Goal: Contribute content: Add original content to the website for others to see

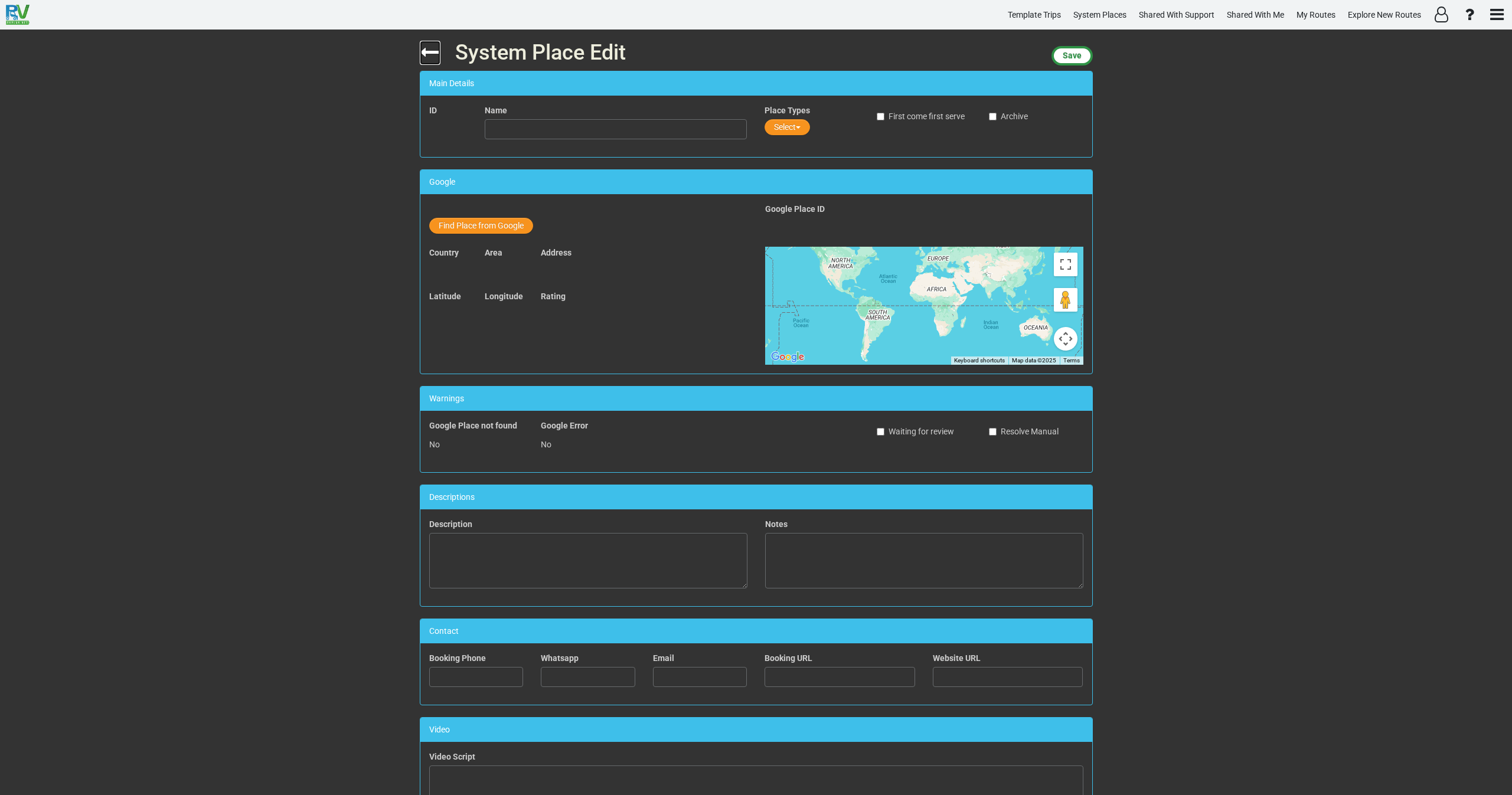
click at [428, 56] on icon at bounding box center [430, 53] width 21 height 21
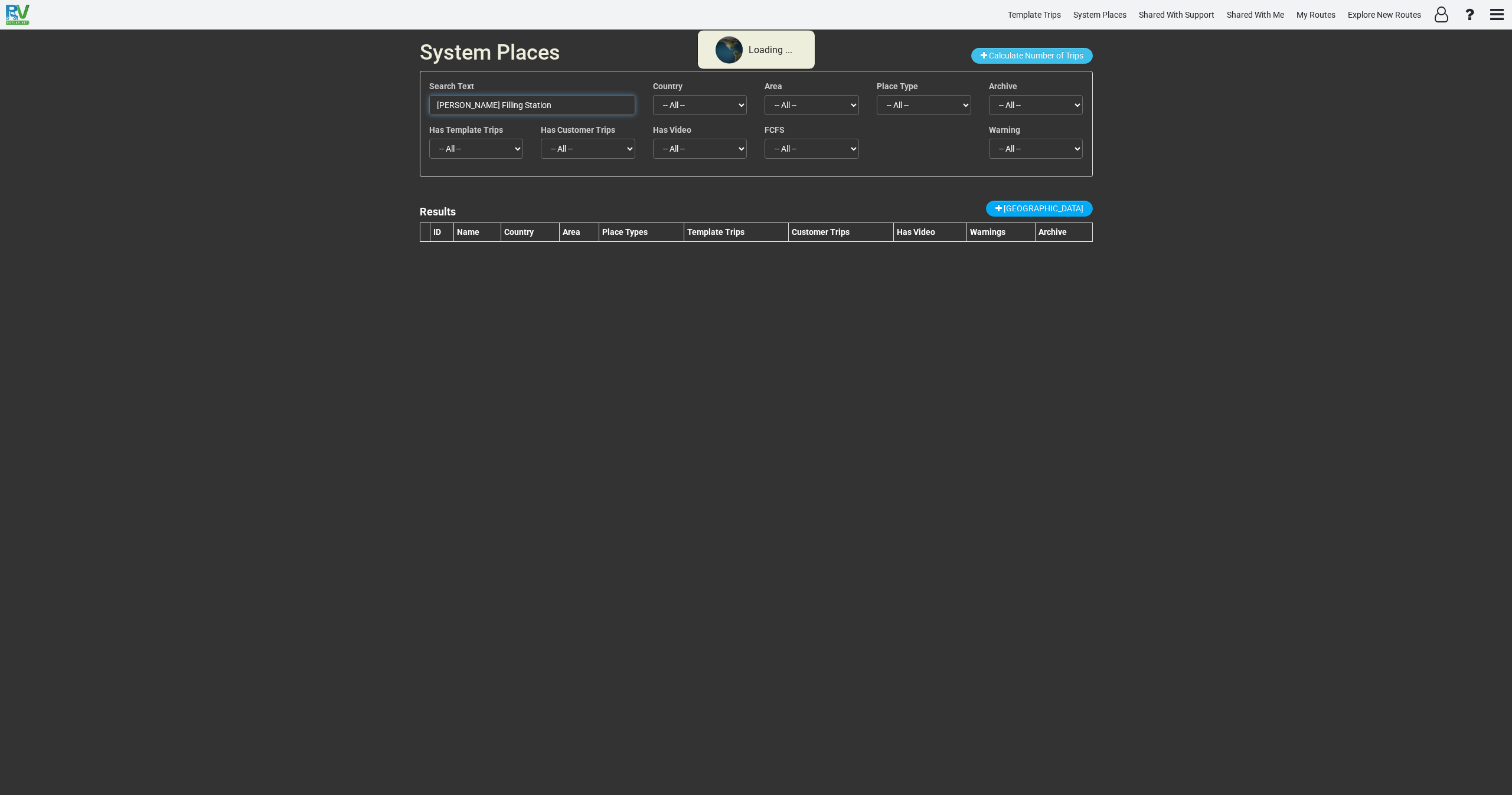
drag, startPoint x: 354, startPoint y: 114, endPoint x: 242, endPoint y: 125, distance: 112.5
click at [256, 121] on div "System Places Calculate Number of Trips Search Text [PERSON_NAME] Filling Stati…" at bounding box center [756, 412] width 1512 height 766
paste input "[US_STATE][GEOGRAPHIC_DATA]"
type input "[US_STATE][GEOGRAPHIC_DATA]"
click at [1053, 212] on span "[GEOGRAPHIC_DATA]" at bounding box center [1043, 208] width 80 height 10
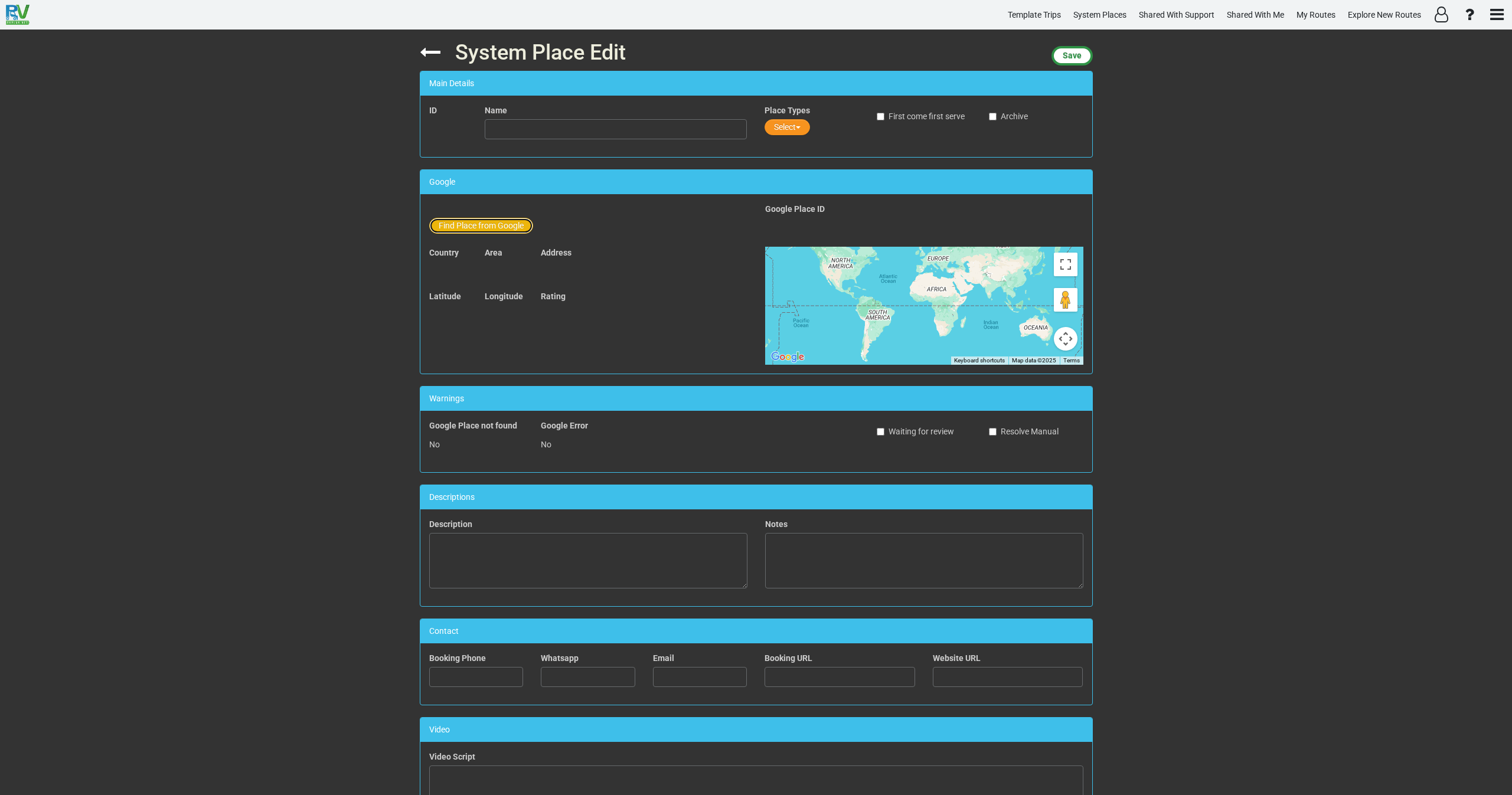
click at [475, 223] on button "Find Place from Google" at bounding box center [481, 226] width 104 height 16
click at [515, 228] on input "text" at bounding box center [617, 228] width 262 height 20
paste input "[US_STATE][GEOGRAPHIC_DATA]"
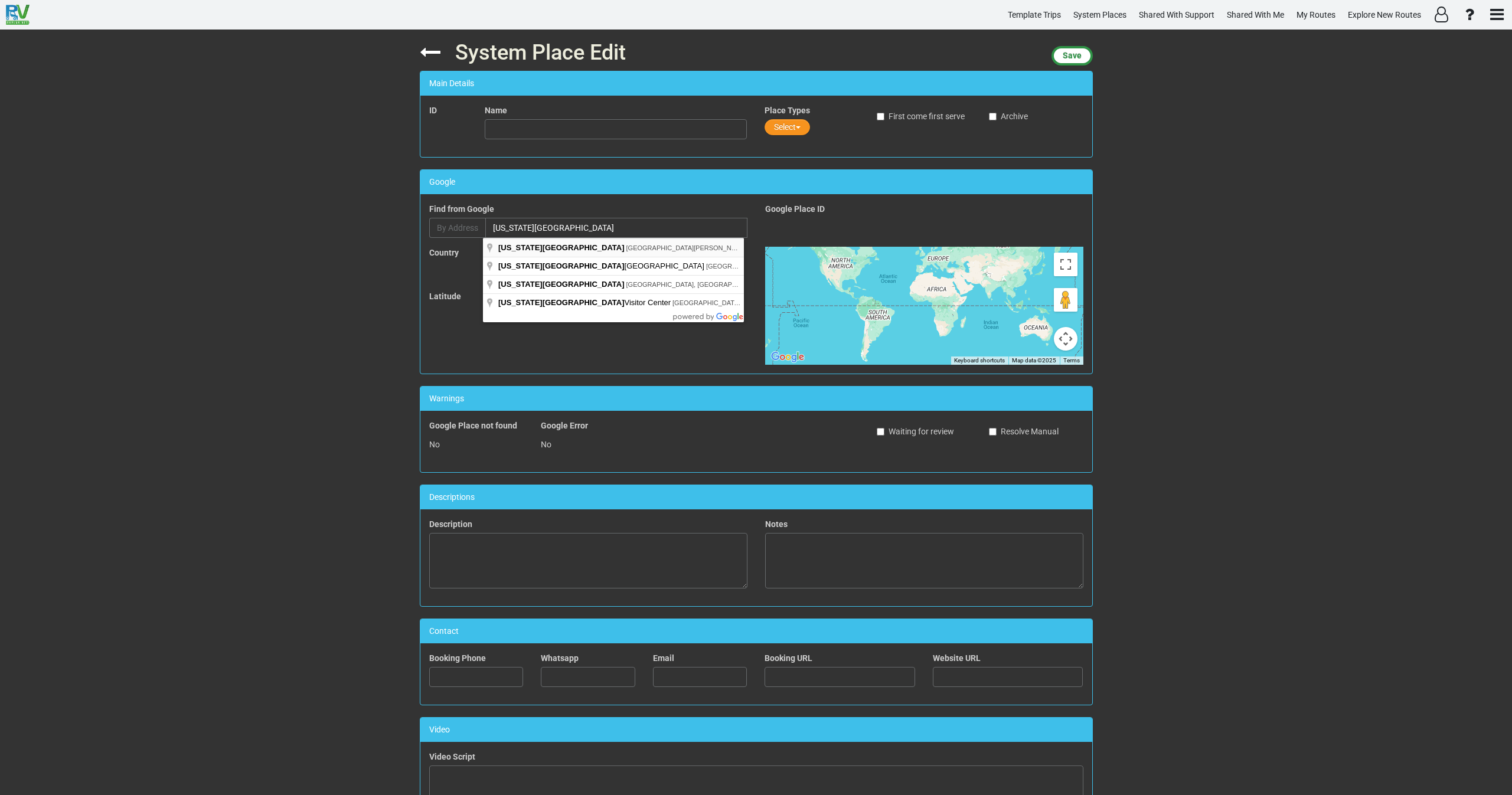
type input "[US_STATE][GEOGRAPHIC_DATA], [GEOGRAPHIC_DATA][PERSON_NAME], [GEOGRAPHIC_DATA],…"
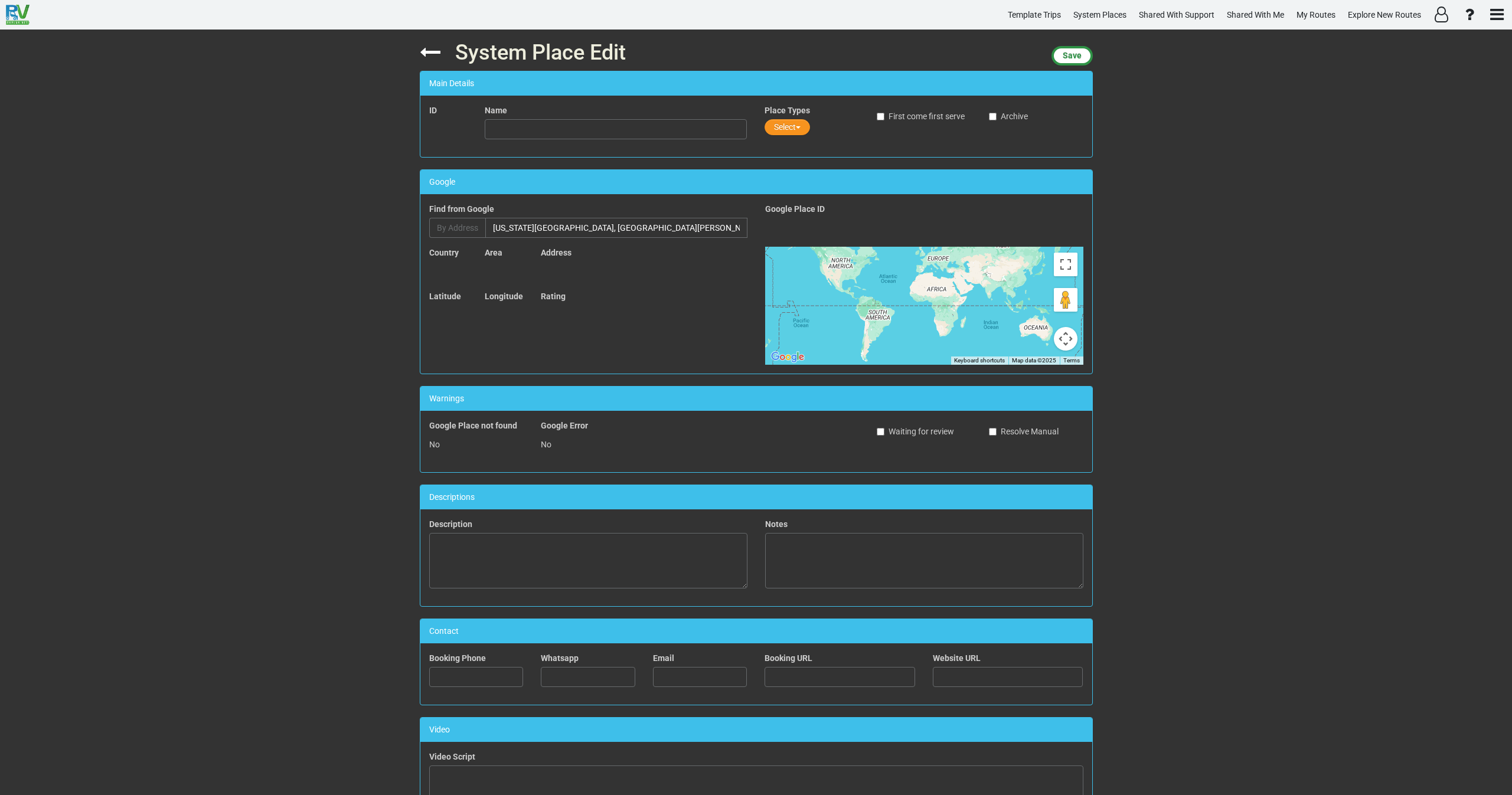
type input "[US_STATE][GEOGRAPHIC_DATA]"
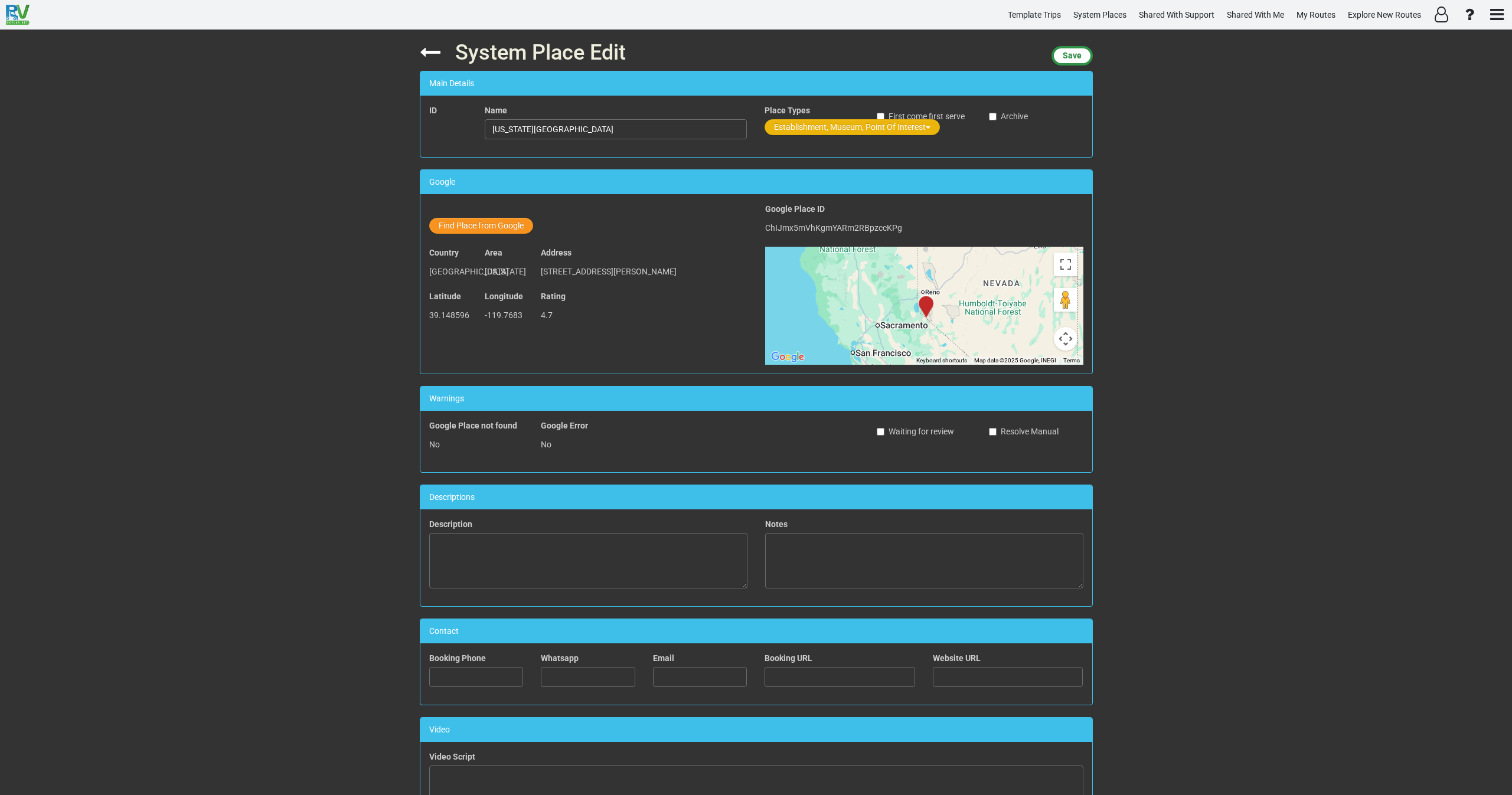
click at [795, 127] on button "Establishment, Museum, Point Of Interest" at bounding box center [852, 127] width 175 height 16
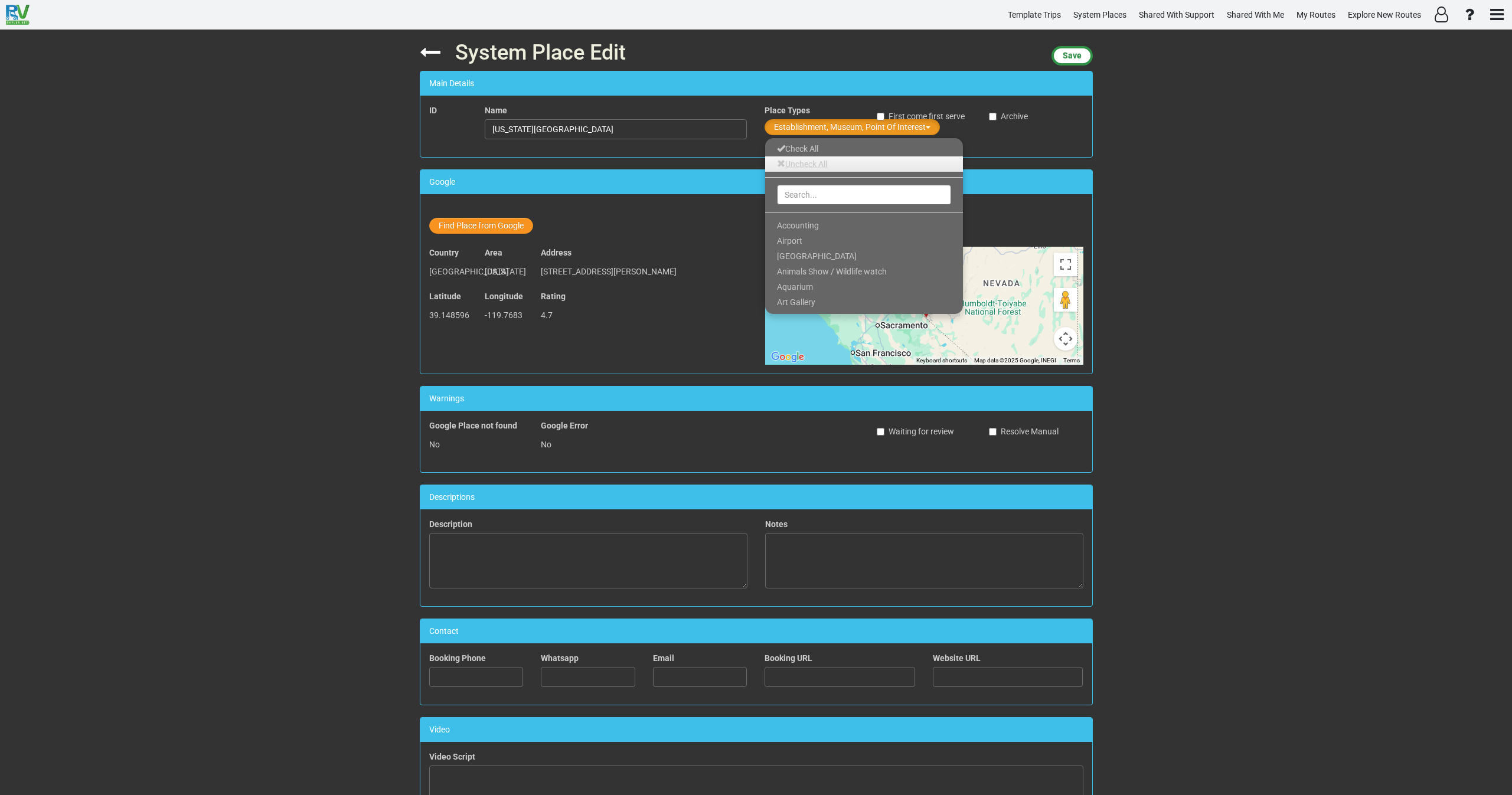
click at [800, 166] on link "Uncheck All" at bounding box center [864, 164] width 198 height 16
click at [801, 187] on input "text" at bounding box center [864, 195] width 174 height 20
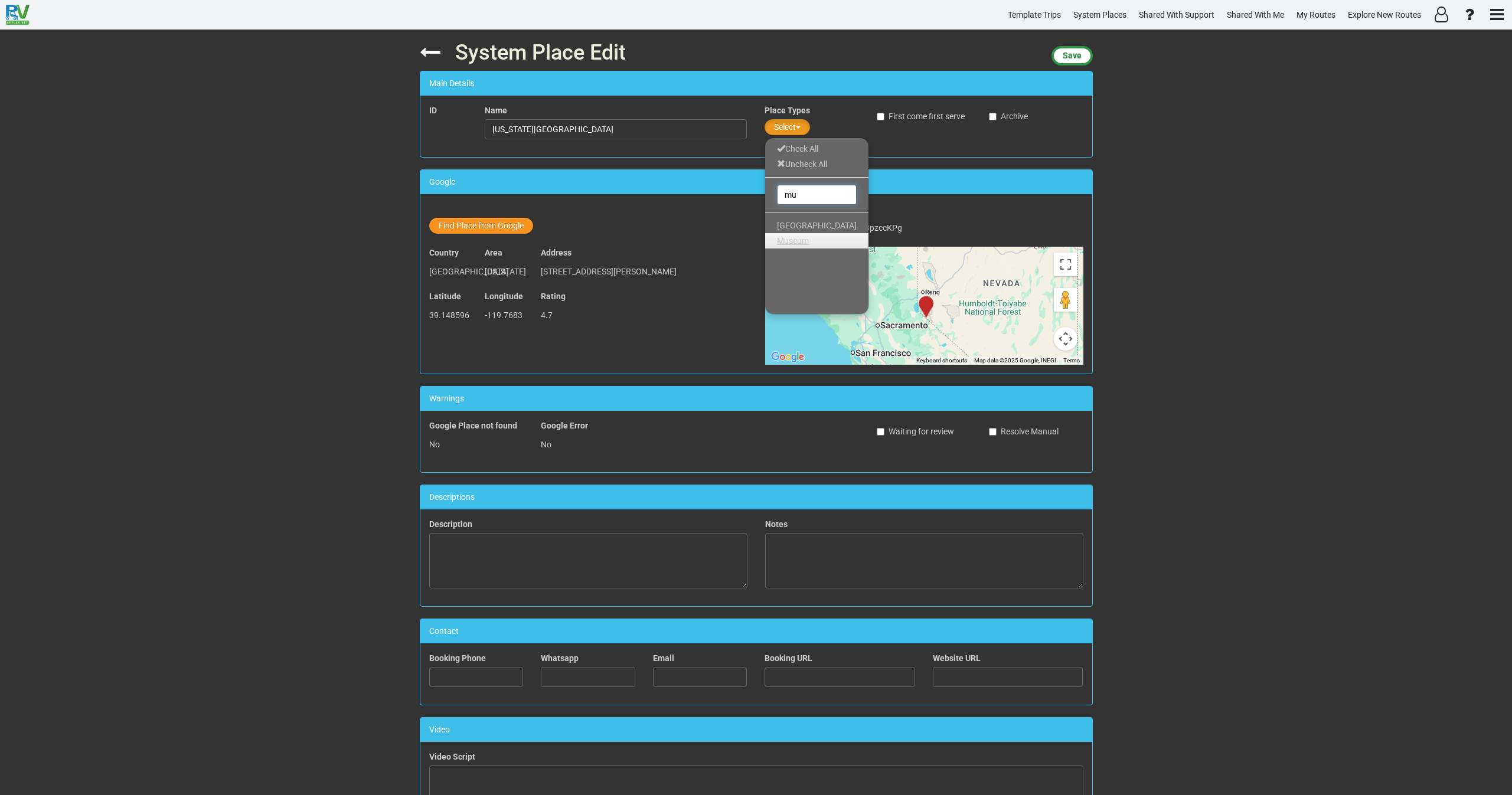
type input "mu"
click at [798, 243] on span "Museum" at bounding box center [793, 241] width 32 height 10
click at [1071, 51] on span "Save" at bounding box center [1072, 55] width 19 height 10
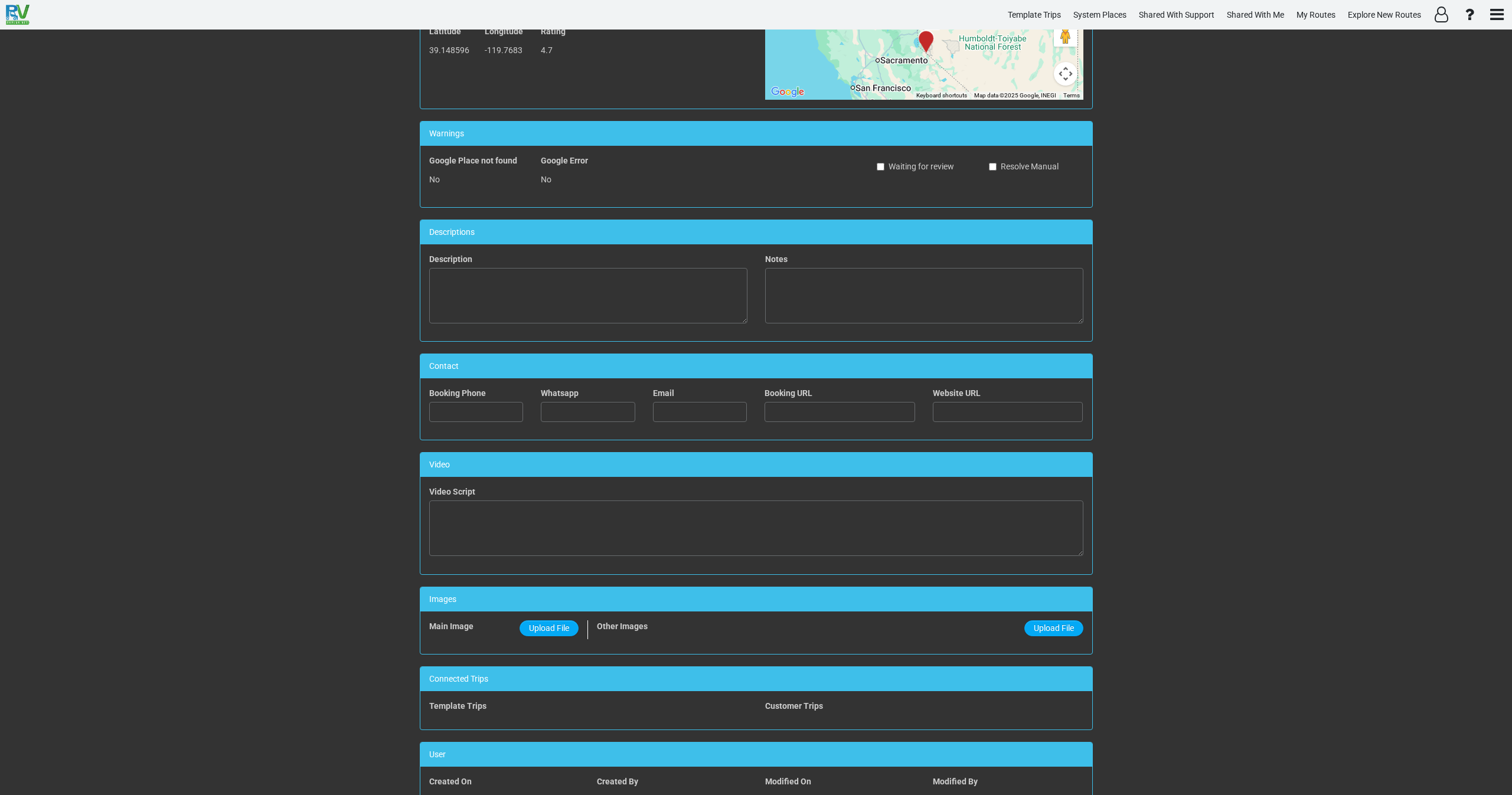
scroll to position [265, 0]
click at [551, 511] on textarea at bounding box center [756, 528] width 654 height 56
paste textarea "<iframe width="560" height="315" src="[URL][DOMAIN_NAME]" title="YouTube video …"
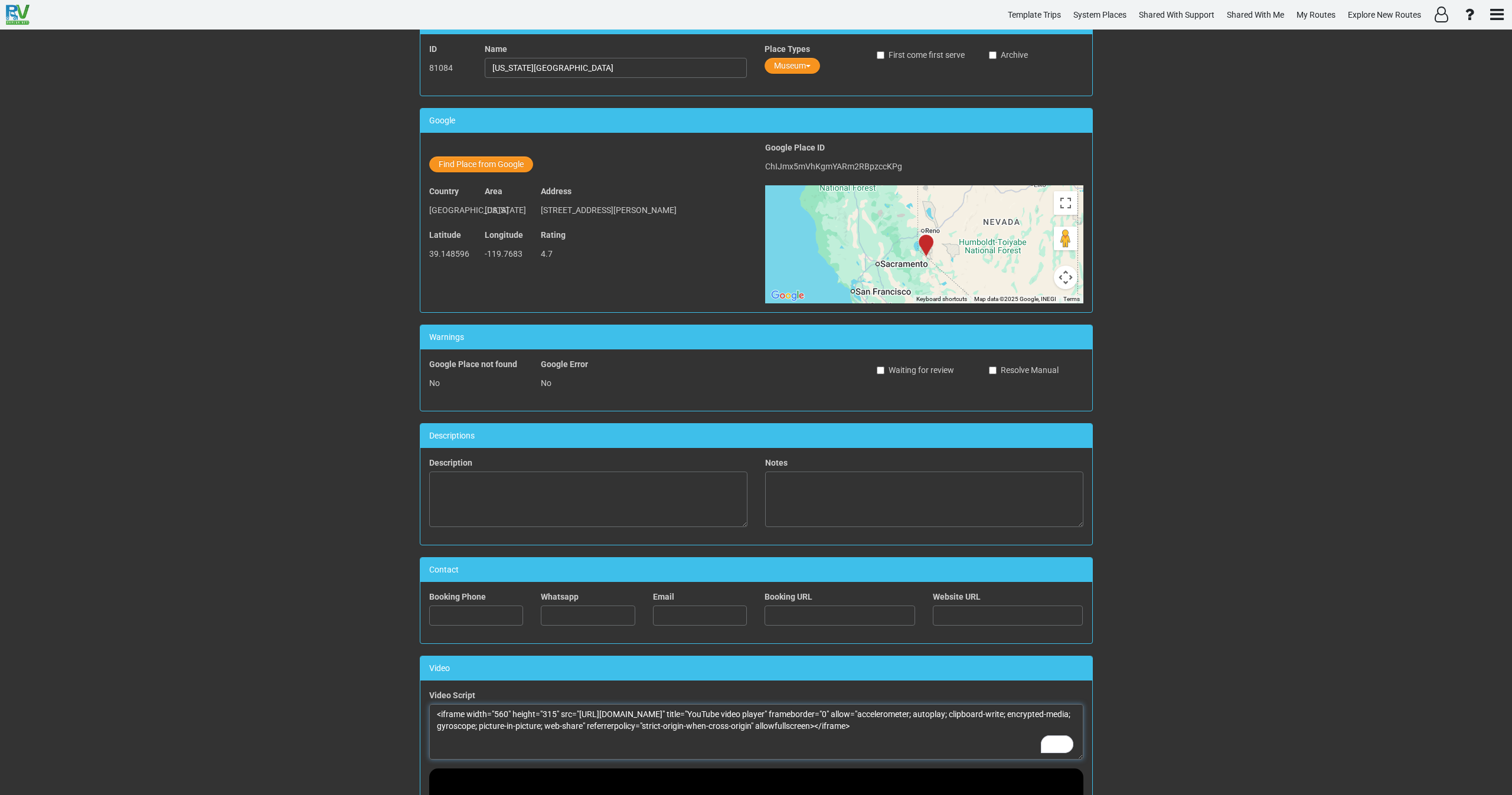
scroll to position [0, 0]
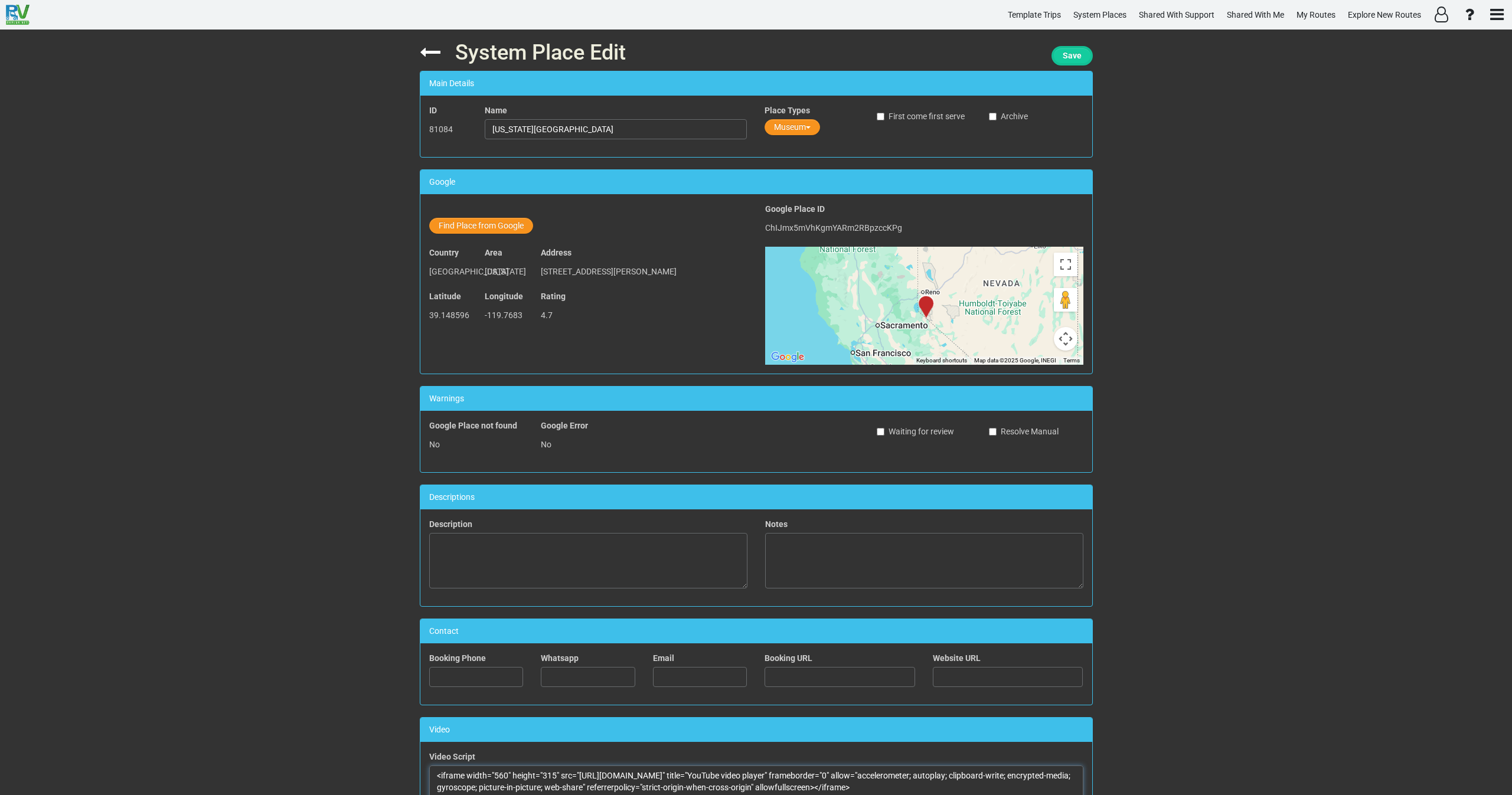
type textarea "<iframe width="560" height="315" src="[URL][DOMAIN_NAME]" title="YouTube video …"
click at [1069, 56] on span "Save" at bounding box center [1072, 55] width 19 height 10
click at [428, 58] on icon at bounding box center [430, 53] width 21 height 21
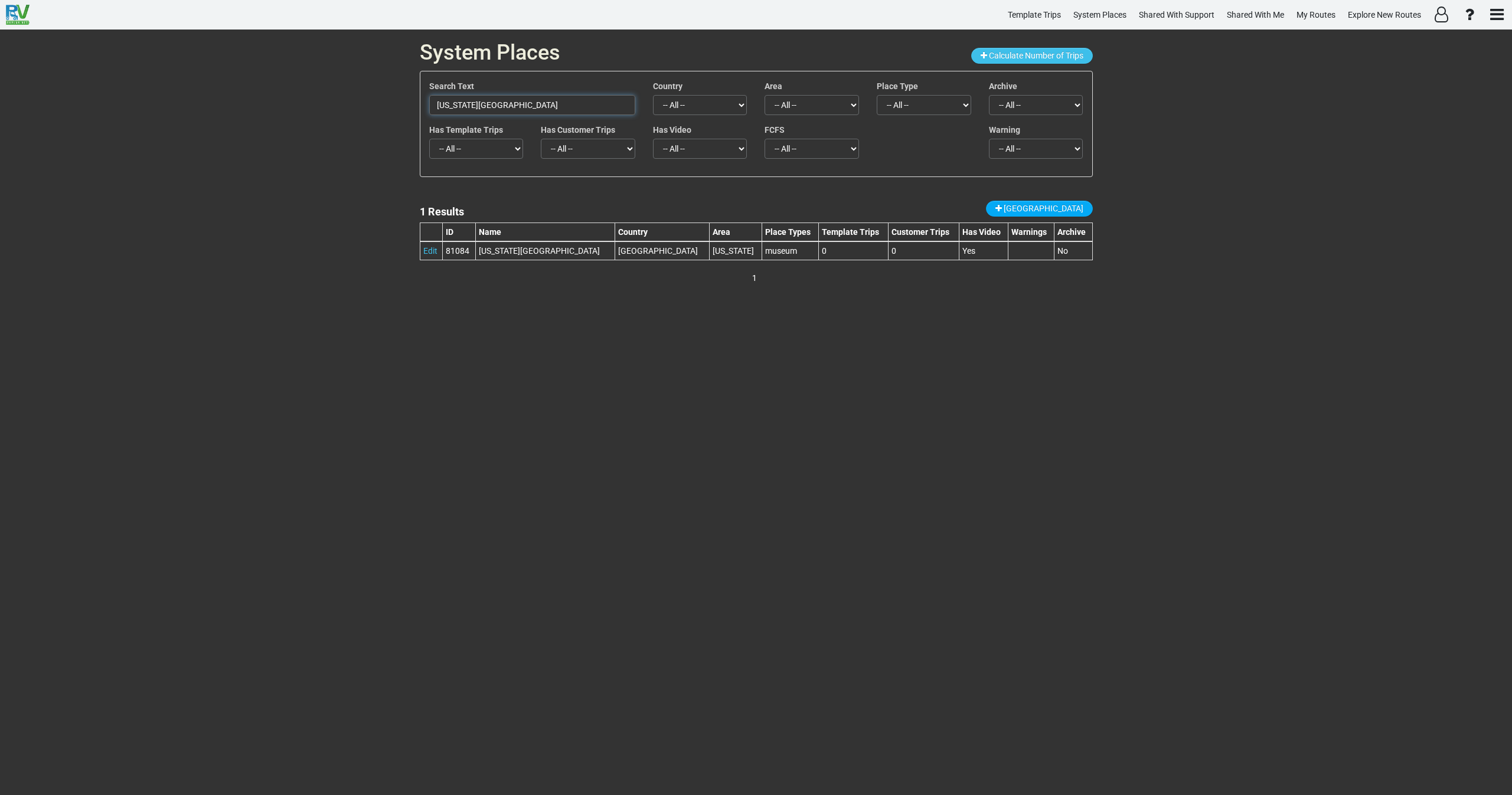
drag, startPoint x: 575, startPoint y: 107, endPoint x: 353, endPoint y: 124, distance: 222.6
click at [353, 121] on div "System Places Calculate Number of Trips Search Text [US_STATE] State Railroad M…" at bounding box center [756, 412] width 1512 height 766
paste input "[PERSON_NAME] Monster"
type input "[PERSON_NAME] Monster Museum"
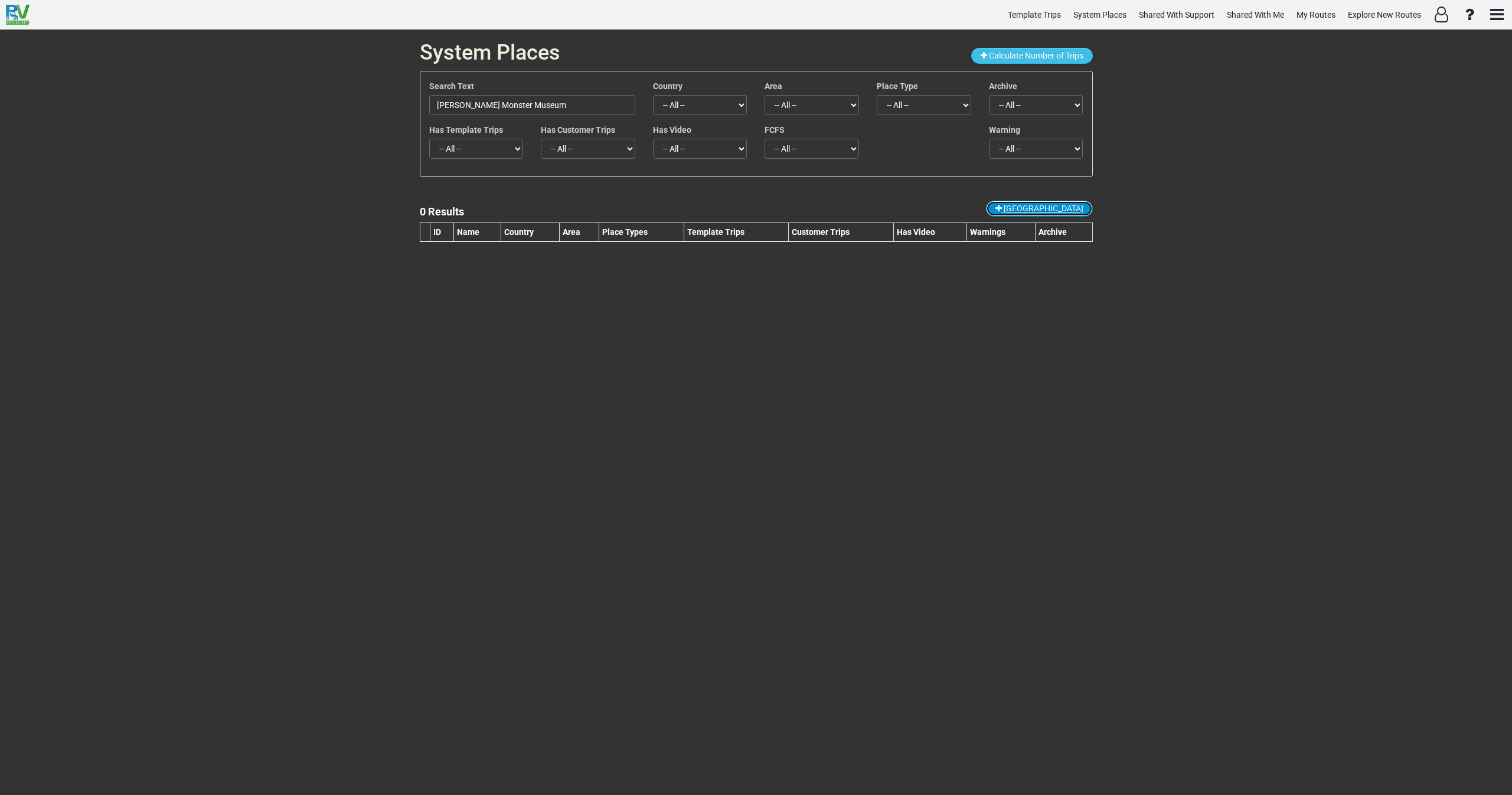
click at [1056, 209] on span "[GEOGRAPHIC_DATA]" at bounding box center [1043, 208] width 80 height 10
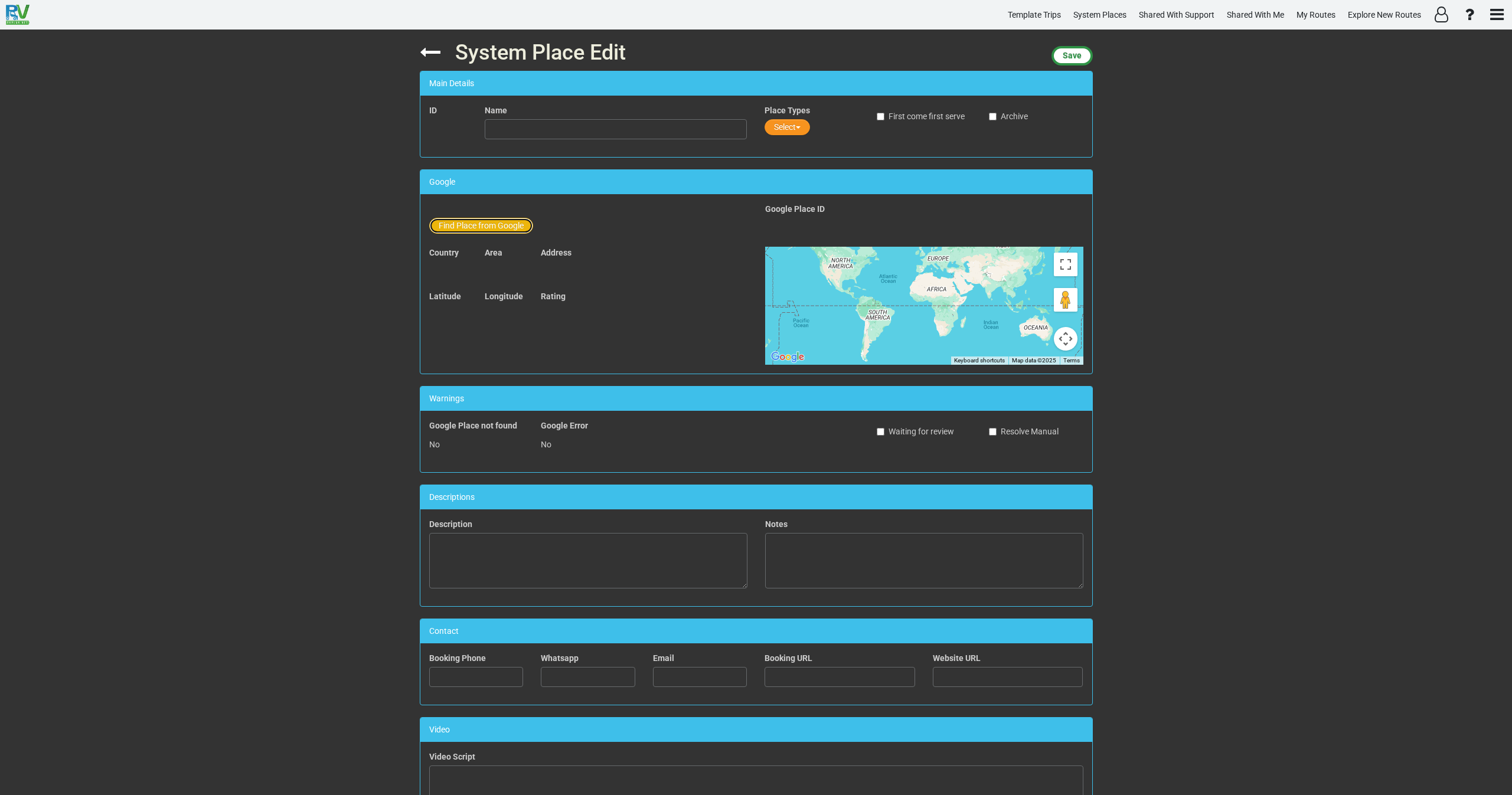
click at [494, 223] on button "Find Place from Google" at bounding box center [481, 226] width 104 height 16
click at [538, 235] on input "text" at bounding box center [617, 228] width 262 height 20
paste input "[PERSON_NAME] Monster Museum"
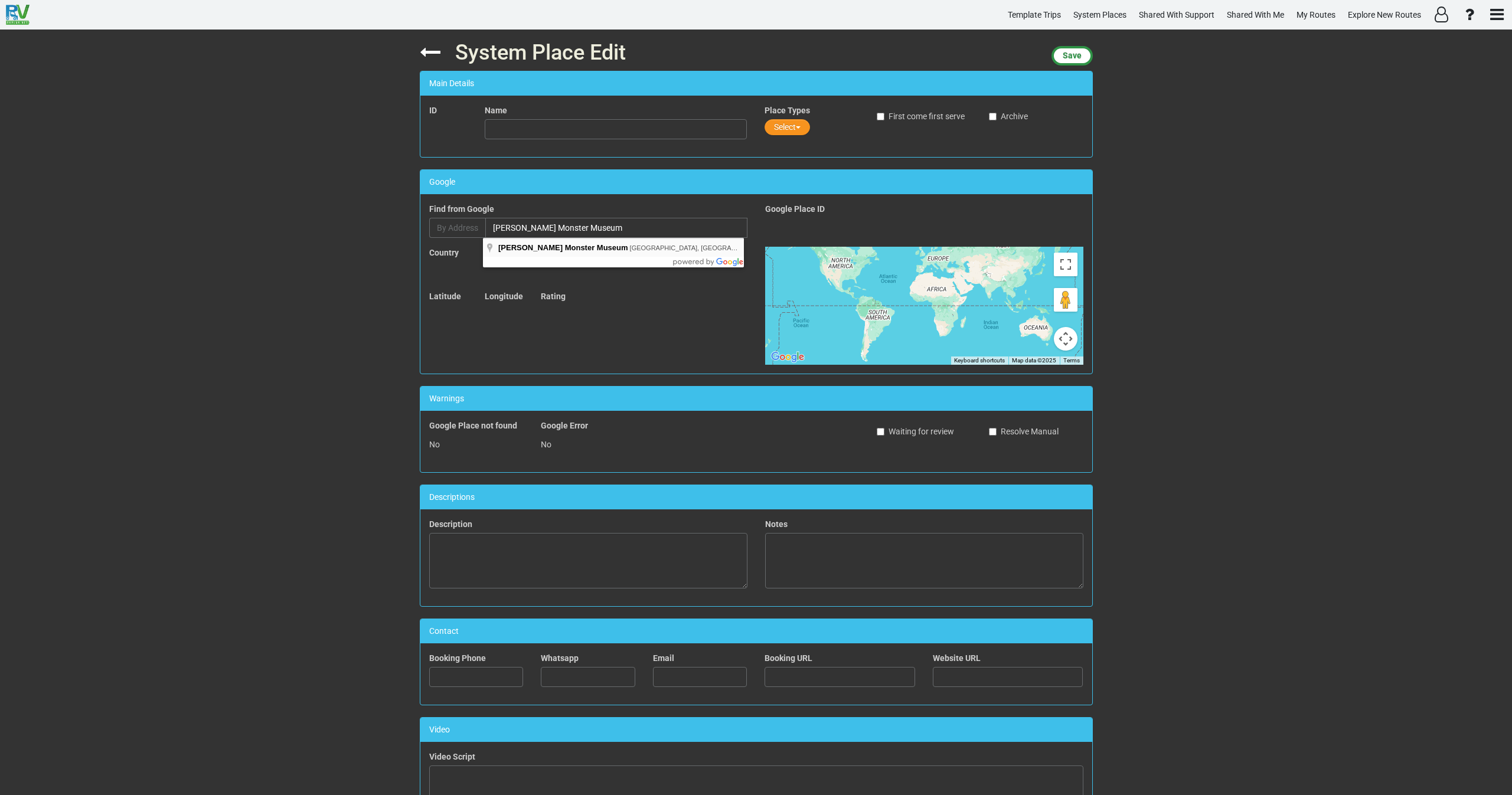
type input "[PERSON_NAME] [GEOGRAPHIC_DATA], [GEOGRAPHIC_DATA], [GEOGRAPHIC_DATA], [GEOGRAP…"
type input "[PERSON_NAME] Monster Museum"
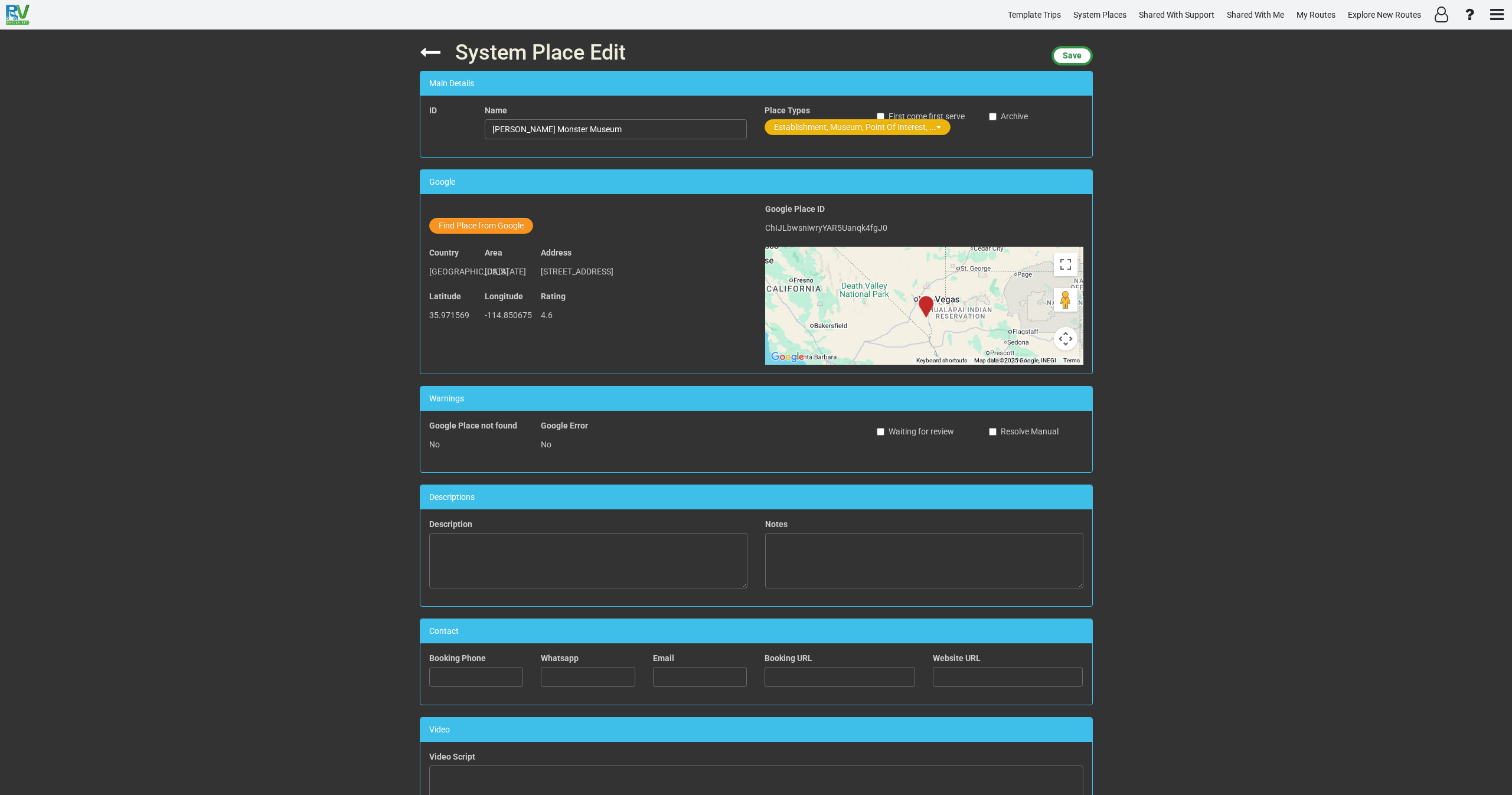
click at [784, 127] on button "Establishment, Museum, Point Of Interest, ..." at bounding box center [858, 127] width 186 height 16
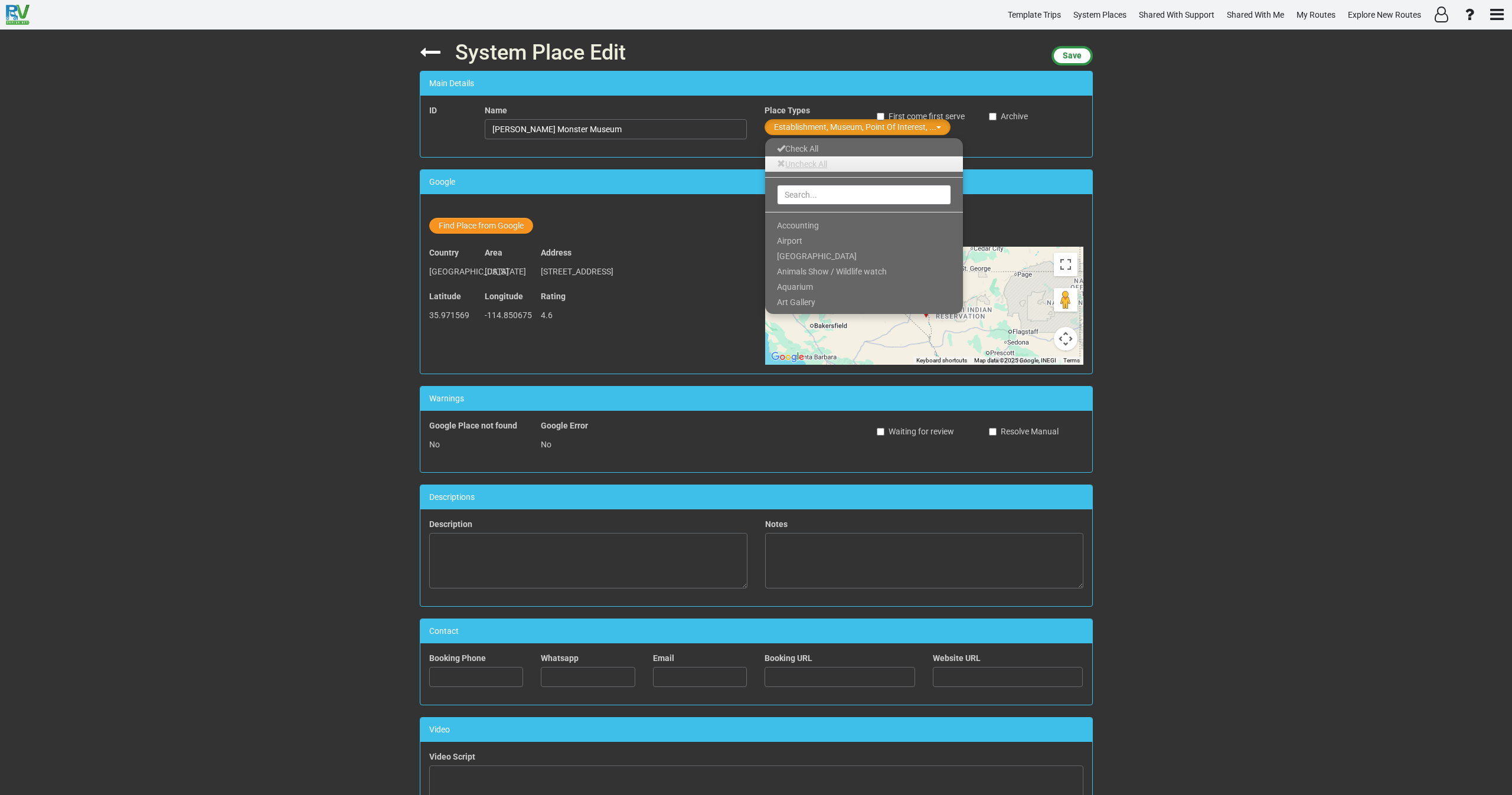
click at [800, 164] on link "Uncheck All" at bounding box center [864, 164] width 198 height 16
click at [795, 201] on input "text" at bounding box center [864, 195] width 174 height 20
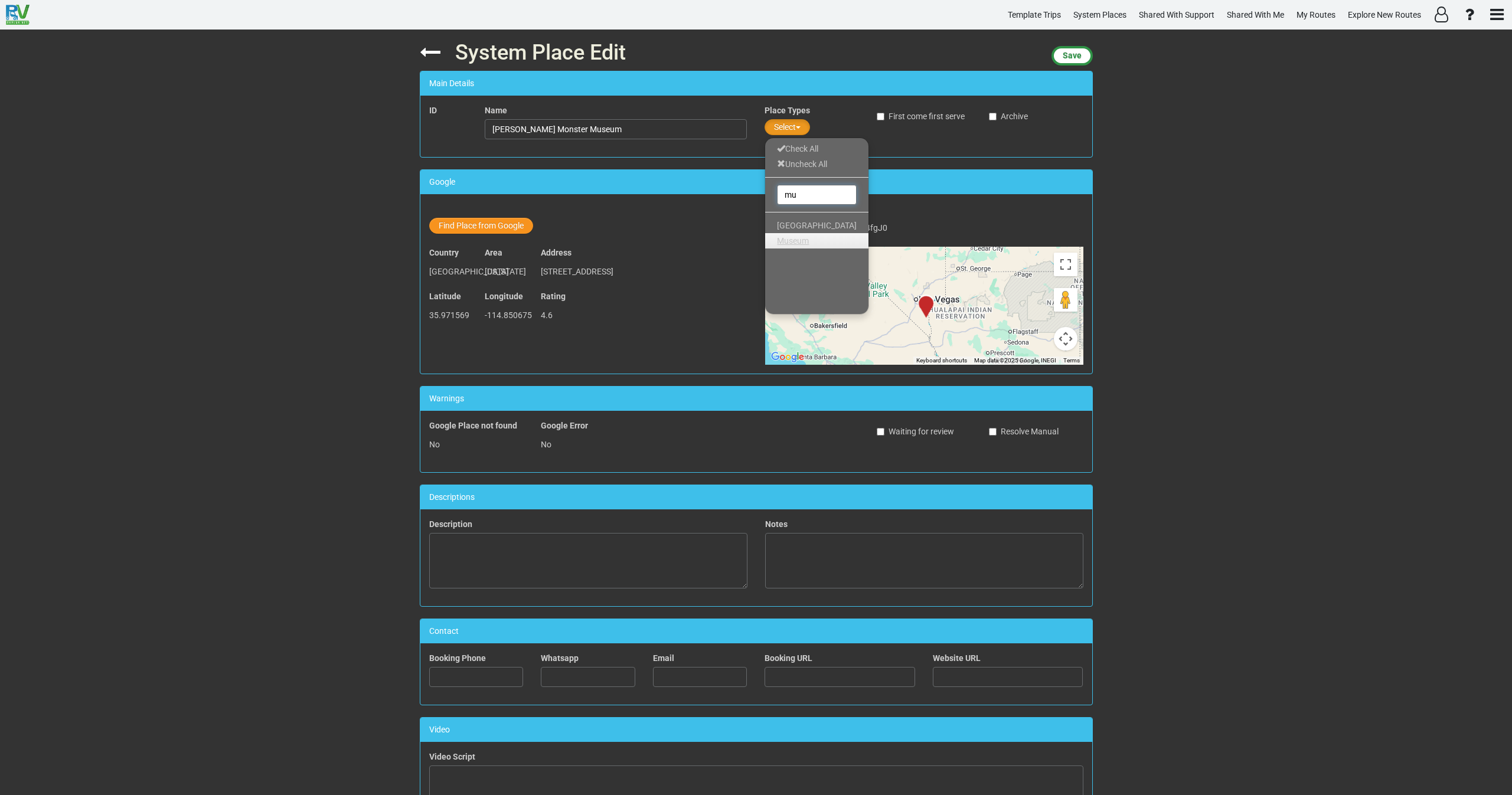
type input "mu"
click at [781, 239] on span "Museum" at bounding box center [793, 241] width 32 height 10
click at [1071, 56] on span "Save" at bounding box center [1072, 55] width 19 height 10
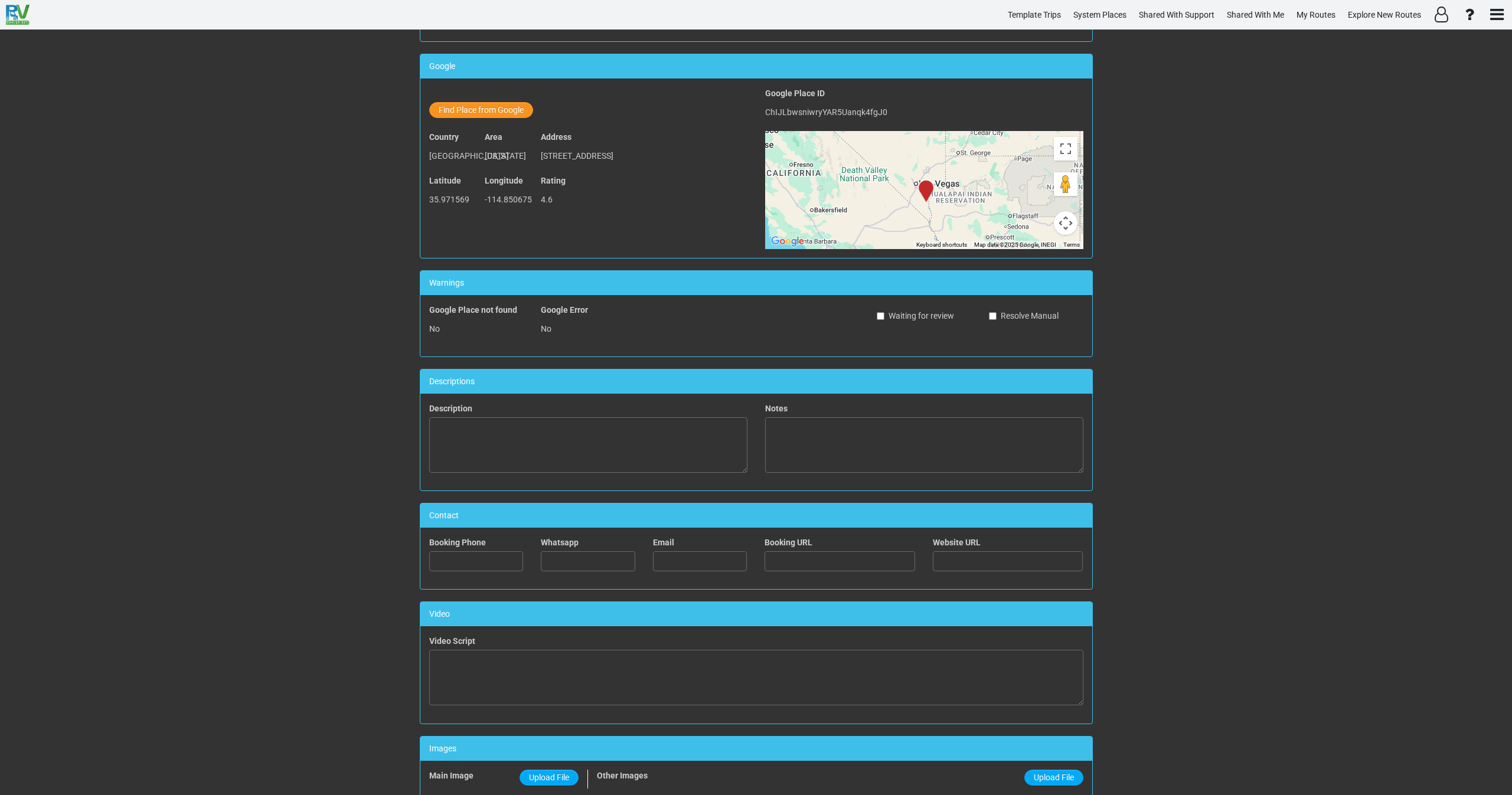
scroll to position [323, 0]
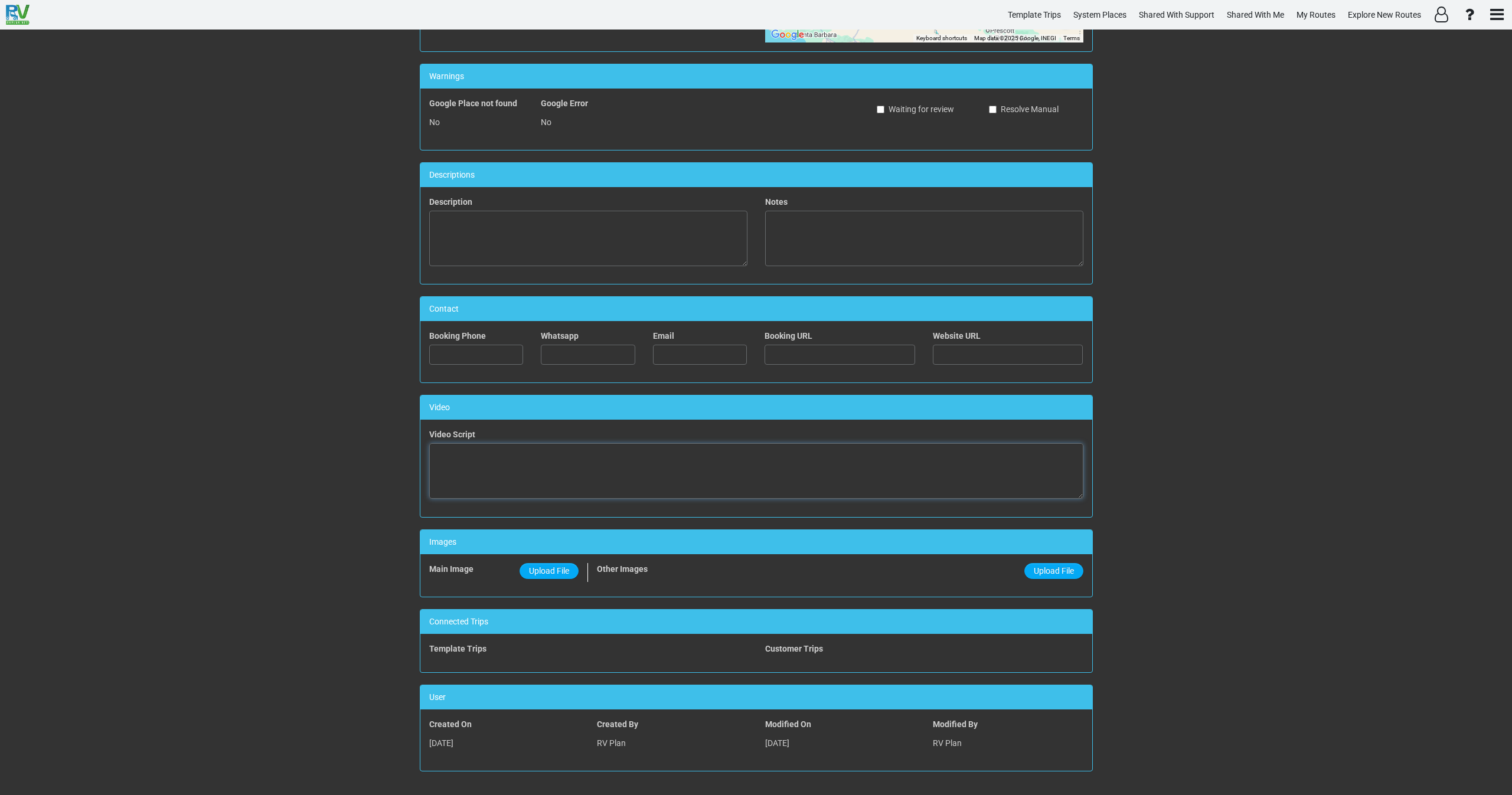
click at [608, 467] on textarea at bounding box center [756, 471] width 654 height 56
paste textarea "<iframe width="560" height="315" src="[URL][DOMAIN_NAME]" title="YouTube video …"
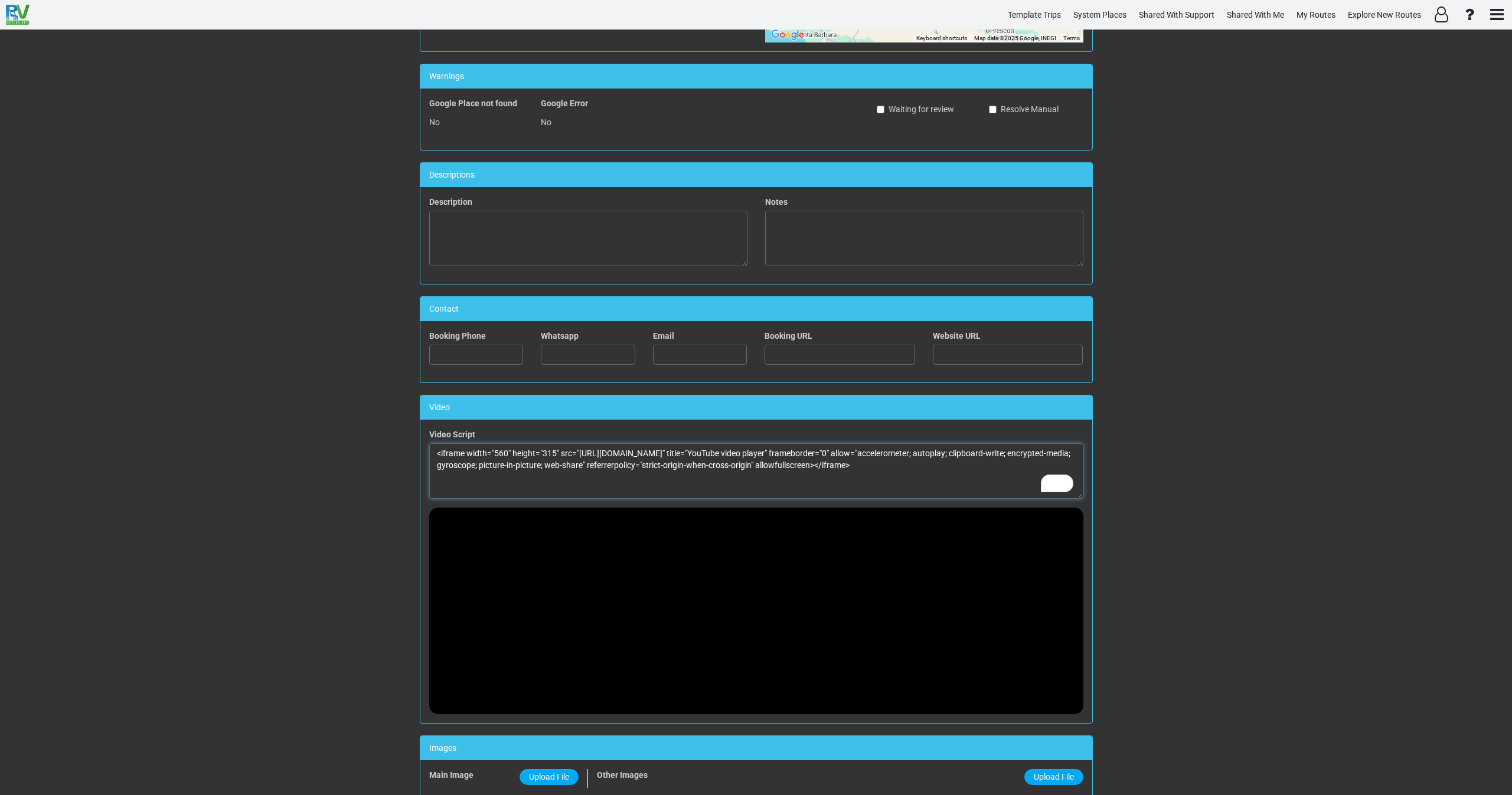
scroll to position [0, 0]
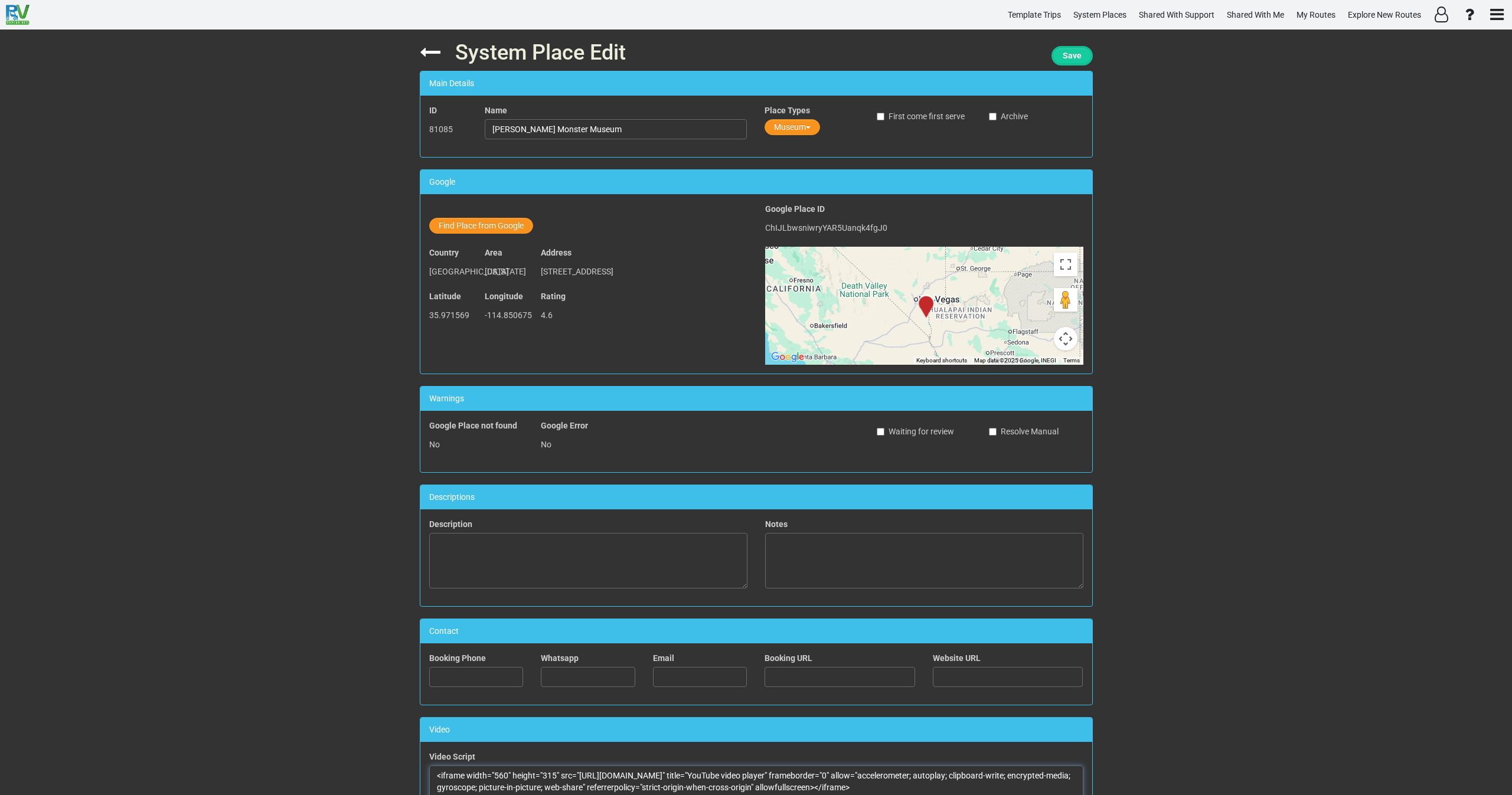
type textarea "<iframe width="560" height="315" src="[URL][DOMAIN_NAME]" title="YouTube video …"
click at [1074, 60] on span "Save" at bounding box center [1072, 55] width 19 height 10
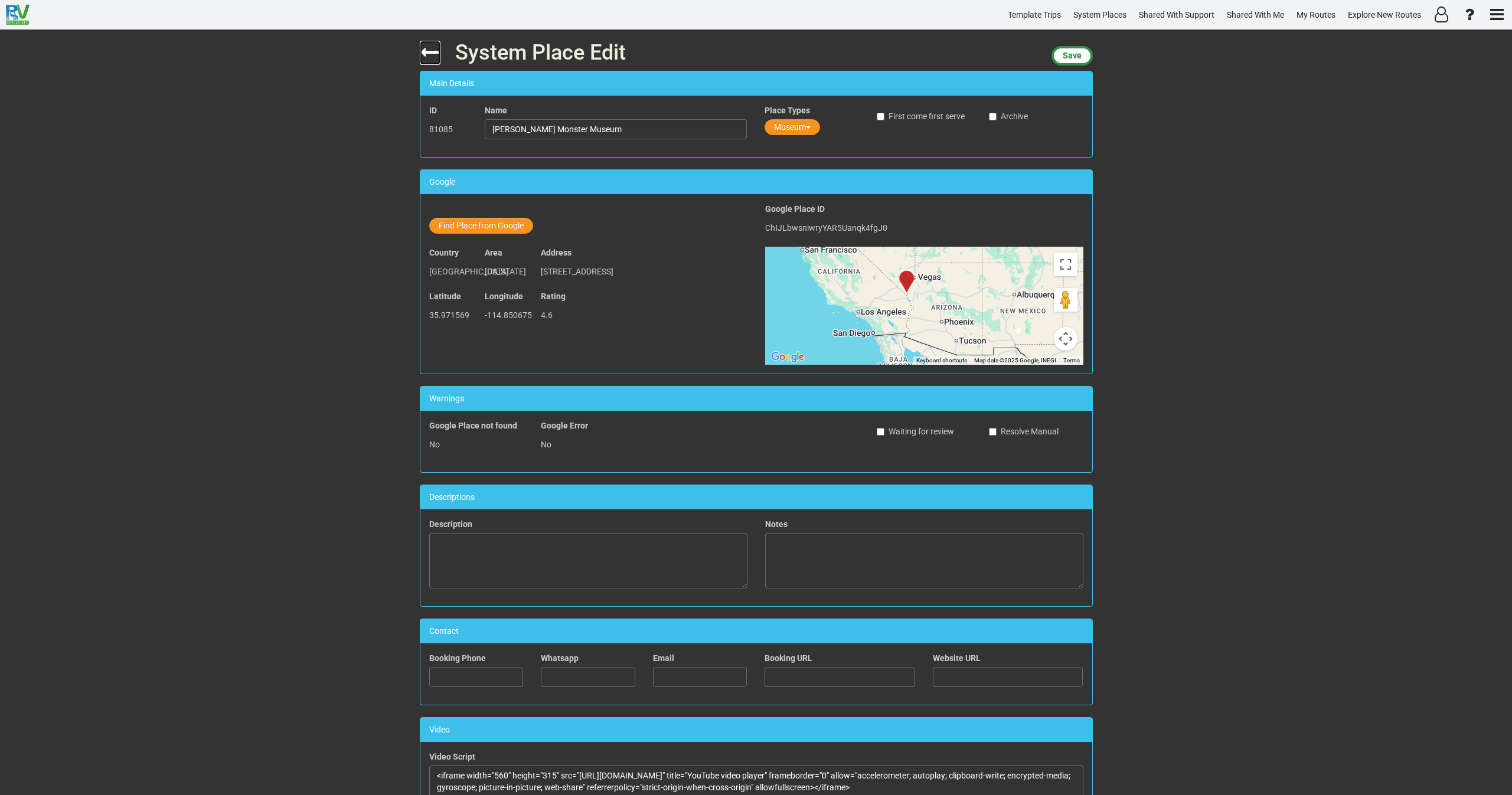
click at [420, 46] on icon at bounding box center [430, 53] width 21 height 21
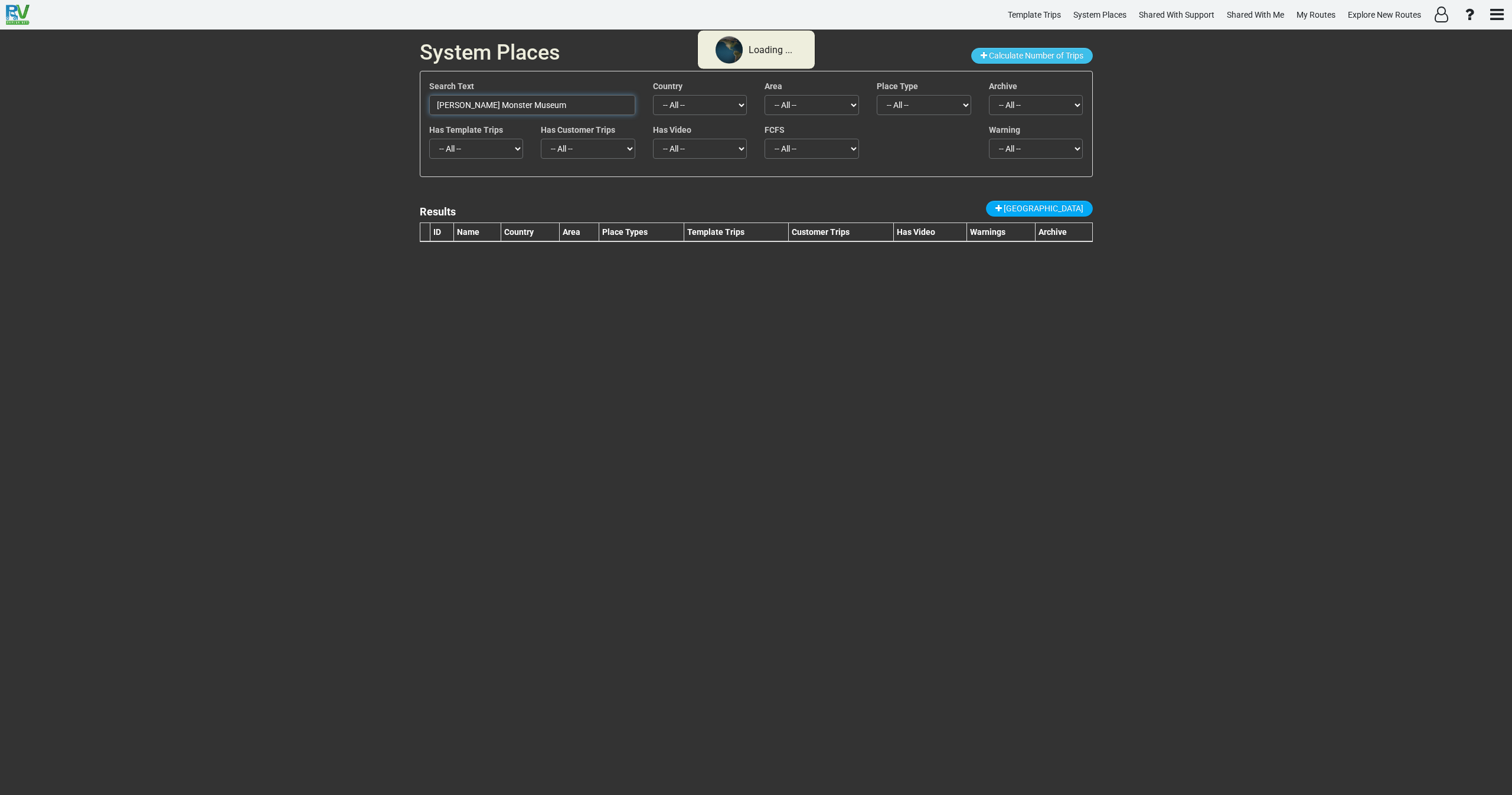
drag, startPoint x: 558, startPoint y: 101, endPoint x: 349, endPoint y: 103, distance: 209.0
click at [349, 103] on div "System Places Calculate Number of Trips Search Text [PERSON_NAME] Monster Museu…" at bounding box center [756, 412] width 1512 height 766
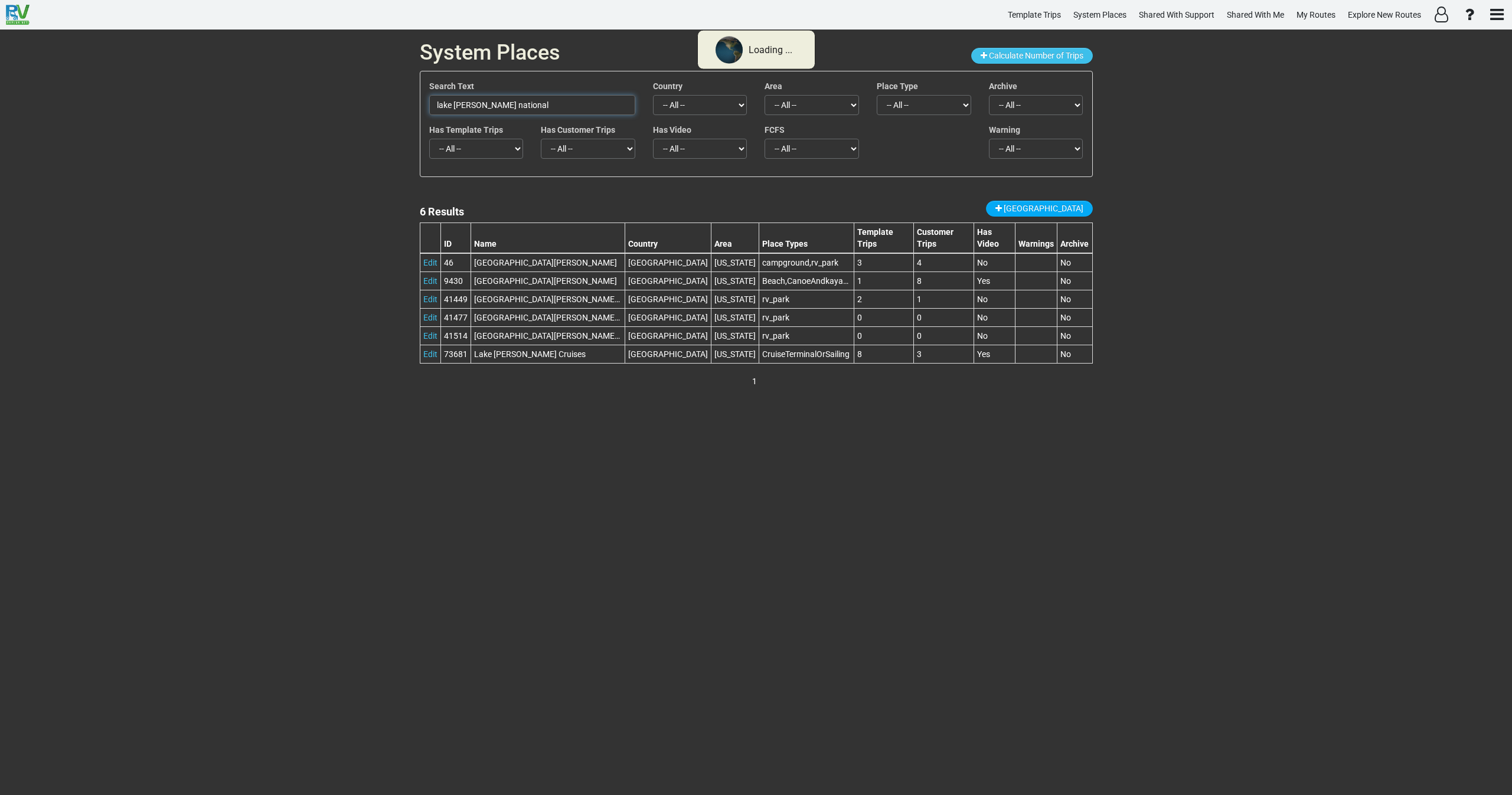
drag, startPoint x: 534, startPoint y: 109, endPoint x: 425, endPoint y: 105, distance: 109.1
click at [425, 105] on div "Search Text lake [PERSON_NAME] national" at bounding box center [532, 102] width 224 height 43
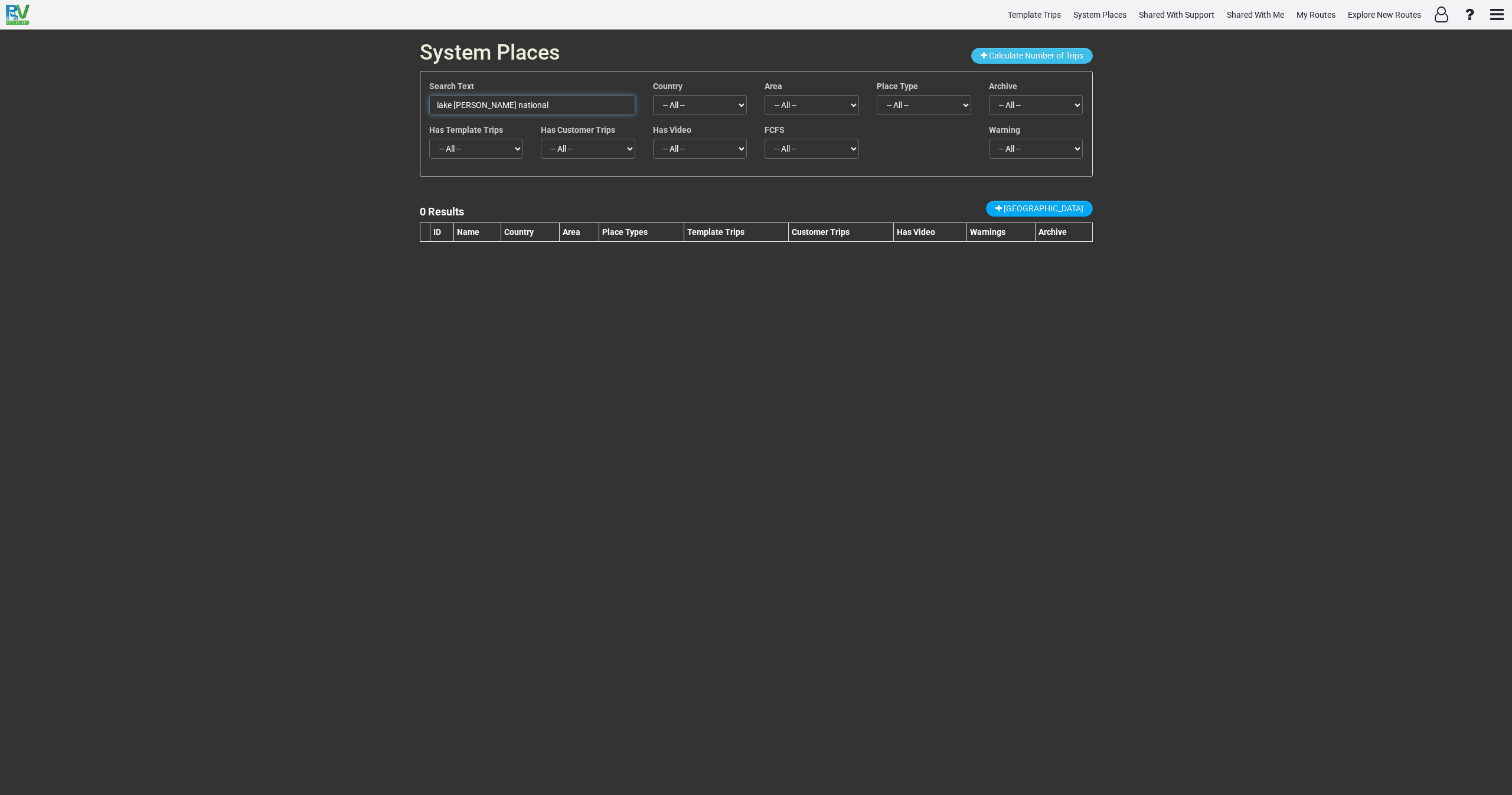
click at [518, 109] on input "lake [PERSON_NAME] national" at bounding box center [532, 104] width 206 height 20
click at [518, 103] on input "lake [PERSON_NAME] national" at bounding box center [532, 104] width 206 height 20
drag, startPoint x: 560, startPoint y: 108, endPoint x: 400, endPoint y: 117, distance: 160.3
click at [402, 114] on div "System Places Calculate Number of Trips Search Text lake [PERSON_NAME] national…" at bounding box center [756, 412] width 1512 height 766
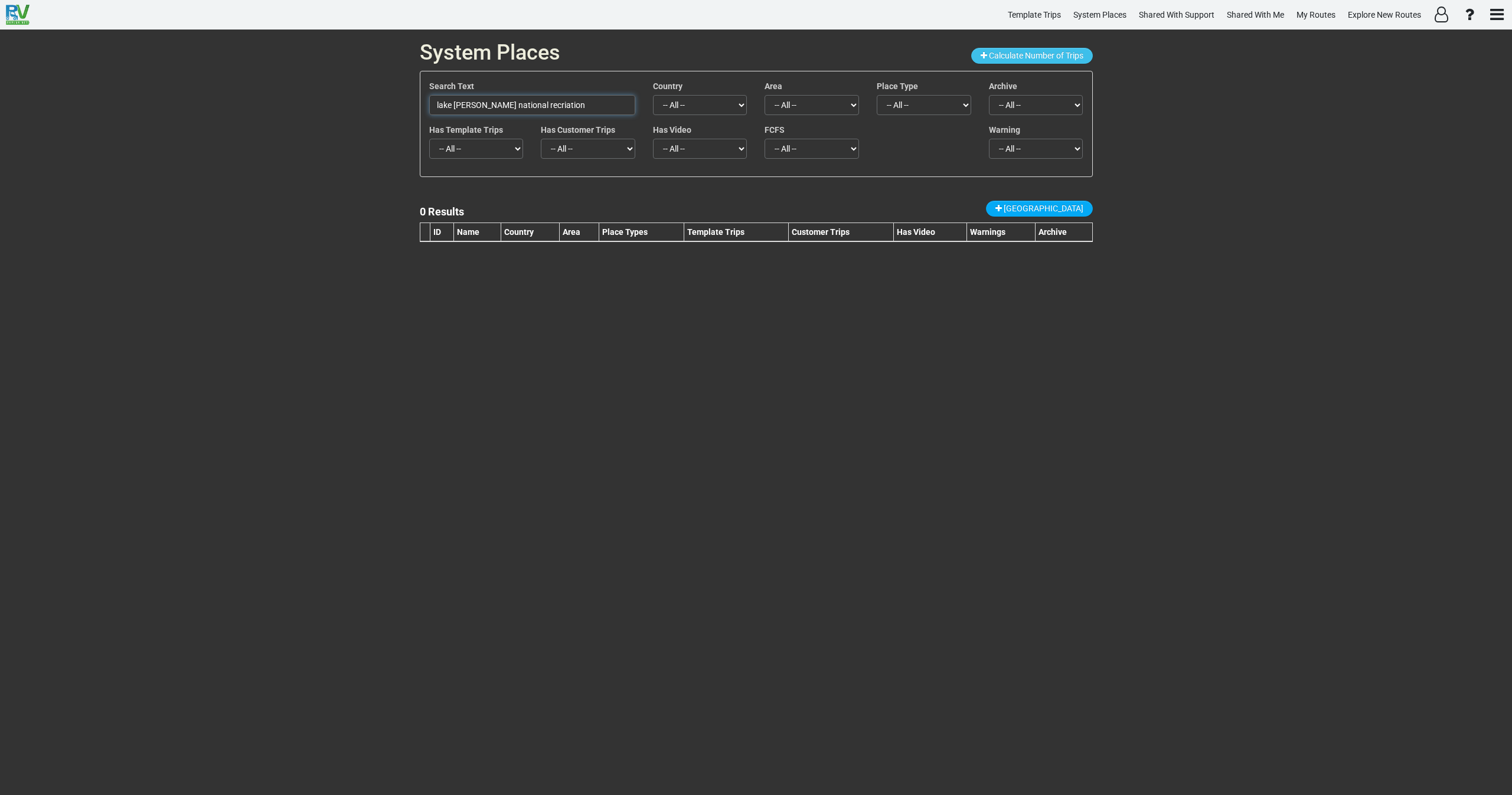
paste input "[GEOGRAPHIC_DATA][PERSON_NAME]"
type input "[GEOGRAPHIC_DATA][PERSON_NAME]"
click at [1054, 208] on span "[GEOGRAPHIC_DATA]" at bounding box center [1043, 208] width 80 height 10
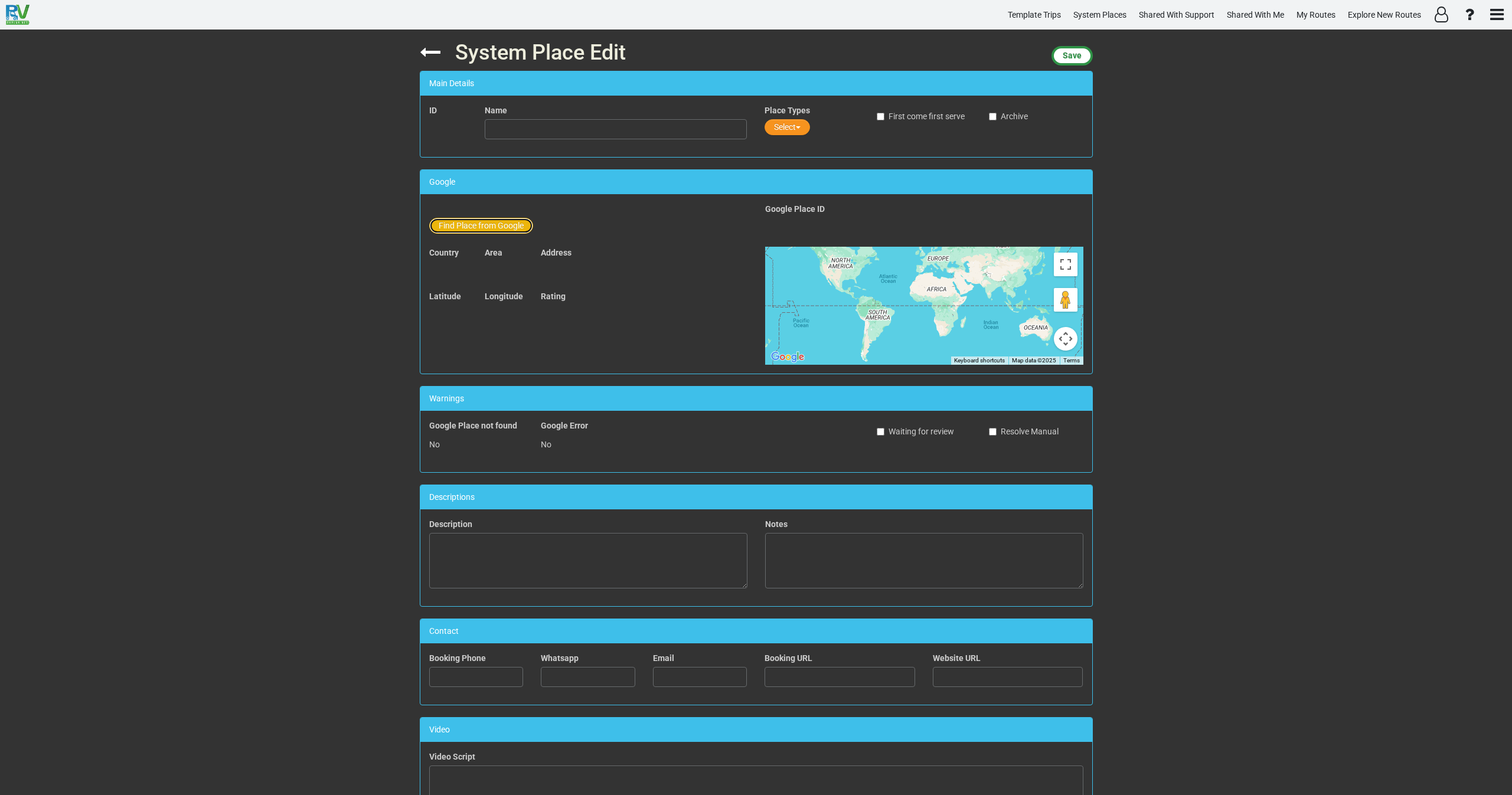
click at [473, 225] on button "Find Place from Google" at bounding box center [481, 226] width 104 height 16
click at [536, 228] on input "text" at bounding box center [617, 228] width 262 height 20
paste input "[GEOGRAPHIC_DATA][PERSON_NAME]"
type input "[GEOGRAPHIC_DATA][PERSON_NAME], [GEOGRAPHIC_DATA], [GEOGRAPHIC_DATA], [GEOGRAPH…"
type input "[GEOGRAPHIC_DATA][PERSON_NAME]"
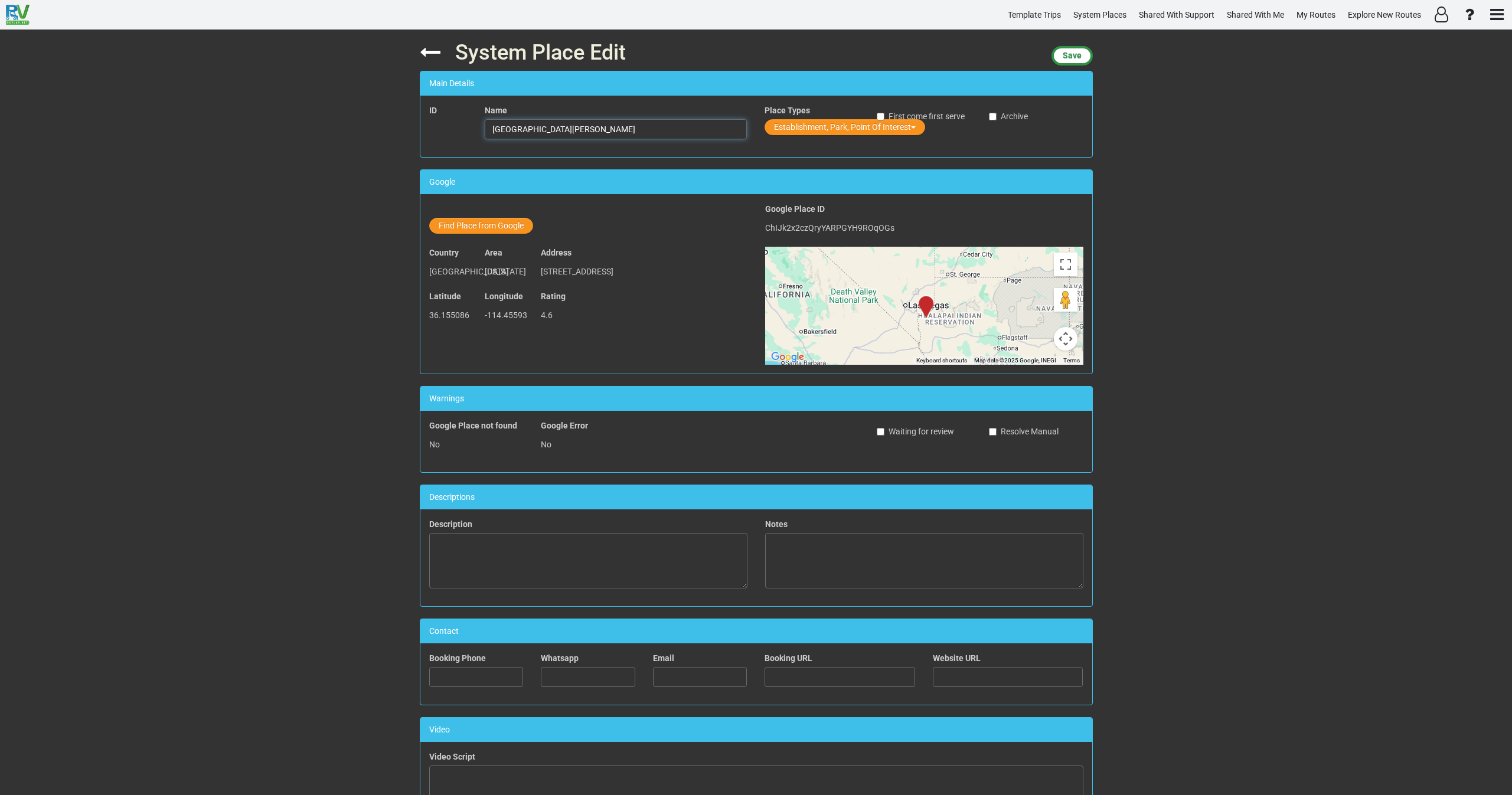
drag, startPoint x: 641, startPoint y: 128, endPoint x: 454, endPoint y: 142, distance: 187.5
click at [454, 142] on div "ID Name [GEOGRAPHIC_DATA][PERSON_NAME] Place Types Establishment, Park, Point O…" at bounding box center [756, 126] width 672 height 43
click at [791, 126] on button "Establishment, Park, Point Of Interest" at bounding box center [845, 127] width 160 height 16
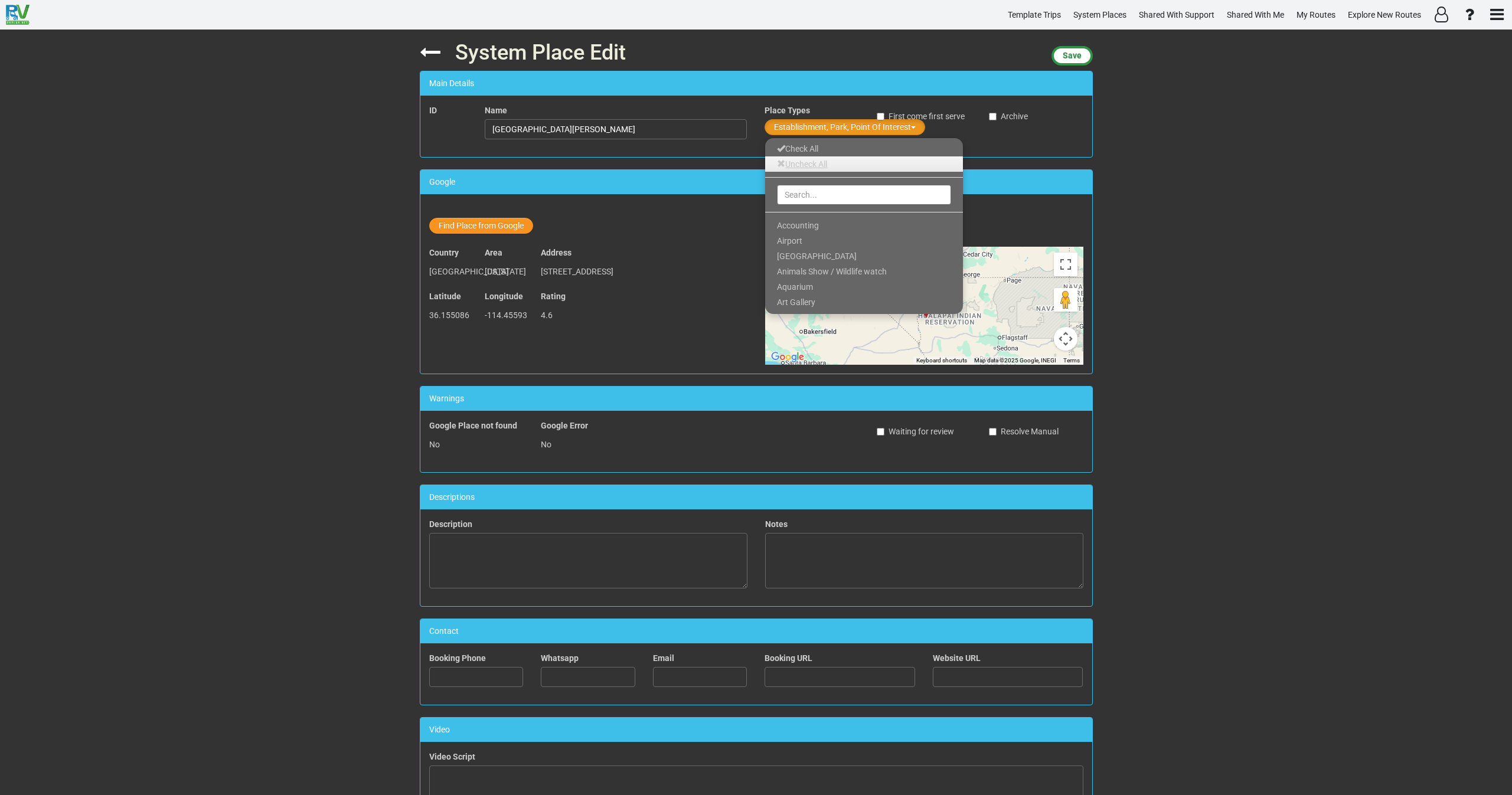
click at [805, 164] on link "Uncheck All" at bounding box center [864, 164] width 198 height 16
click at [810, 190] on input "text" at bounding box center [864, 195] width 174 height 20
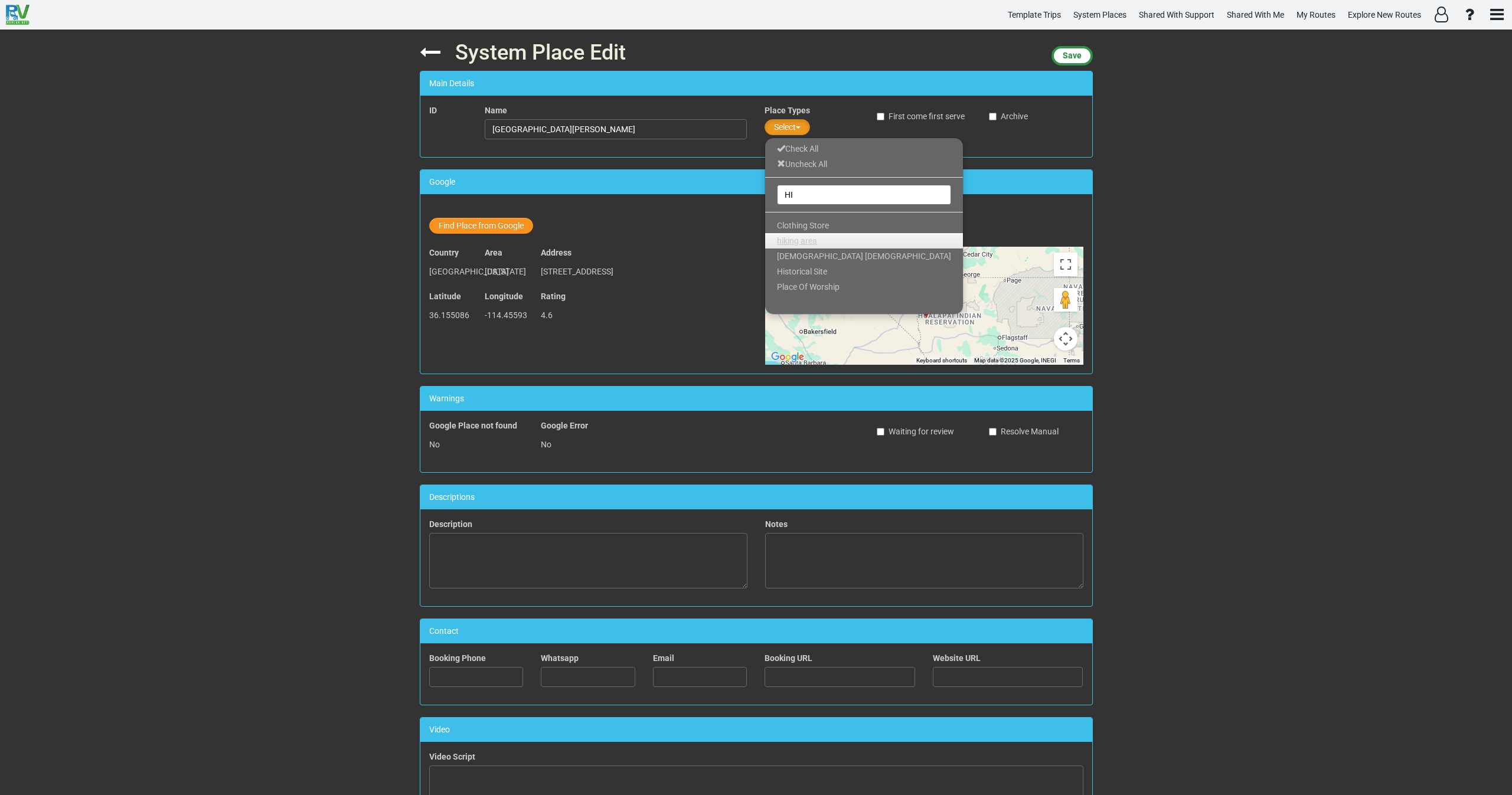
click at [797, 236] on span "hiking area" at bounding box center [797, 241] width 40 height 10
drag, startPoint x: 808, startPoint y: 192, endPoint x: 770, endPoint y: 197, distance: 38.3
click at [773, 191] on div "HI" at bounding box center [864, 195] width 198 height 23
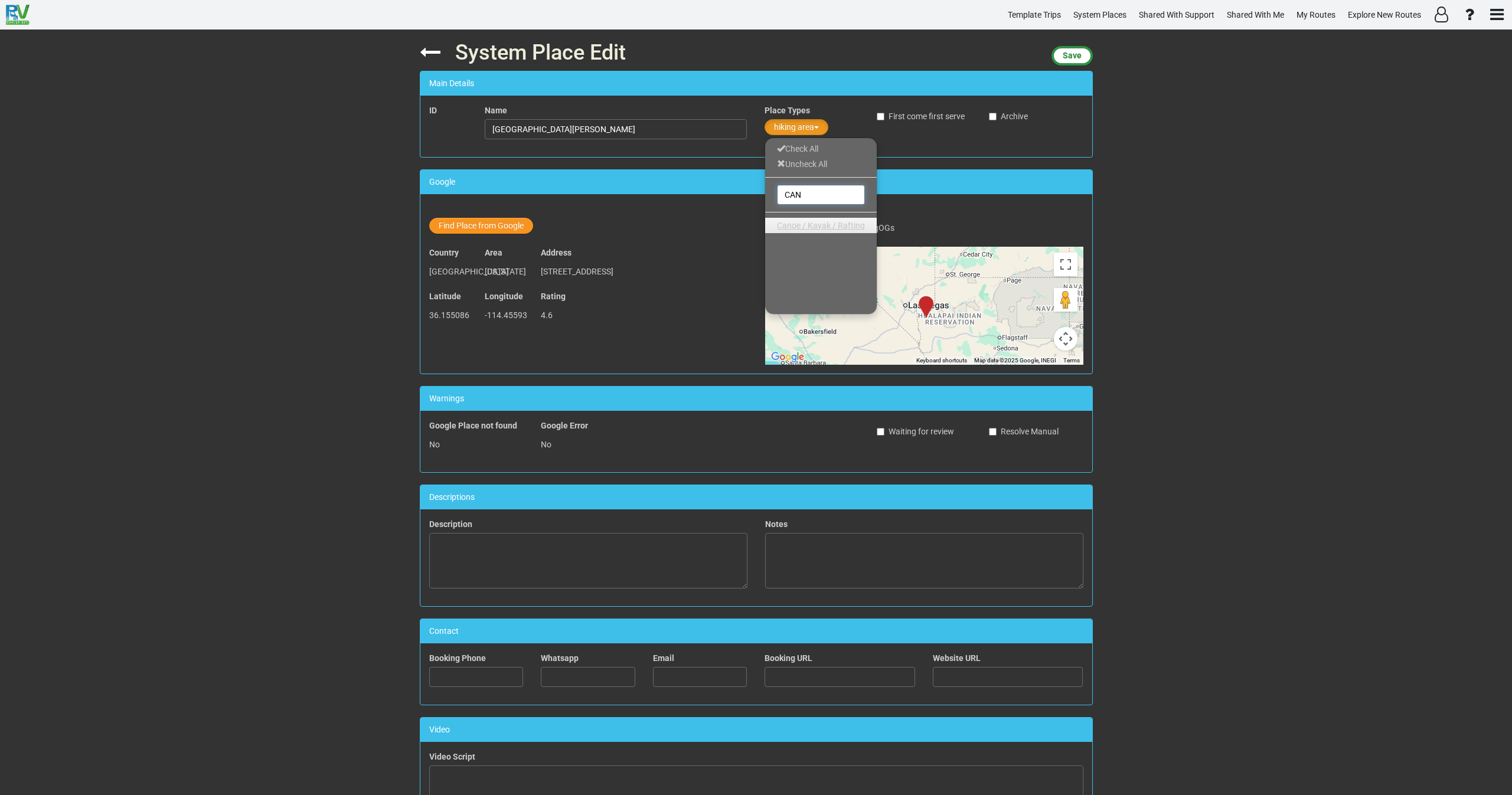
type input "CAN"
click at [785, 221] on span "Canoe / Kayak / Rafting" at bounding box center [821, 225] width 88 height 10
click at [1071, 50] on button "Save" at bounding box center [1072, 56] width 42 height 19
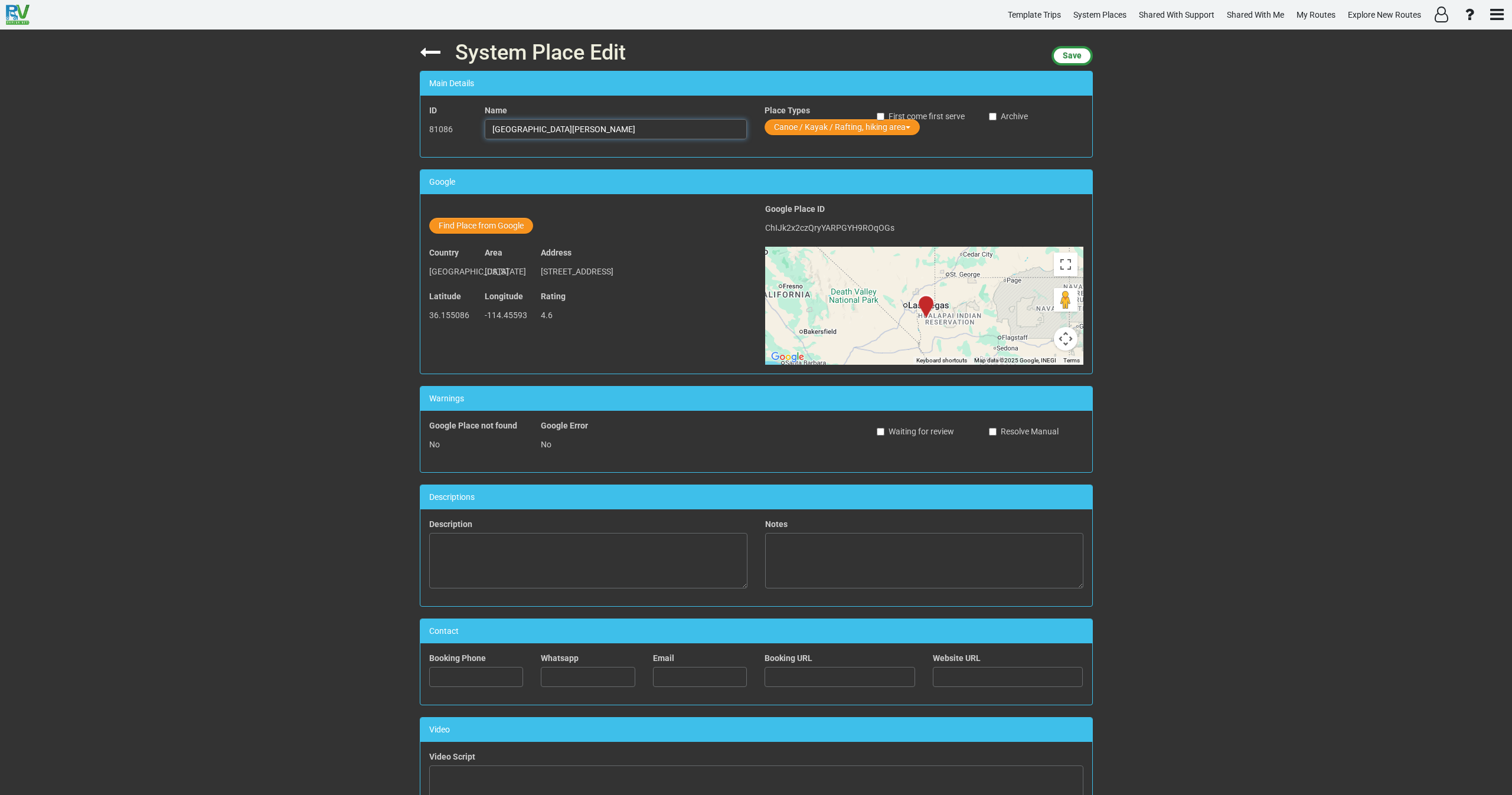
drag, startPoint x: 650, startPoint y: 119, endPoint x: 434, endPoint y: 140, distance: 217.0
click at [443, 133] on div "ID 81086 Name [GEOGRAPHIC_DATA][PERSON_NAME] Place Types Canoe / Kayak / Raftin…" at bounding box center [756, 126] width 672 height 43
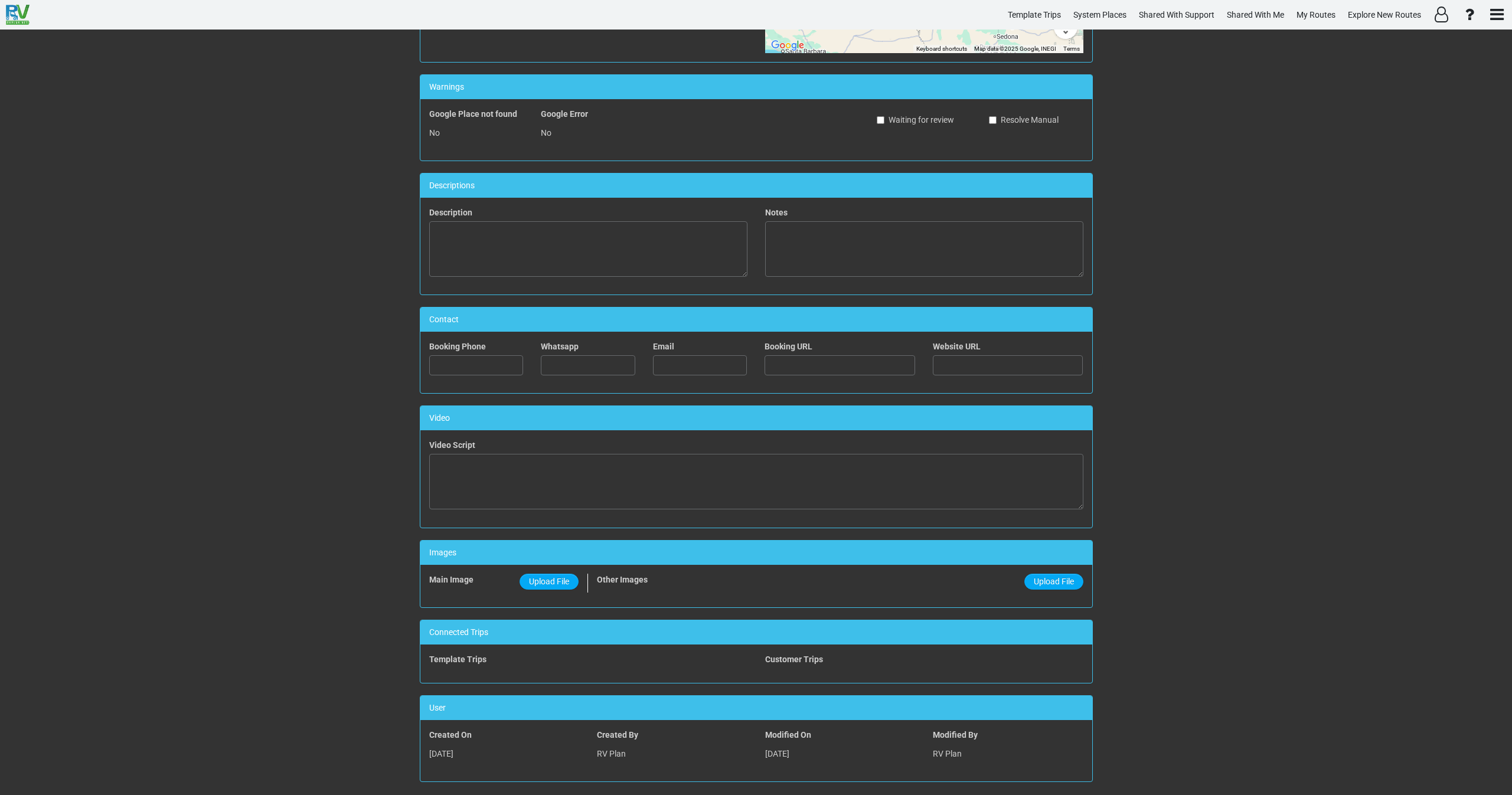
scroll to position [323, 0]
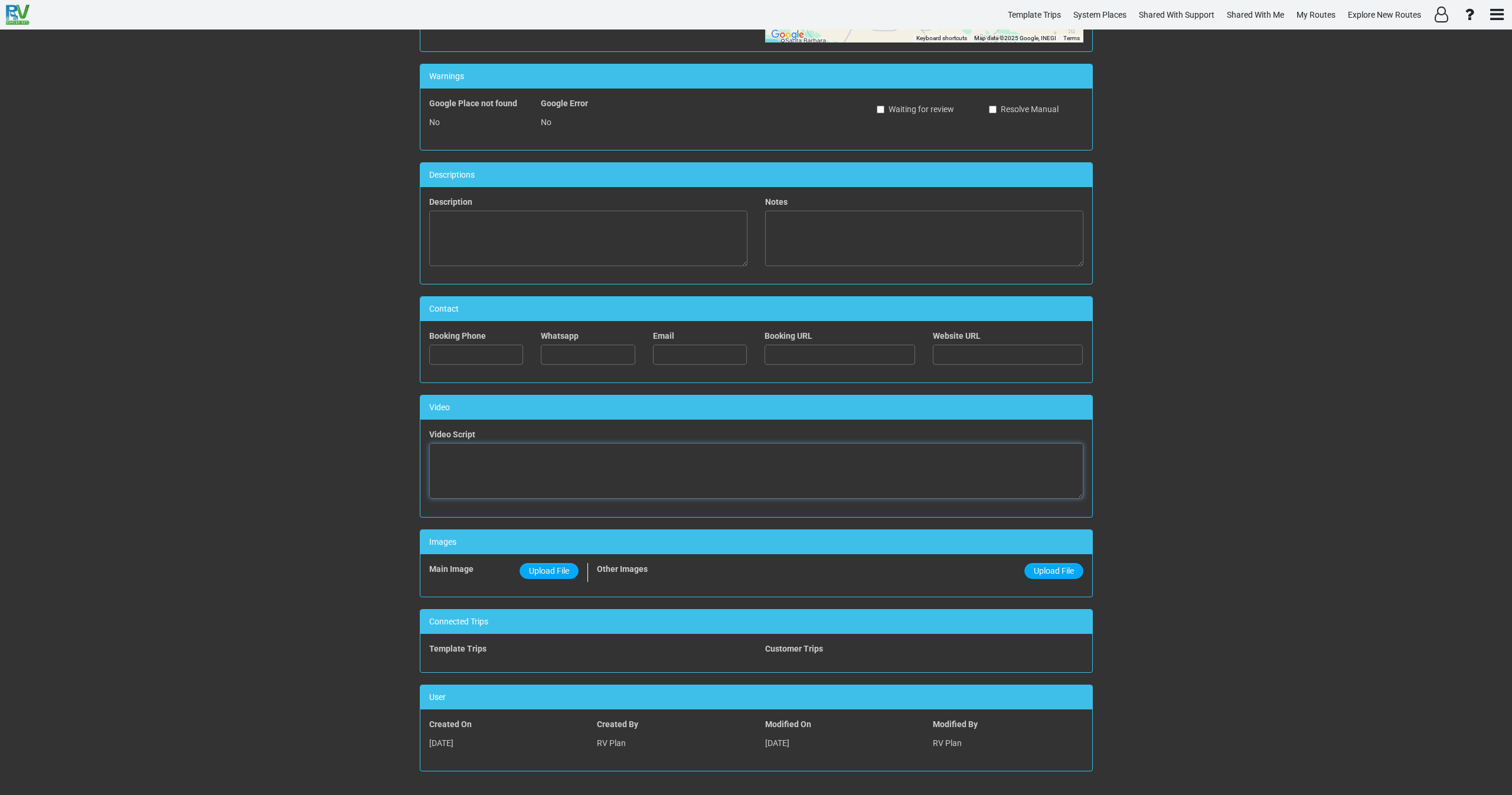
click at [582, 469] on textarea at bounding box center [756, 471] width 654 height 56
paste textarea "<iframe width="560" height="315" src="[URL][DOMAIN_NAME]" title="YouTube video …"
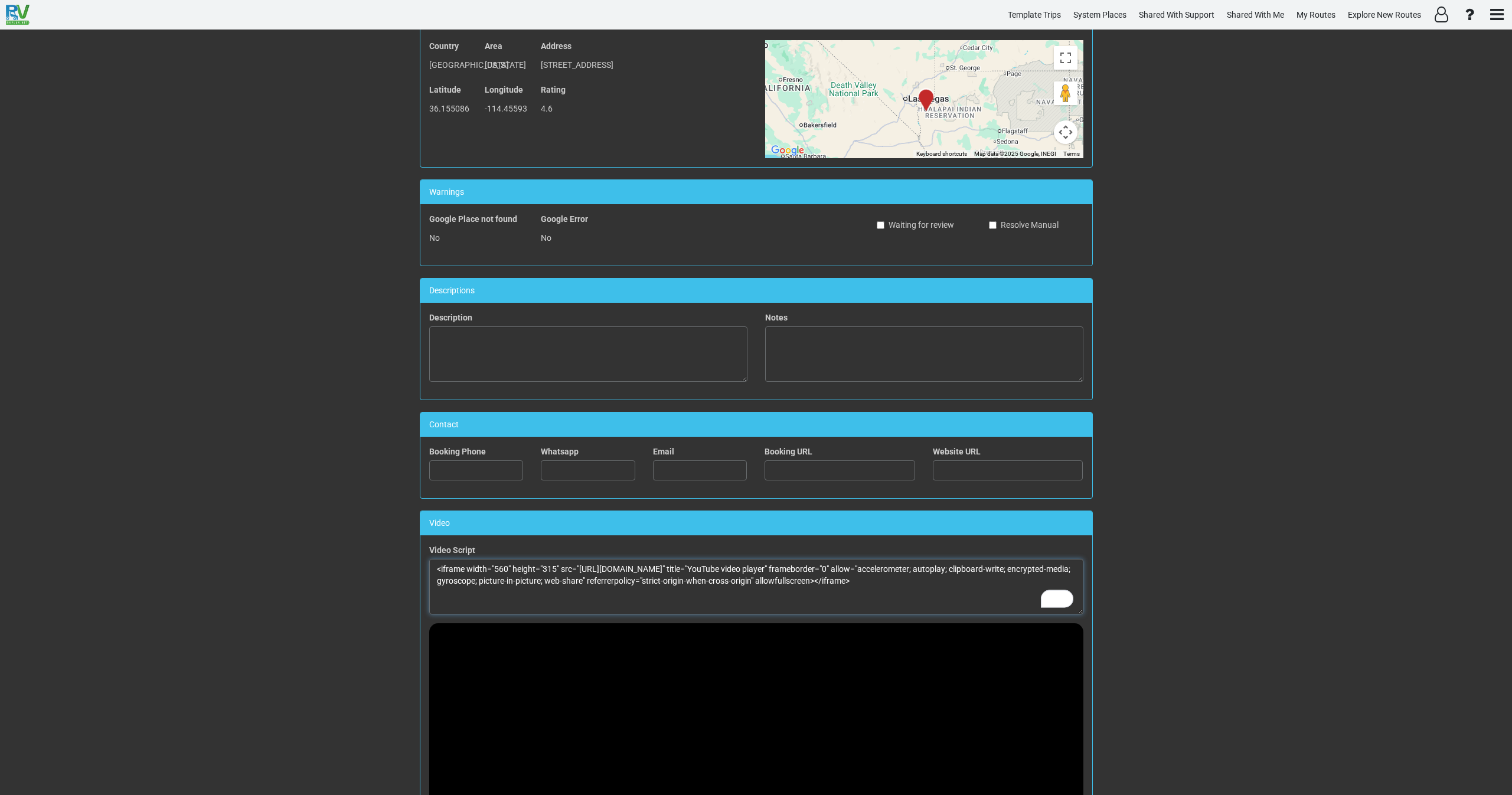
scroll to position [0, 0]
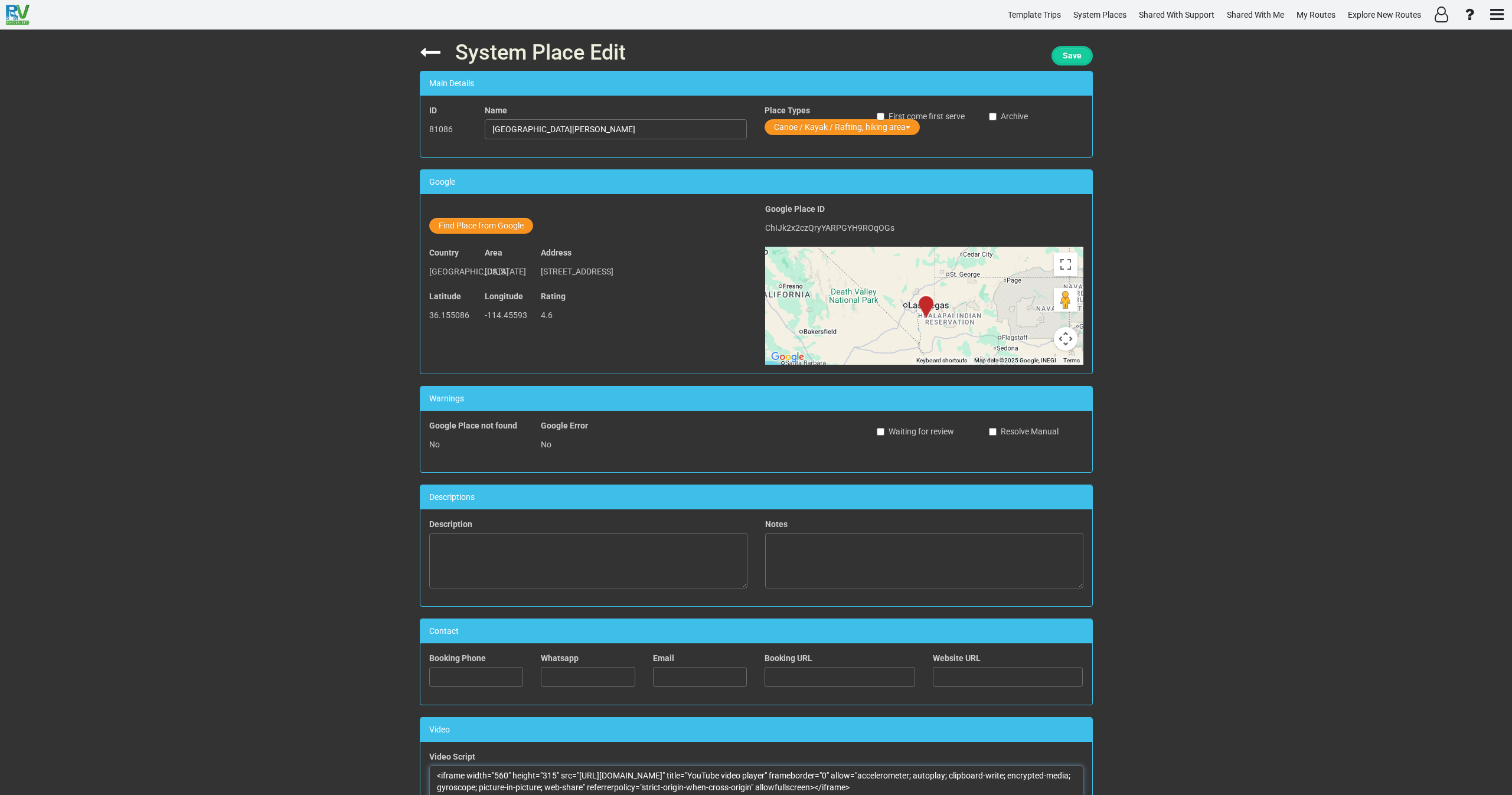
type textarea "<iframe width="560" height="315" src="[URL][DOMAIN_NAME]" title="YouTube video …"
click at [1073, 56] on span "Save" at bounding box center [1072, 55] width 19 height 10
click at [421, 49] on icon at bounding box center [430, 53] width 21 height 21
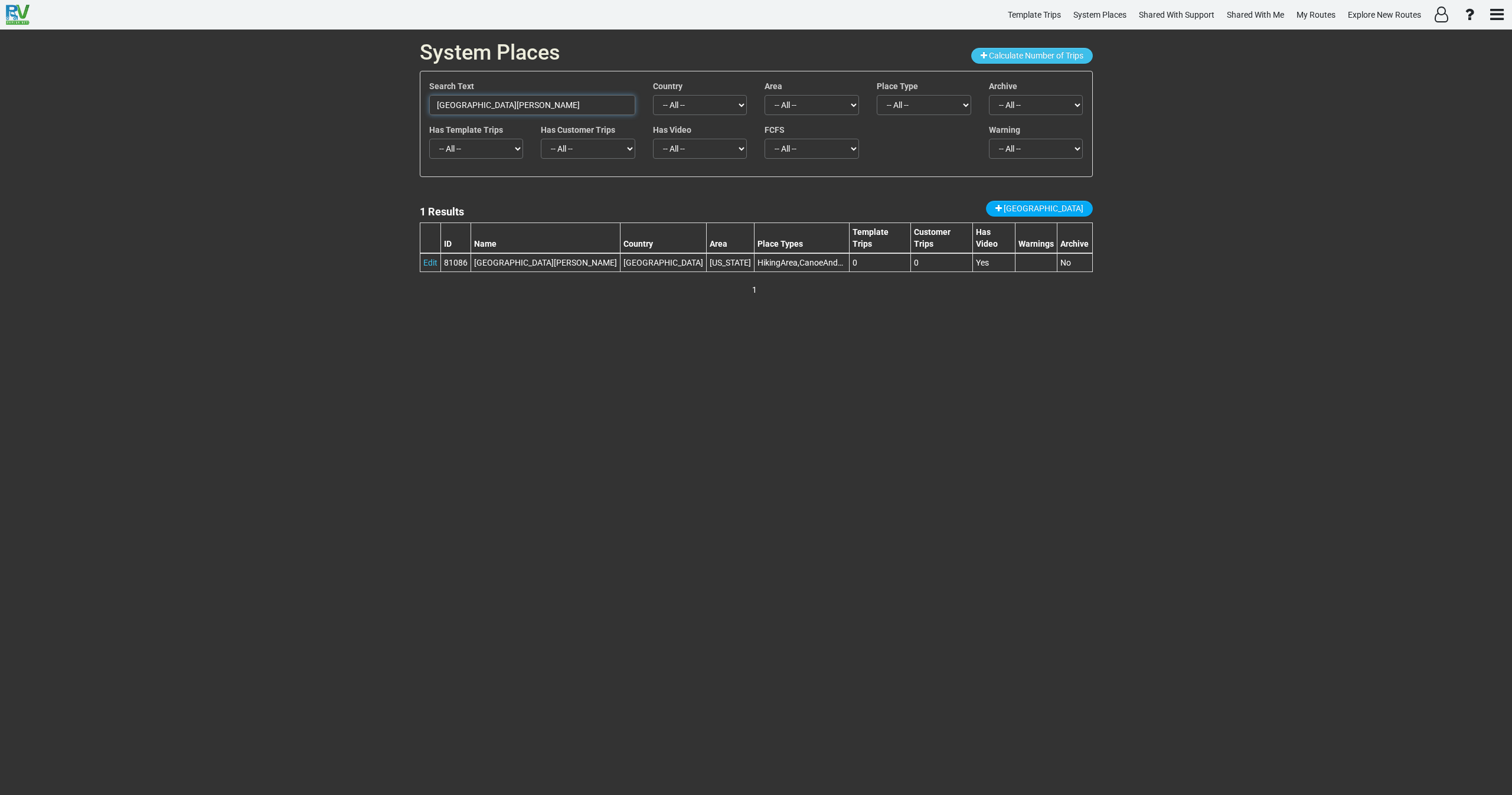
drag, startPoint x: 516, startPoint y: 117, endPoint x: 251, endPoint y: 158, distance: 268.2
click at [251, 158] on div "System Places Calculate Number of Trips Search Text [GEOGRAPHIC_DATA][PERSON_NA…" at bounding box center [756, 412] width 1512 height 766
paste input "Emerald Cave"
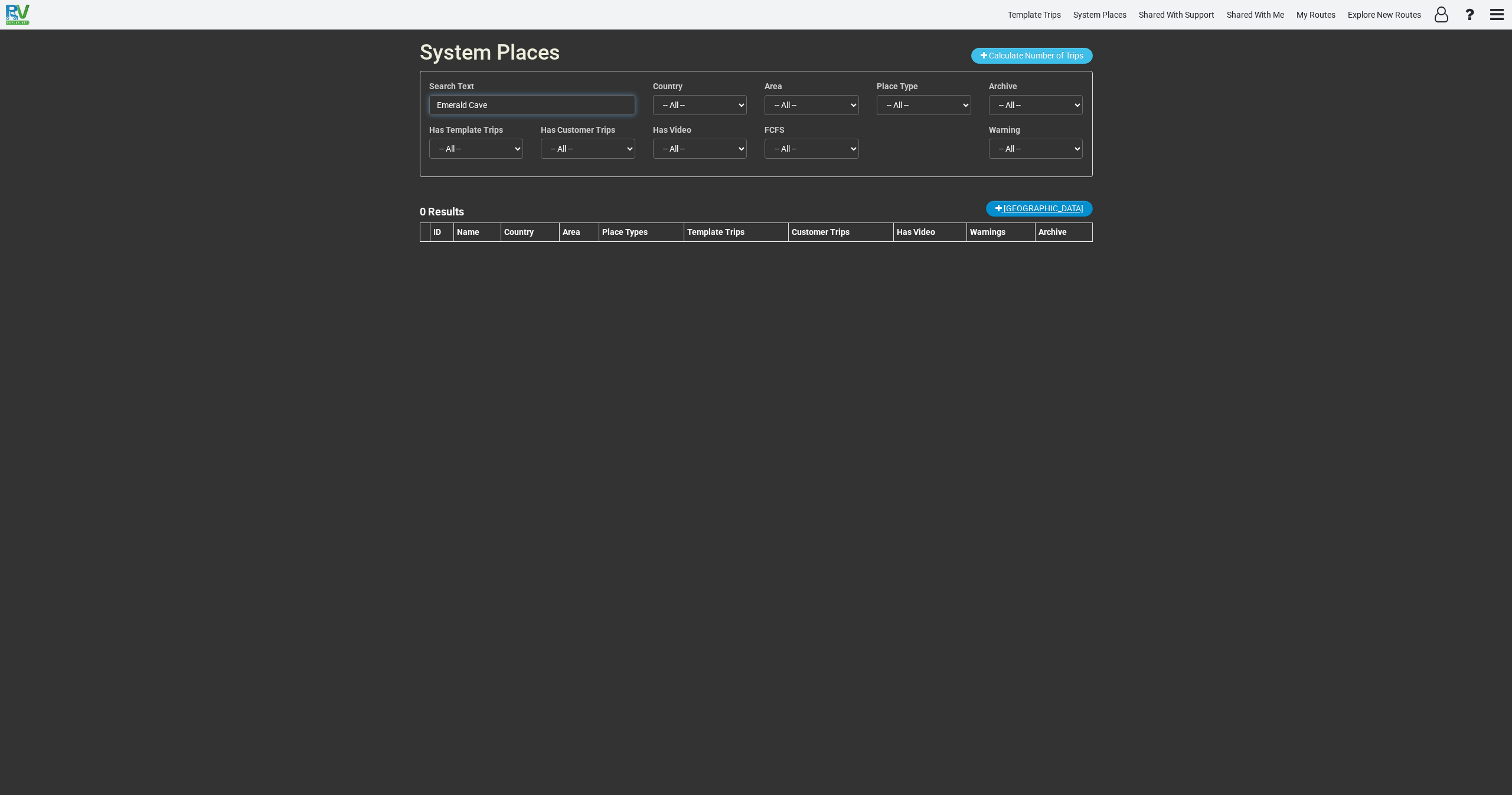
type input "Emerald Cave"
click at [1065, 211] on span "[GEOGRAPHIC_DATA]" at bounding box center [1043, 208] width 80 height 10
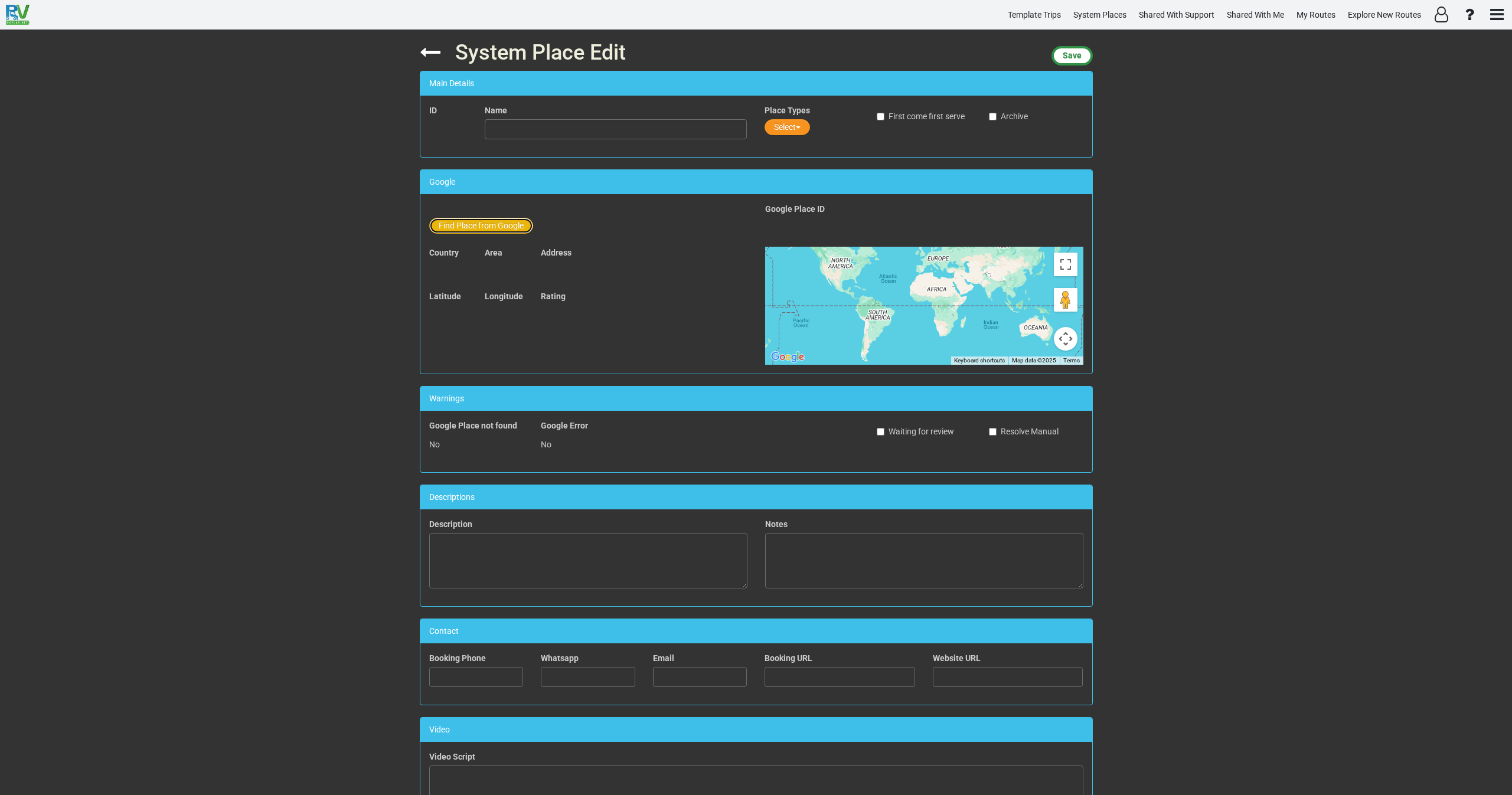
click at [473, 224] on button "Find Place from Google" at bounding box center [481, 226] width 104 height 16
click at [508, 225] on input "text" at bounding box center [617, 228] width 262 height 20
paste input "Emerald Cave"
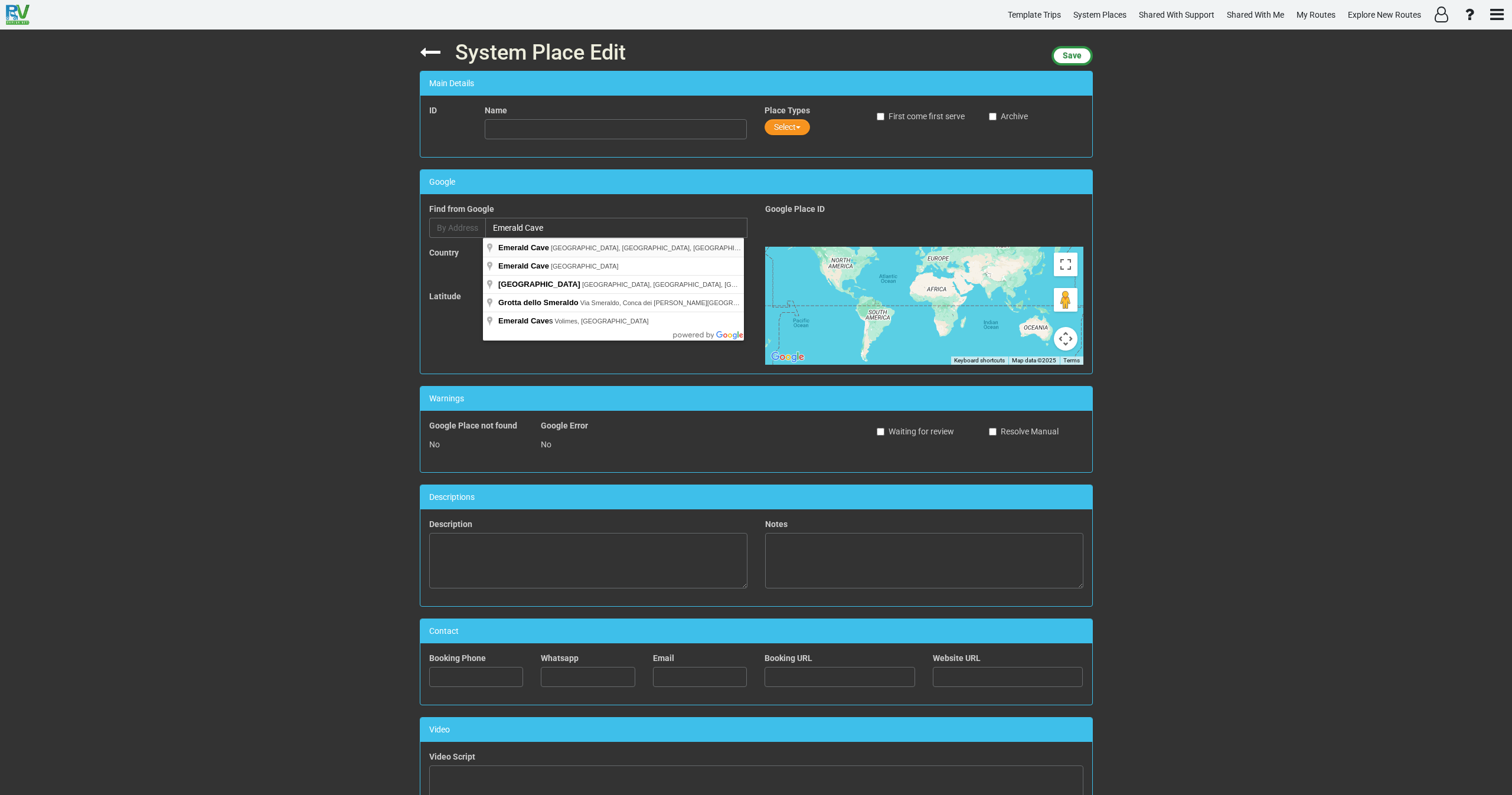
type input "[GEOGRAPHIC_DATA], [GEOGRAPHIC_DATA], [GEOGRAPHIC_DATA], [GEOGRAPHIC_DATA]"
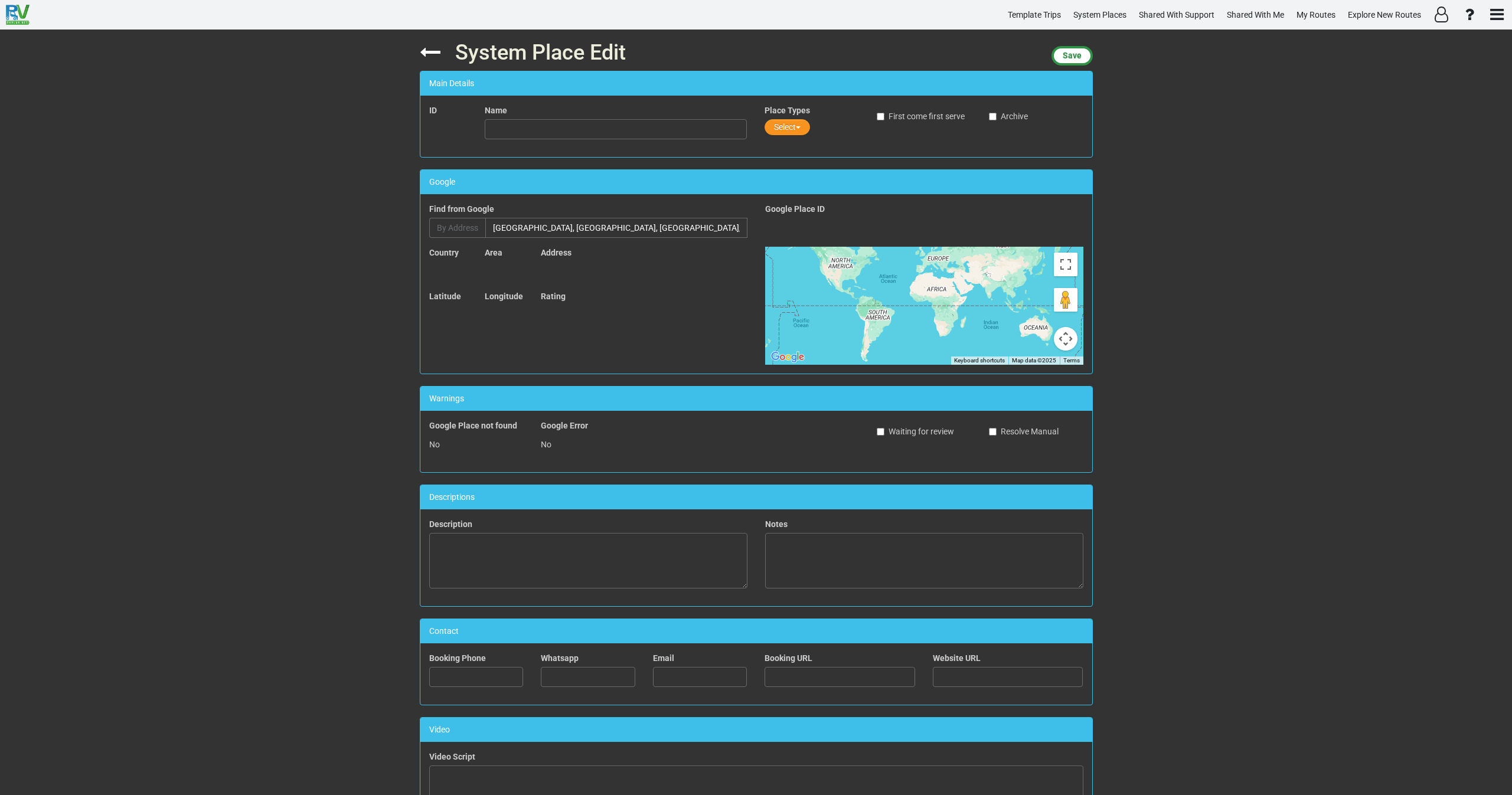
type input "Emerald Cave"
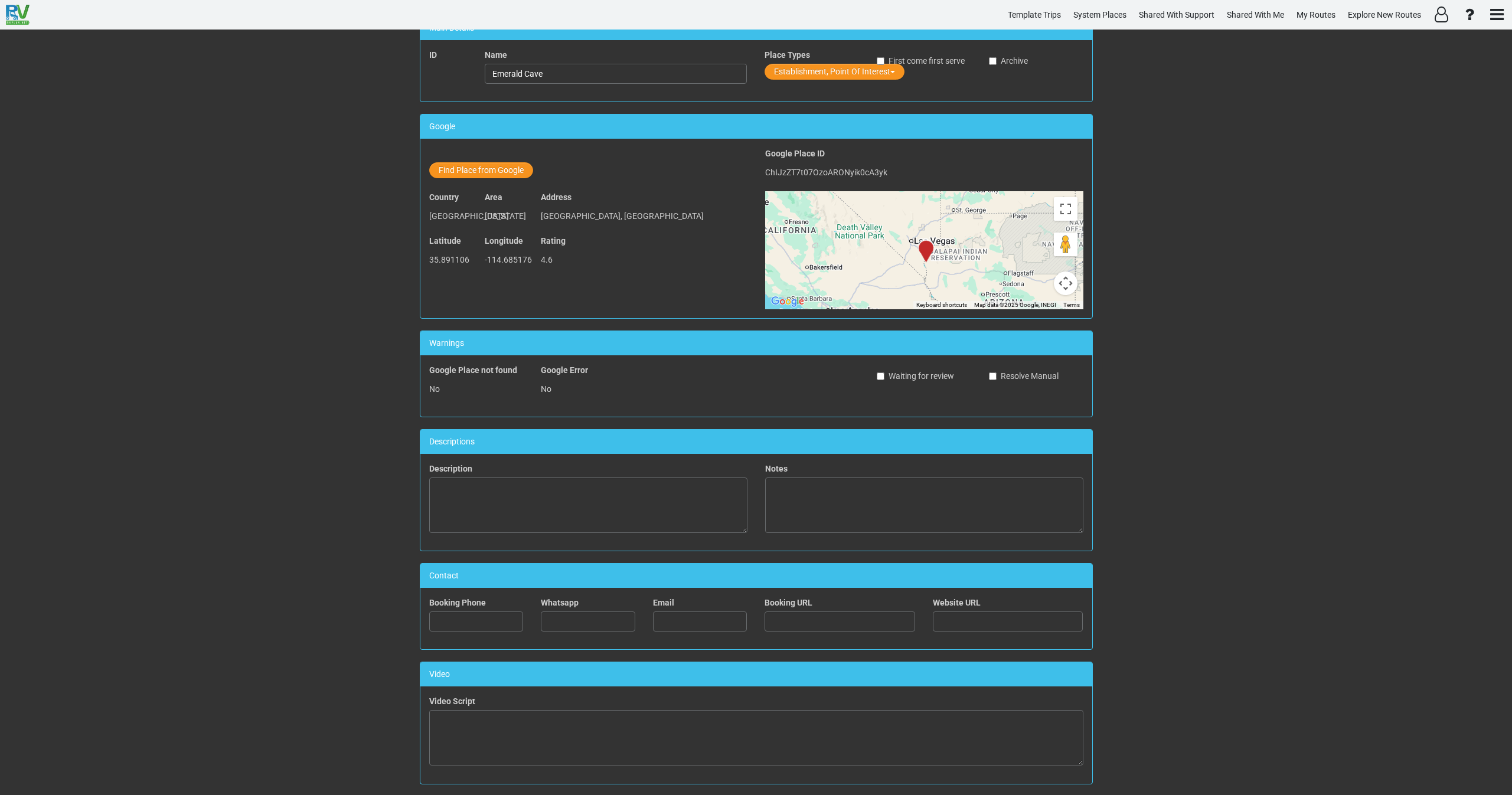
scroll to position [243, 0]
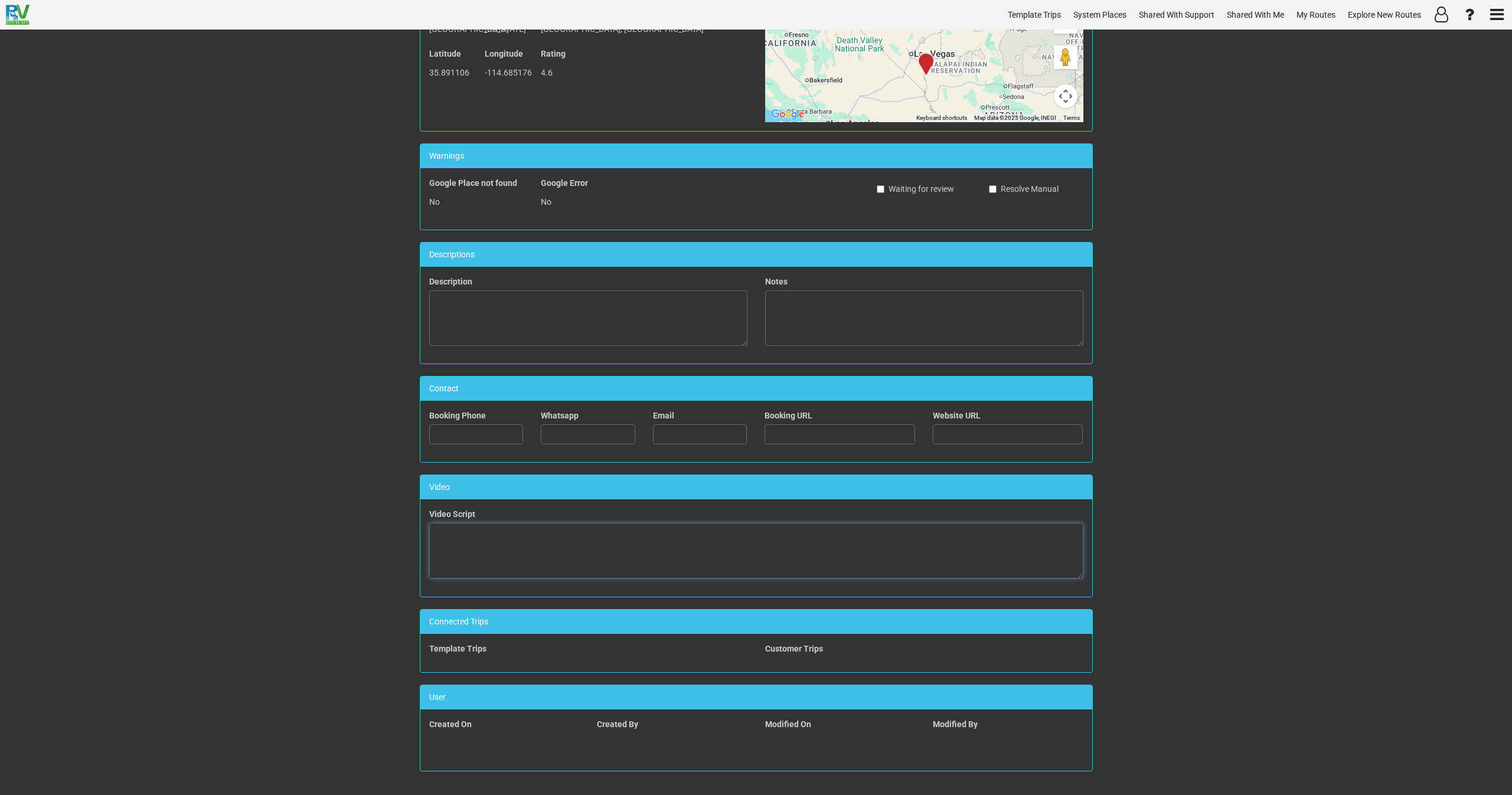
click at [573, 539] on textarea at bounding box center [756, 551] width 654 height 56
paste textarea "<iframe width="560" height="315" src="[URL][DOMAIN_NAME]" title="YouTube video …"
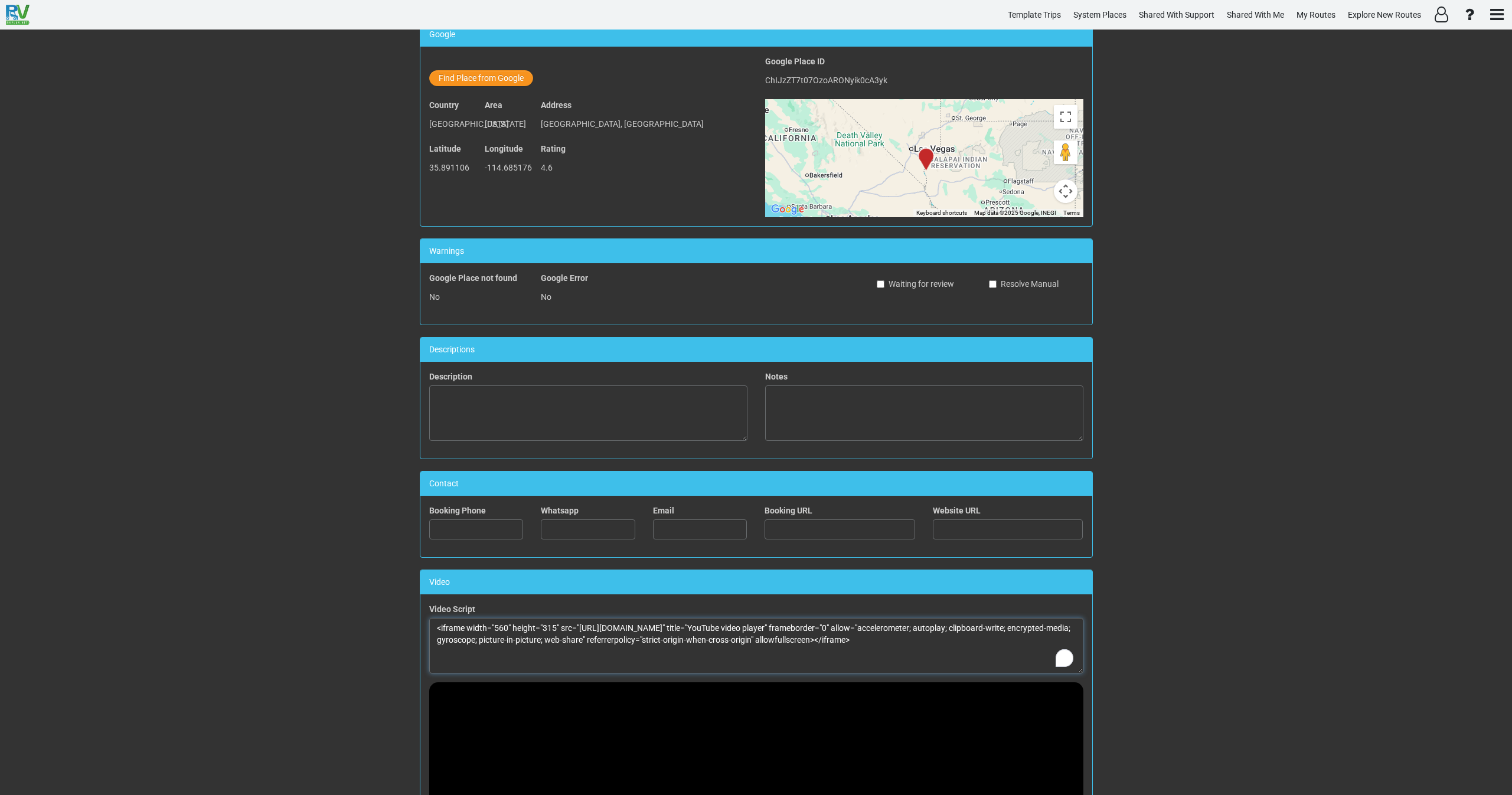
scroll to position [0, 0]
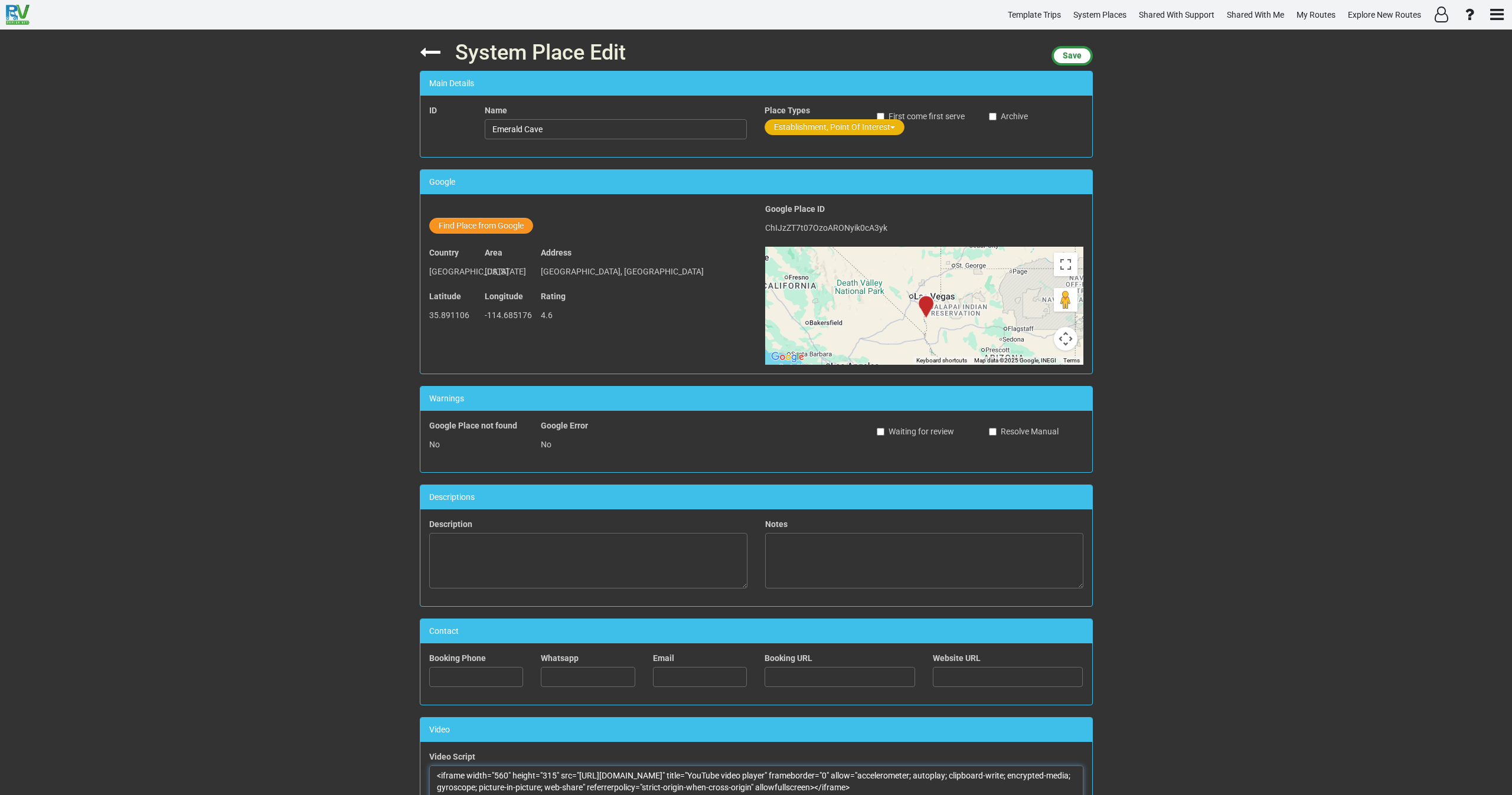
type textarea "<iframe width="560" height="315" src="[URL][DOMAIN_NAME]" title="YouTube video …"
click at [795, 121] on button "Establishment, Point Of Interest" at bounding box center [835, 127] width 140 height 16
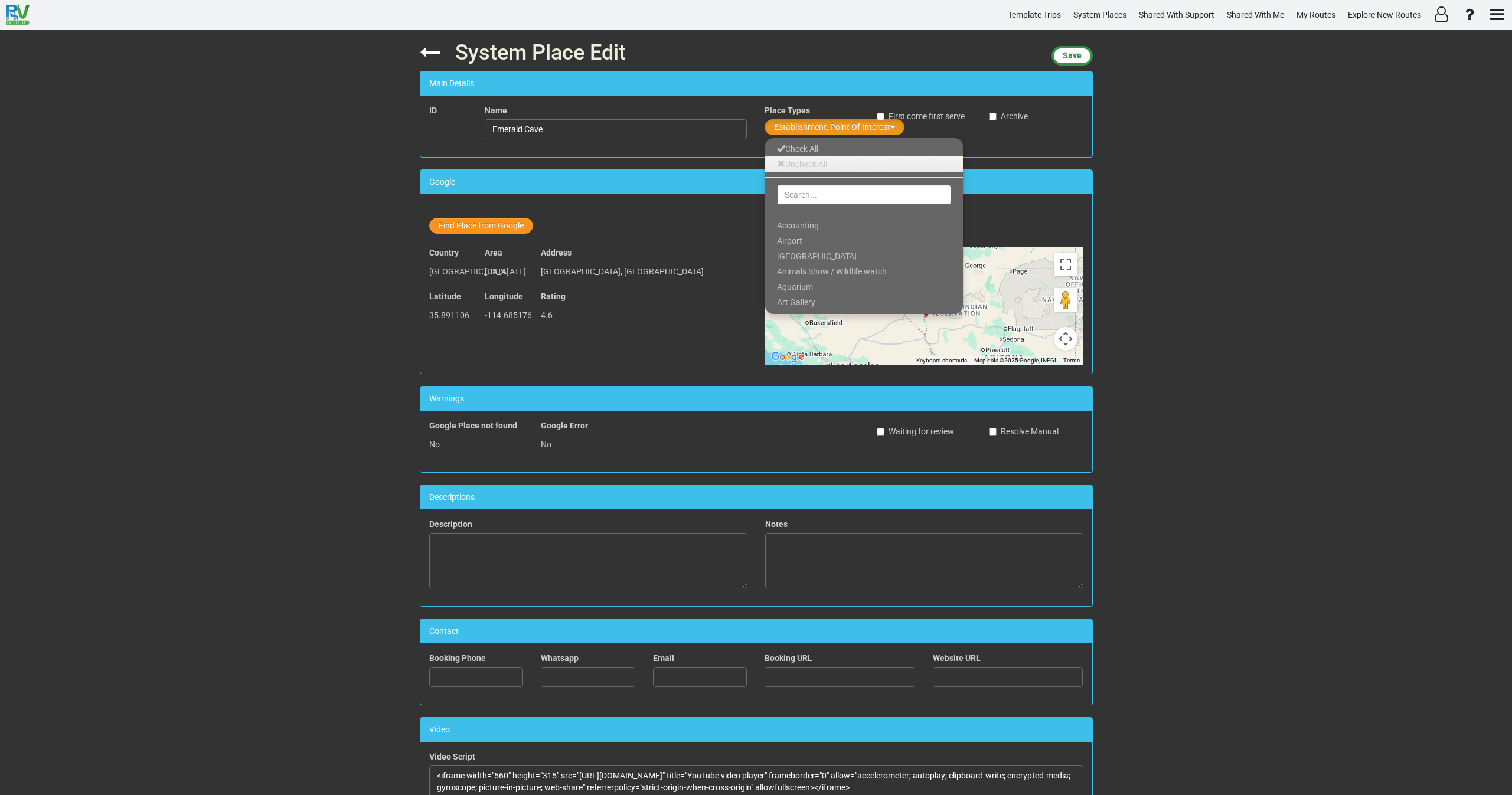
click at [795, 162] on link "Uncheck All" at bounding box center [864, 164] width 198 height 16
click at [812, 195] on input "text" at bounding box center [864, 195] width 174 height 20
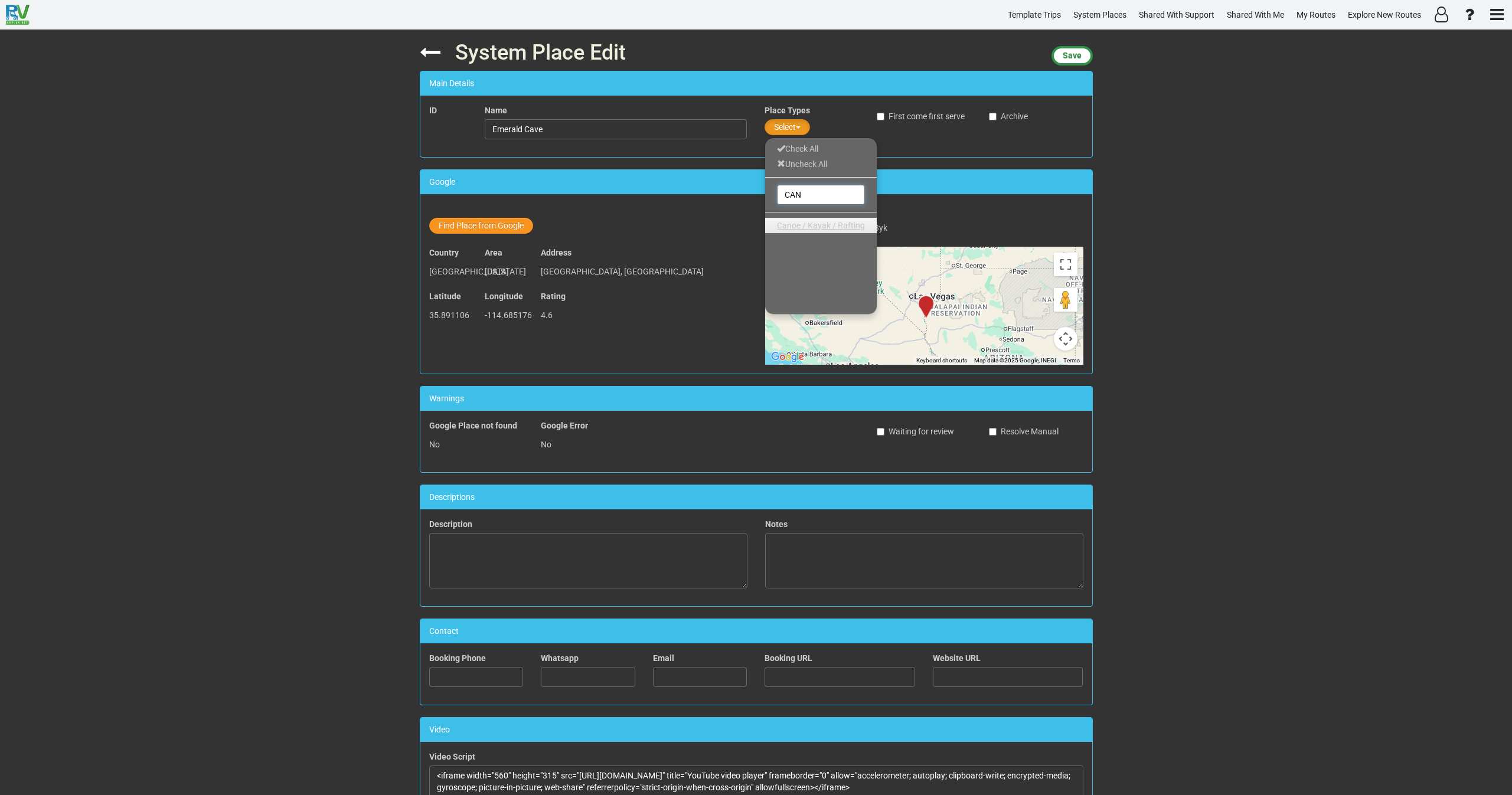
type input "CAN"
click at [817, 226] on span "Canoe / Kayak / Rafting" at bounding box center [821, 225] width 88 height 10
click at [1077, 51] on span "Save" at bounding box center [1072, 55] width 19 height 10
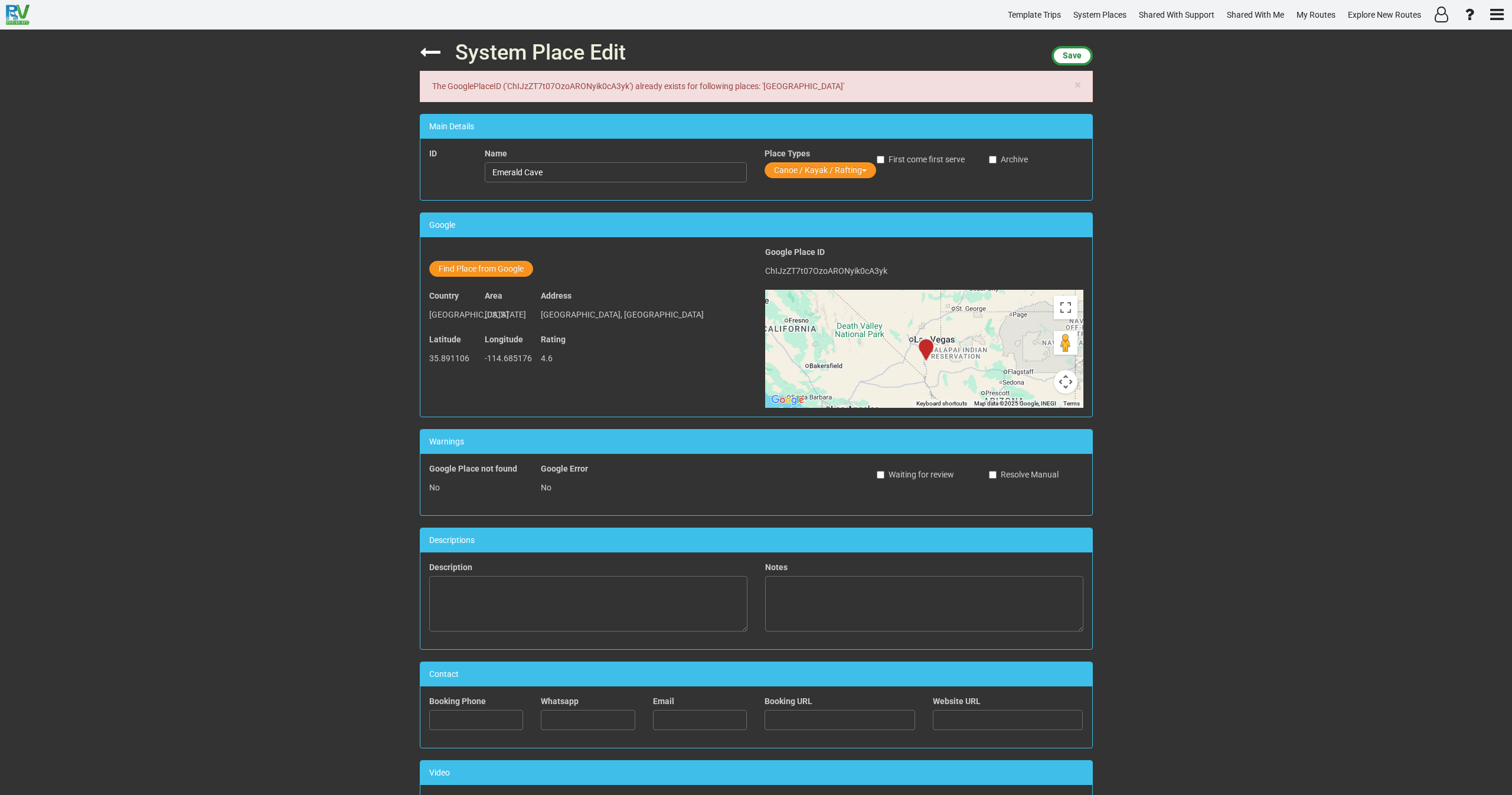
drag, startPoint x: 765, startPoint y: 88, endPoint x: 815, endPoint y: 84, distance: 50.2
click at [815, 84] on div "× The GooglePlaceID ('ChIJzZT7t07OzoARONyik0cA3yk') already exists for followin…" at bounding box center [756, 86] width 673 height 31
copy div "Emerald Cove"
click at [433, 53] on icon at bounding box center [430, 53] width 21 height 21
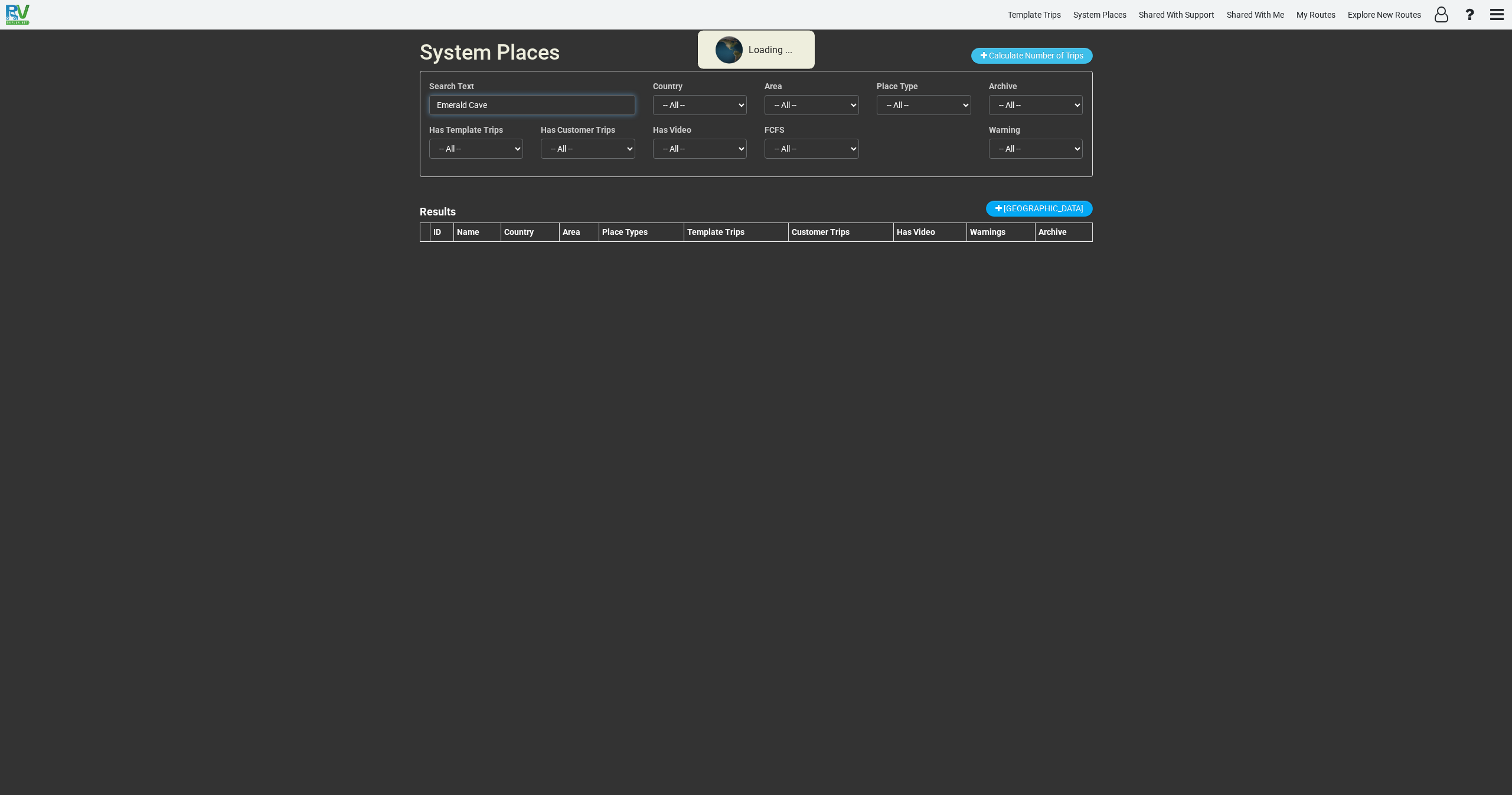
drag, startPoint x: 534, startPoint y: 97, endPoint x: 390, endPoint y: 110, distance: 144.6
click at [391, 110] on div "System Places Calculate Number of Trips Search Text [GEOGRAPHIC_DATA] Country -…" at bounding box center [756, 412] width 1512 height 766
paste input "o"
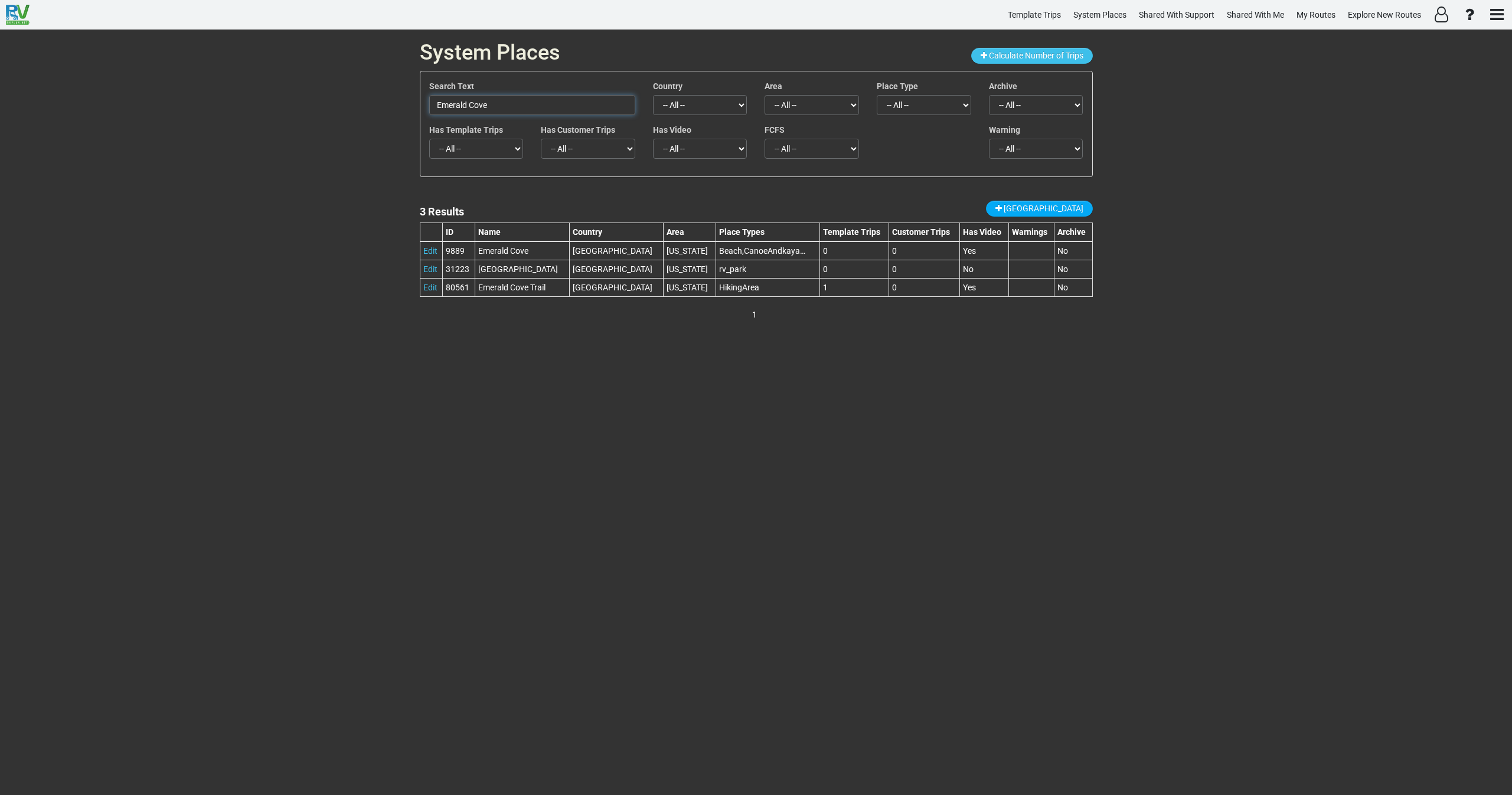
drag, startPoint x: 523, startPoint y: 108, endPoint x: 336, endPoint y: 127, distance: 188.0
click at [342, 127] on div "System Places Calculate Number of Trips Search Text [GEOGRAPHIC_DATA] Country -…" at bounding box center [756, 412] width 1512 height 766
paste input "[GEOGRAPHIC_DATA]"
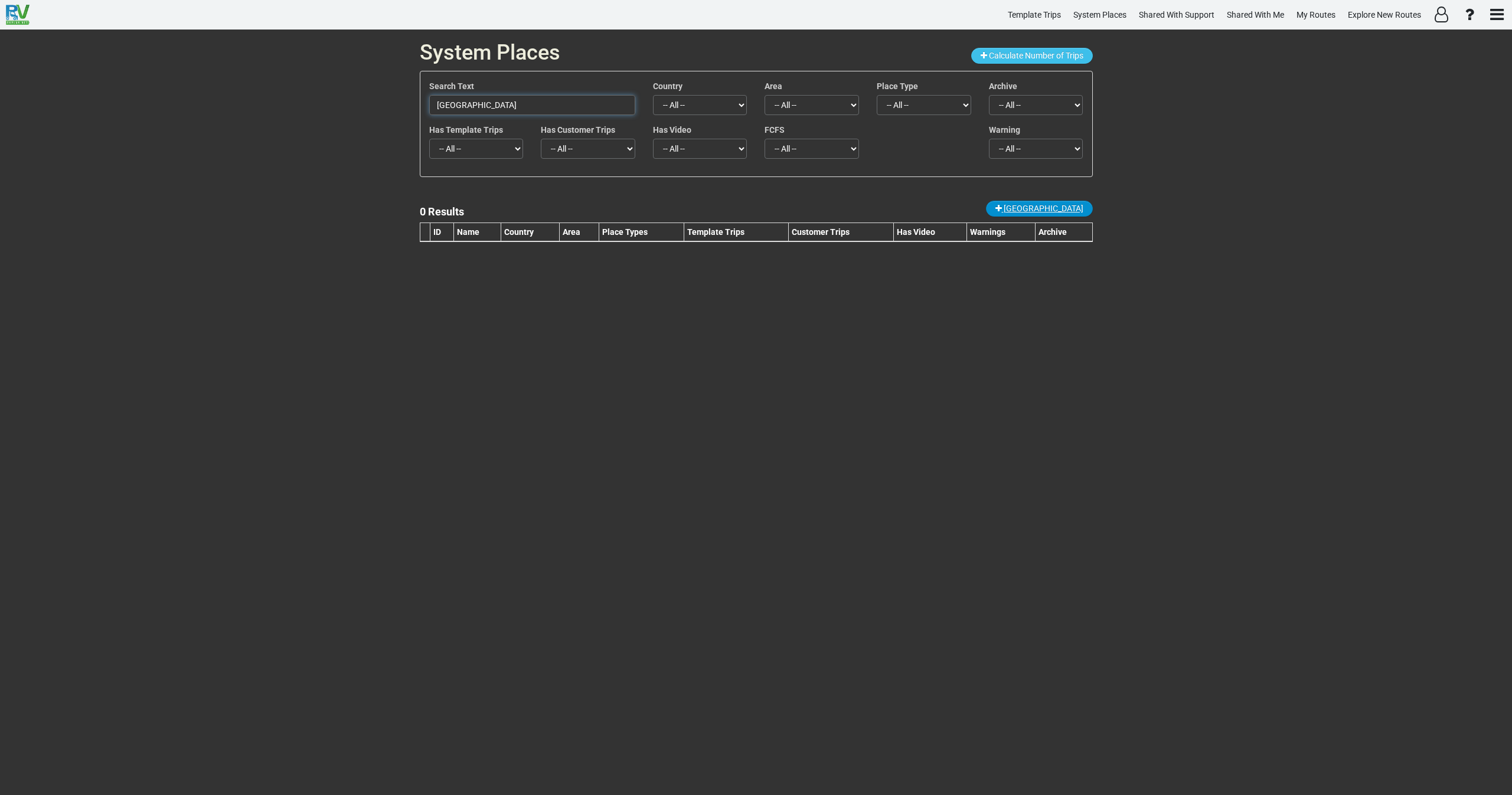
type input "[GEOGRAPHIC_DATA]"
click at [1076, 207] on span "[GEOGRAPHIC_DATA]" at bounding box center [1043, 208] width 80 height 10
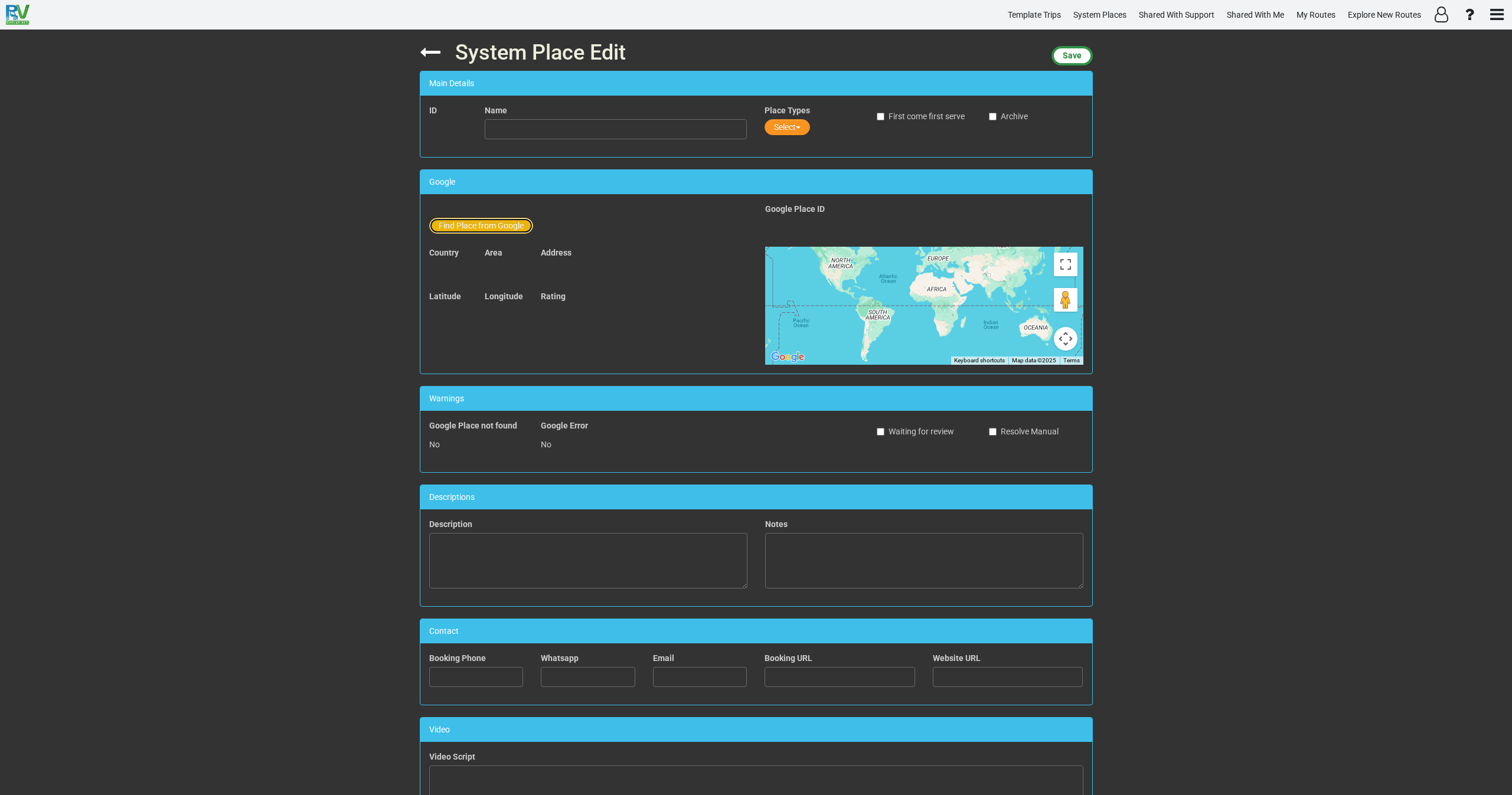
click at [475, 225] on button "Find Place from Google" at bounding box center [481, 226] width 104 height 16
click at [536, 230] on input "text" at bounding box center [617, 228] width 262 height 20
paste input "[GEOGRAPHIC_DATA]"
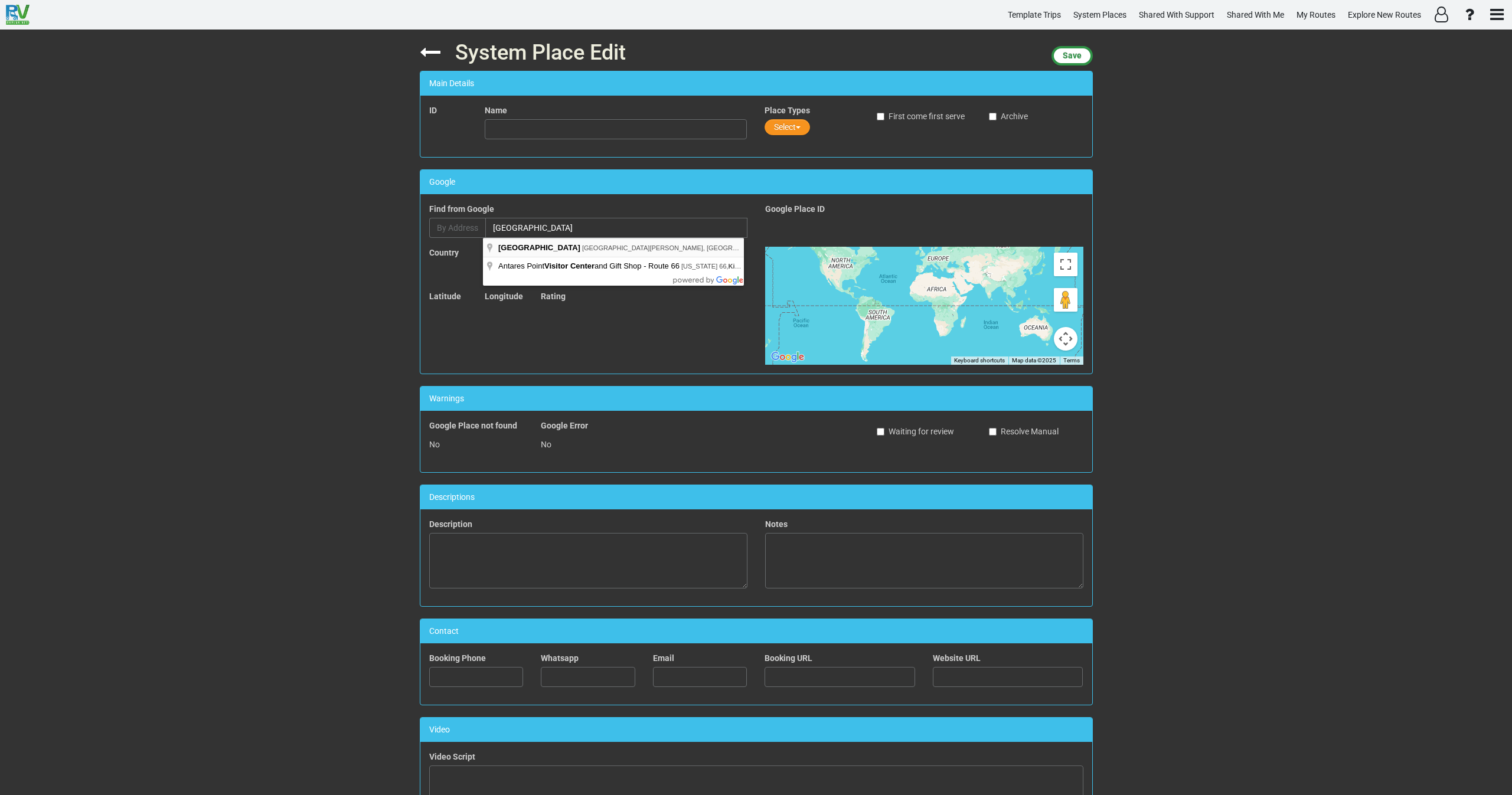
type input "[GEOGRAPHIC_DATA], [GEOGRAPHIC_DATA][PERSON_NAME], [GEOGRAPHIC_DATA], [GEOGRAPH…"
drag, startPoint x: 558, startPoint y: 245, endPoint x: 551, endPoint y: 249, distance: 8.1
type input "[GEOGRAPHIC_DATA]"
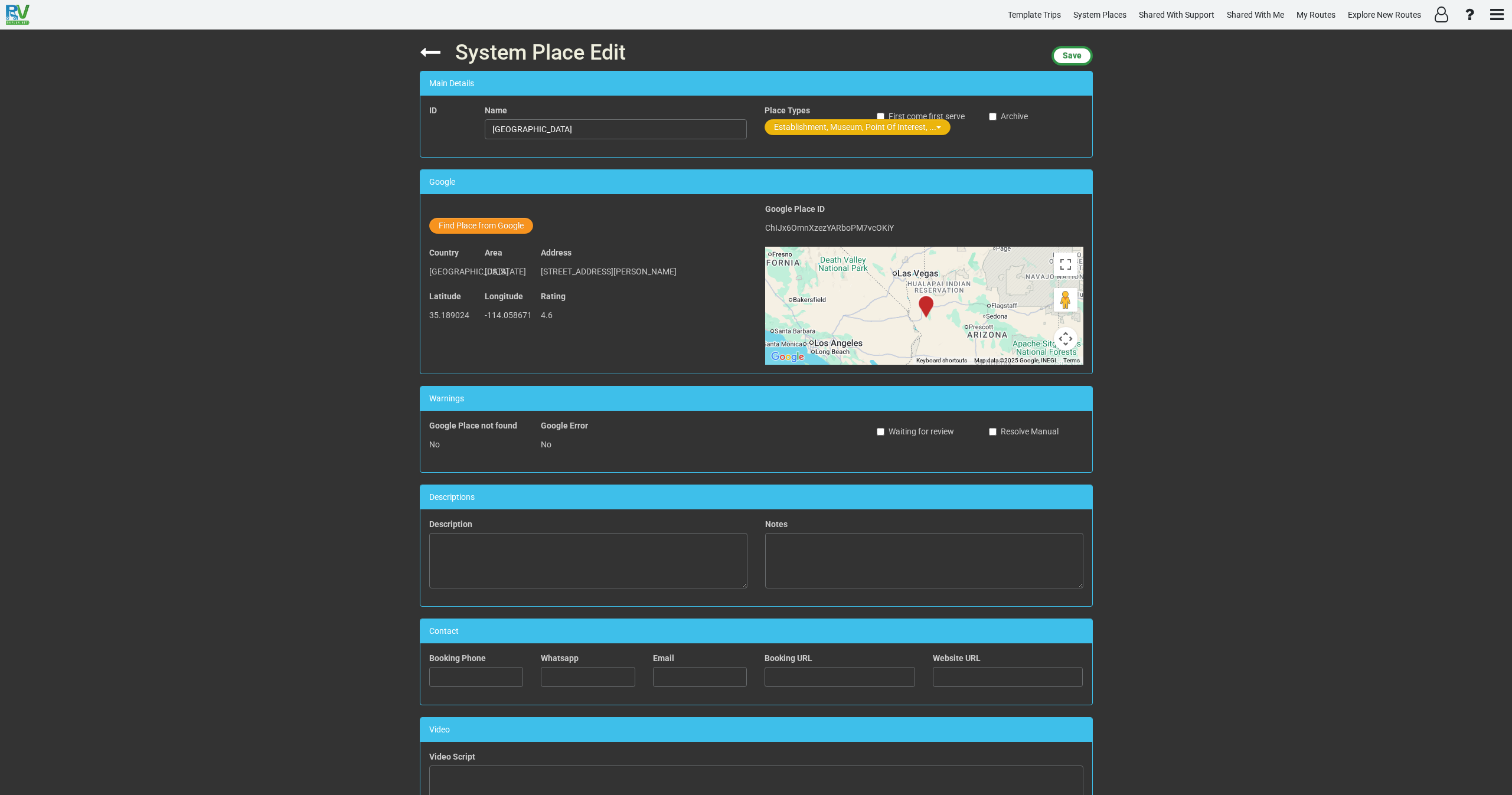
click at [806, 126] on button "Establishment, Museum, Point Of Interest, ..." at bounding box center [858, 127] width 186 height 16
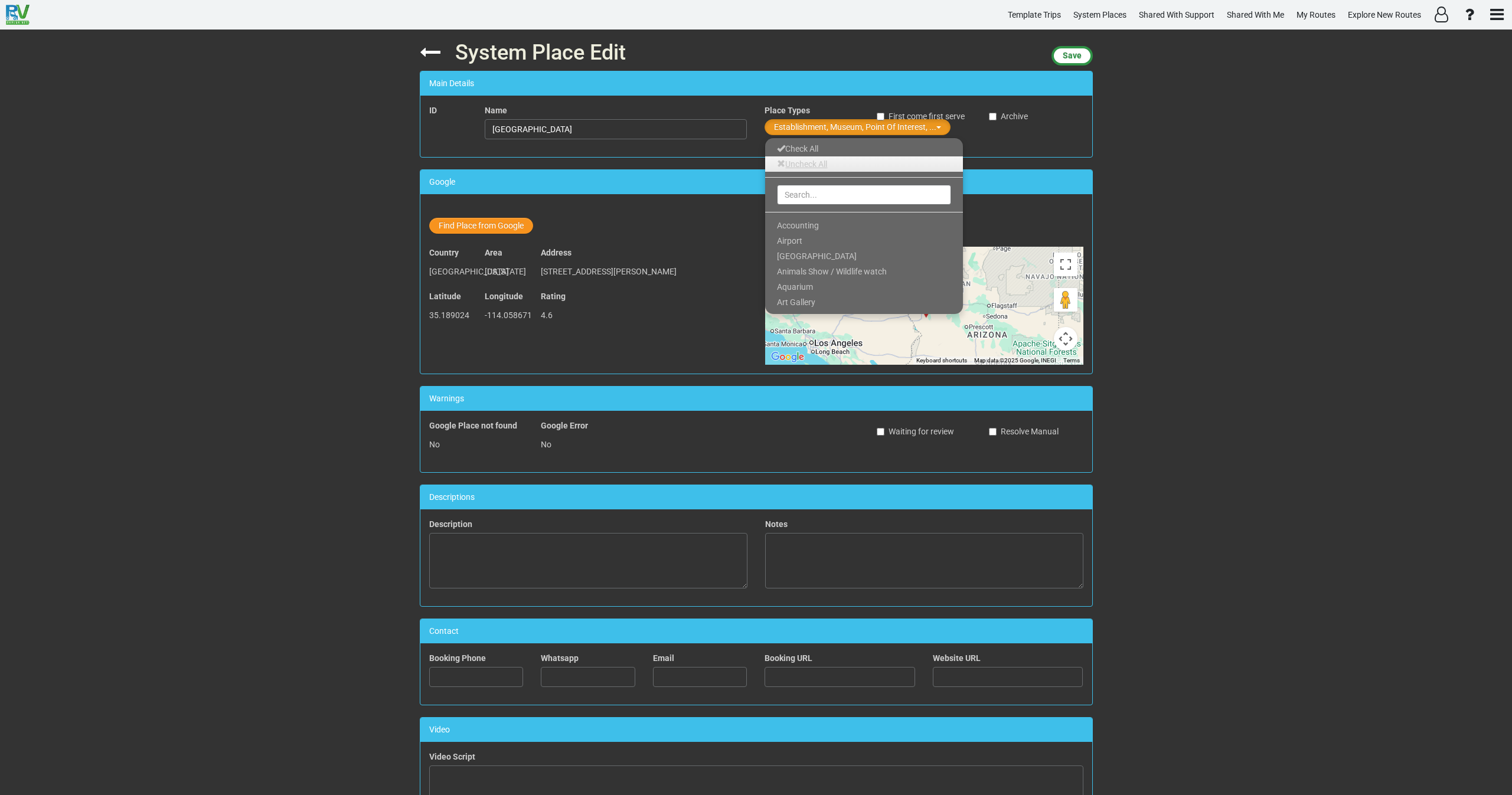
click at [823, 160] on link "Uncheck All" at bounding box center [864, 164] width 198 height 16
click at [812, 194] on input "text" at bounding box center [864, 195] width 174 height 20
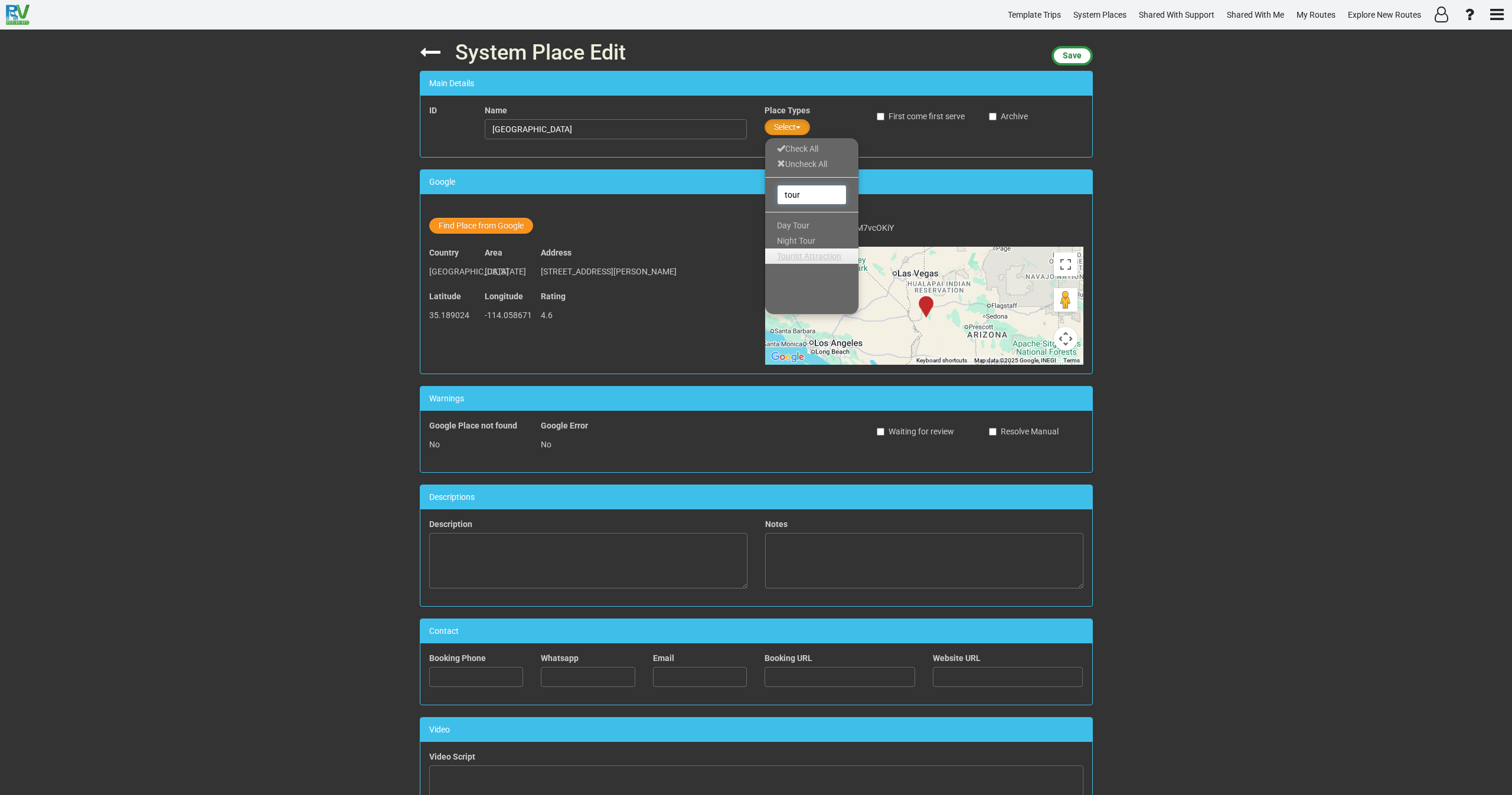
type input "tour"
click at [799, 252] on span "Tourist Attraction" at bounding box center [809, 256] width 64 height 10
click at [1071, 48] on button "Save" at bounding box center [1072, 56] width 42 height 19
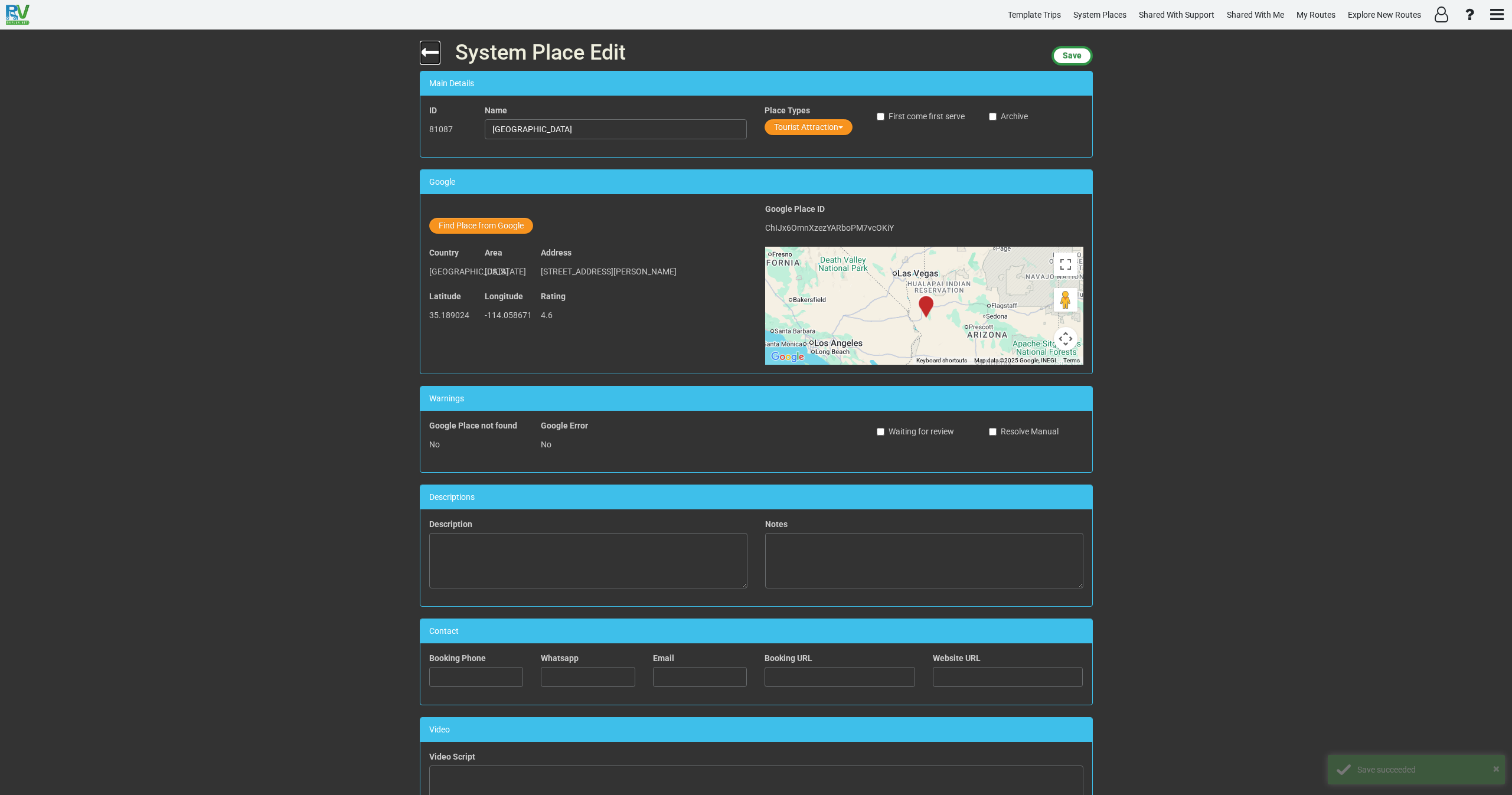
click at [421, 55] on icon at bounding box center [430, 53] width 21 height 21
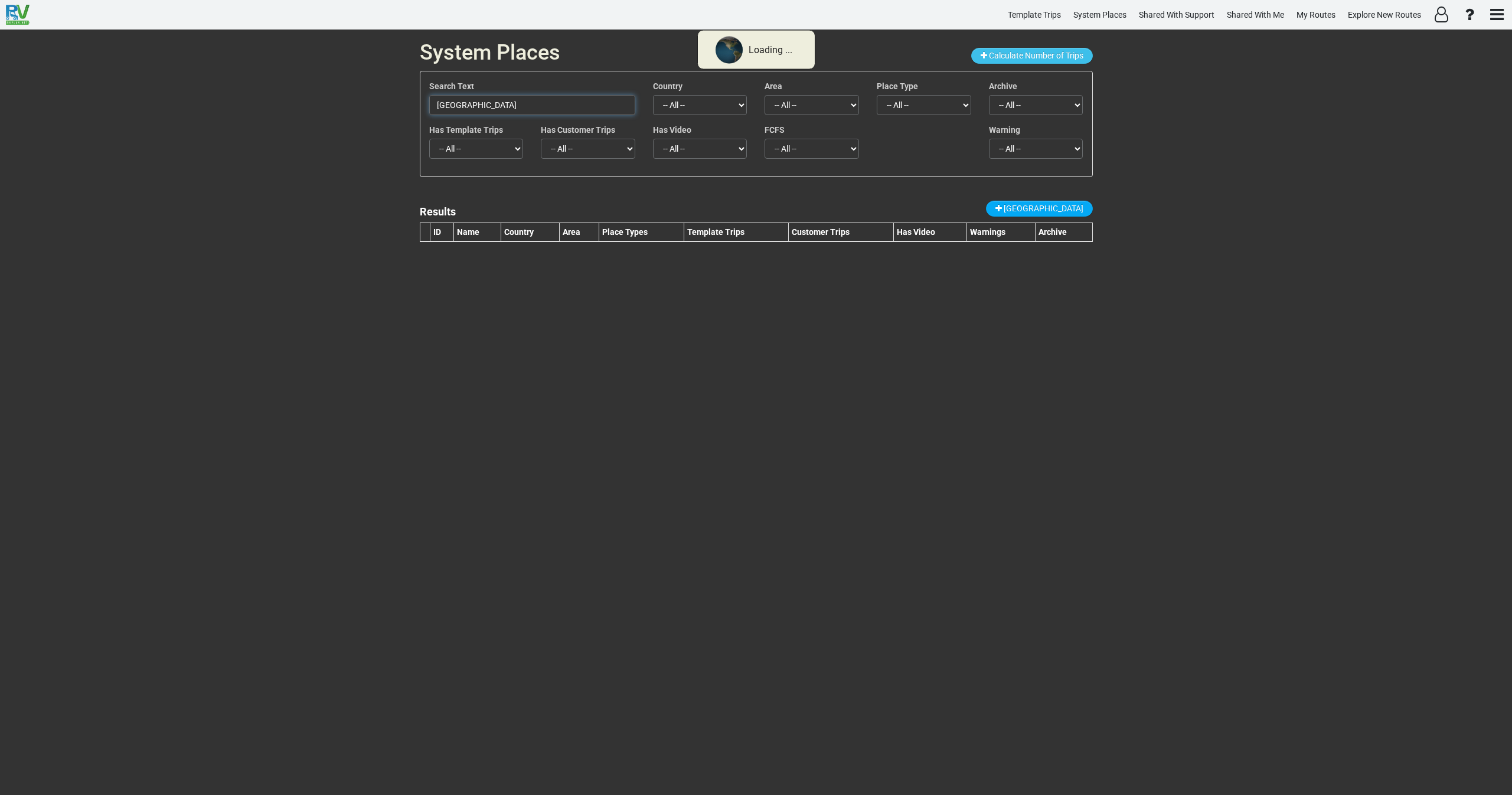
drag, startPoint x: 549, startPoint y: 105, endPoint x: 342, endPoint y: 123, distance: 207.8
click at [342, 121] on div "System Places Calculate Number of Trips Search Text [GEOGRAPHIC_DATA] Country -…" at bounding box center [756, 412] width 1512 height 766
paste input "[US_STATE][GEOGRAPHIC_DATA]"
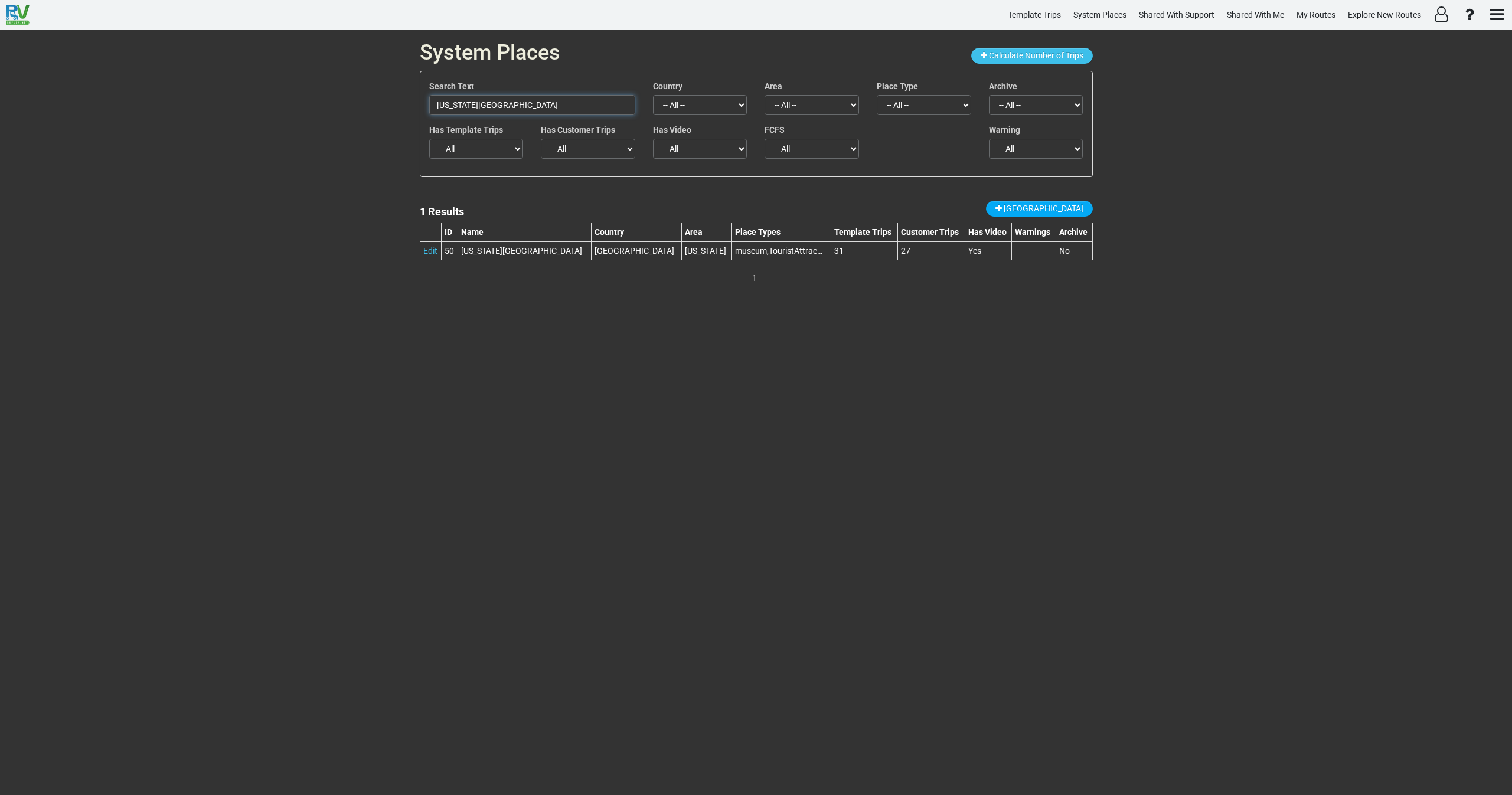
drag, startPoint x: 275, startPoint y: 126, endPoint x: 243, endPoint y: 128, distance: 32.1
click at [243, 128] on div "System Places Calculate Number of Trips Search Text [US_STATE] Route 66 Museum …" at bounding box center [756, 412] width 1512 height 766
paste input "ngel & [PERSON_NAME] Original Route 66 Gift Shop"
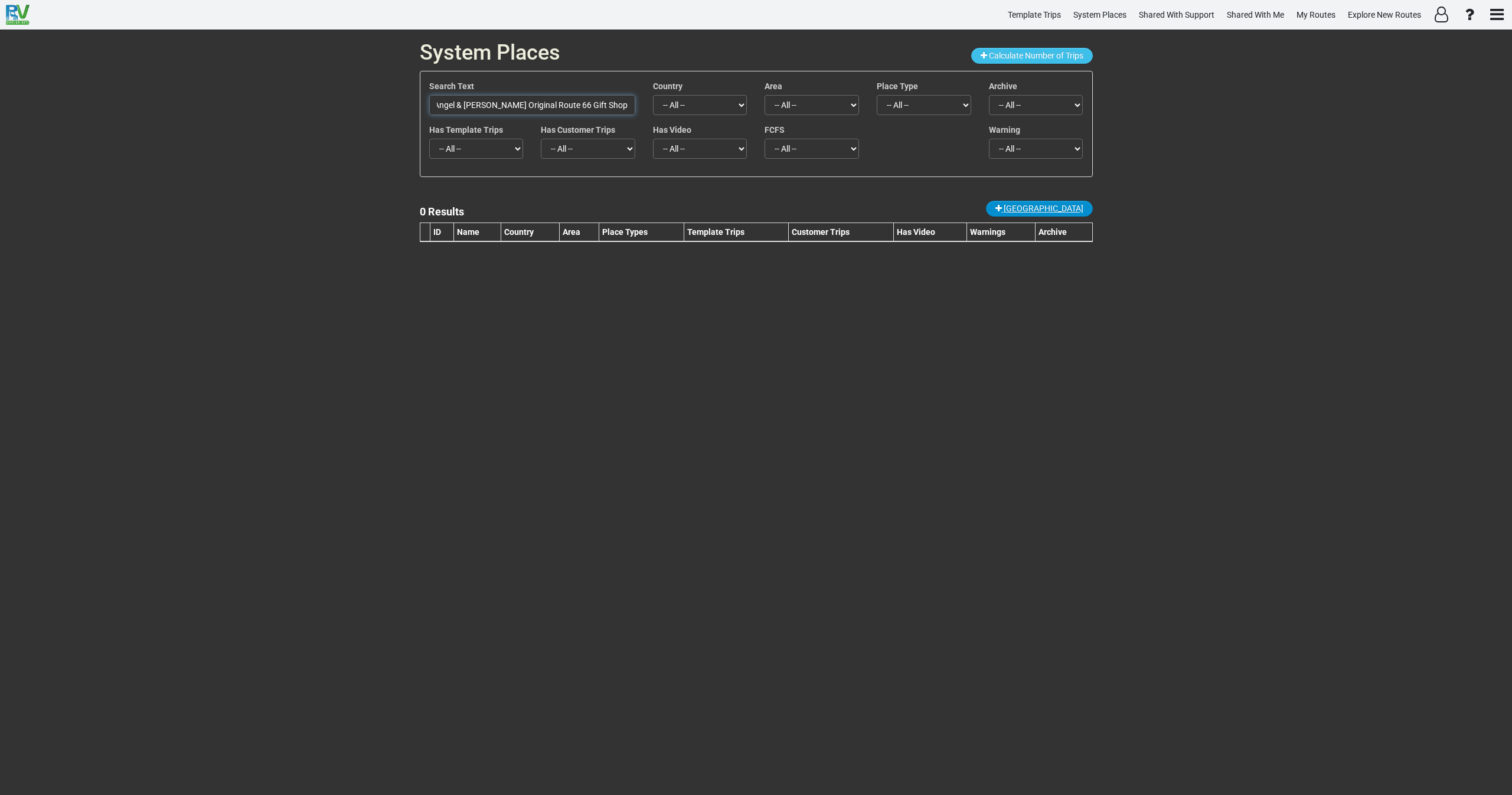
type input "Angel & [PERSON_NAME] Original Route 66 Gift Shop"
click at [1060, 206] on span "[GEOGRAPHIC_DATA]" at bounding box center [1043, 208] width 80 height 10
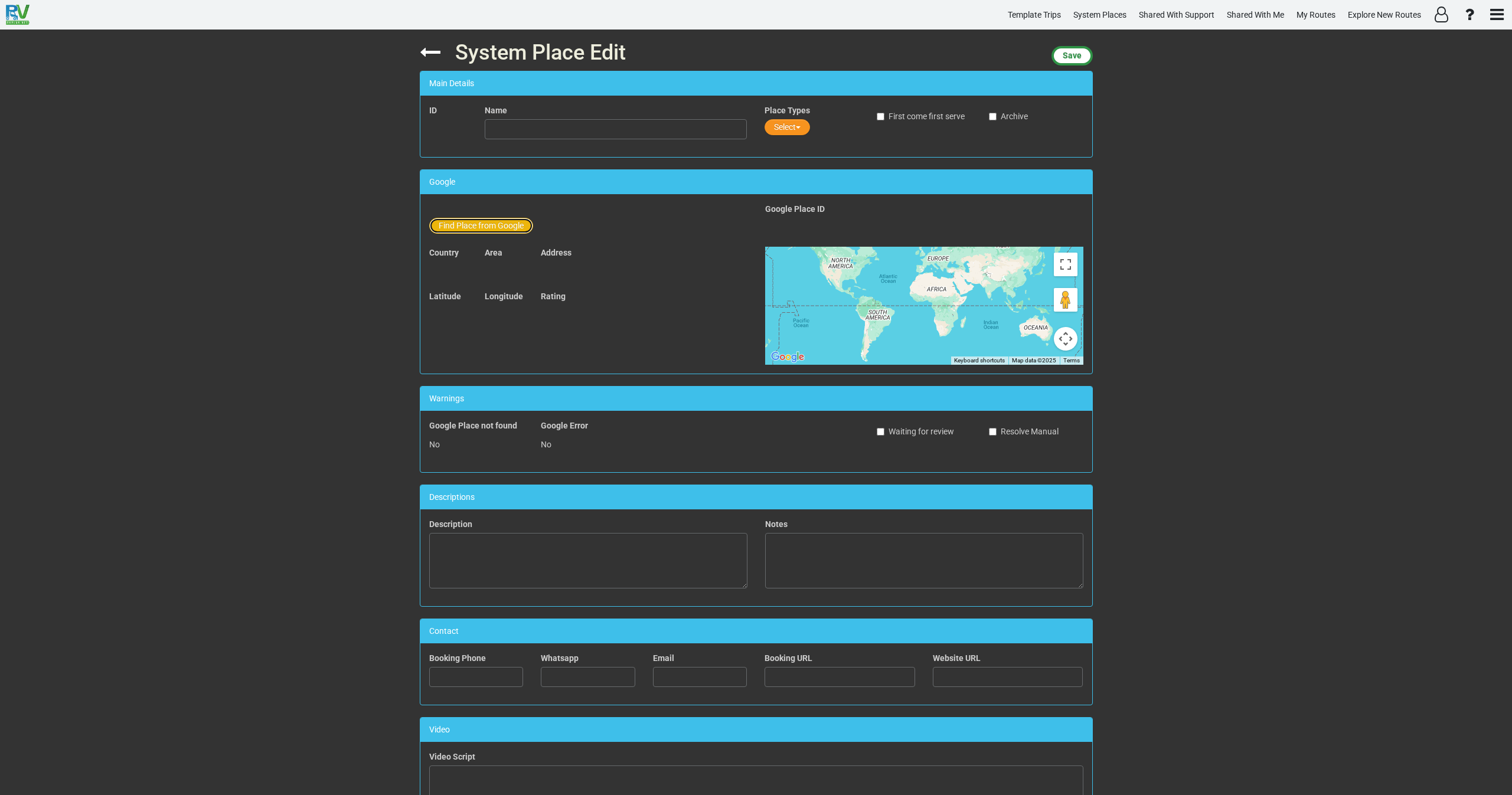
click at [470, 220] on button "Find Place from Google" at bounding box center [481, 226] width 104 height 16
click at [488, 227] on input "text" at bounding box center [617, 228] width 262 height 20
paste input "Angel & [PERSON_NAME] Original Route 66 Gift Shop"
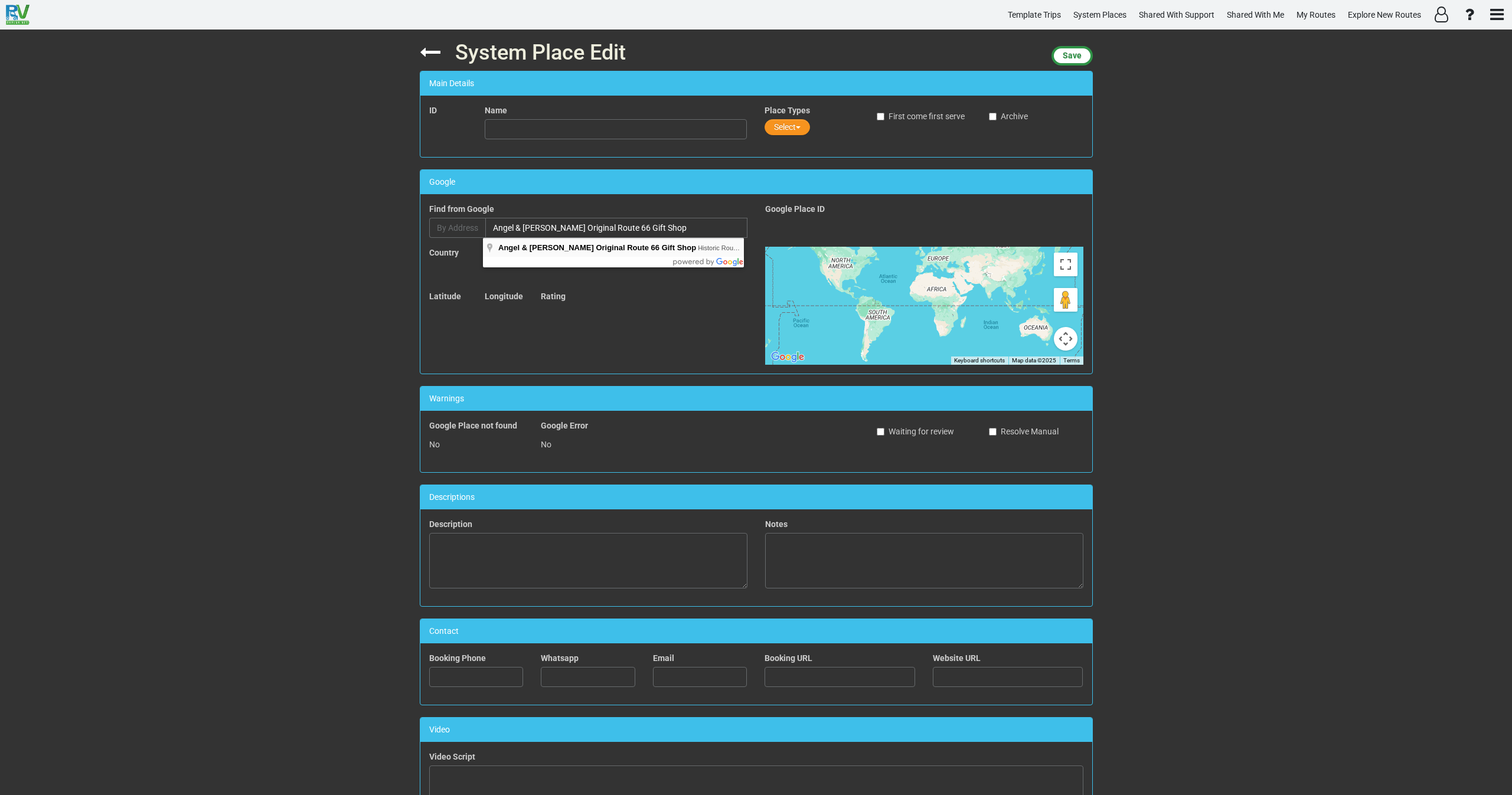
type input "Angel & [PERSON_NAME] Original Route 66 Gift Shop, [GEOGRAPHIC_DATA][PERSON_NAM…"
type input "Angel & [PERSON_NAME] Original Route 66 Gift Shop"
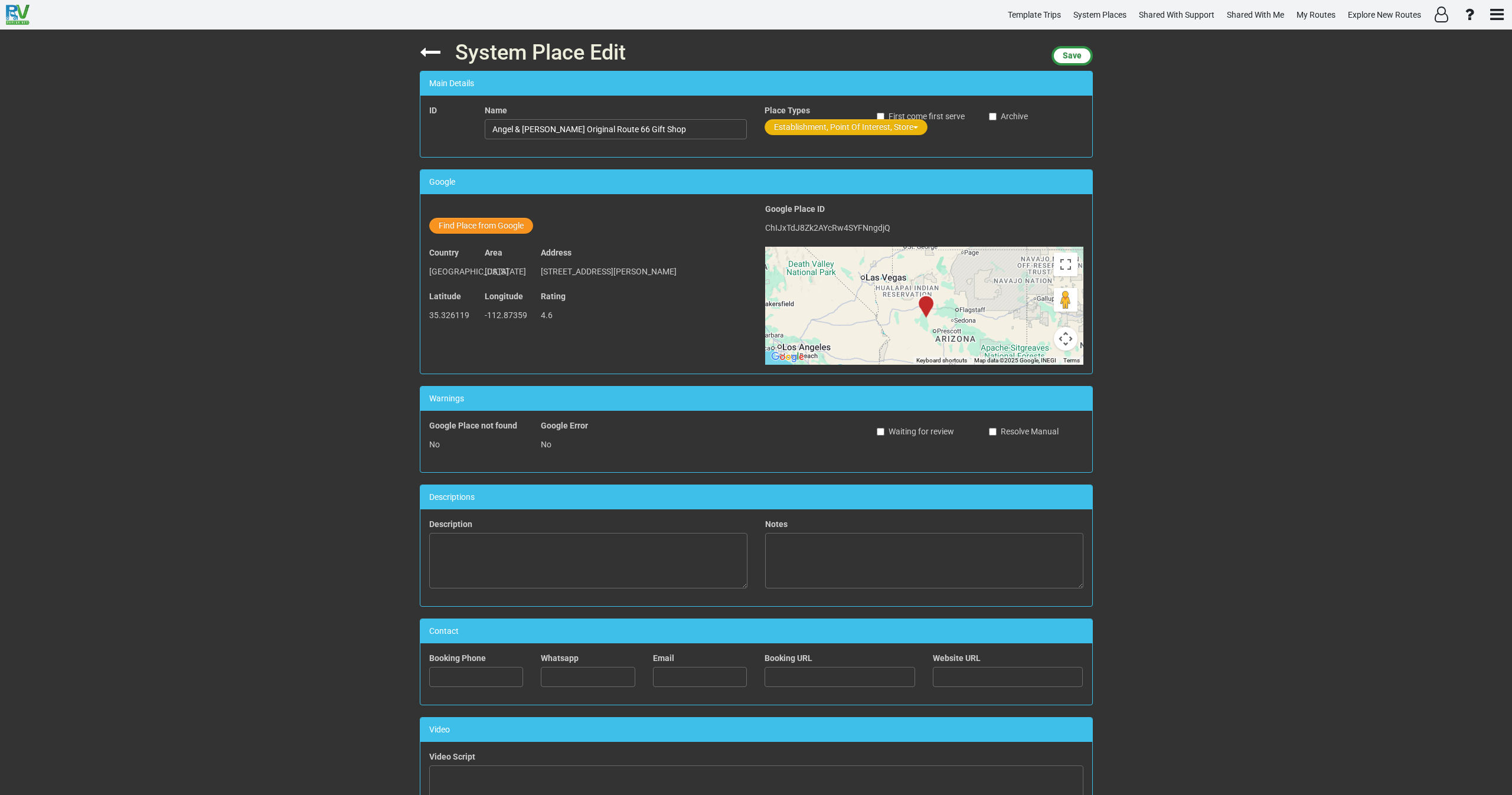
click at [789, 125] on button "Establishment, Point Of Interest, Store" at bounding box center [846, 127] width 163 height 16
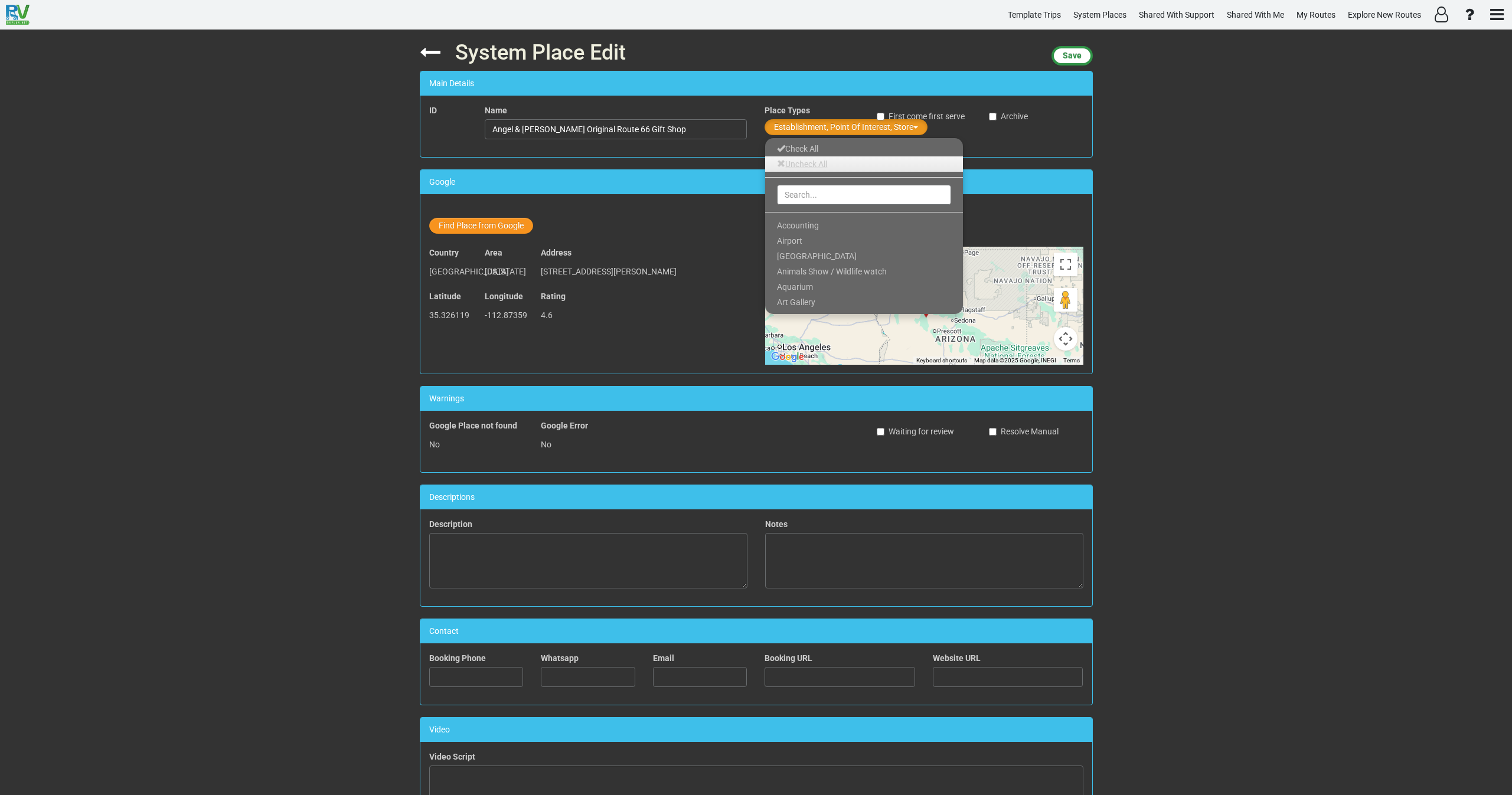
click at [801, 168] on link "Uncheck All" at bounding box center [864, 164] width 198 height 16
click at [800, 195] on input "text" at bounding box center [864, 195] width 174 height 20
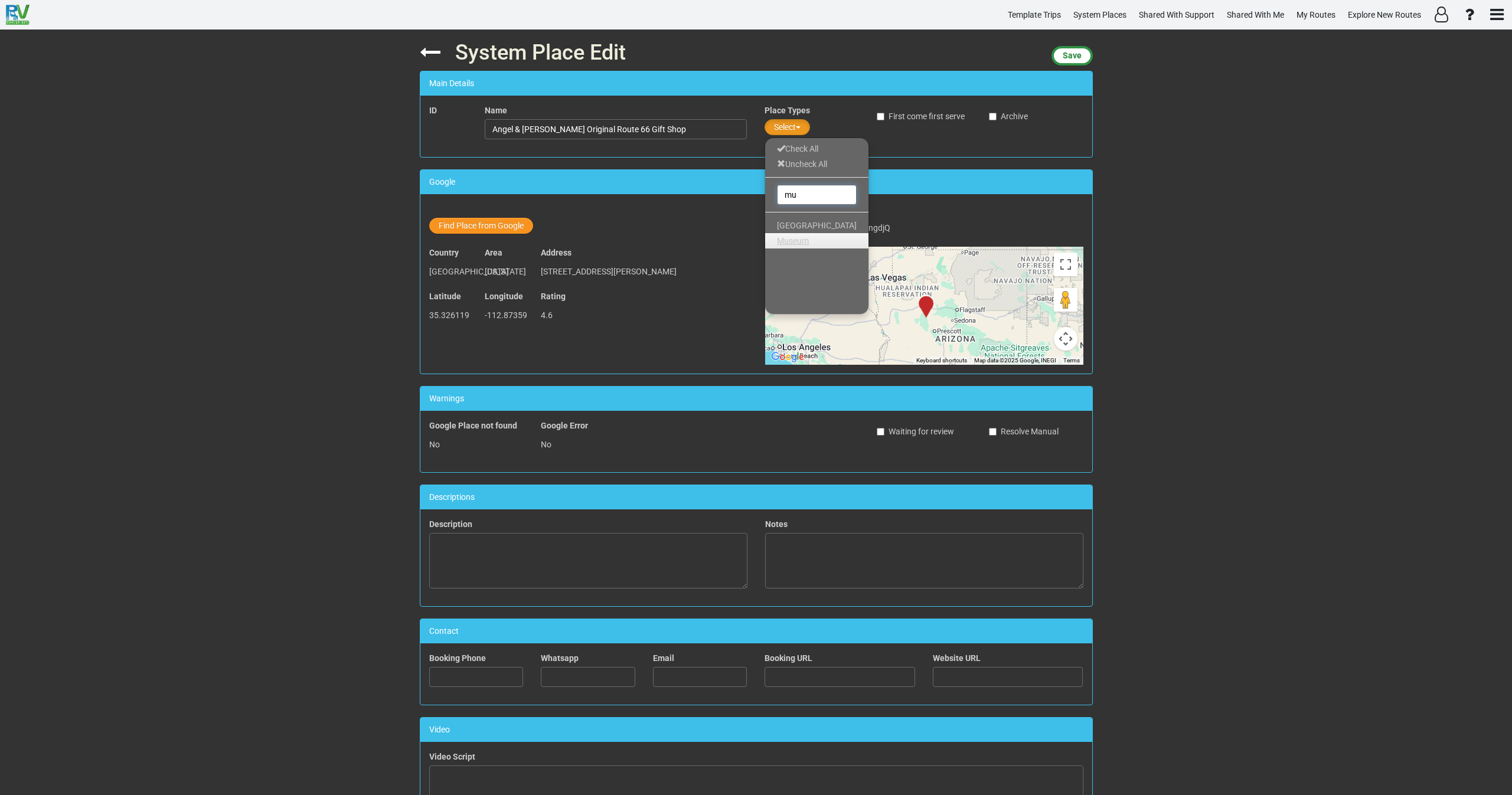
type input "mu"
click at [811, 239] on link "Museum" at bounding box center [817, 241] width 103 height 16
drag, startPoint x: 806, startPoint y: 191, endPoint x: 758, endPoint y: 199, distance: 48.7
click at [747, 196] on div "System Place Edit Save Main Details ID Name Angel & [PERSON_NAME] Original Rout…" at bounding box center [756, 412] width 691 height 766
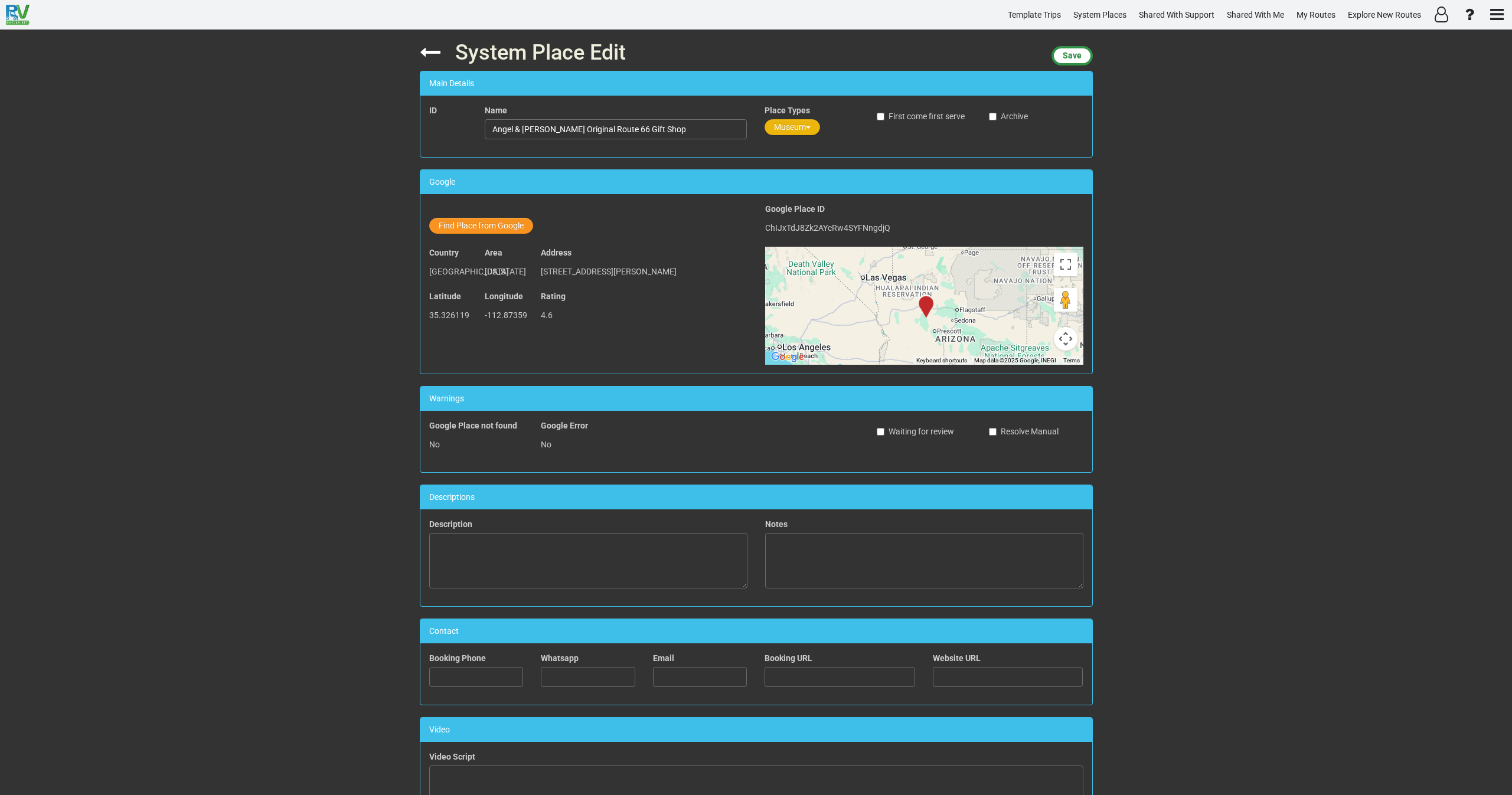
click at [790, 121] on button "Museum" at bounding box center [793, 127] width 56 height 16
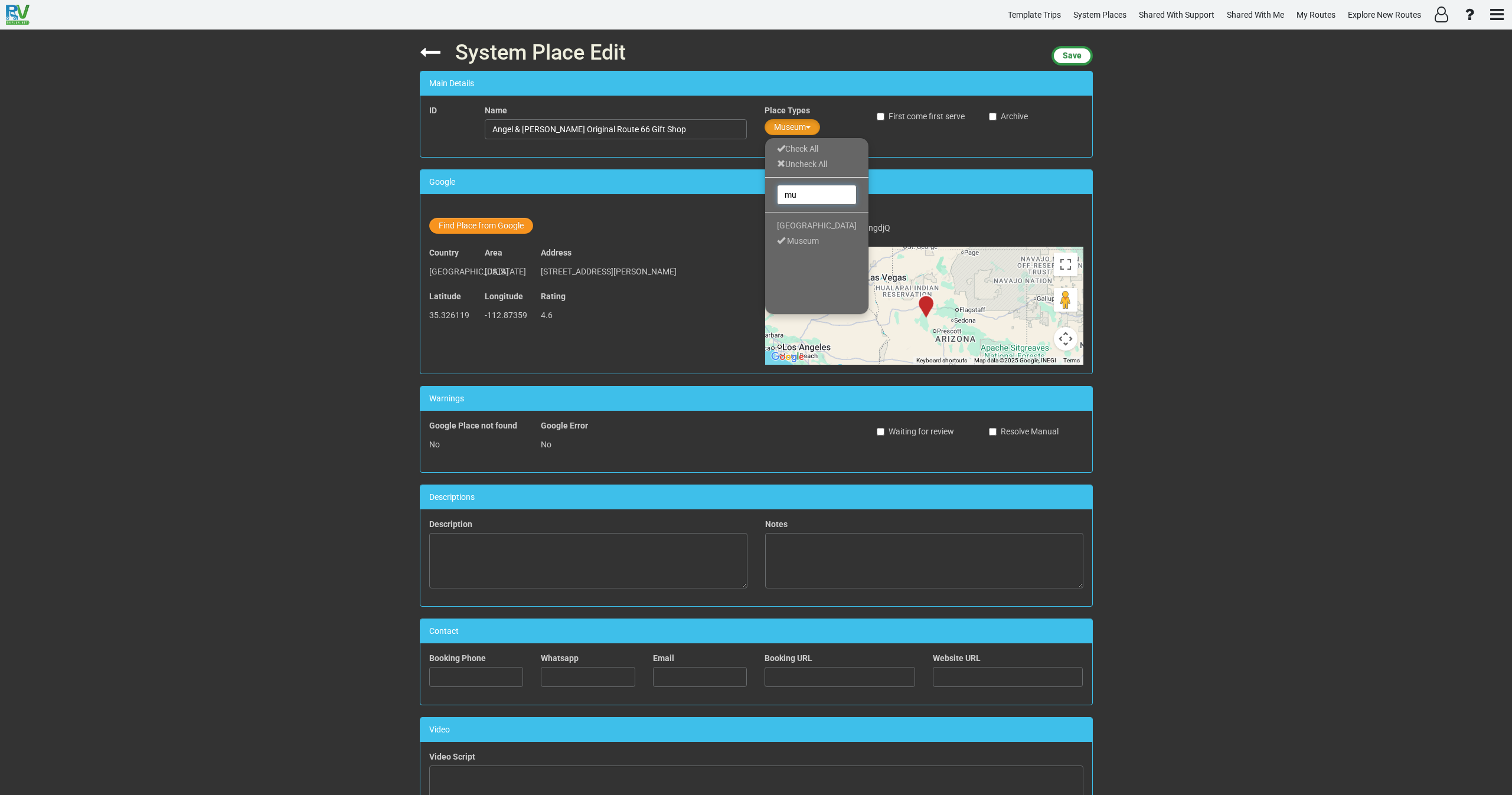
drag, startPoint x: 802, startPoint y: 188, endPoint x: 764, endPoint y: 201, distance: 40.2
click at [767, 197] on div "mu" at bounding box center [817, 195] width 103 height 23
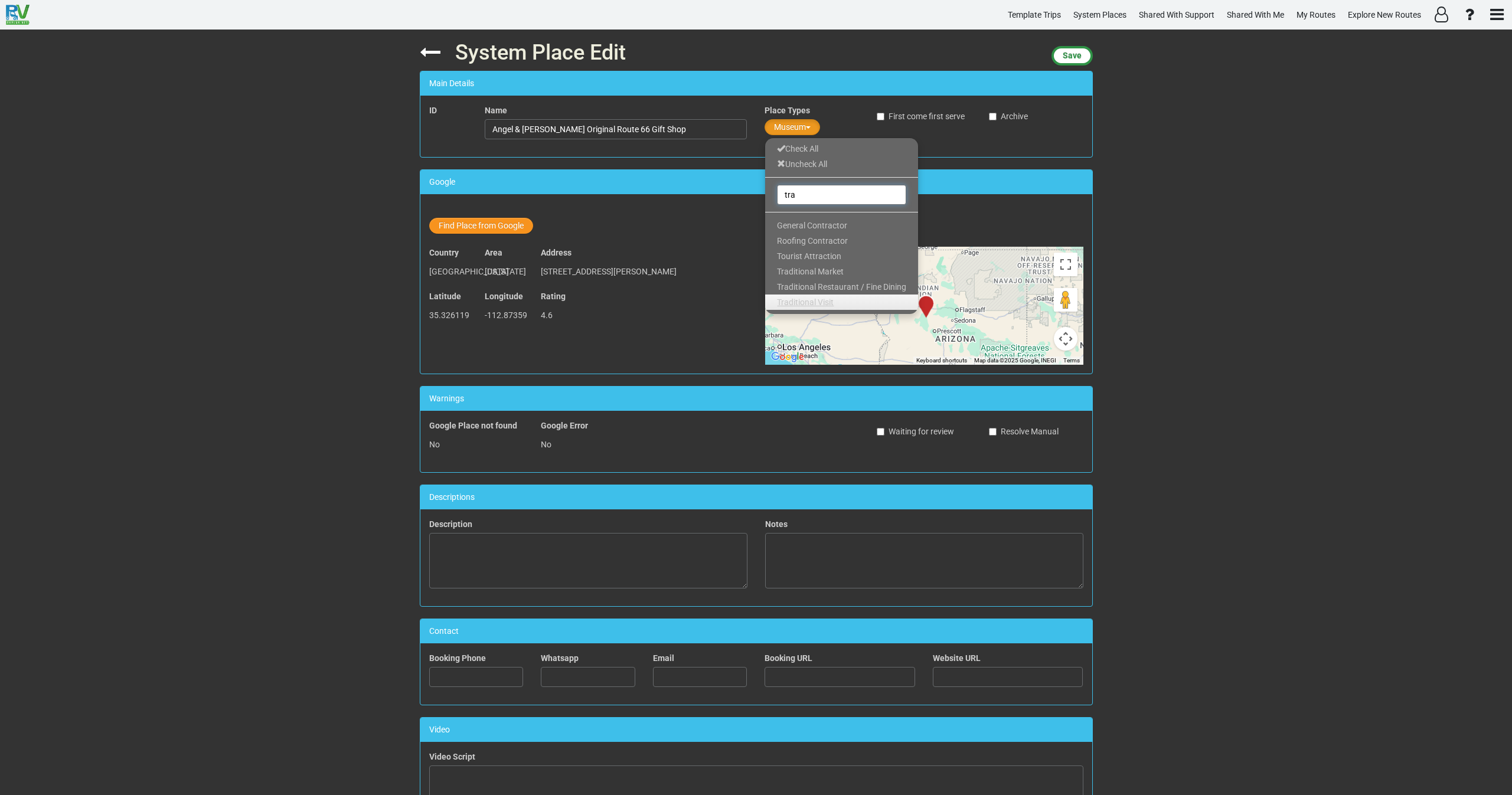
type input "tra"
click at [814, 299] on span "Traditional Visit" at bounding box center [805, 302] width 56 height 10
click at [1070, 58] on span "Save" at bounding box center [1072, 55] width 19 height 10
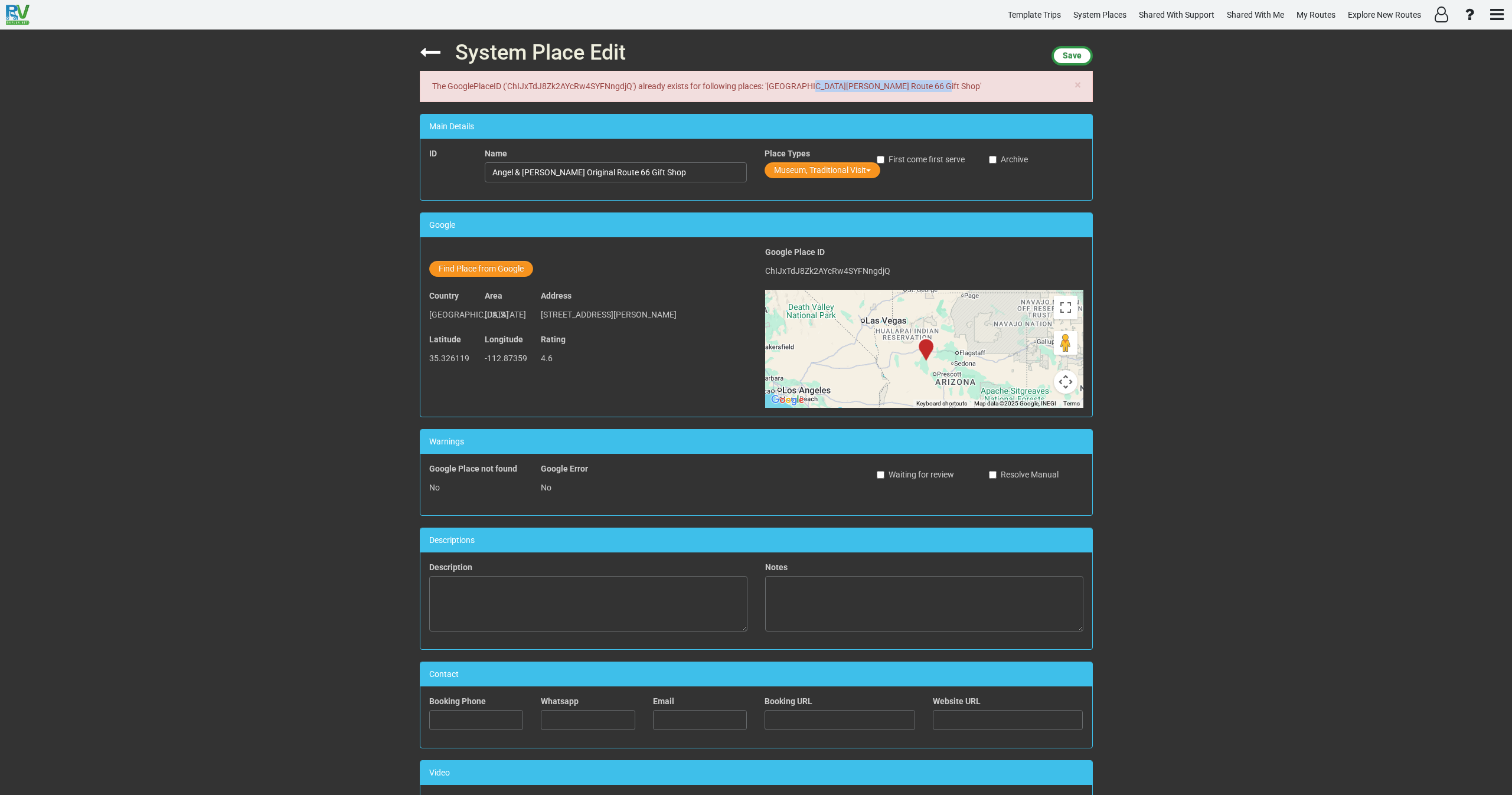
drag, startPoint x: 769, startPoint y: 86, endPoint x: 880, endPoint y: 83, distance: 111.0
click at [880, 83] on div "× The GooglePlaceID ('ChIJxTdJ8Zk2AYcRw4SYFNngdjQ') already exists for followin…" at bounding box center [756, 86] width 673 height 31
copy div "[PERSON_NAME] Route 66 Gift Shop"
click at [433, 55] on icon at bounding box center [430, 53] width 21 height 21
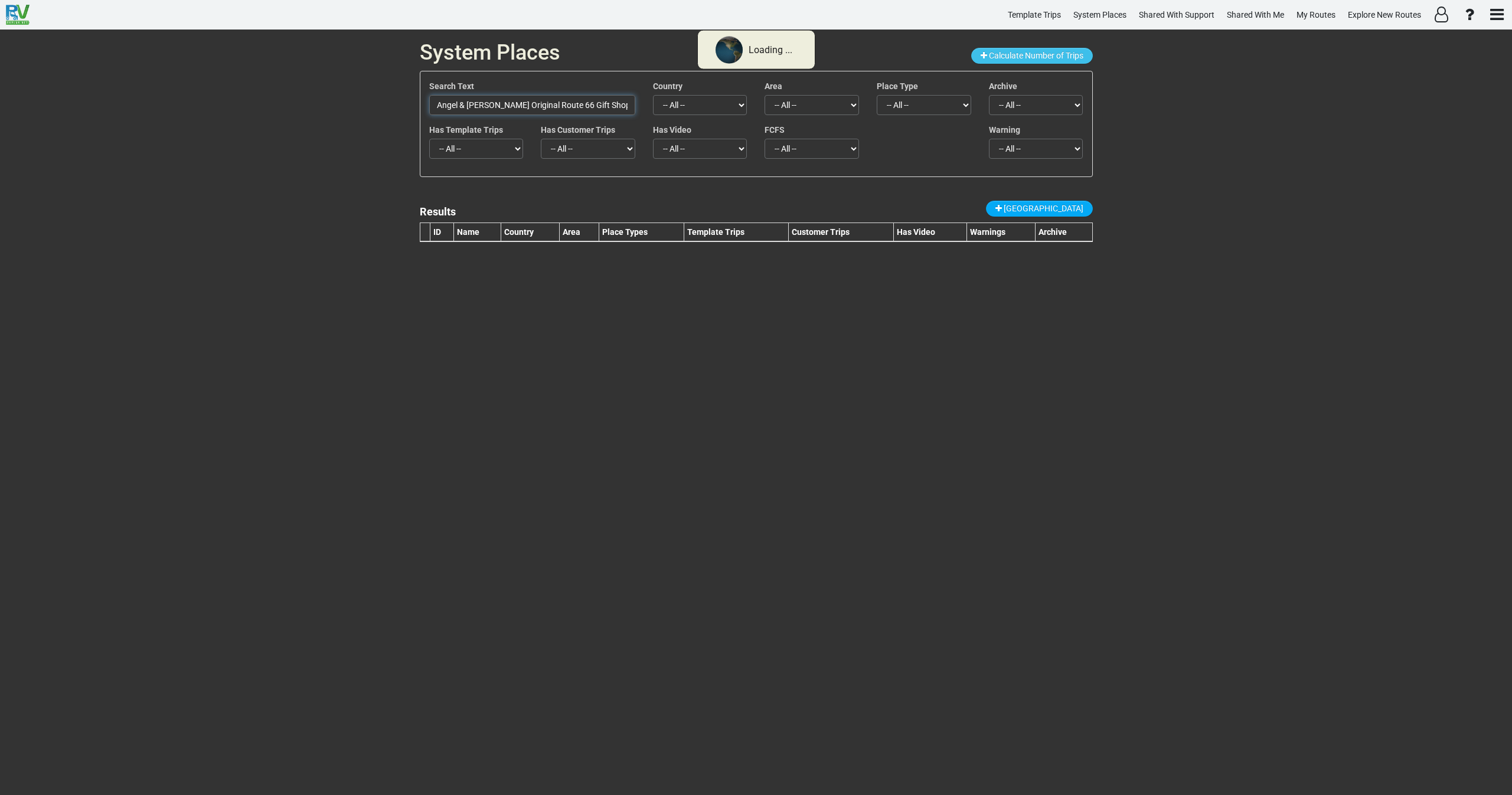
click at [589, 102] on input "Angel & [PERSON_NAME] Original Route 66 Gift Shop" at bounding box center [532, 104] width 206 height 20
paste input "[PERSON_NAME]"
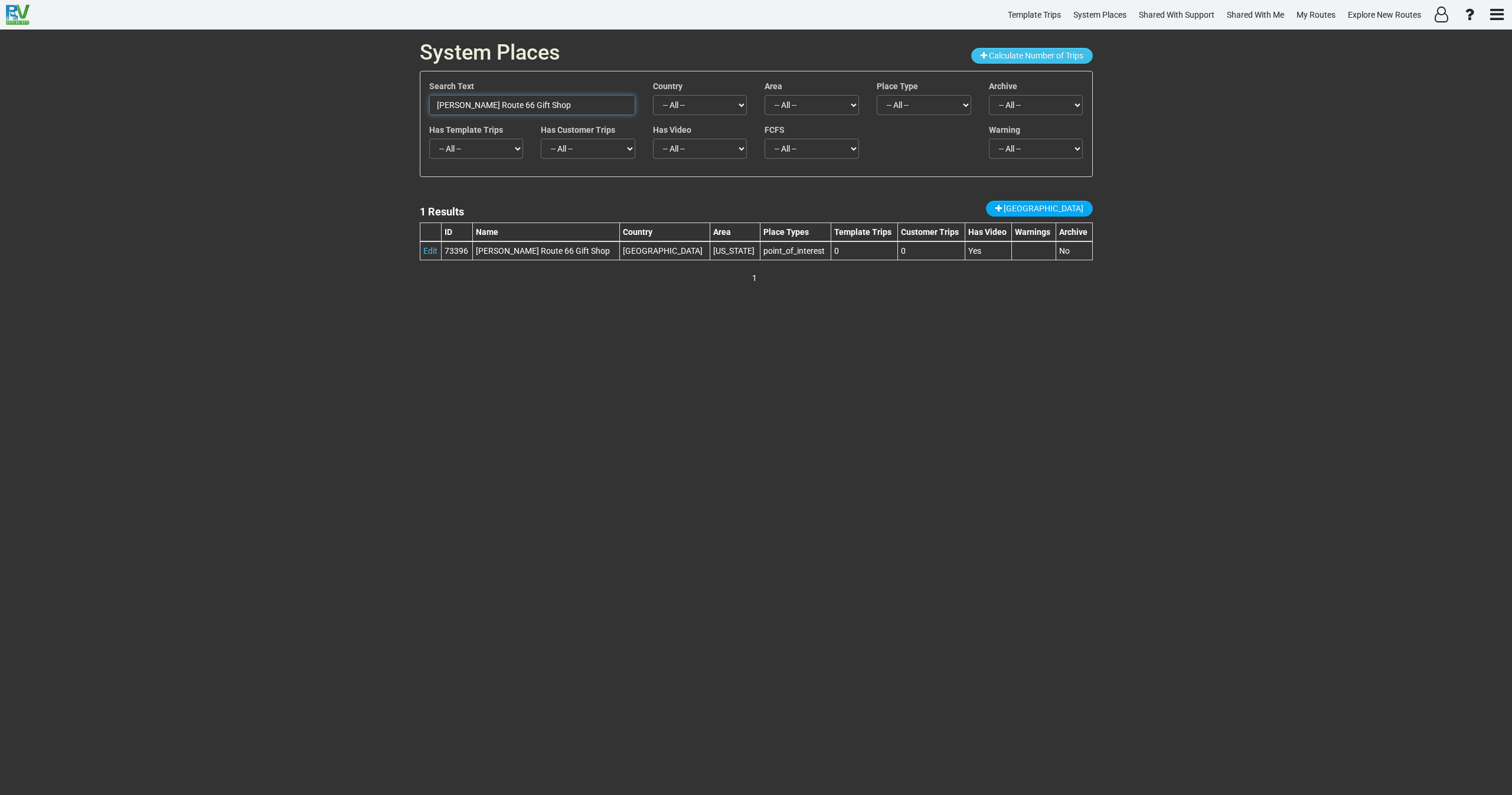
drag, startPoint x: 565, startPoint y: 108, endPoint x: 350, endPoint y: 116, distance: 215.1
click at [360, 114] on div "System Places Calculate Number of Trips Search Text [PERSON_NAME] Route 66 Gift…" at bounding box center [756, 412] width 1512 height 766
paste input "’s Snow Ca"
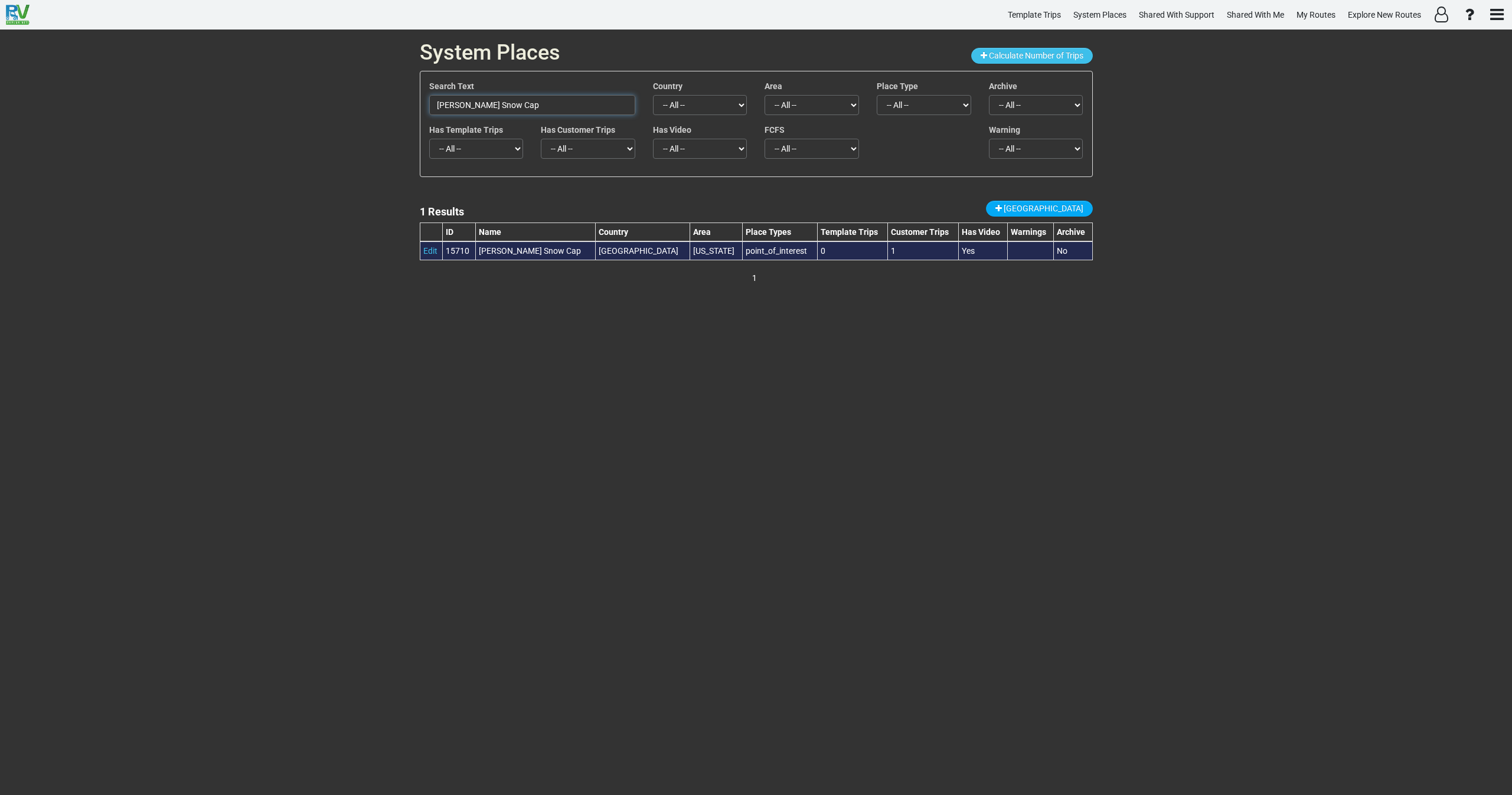
type input "[PERSON_NAME] Snow Cap"
click at [746, 252] on div "point_of_interest" at bounding box center [780, 251] width 69 height 12
click at [428, 249] on link "Edit" at bounding box center [430, 251] width 14 height 10
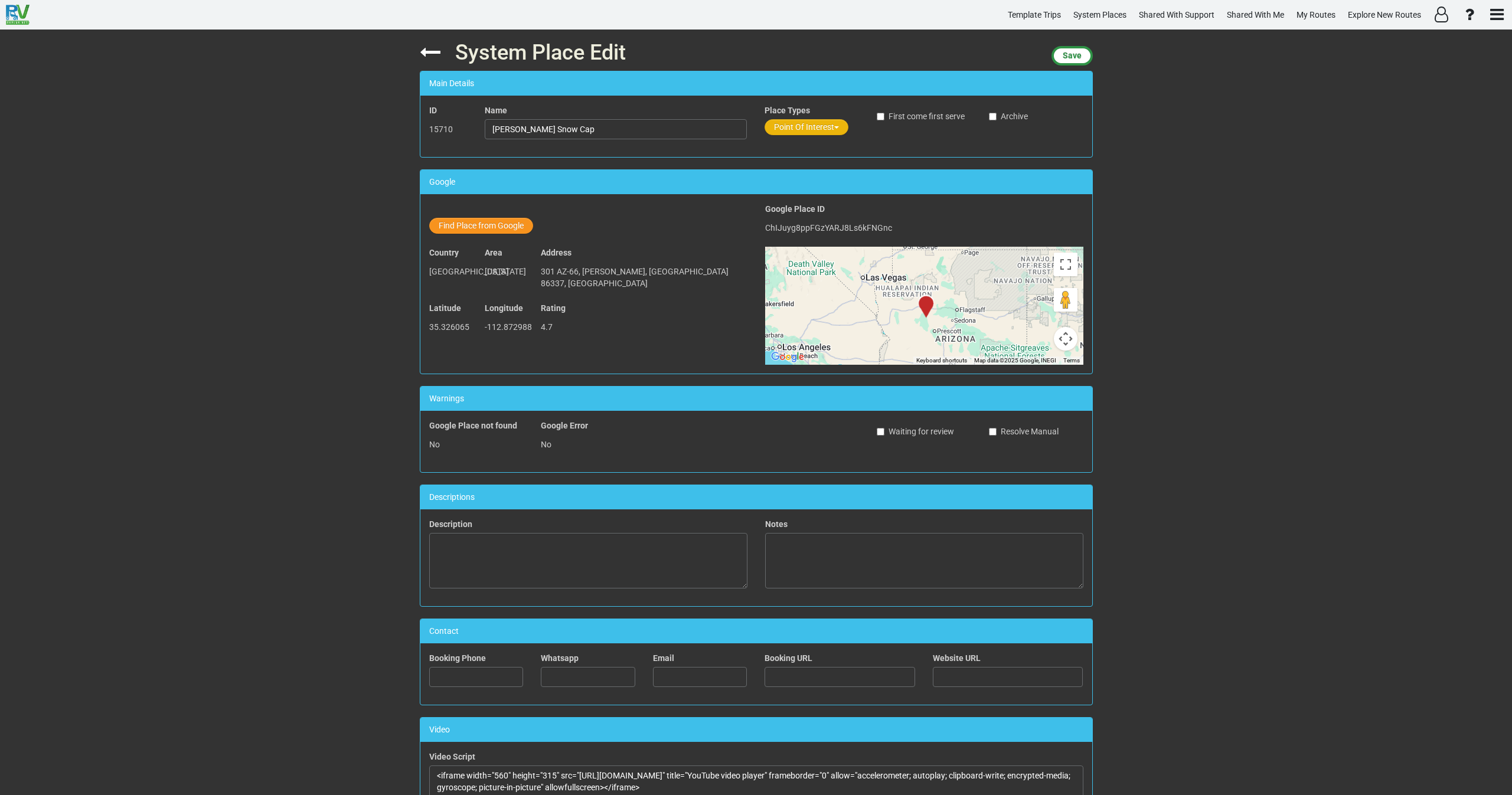
click at [808, 123] on button "Point Of Interest" at bounding box center [806, 127] width 84 height 16
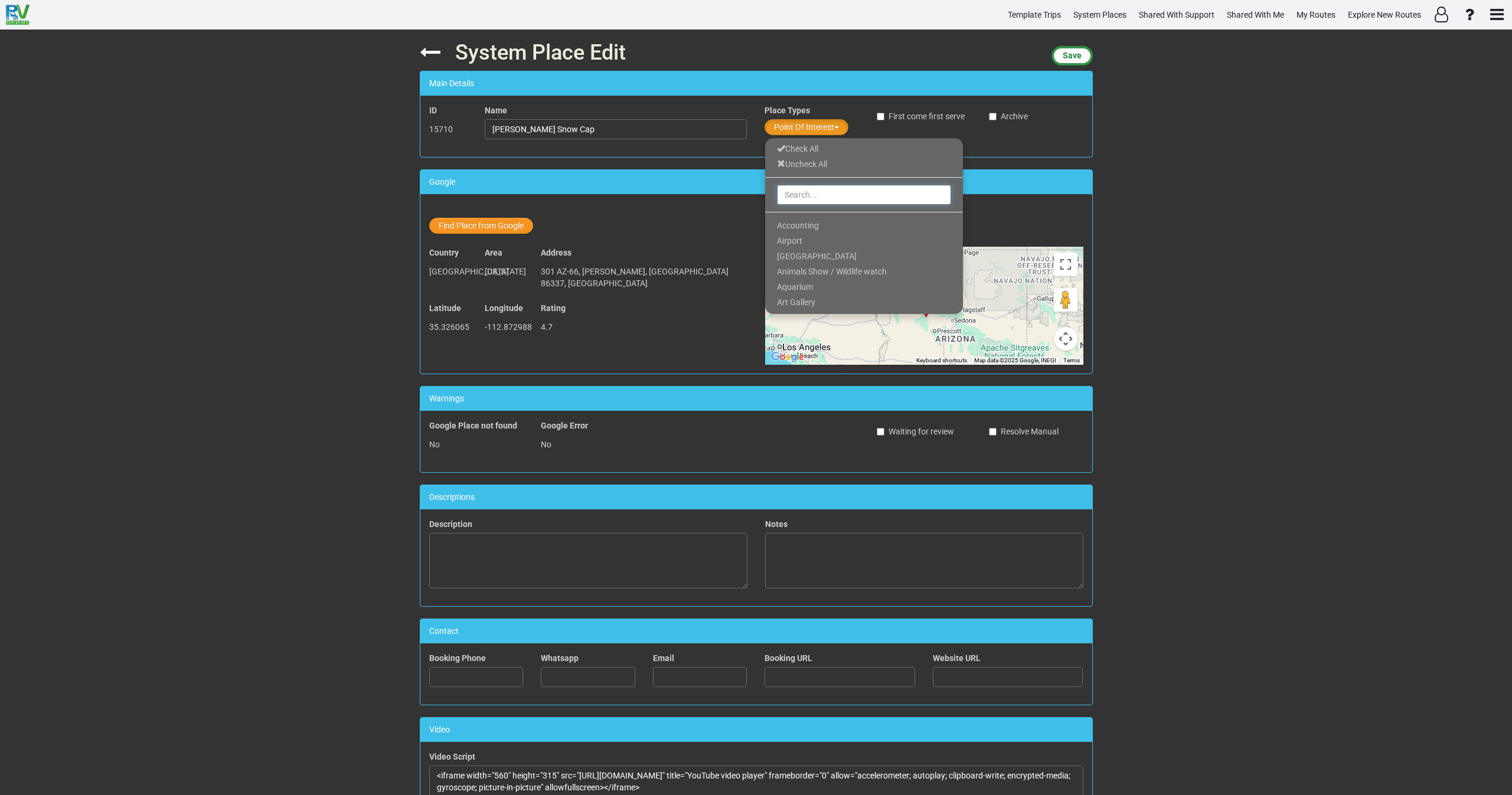
click at [798, 193] on input "text" at bounding box center [864, 195] width 174 height 20
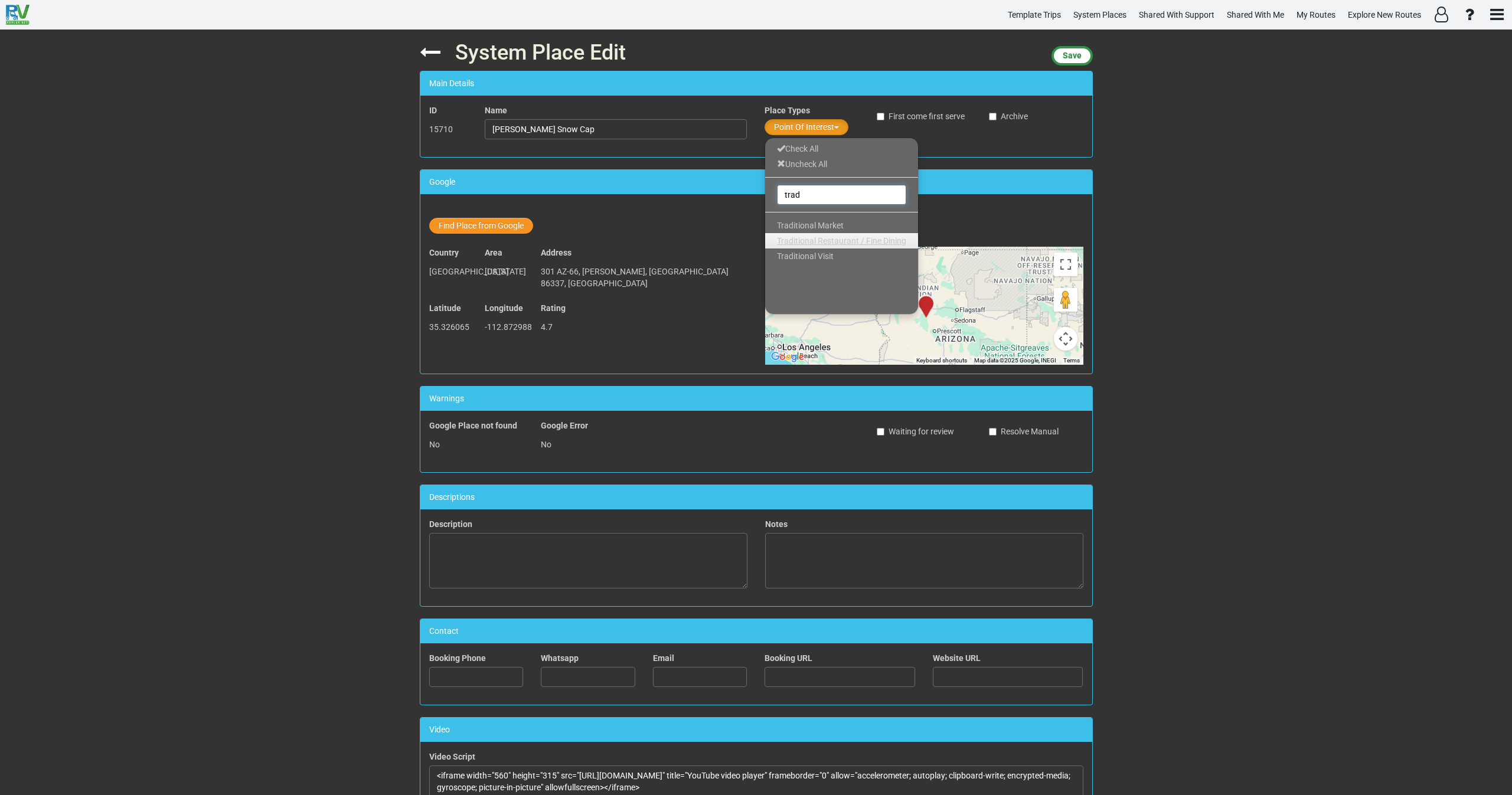
type input "trad"
click at [821, 245] on link "Traditional Restaurant / Fine Dining" at bounding box center [842, 241] width 153 height 16
click at [1076, 59] on span "Save" at bounding box center [1072, 55] width 19 height 10
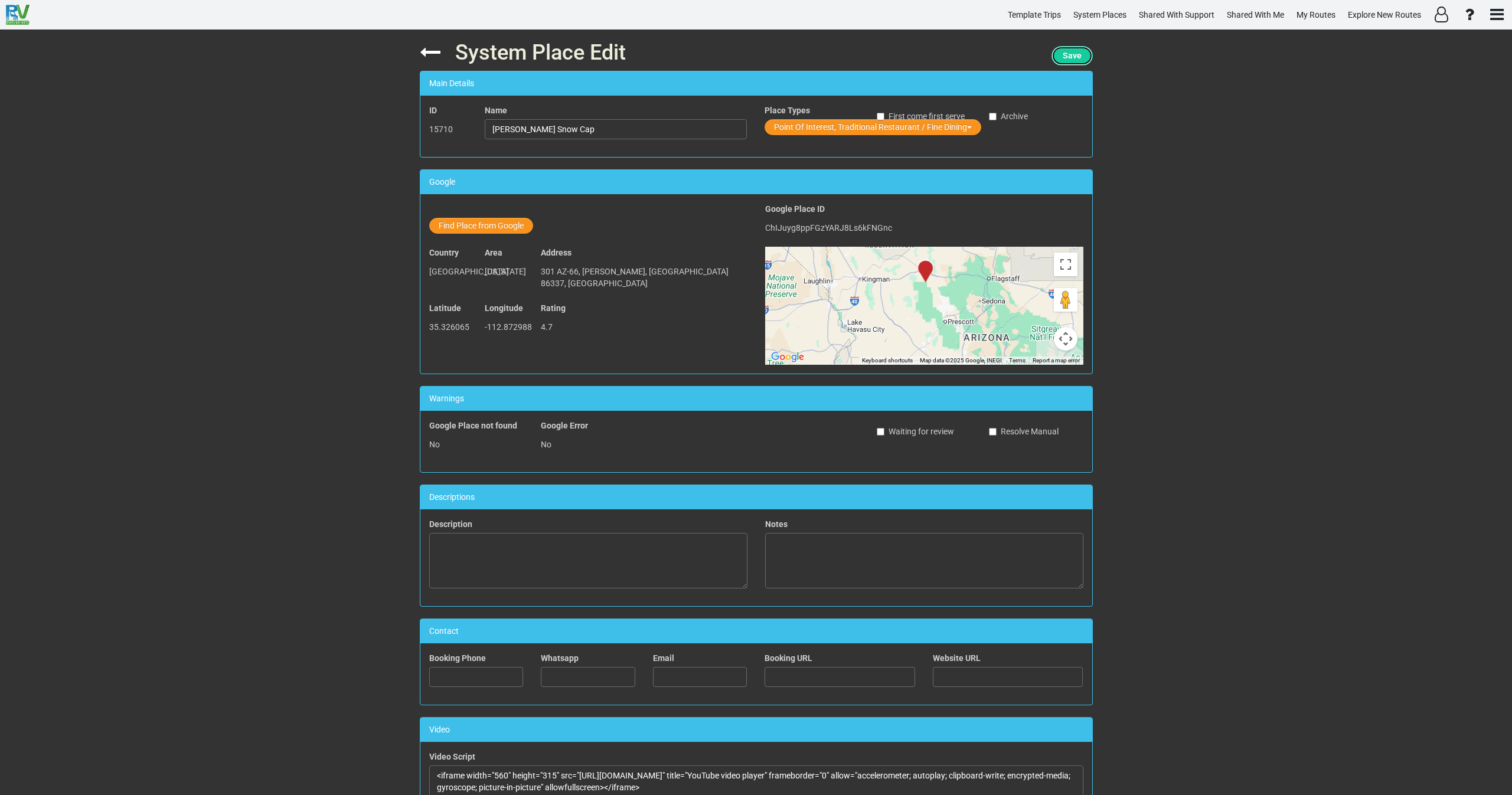
click at [1073, 57] on span "Save" at bounding box center [1072, 55] width 19 height 10
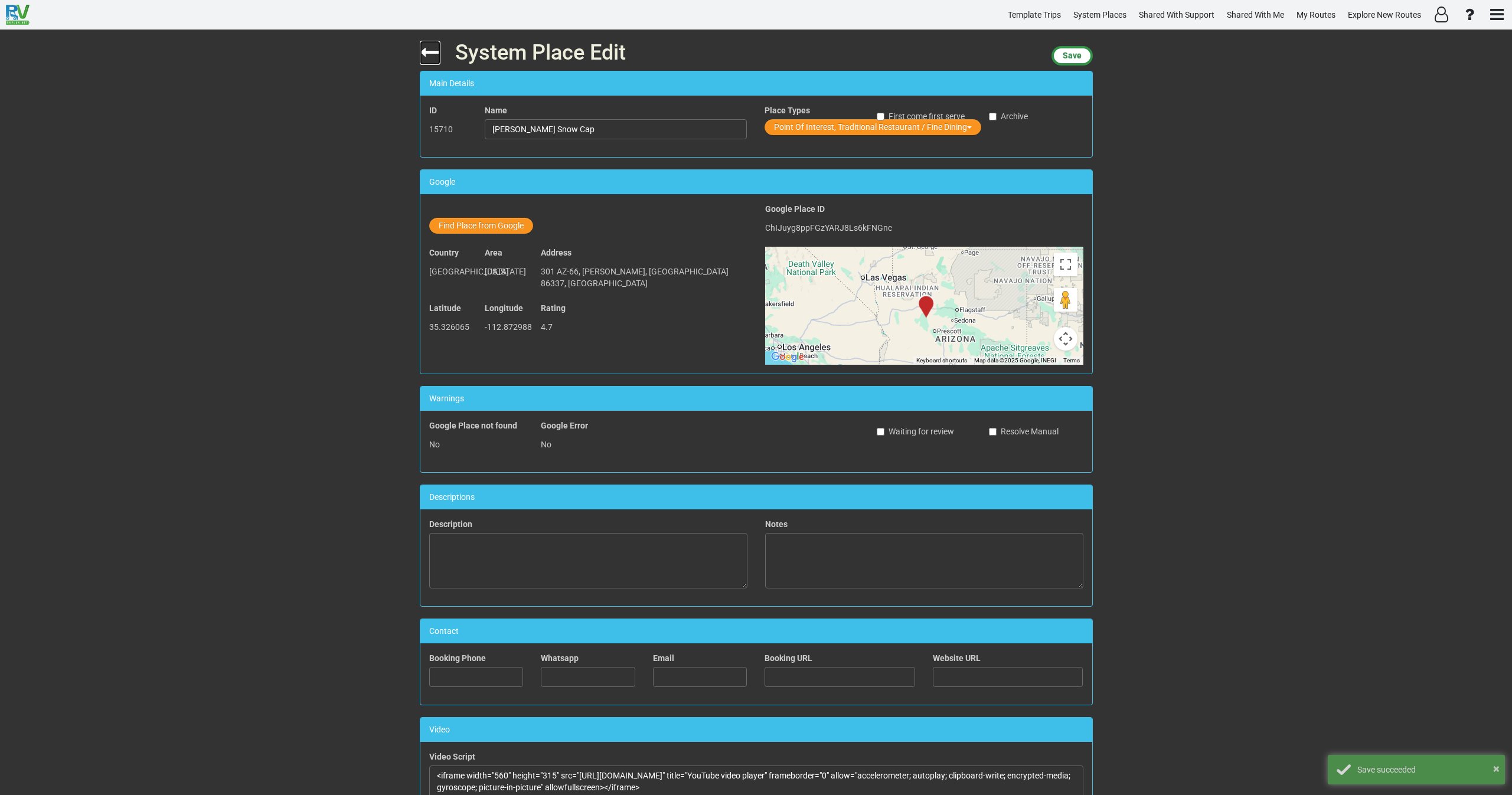
click at [421, 49] on icon at bounding box center [430, 53] width 21 height 21
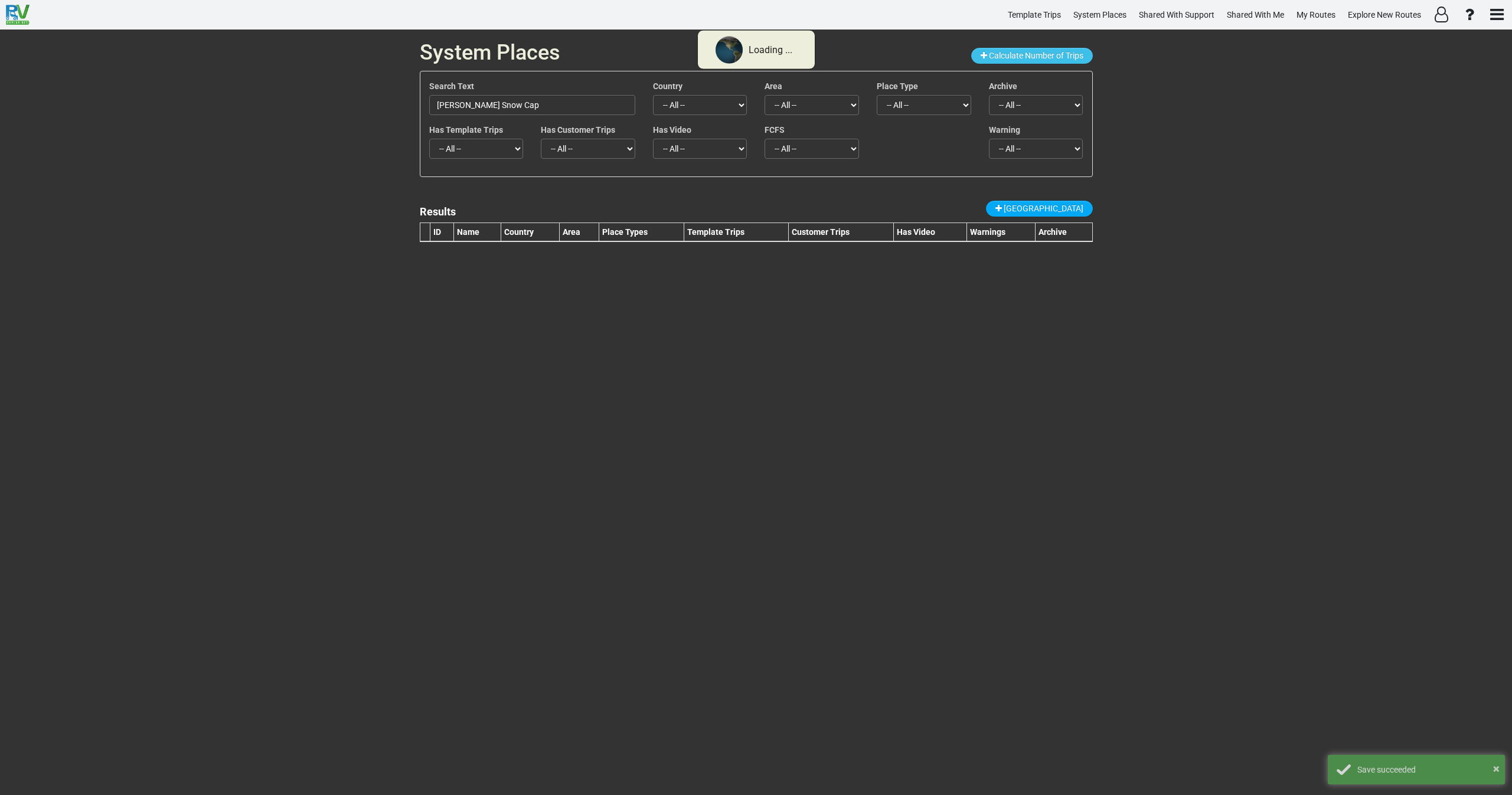
drag, startPoint x: 527, startPoint y: 92, endPoint x: 484, endPoint y: 98, distance: 43.4
click at [484, 98] on div "Search Text [PERSON_NAME] Snow Cap" at bounding box center [532, 98] width 206 height 35
drag, startPoint x: 530, startPoint y: 101, endPoint x: 323, endPoint y: 121, distance: 208.0
click at [337, 116] on div "System Places Calculate Number of Trips Search Text [PERSON_NAME] Snow Cap Coun…" at bounding box center [756, 412] width 1512 height 766
paste input "[GEOGRAPHIC_DATA]"
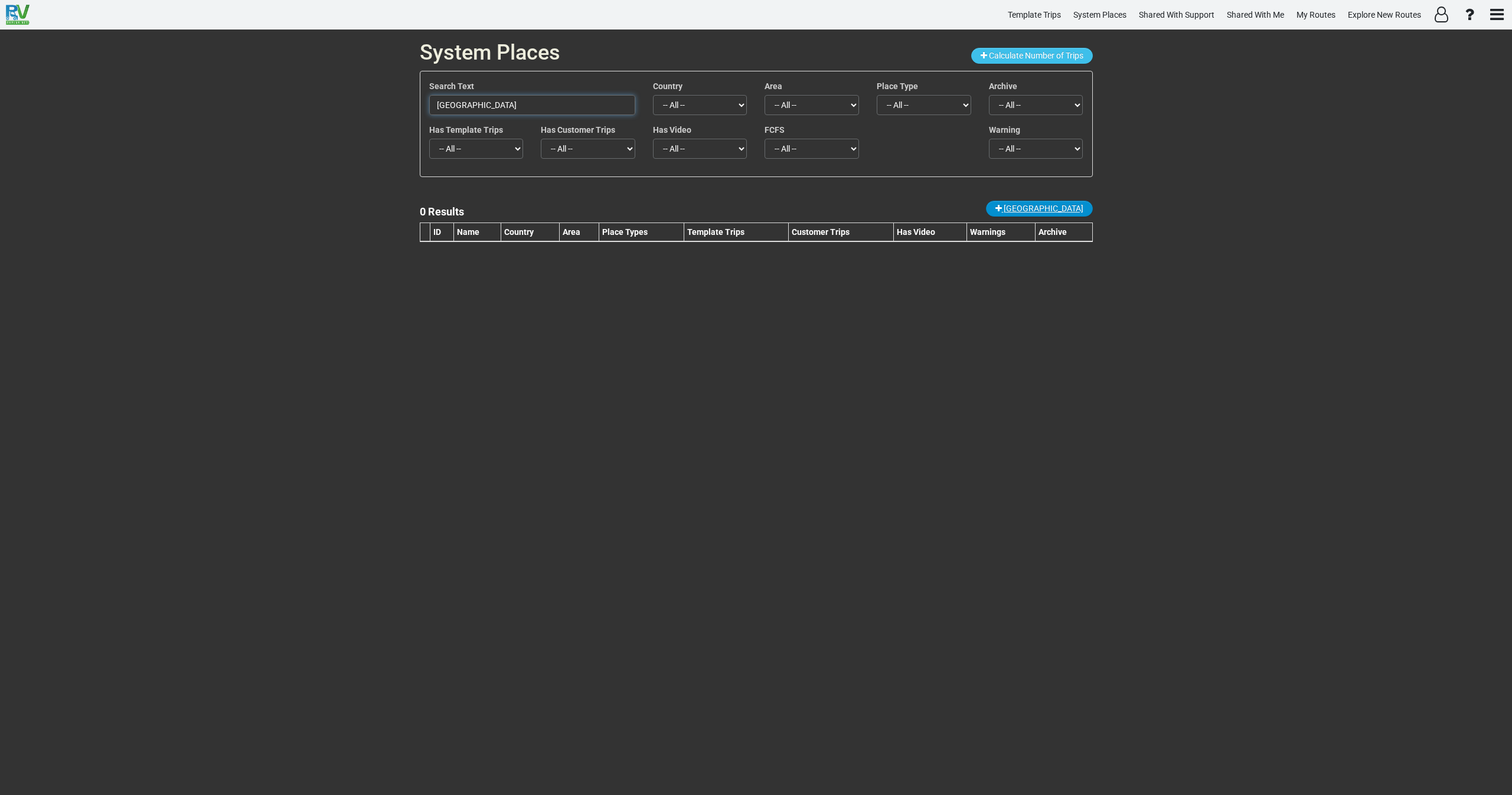
type input "[GEOGRAPHIC_DATA]"
click at [1071, 212] on span "[GEOGRAPHIC_DATA]" at bounding box center [1043, 208] width 80 height 10
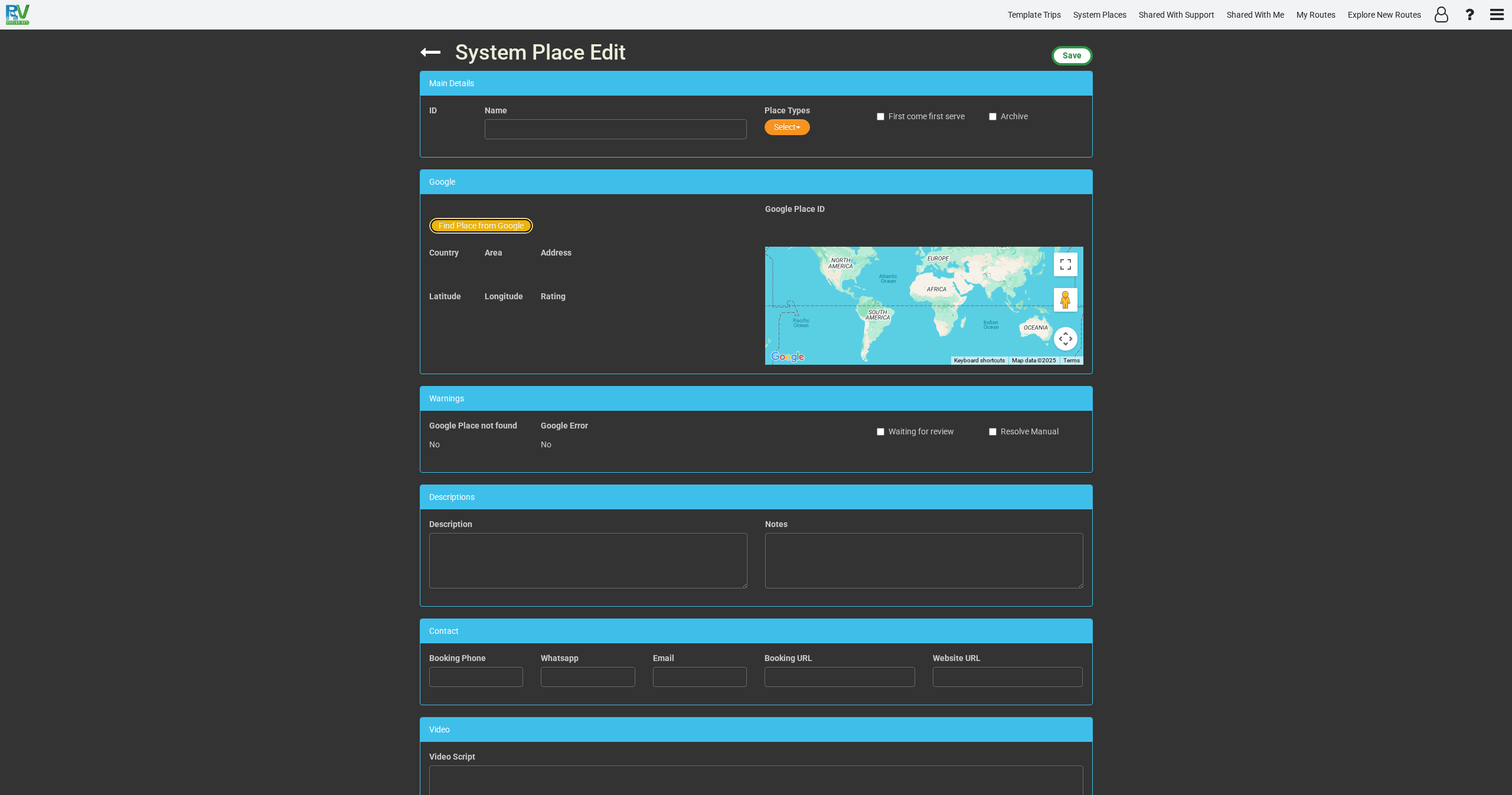
click at [475, 231] on button "Find Place from Google" at bounding box center [481, 226] width 104 height 16
click at [523, 225] on input "text" at bounding box center [617, 228] width 262 height 20
paste input "[GEOGRAPHIC_DATA]"
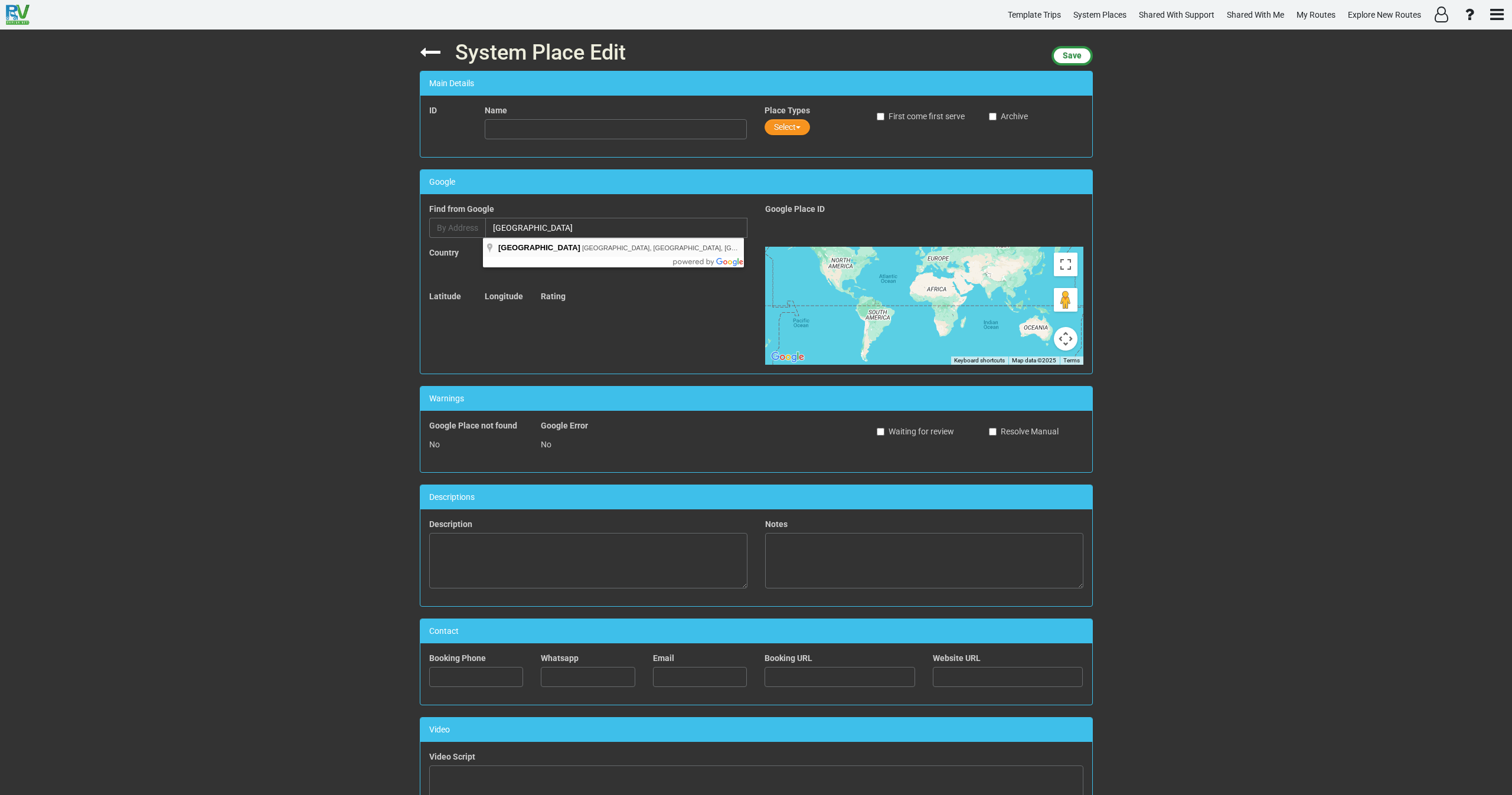
type input "[GEOGRAPHIC_DATA], [GEOGRAPHIC_DATA], [GEOGRAPHIC_DATA], [GEOGRAPHIC_DATA]"
type input "[GEOGRAPHIC_DATA]"
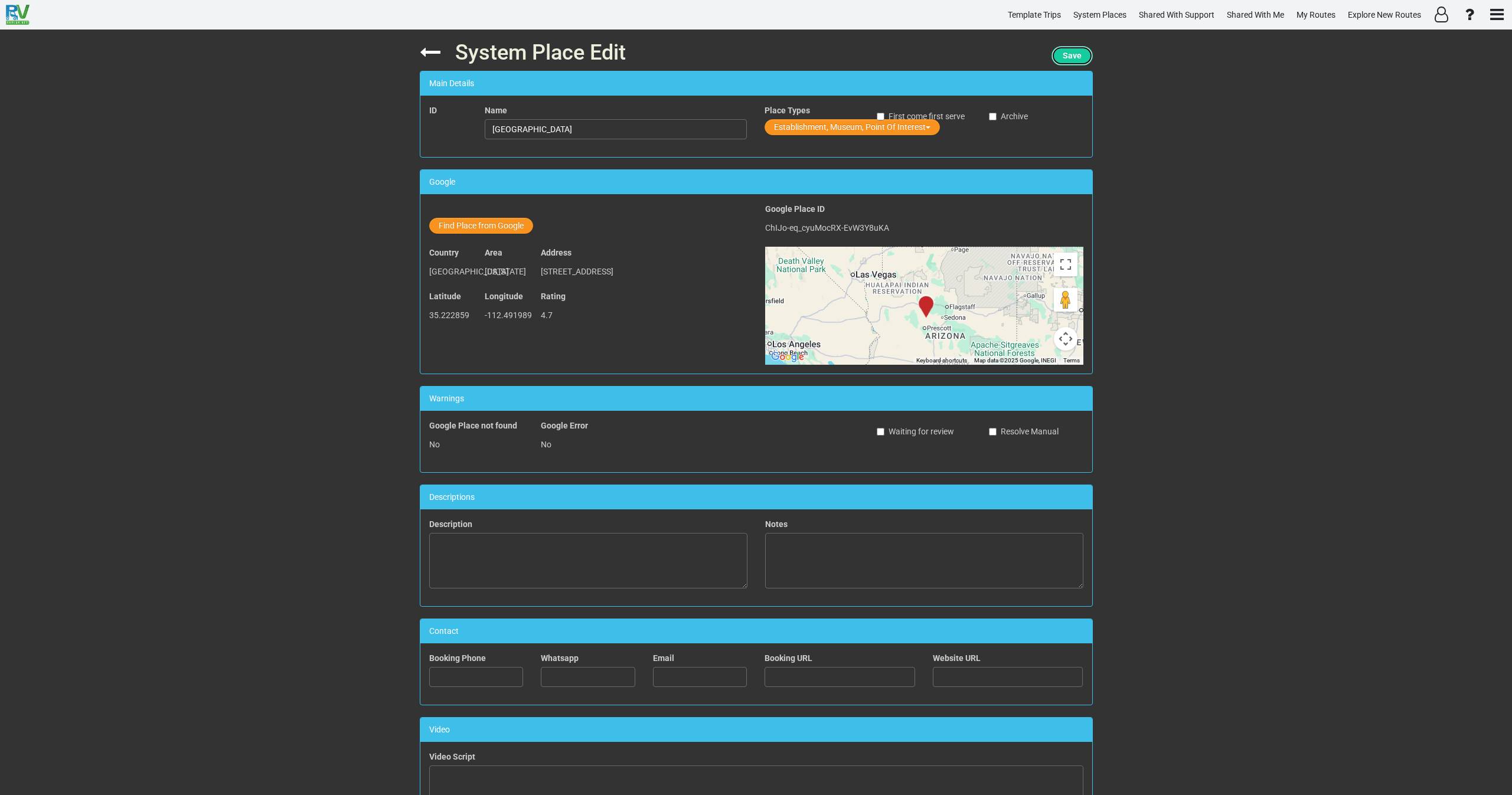
click at [1074, 51] on span "Save" at bounding box center [1072, 55] width 19 height 10
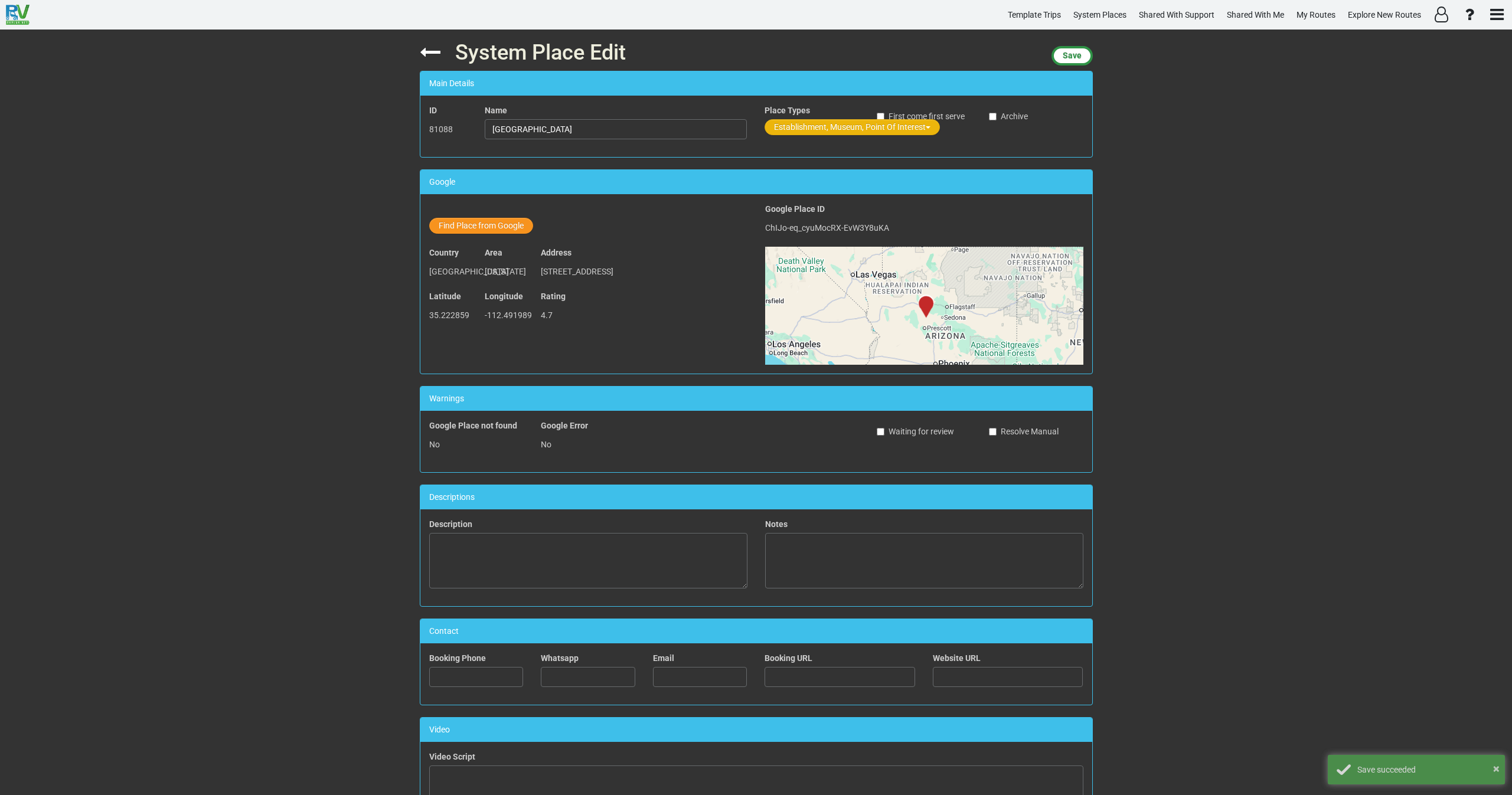
click at [789, 128] on button "Establishment, Museum, Point Of Interest" at bounding box center [852, 127] width 175 height 16
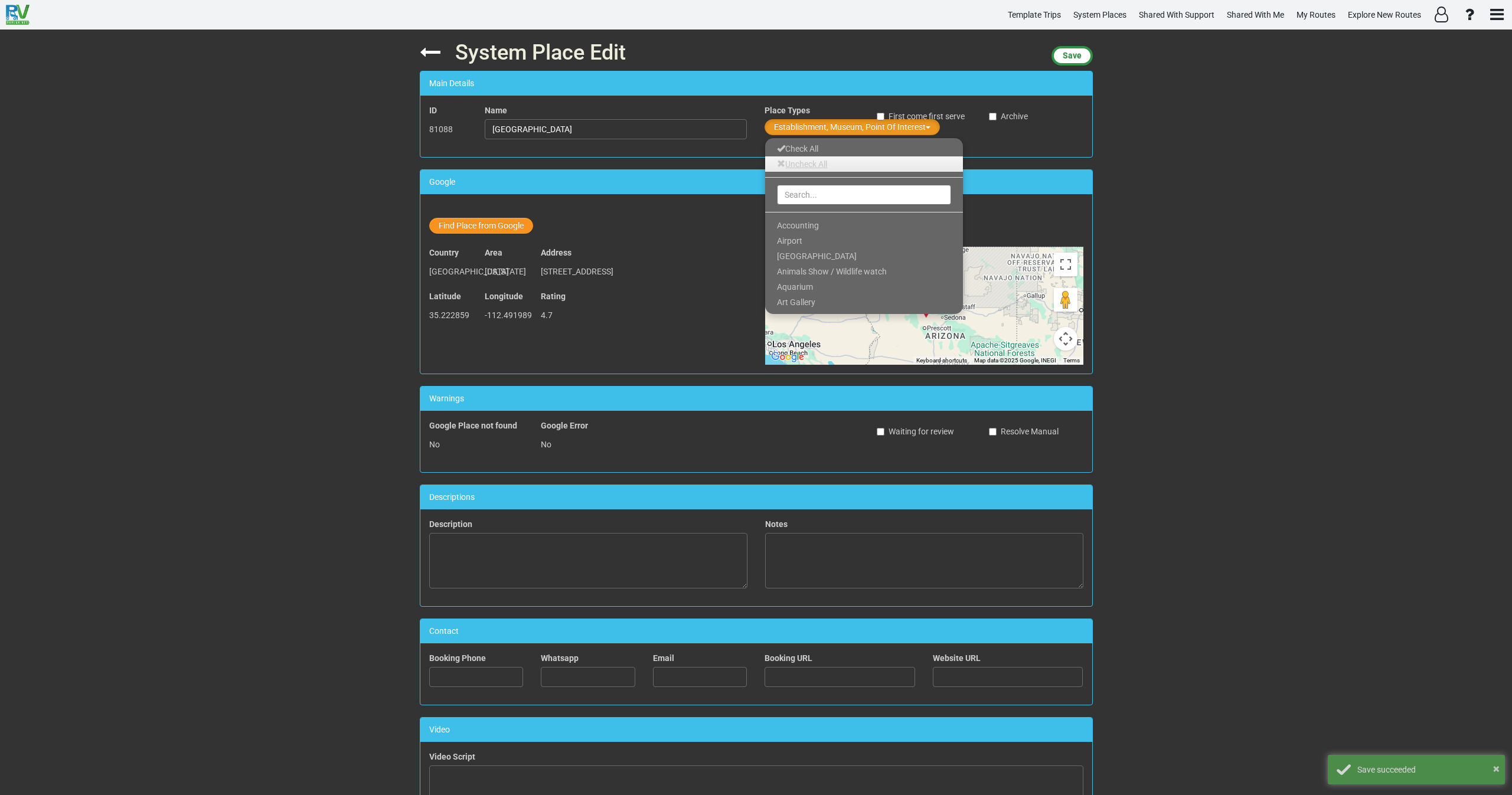
click at [793, 164] on link "Uncheck All" at bounding box center [864, 164] width 198 height 16
click at [800, 196] on input "text" at bounding box center [864, 195] width 174 height 20
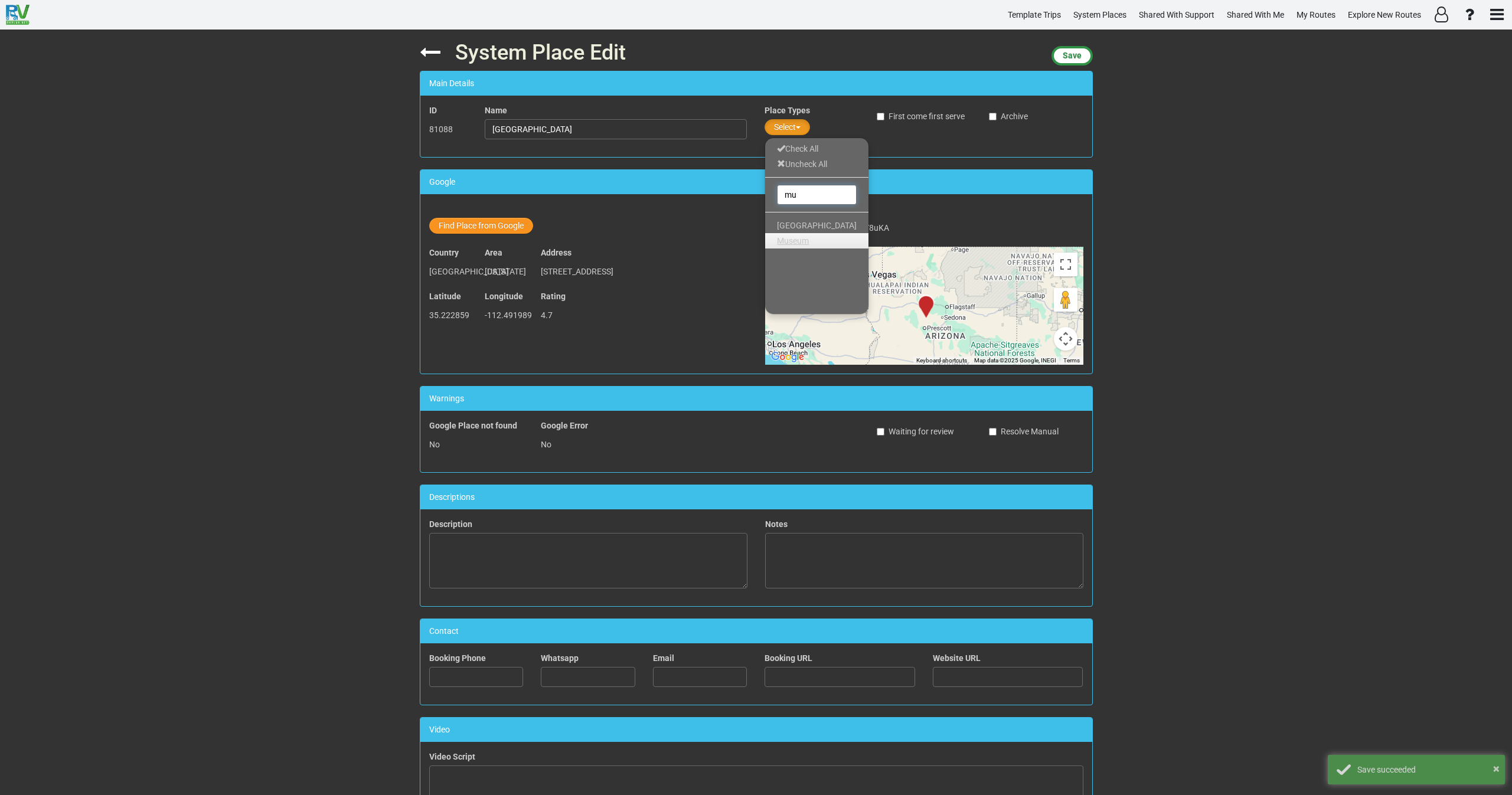
type input "mu"
click at [793, 242] on span "Museum" at bounding box center [793, 241] width 32 height 10
click at [1064, 55] on span "Save" at bounding box center [1072, 55] width 19 height 10
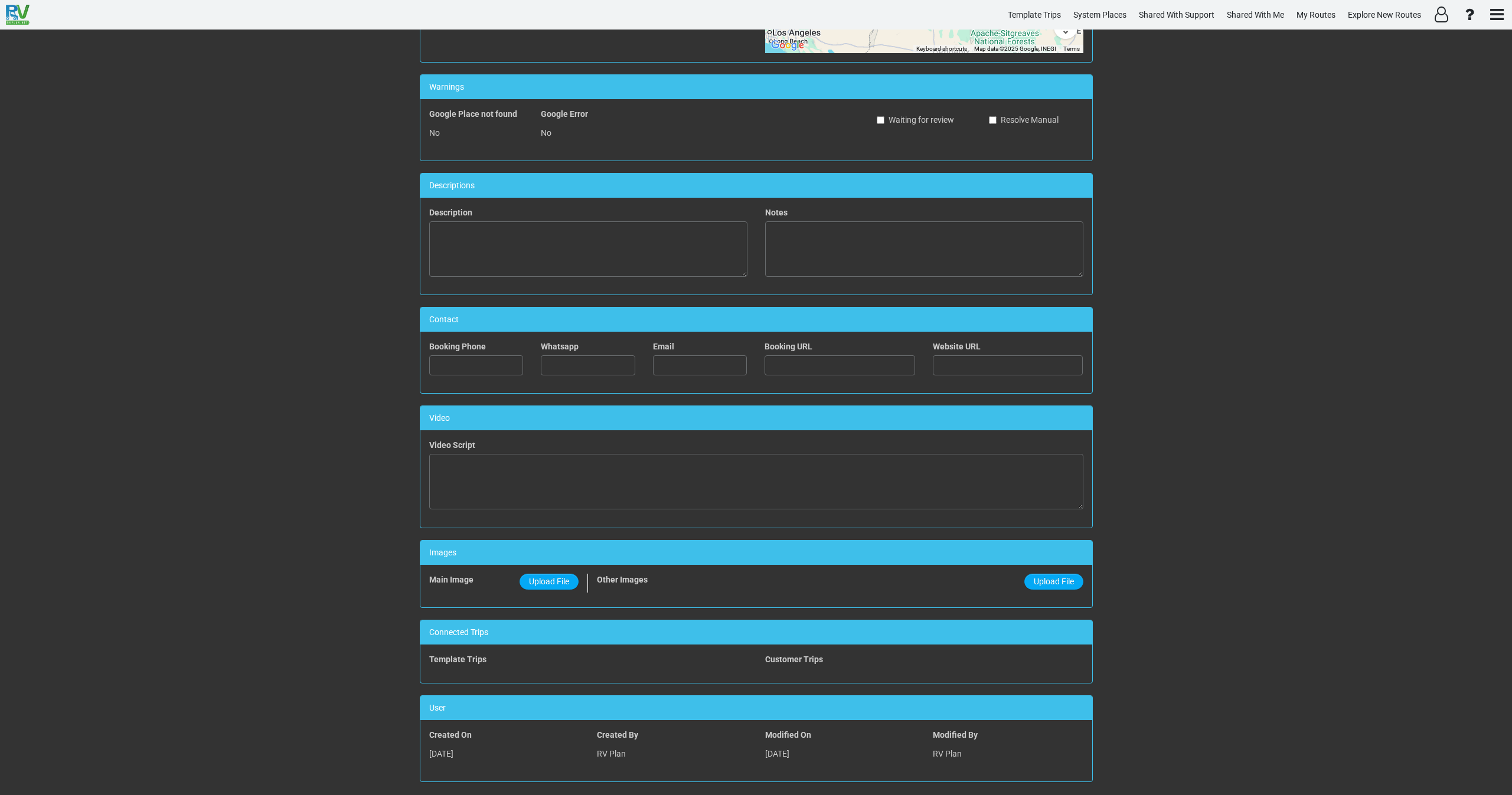
scroll to position [323, 0]
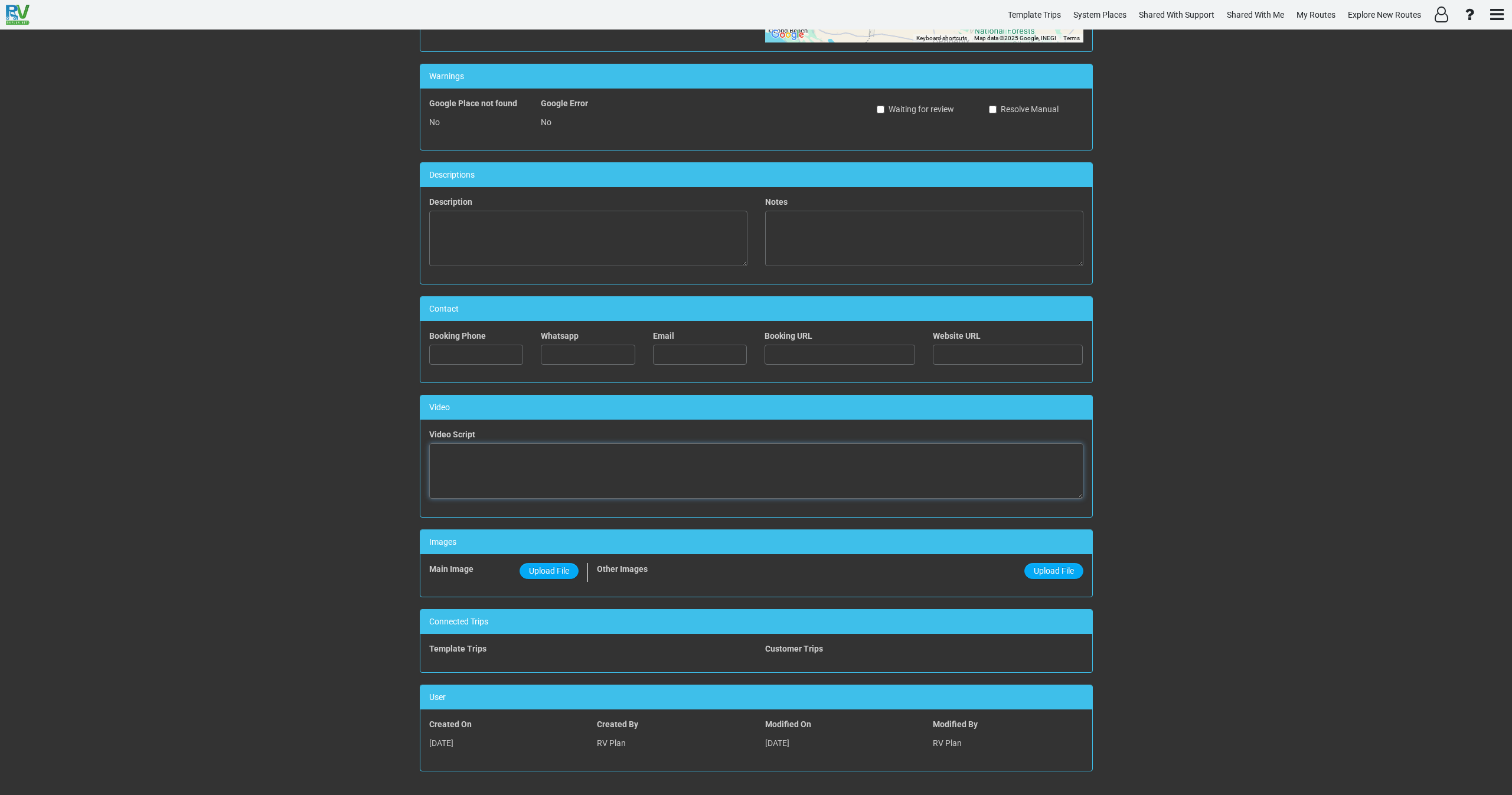
click at [674, 493] on textarea at bounding box center [756, 471] width 654 height 56
paste textarea "<iframe width="560" height="315" src="[URL][DOMAIN_NAME]" title="YouTube video …"
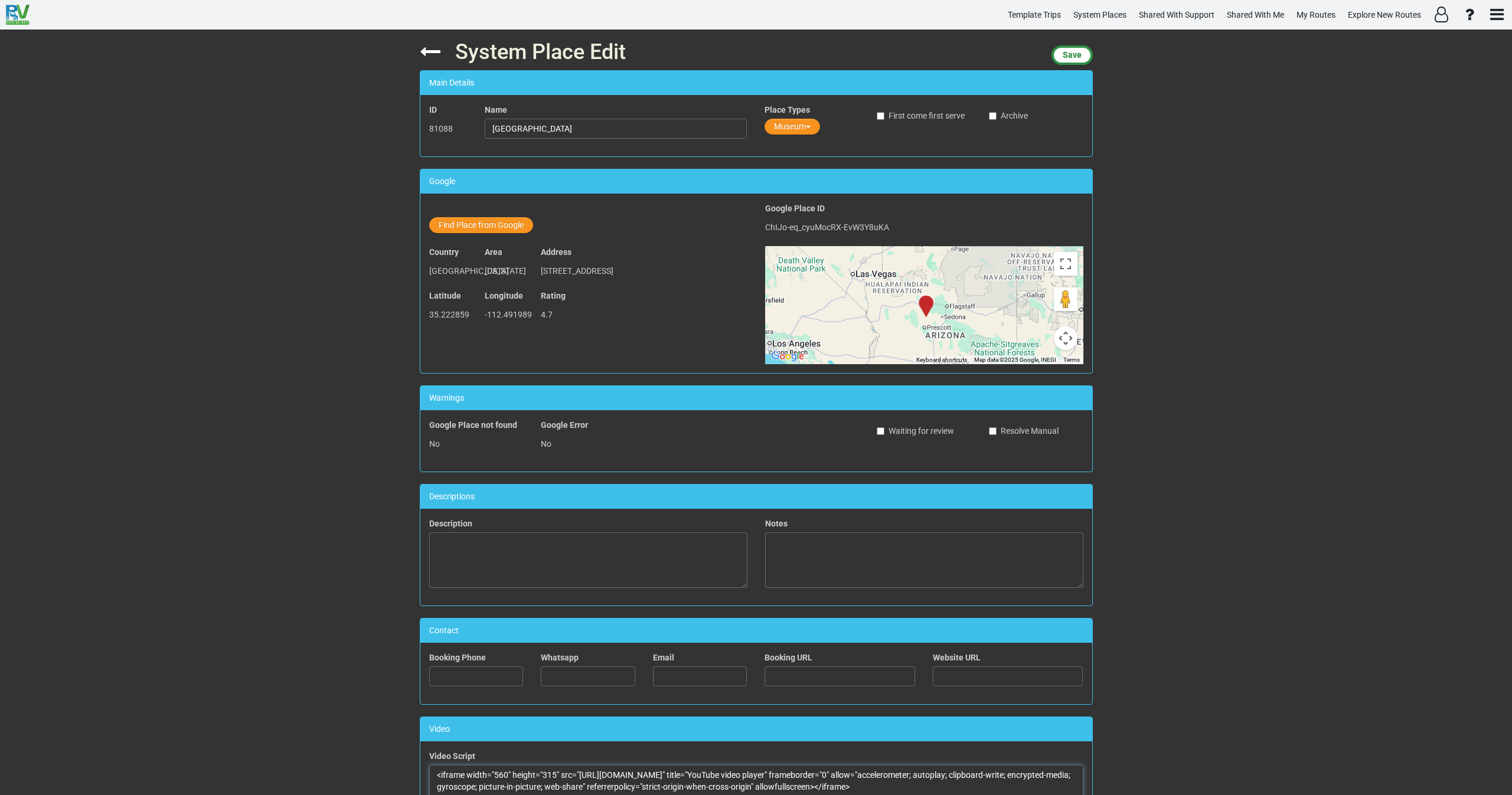
scroll to position [0, 0]
type textarea "<iframe width="560" height="315" src="[URL][DOMAIN_NAME]" title="YouTube video …"
click at [1069, 54] on span "Save" at bounding box center [1072, 55] width 19 height 10
click at [422, 55] on icon at bounding box center [430, 53] width 21 height 21
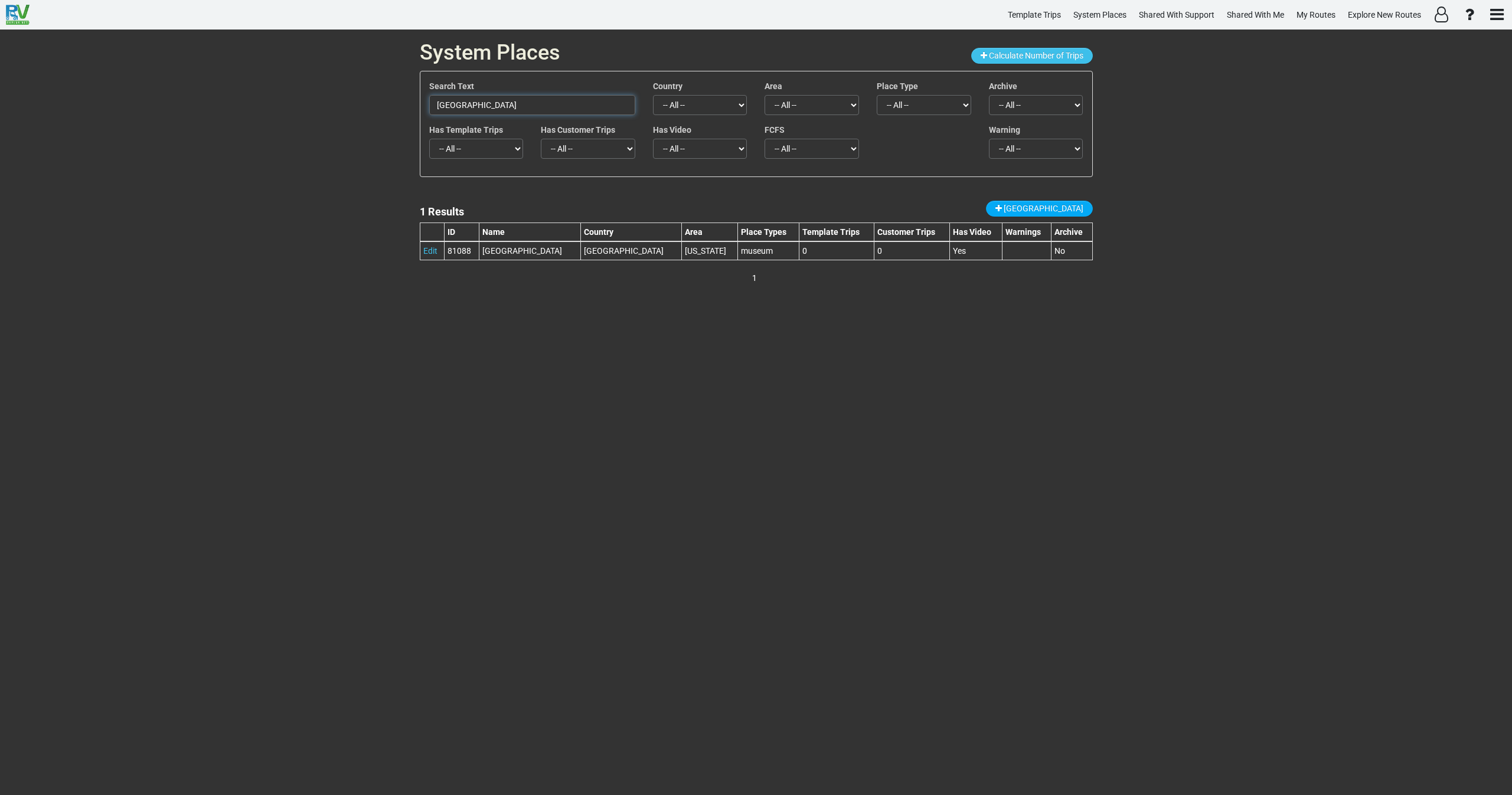
drag, startPoint x: 558, startPoint y: 103, endPoint x: 344, endPoint y: 110, distance: 214.1
click at [350, 110] on div "System Places Calculate Number of Trips Search Text Ash Fork Route 66 Museum Co…" at bounding box center [756, 412] width 1512 height 766
paste input "Route 66 Zipline"
drag, startPoint x: 530, startPoint y: 110, endPoint x: 341, endPoint y: 101, distance: 189.2
click at [347, 103] on div "System Places Calculate Number of Trips Search Text Route 66 Zipline Country --…" at bounding box center [756, 412] width 1512 height 766
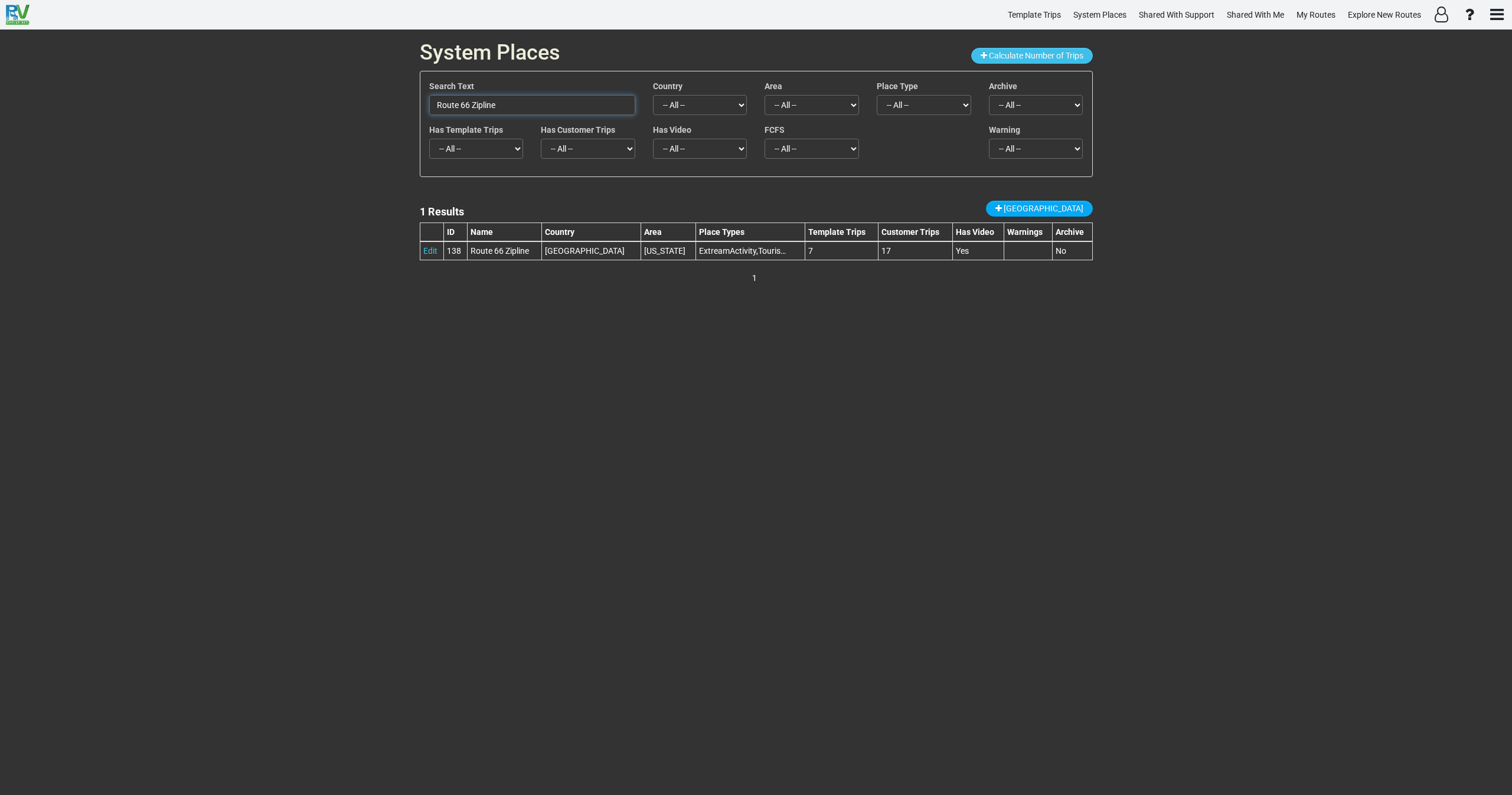
paste input "[GEOGRAPHIC_DATA]"
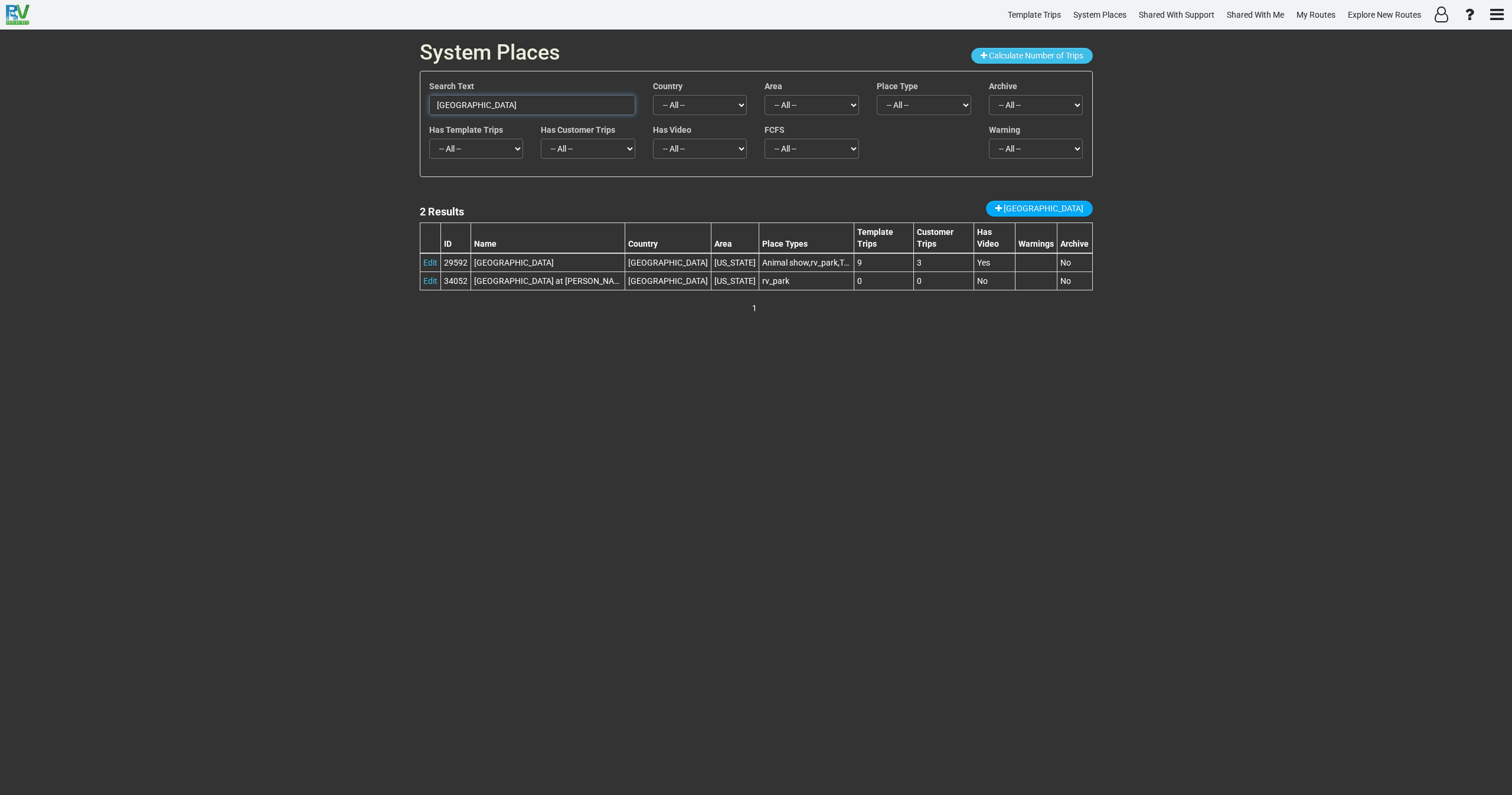
drag, startPoint x: 548, startPoint y: 106, endPoint x: 282, endPoint y: 83, distance: 267.0
click at [291, 85] on div "System Places Calculate Number of Trips Search Text [GEOGRAPHIC_DATA] Country -…" at bounding box center [756, 412] width 1512 height 766
paste input "Grand Canyon Chocolate Factory"
type input "Grand Canyon Chocolate Factory"
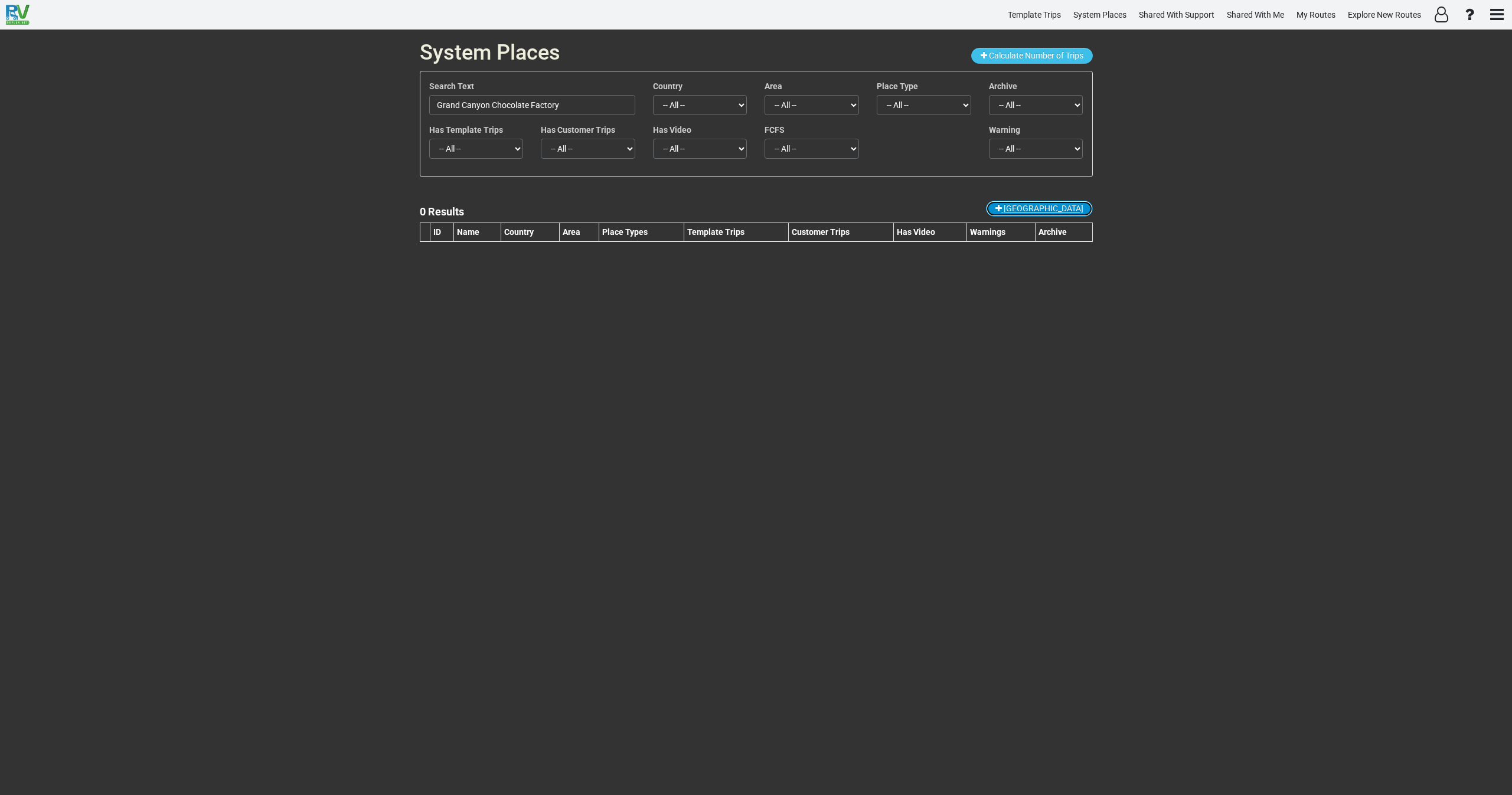
click at [1048, 204] on span "[GEOGRAPHIC_DATA]" at bounding box center [1043, 208] width 80 height 10
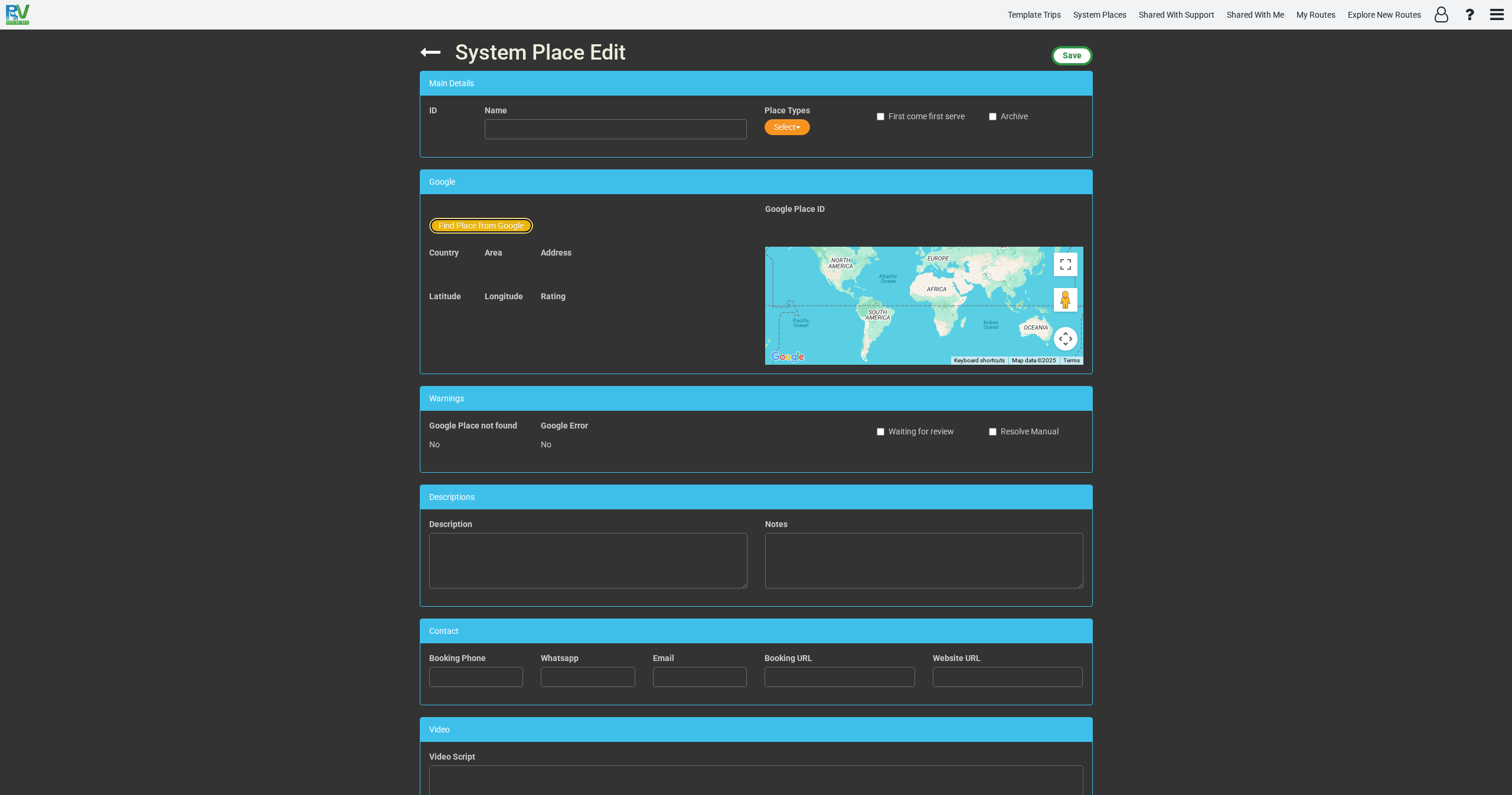
click at [467, 225] on button "Find Place from Google" at bounding box center [481, 226] width 104 height 16
click at [527, 226] on input "text" at bounding box center [617, 228] width 262 height 20
paste input "Grand Canyon Chocolate Factory"
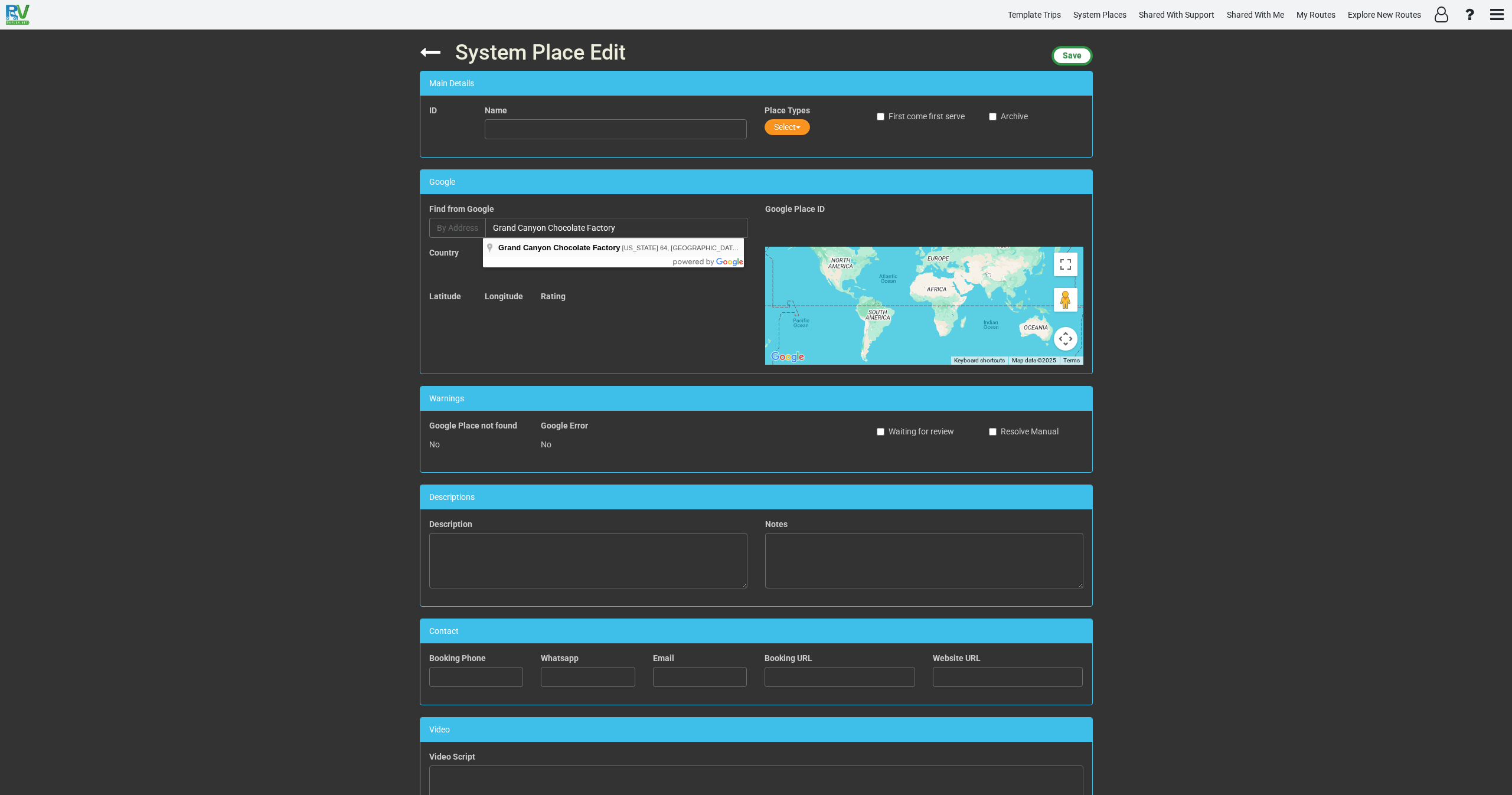
type input "[GEOGRAPHIC_DATA], [US_STATE] 64, [GEOGRAPHIC_DATA], [GEOGRAPHIC_DATA], [GEOGRA…"
type input "Grand Canyon Chocolate Factory"
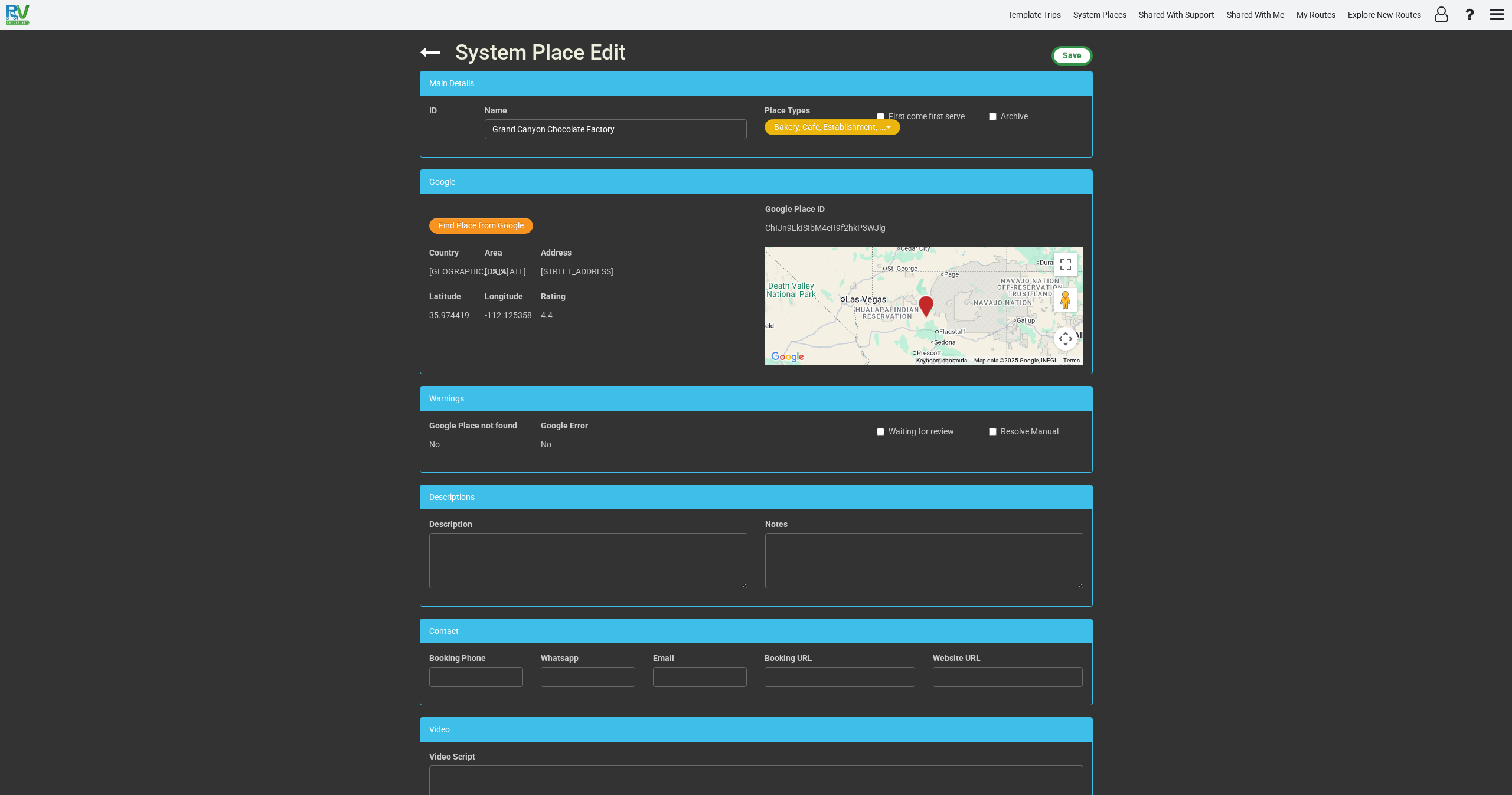
click at [783, 122] on button "Bakery, Cafe, Establishment, ..." at bounding box center [832, 127] width 136 height 16
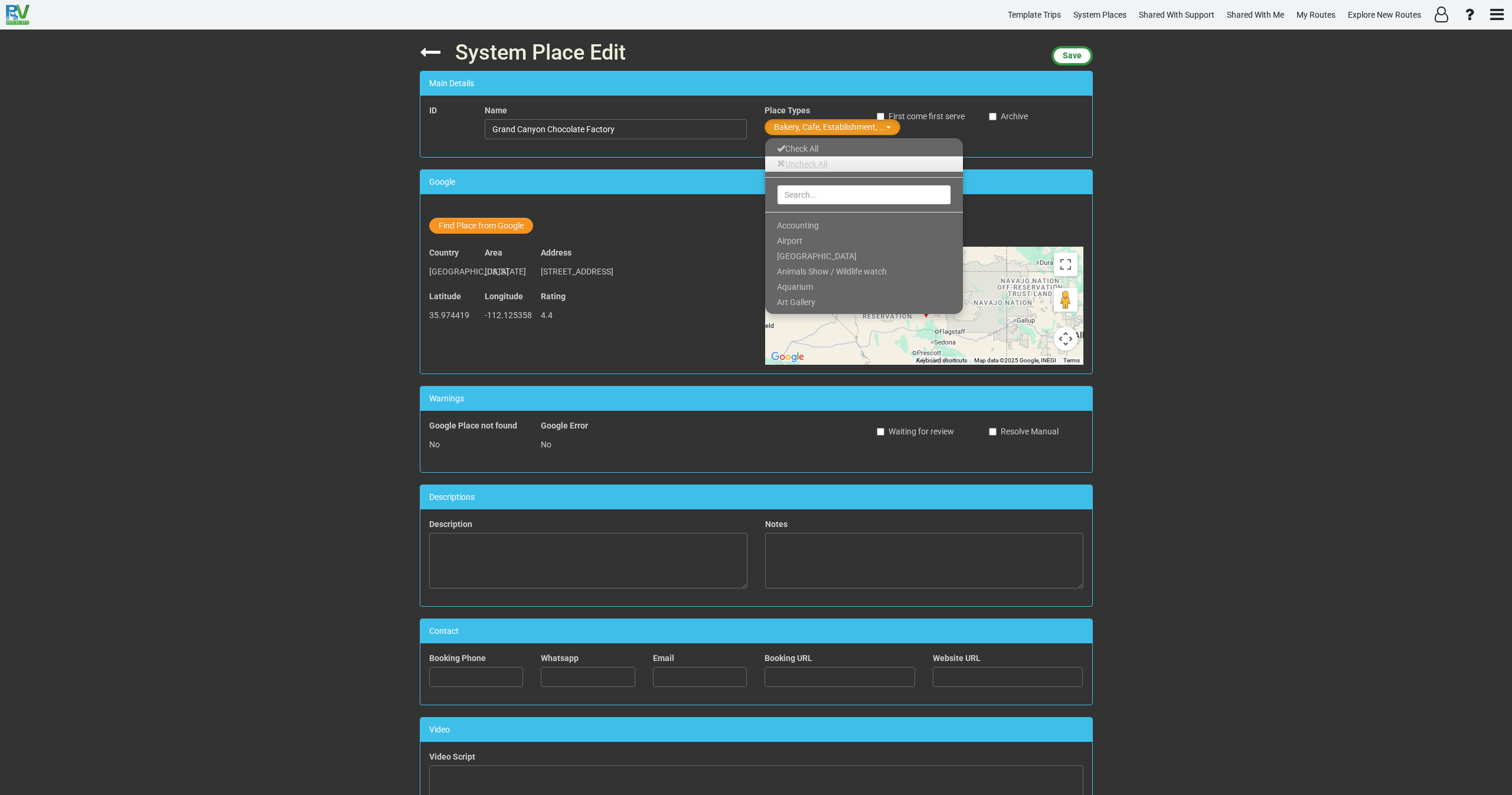
click at [804, 161] on link "Uncheck All" at bounding box center [864, 164] width 198 height 16
click at [803, 201] on input "text" at bounding box center [864, 195] width 174 height 20
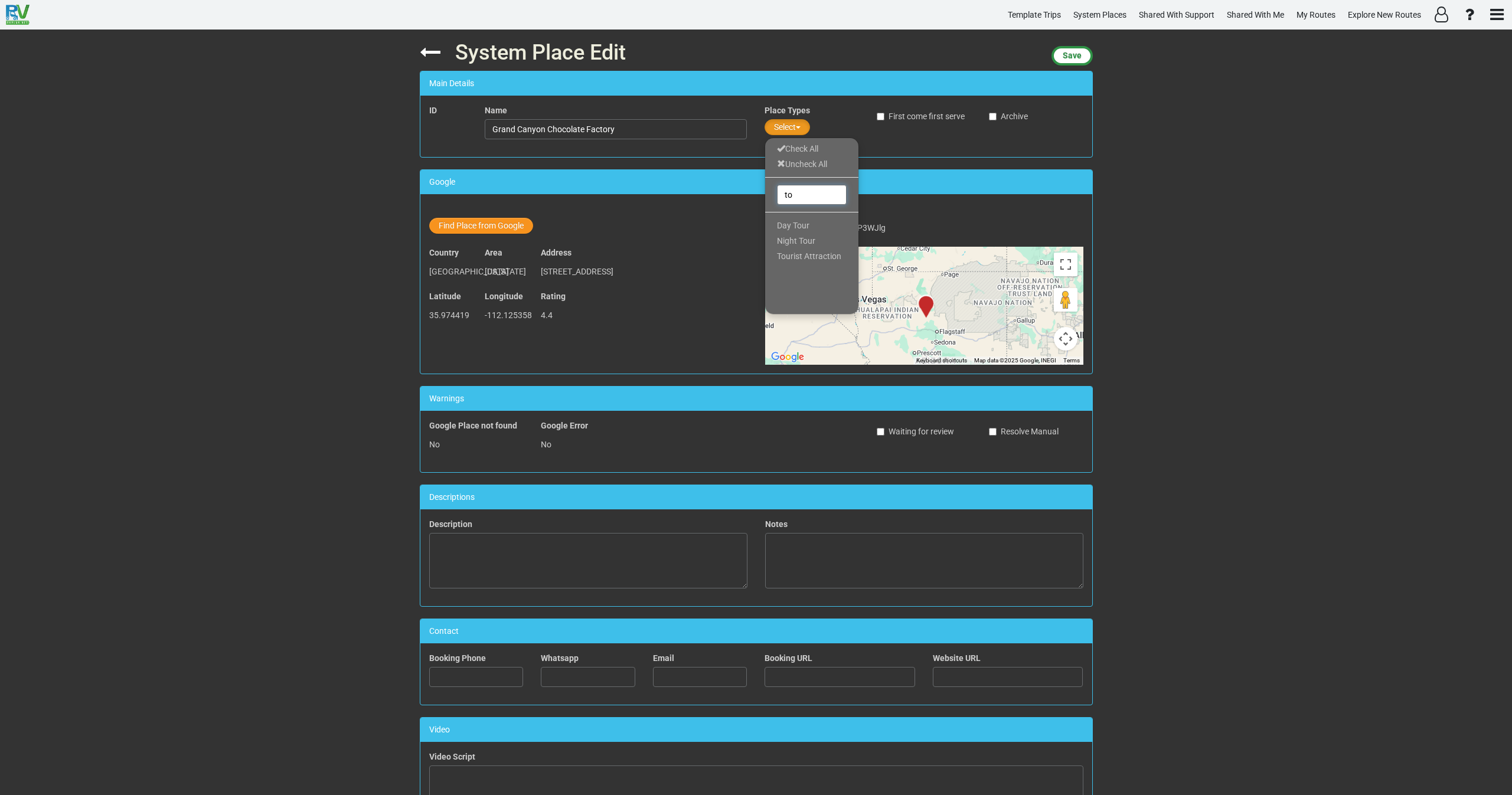
type input "t"
type input "loca"
click at [822, 236] on span "Local Industry" at bounding box center [803, 241] width 53 height 10
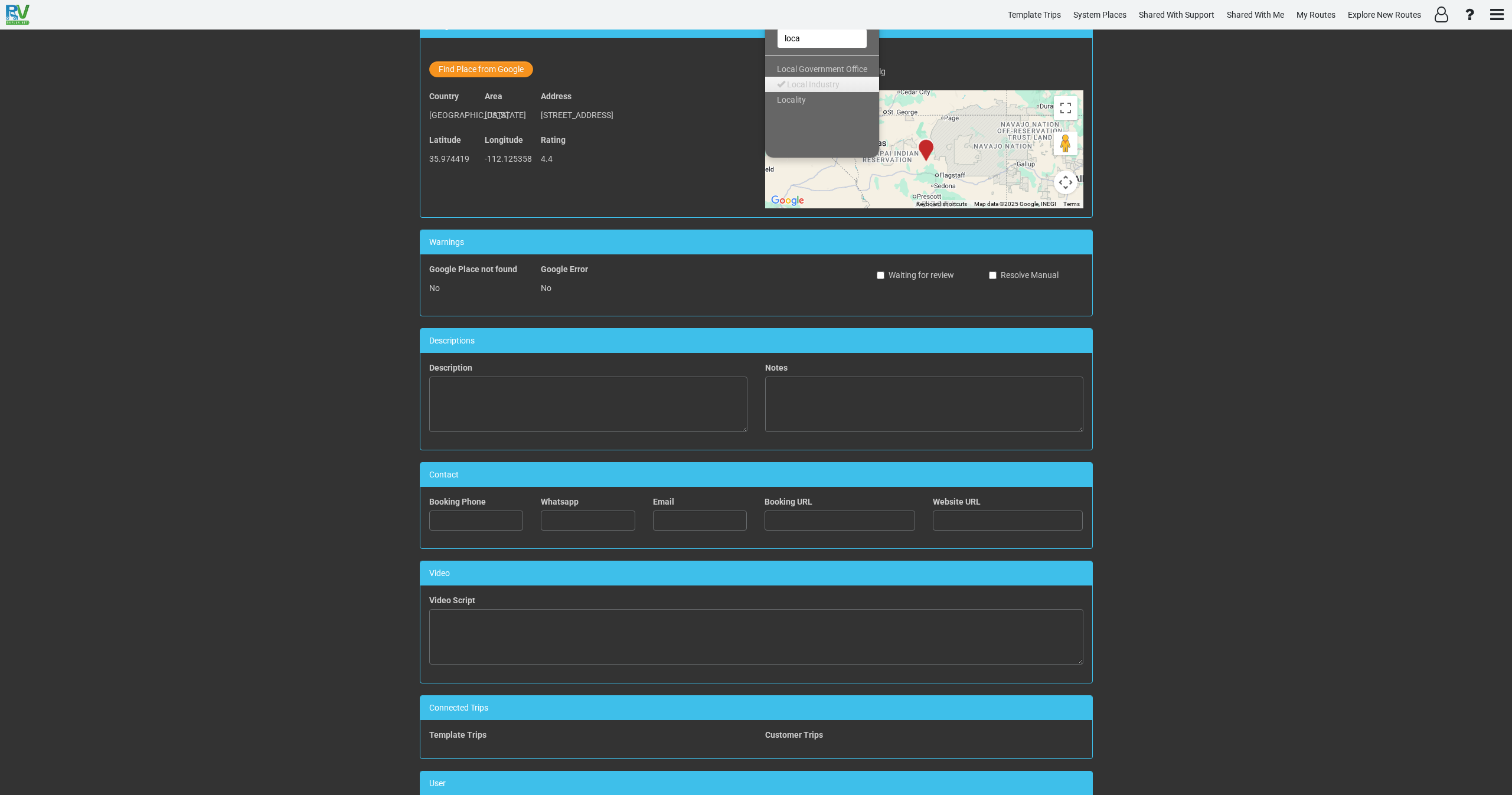
scroll to position [243, 0]
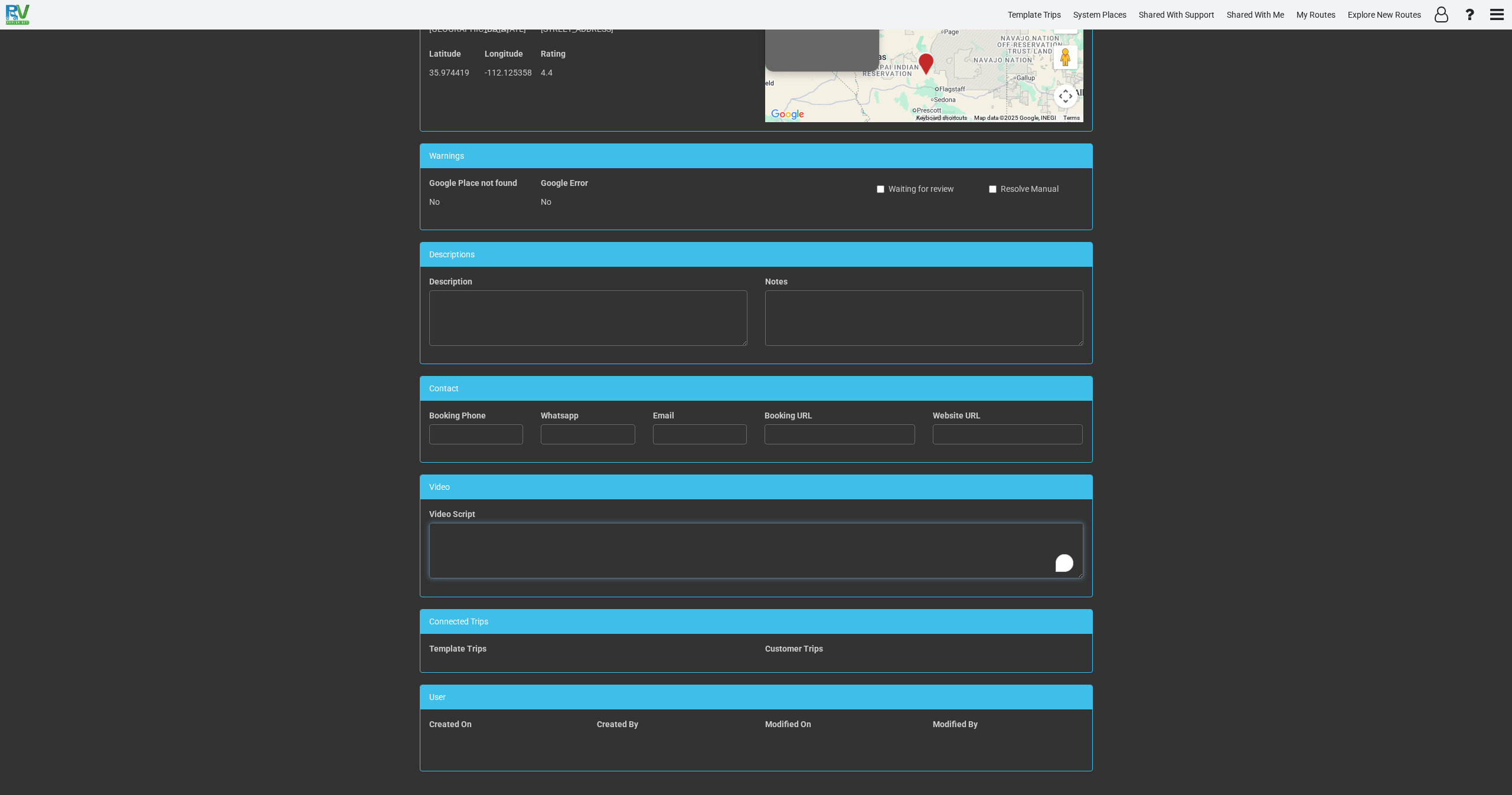
click at [628, 557] on textarea "To enrich screen reader interactions, please activate Accessibility in Grammarl…" at bounding box center [756, 551] width 654 height 56
paste textarea "<iframe width="560" height="315" src="[URL][DOMAIN_NAME]" title="YouTube video …"
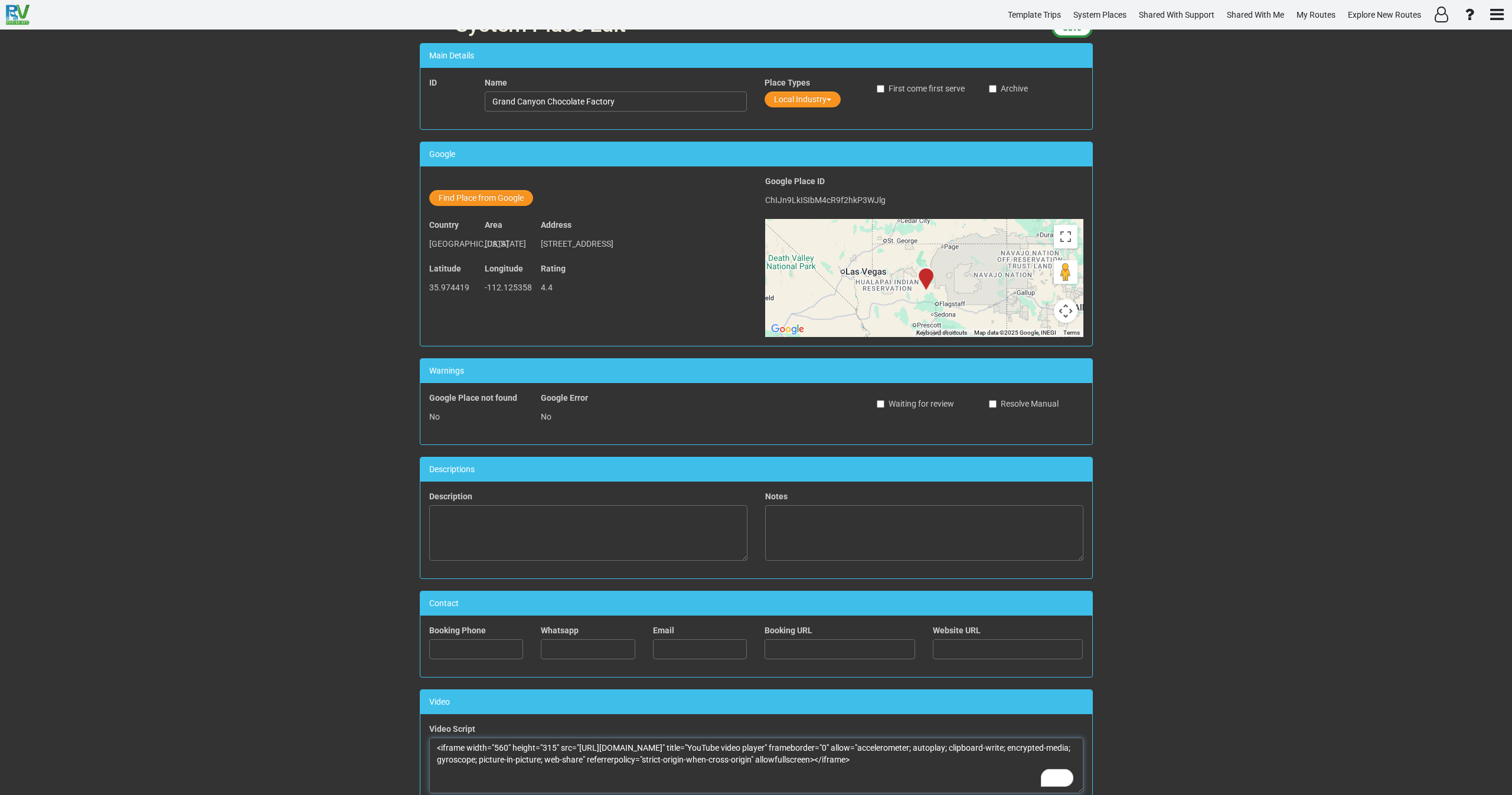
scroll to position [0, 0]
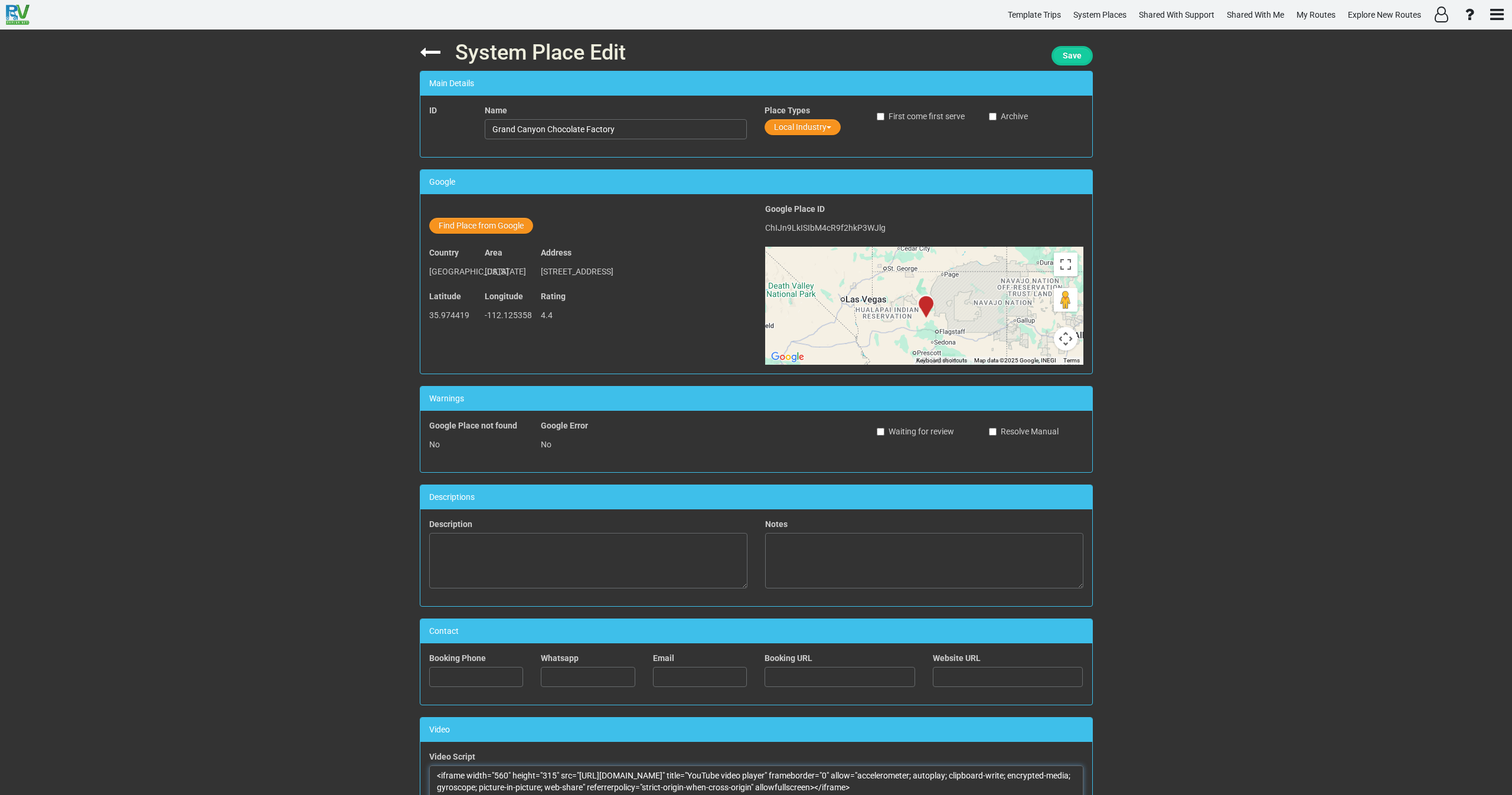
type textarea "<iframe width="560" height="315" src="[URL][DOMAIN_NAME]" title="YouTube video …"
click at [1063, 60] on span "Save" at bounding box center [1072, 55] width 19 height 10
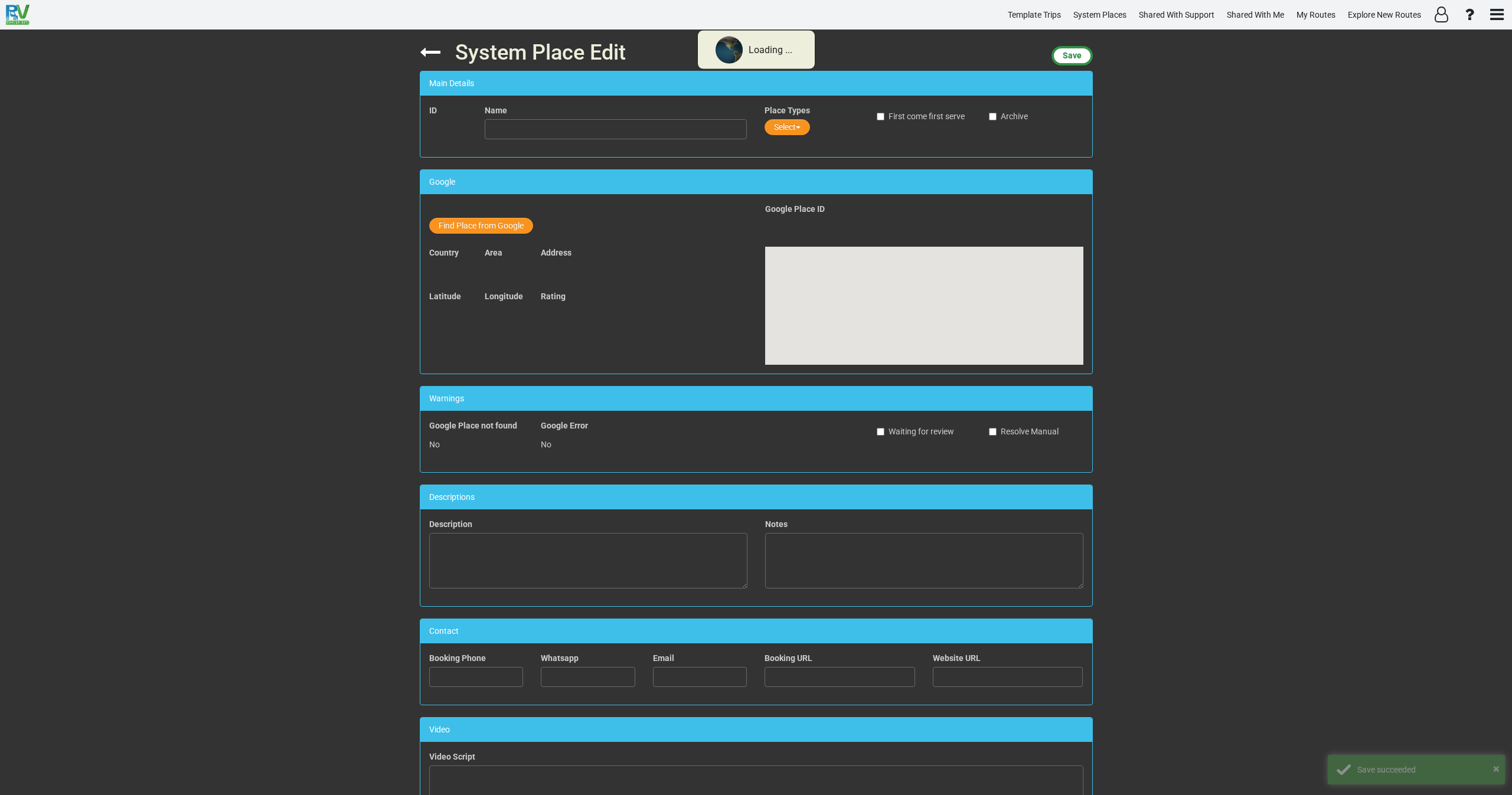
type input "Grand Canyon Chocolate Factory"
type textarea "<iframe width="560" height="315" src="[URL][DOMAIN_NAME]" title="YouTube video …"
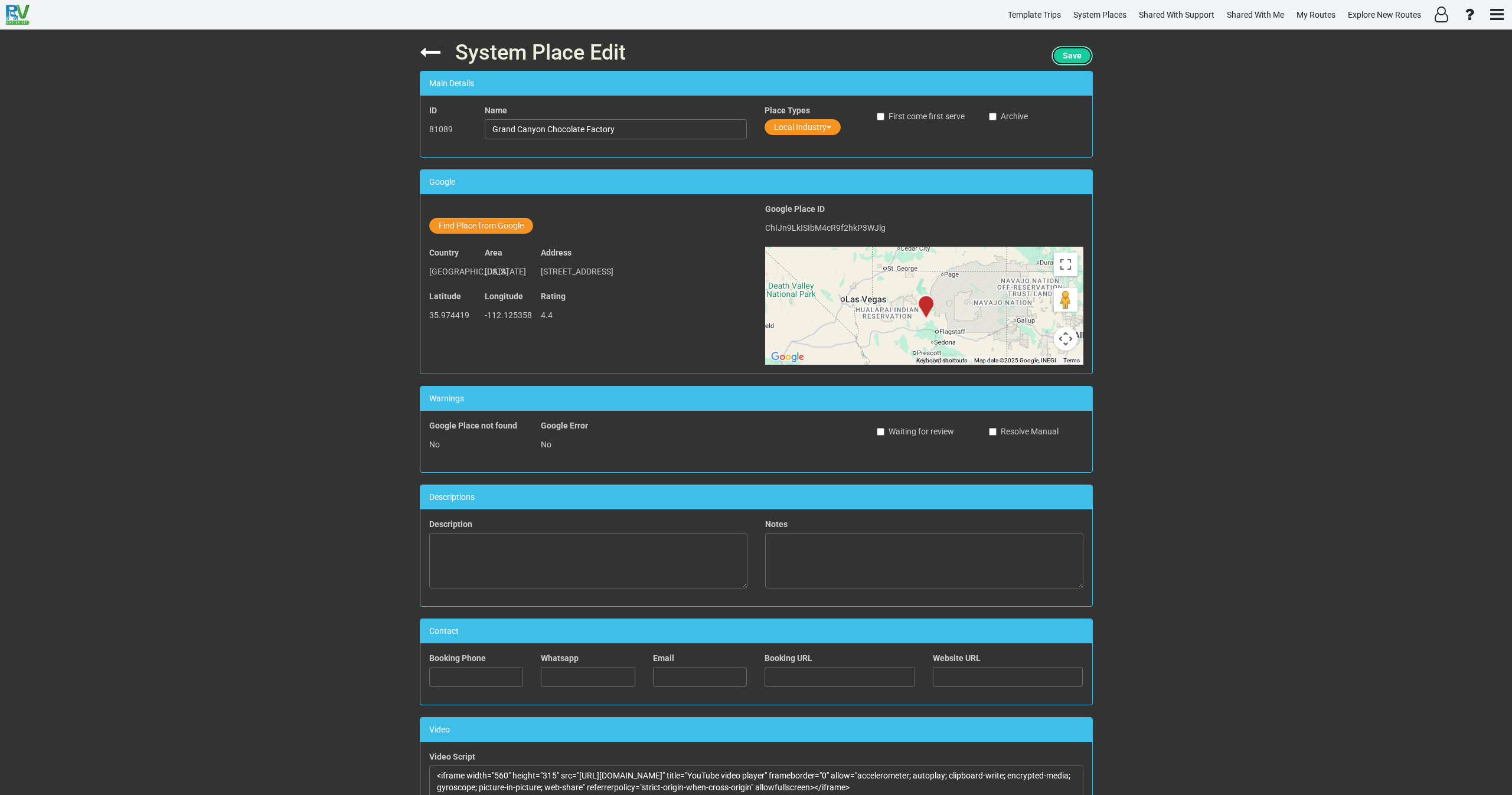
click at [1064, 58] on span "Save" at bounding box center [1072, 55] width 19 height 10
click at [421, 51] on icon at bounding box center [430, 53] width 21 height 21
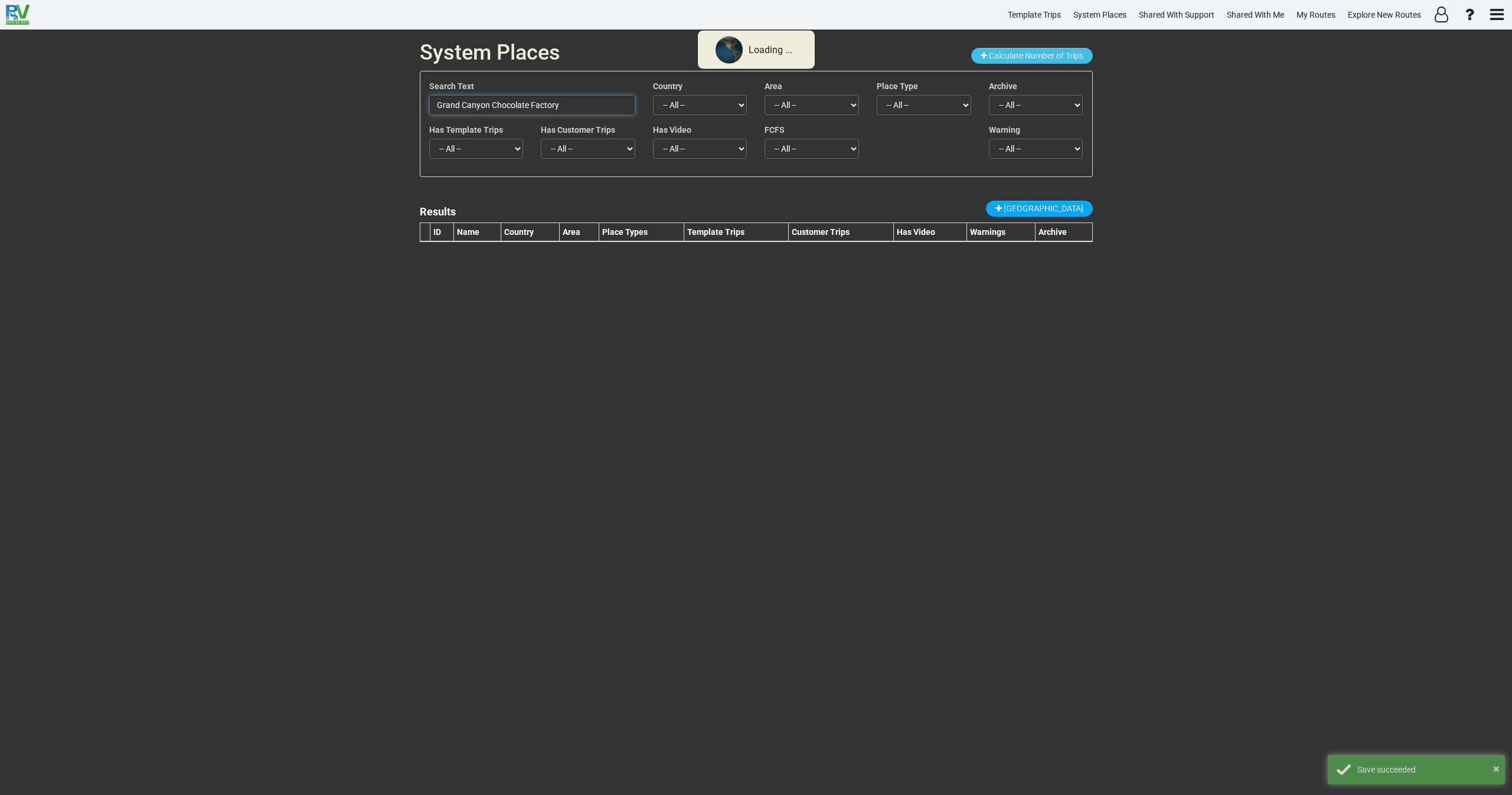
drag, startPoint x: 567, startPoint y: 100, endPoint x: 346, endPoint y: 94, distance: 221.1
click at [348, 93] on div "System Places Calculate Number of Trips Search Text Grand Canyon Chocolate Fact…" at bounding box center [756, 412] width 1512 height 766
paste input "Macocha Gorge"
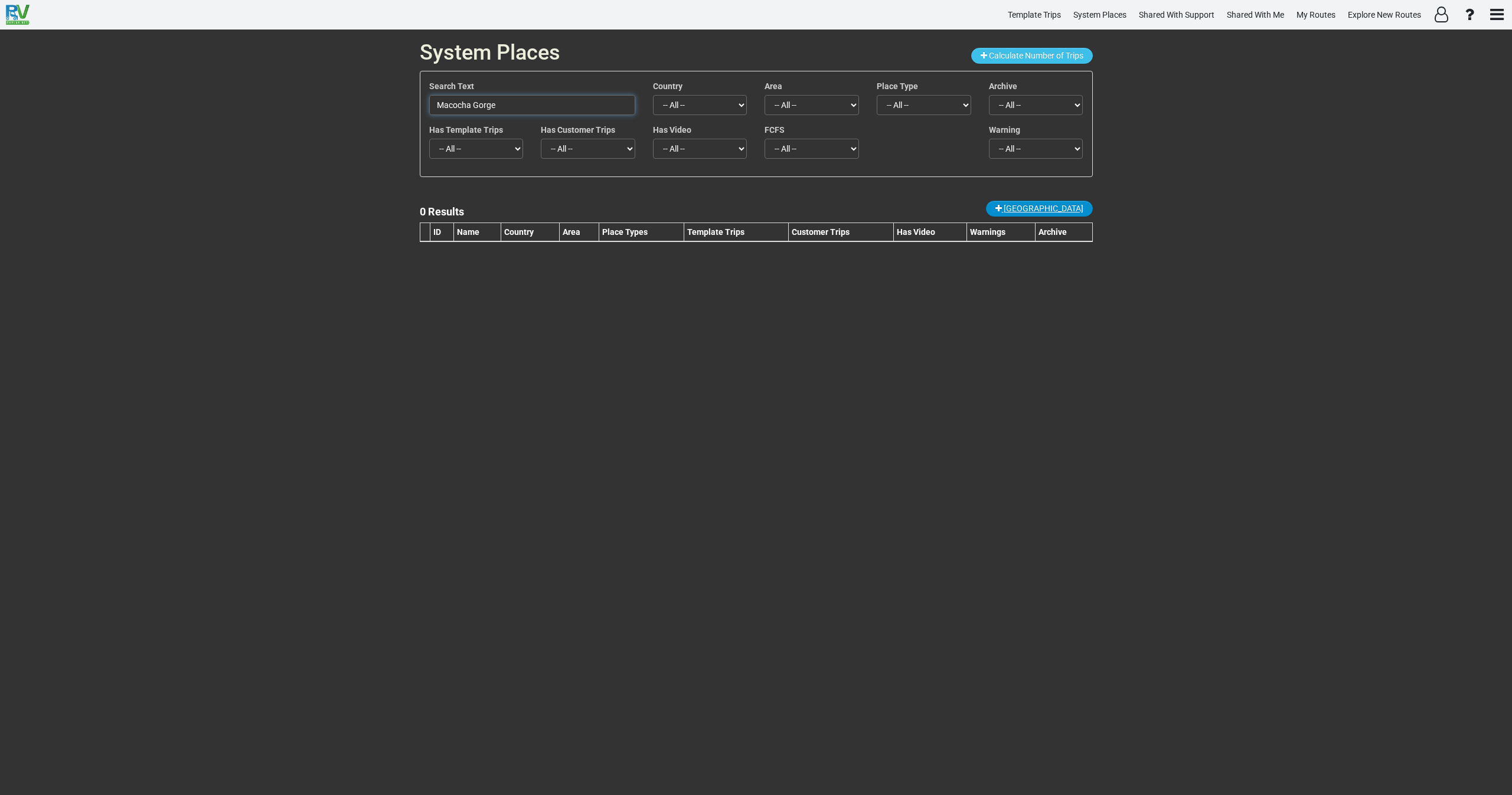
type input "Macocha Gorge"
click at [1068, 206] on span "[GEOGRAPHIC_DATA]" at bounding box center [1043, 208] width 80 height 10
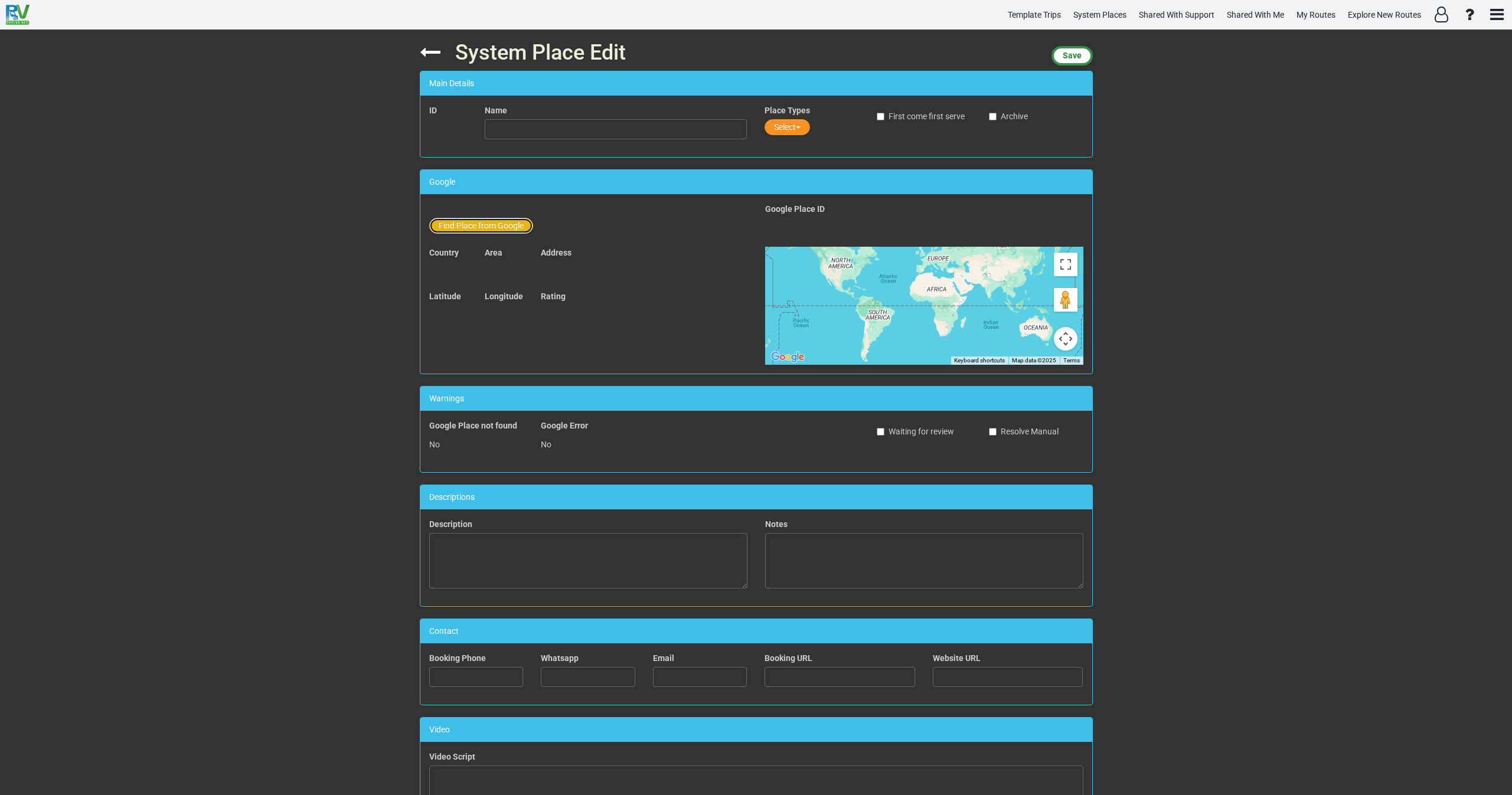
click at [488, 221] on button "Find Place from Google" at bounding box center [481, 226] width 104 height 16
click at [508, 225] on input "text" at bounding box center [617, 228] width 262 height 20
paste input "Macocha Gorge"
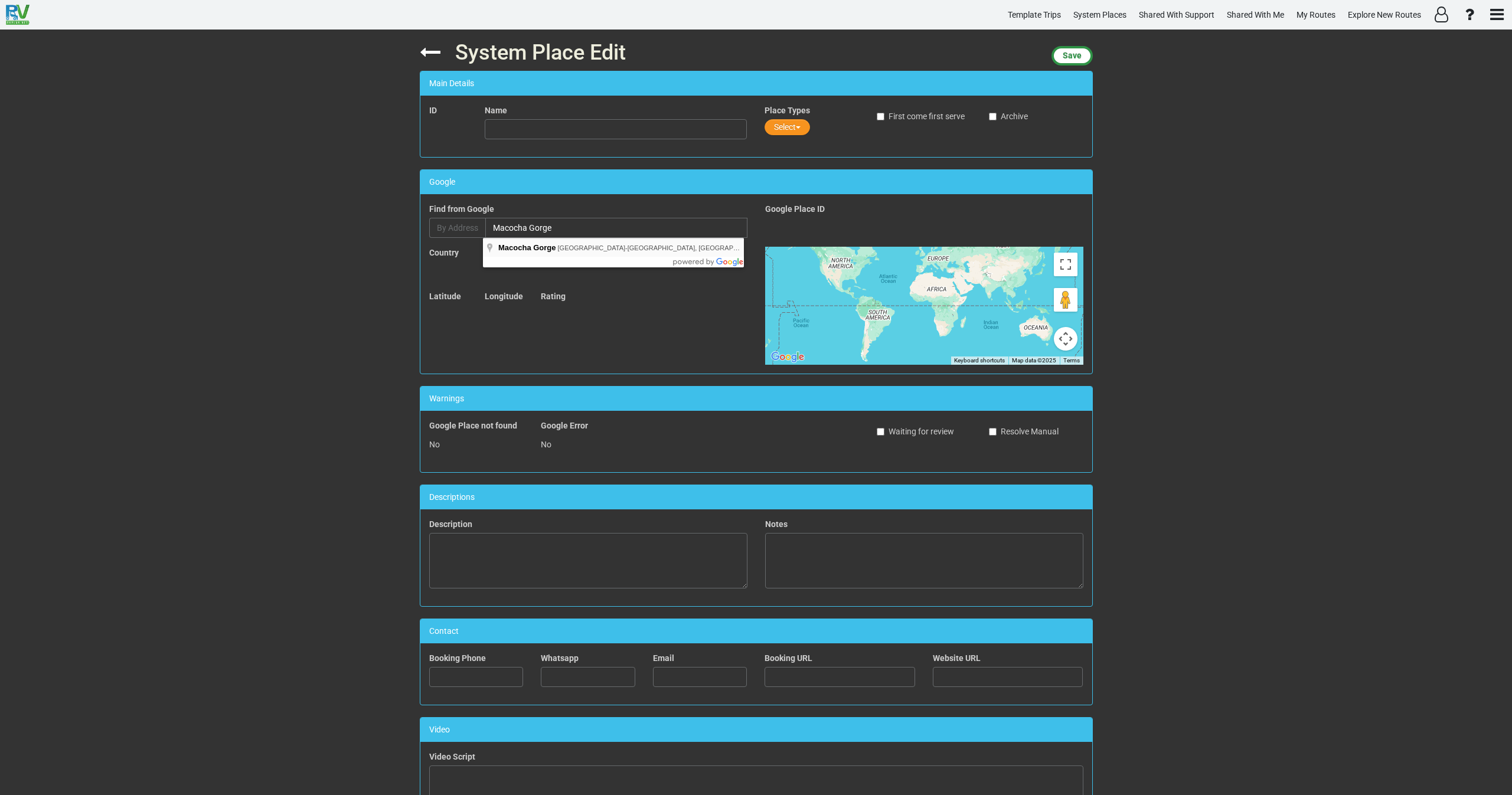
type input "Macocha Gorge, [GEOGRAPHIC_DATA]-[GEOGRAPHIC_DATA], [GEOGRAPHIC_DATA]"
type input "Macocha Gorge"
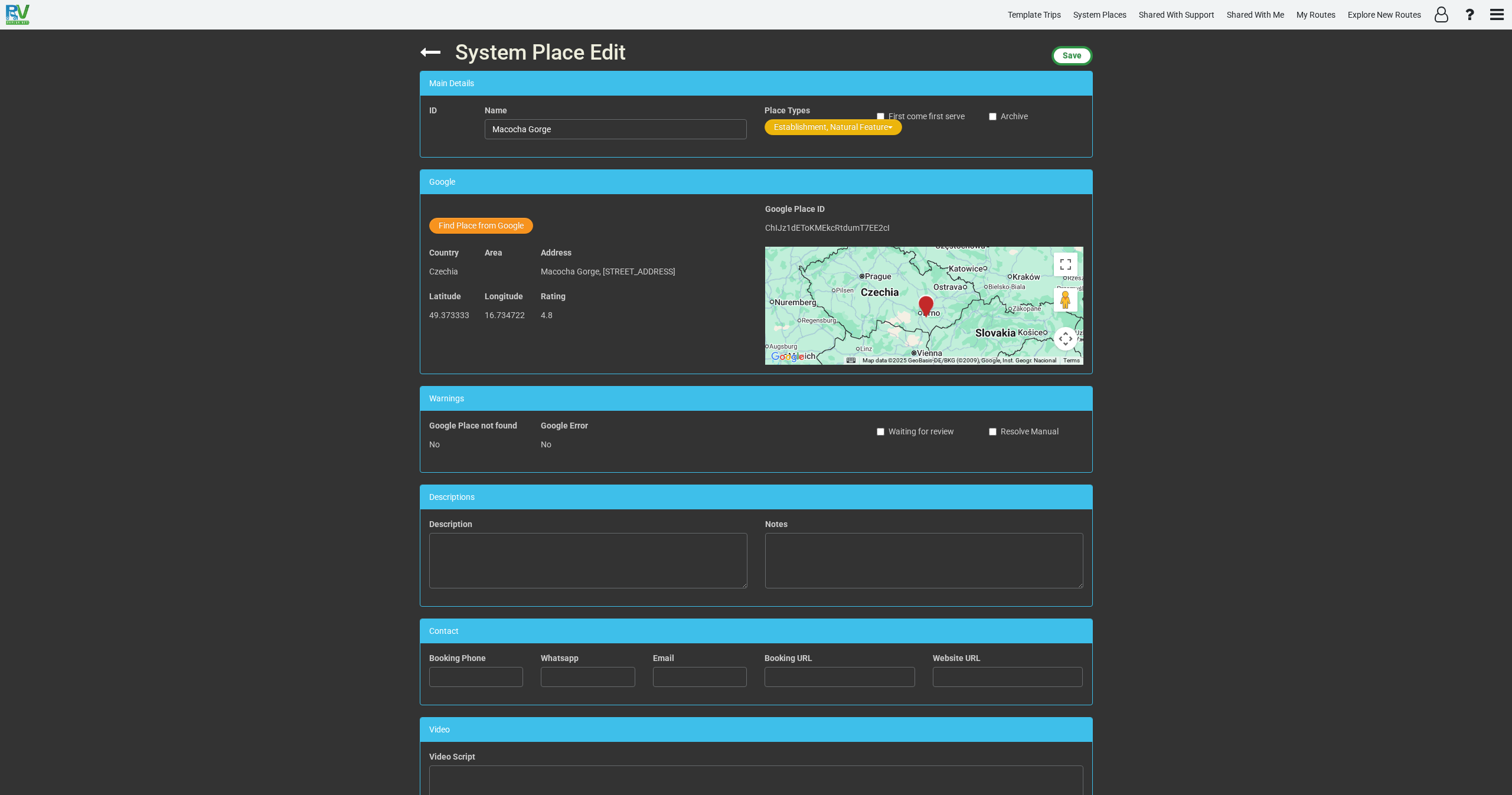
click at [786, 134] on button "Establishment, Natural Feature" at bounding box center [834, 127] width 138 height 16
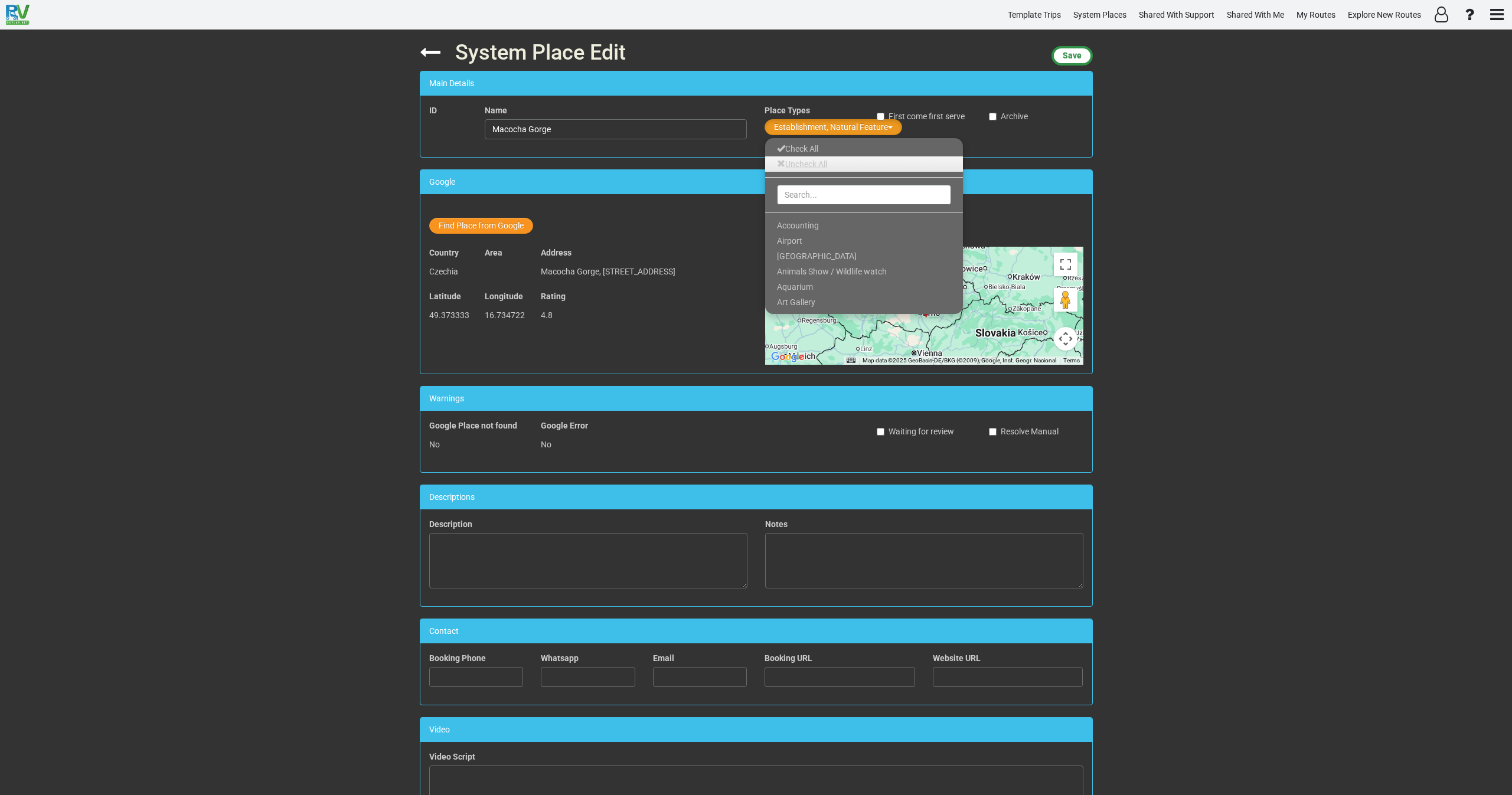
click at [786, 163] on link "Uncheck All" at bounding box center [864, 164] width 198 height 16
click at [793, 190] on input "text" at bounding box center [864, 195] width 174 height 20
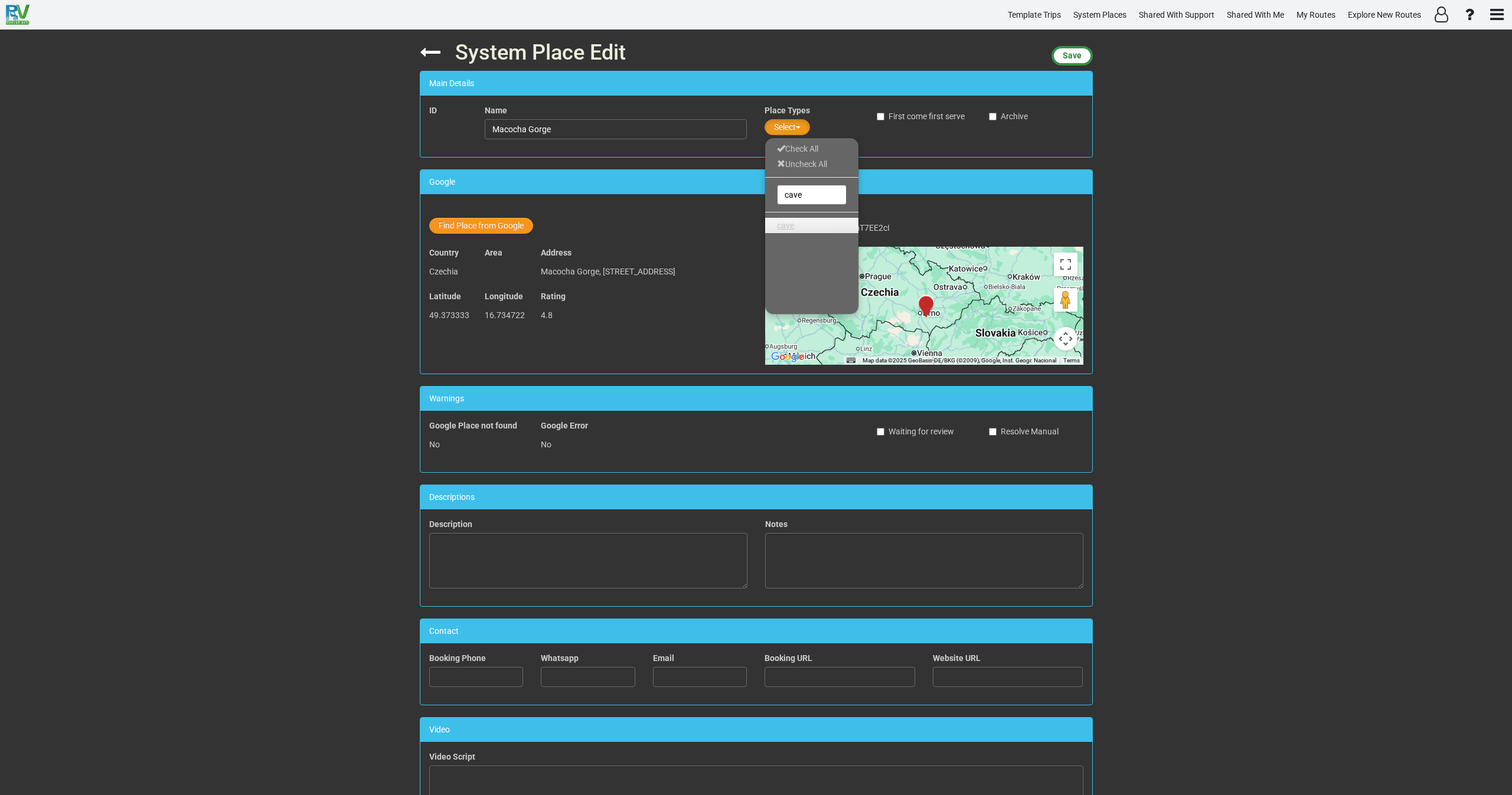
click at [789, 226] on span "cave" at bounding box center [786, 225] width 17 height 10
drag, startPoint x: 804, startPoint y: 191, endPoint x: 770, endPoint y: 201, distance: 35.4
click at [765, 199] on div "cave" at bounding box center [812, 195] width 93 height 23
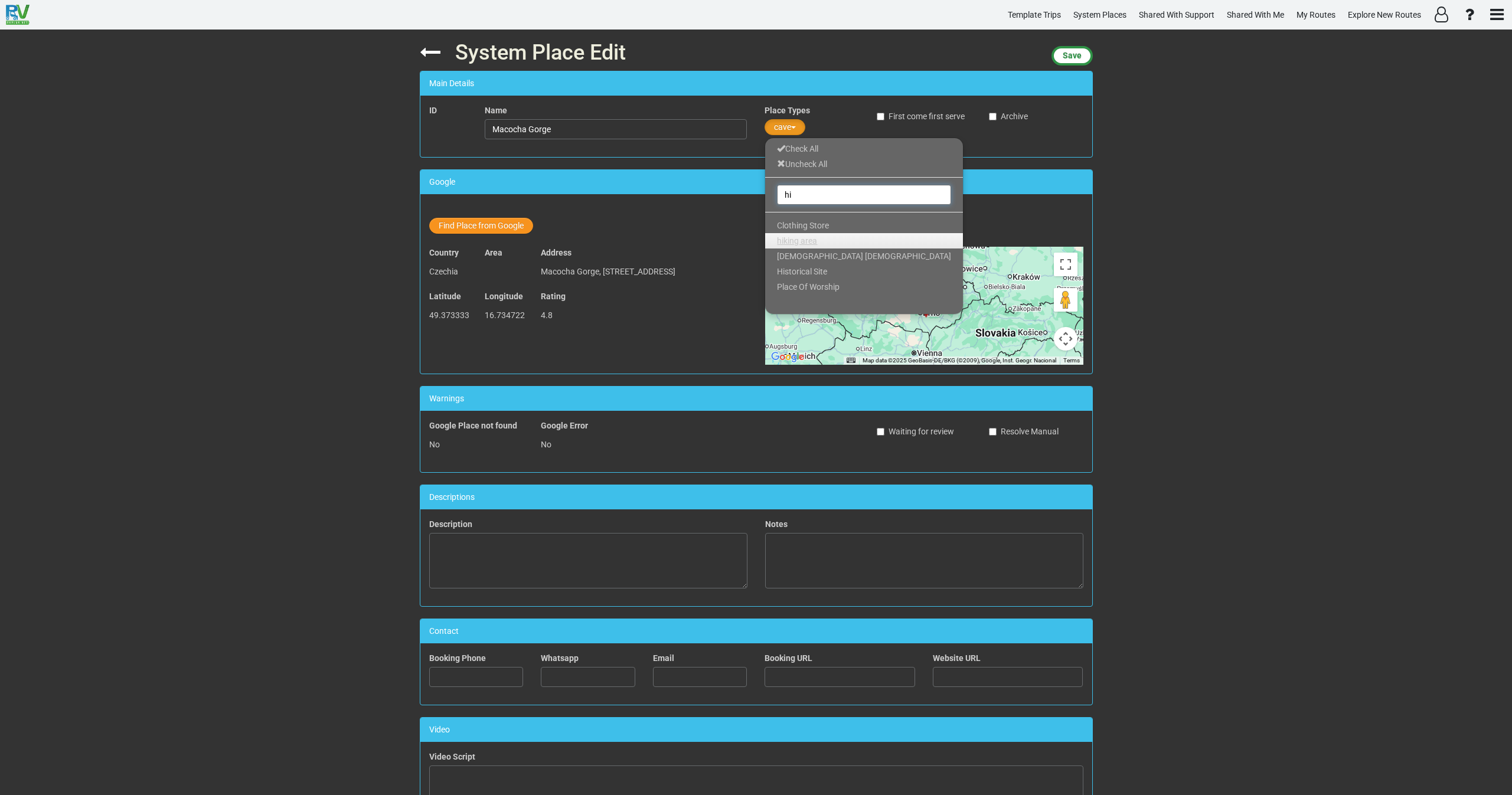
type input "hi"
click at [799, 238] on span "hiking area" at bounding box center [797, 241] width 40 height 10
click at [1067, 49] on button "Save" at bounding box center [1072, 56] width 42 height 19
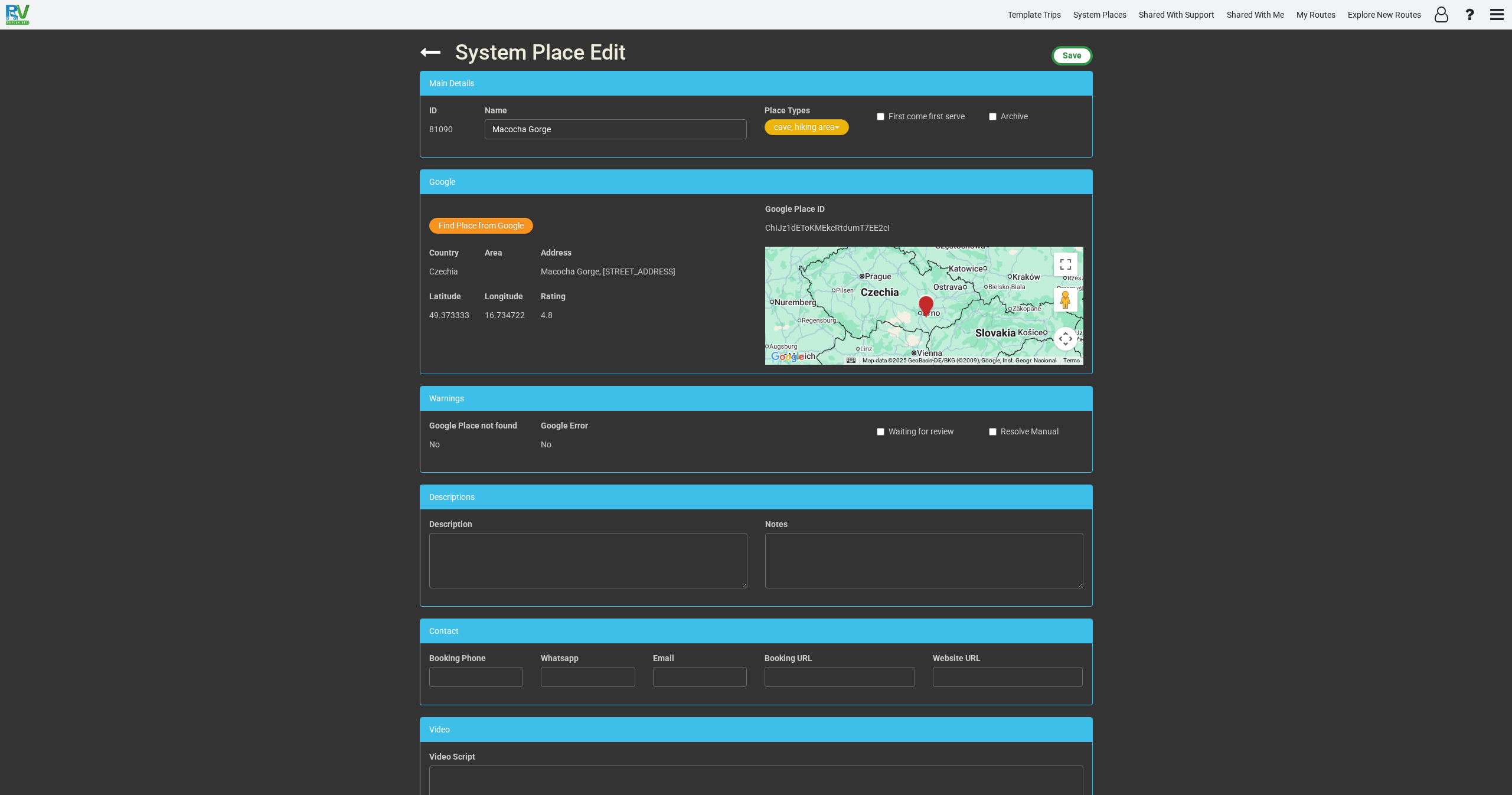
click at [799, 119] on button "cave, hiking area" at bounding box center [807, 127] width 84 height 16
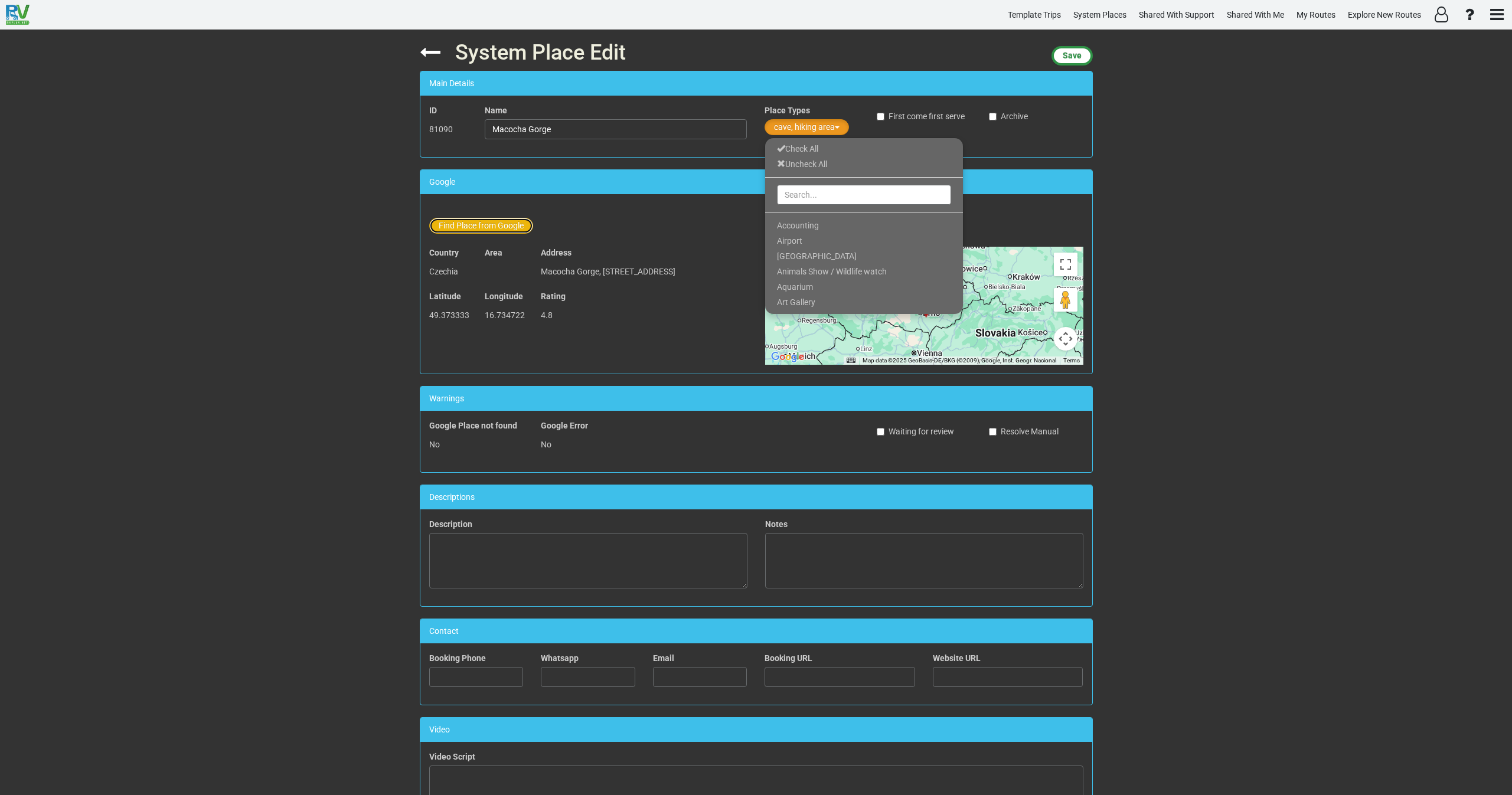
click at [498, 225] on button "Find Place from Google" at bounding box center [481, 226] width 104 height 16
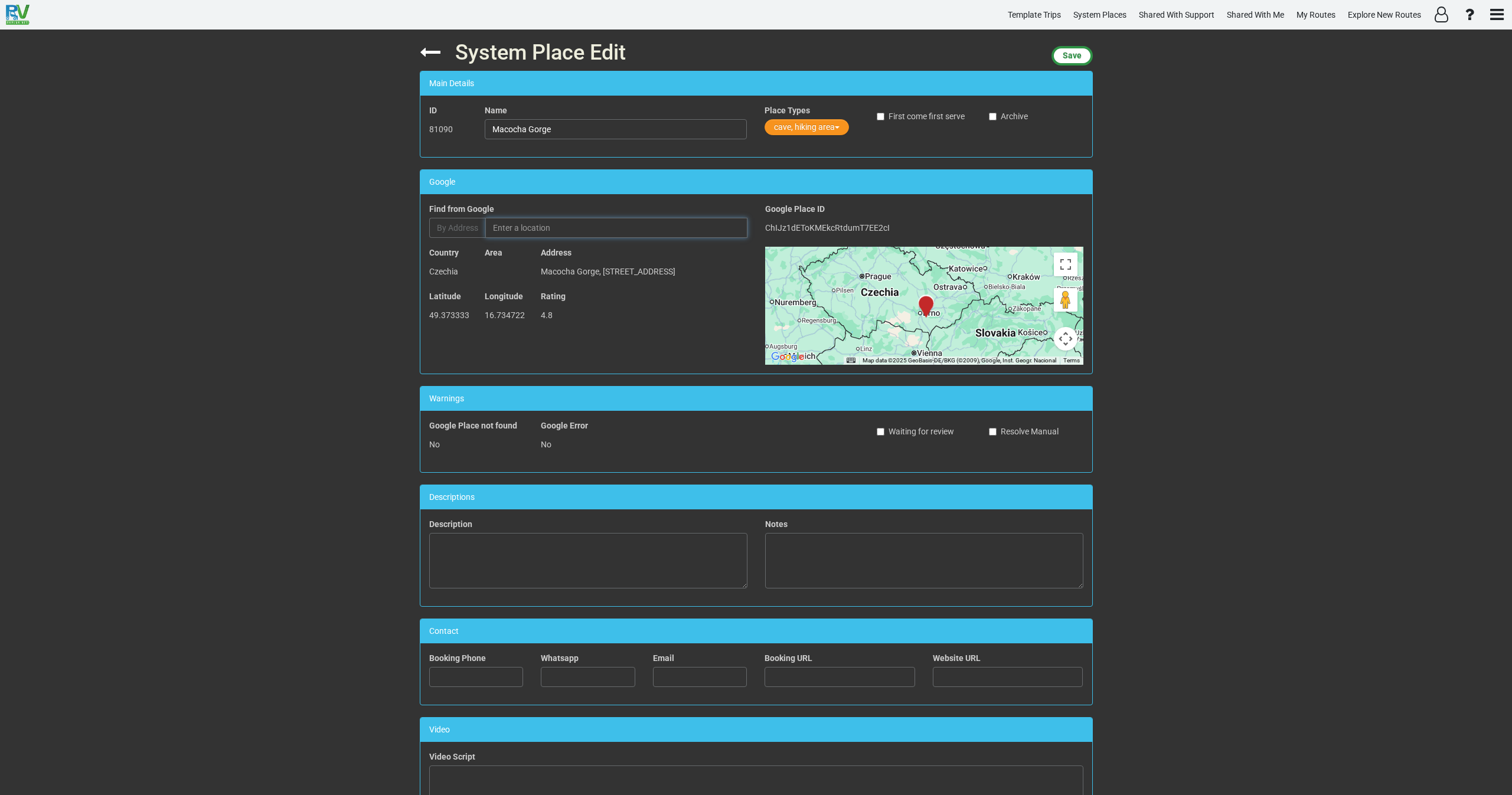
click at [539, 225] on input "text" at bounding box center [617, 228] width 262 height 20
paste input "Macocha Gorge"
type input "Macocha Gorge, [GEOGRAPHIC_DATA]-[GEOGRAPHIC_DATA], [GEOGRAPHIC_DATA]"
click at [796, 126] on button "Establishment, Natural Feature" at bounding box center [834, 127] width 138 height 16
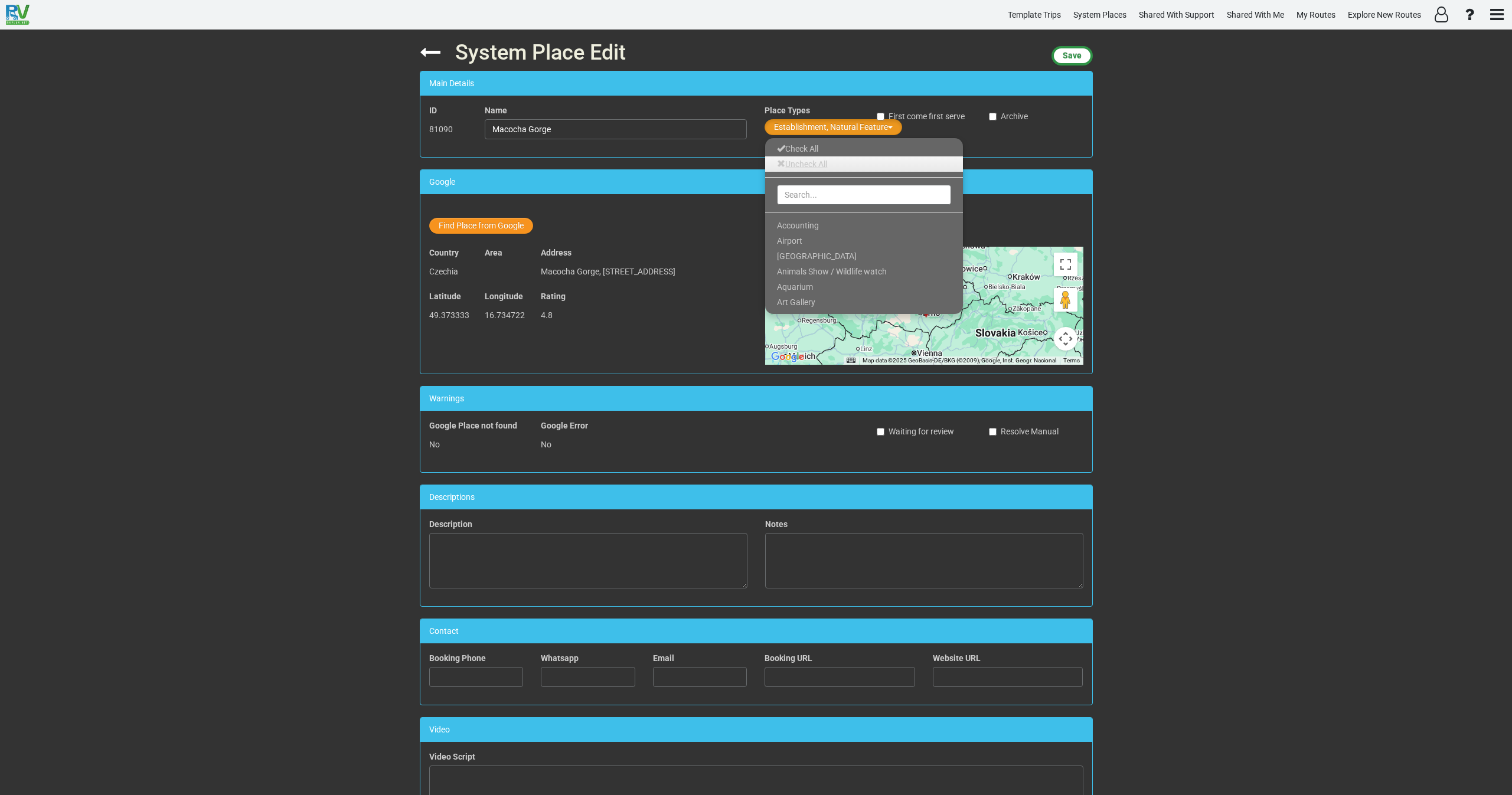
click at [804, 157] on link "Uncheck All" at bounding box center [864, 164] width 198 height 16
click at [803, 191] on input "text" at bounding box center [864, 195] width 174 height 20
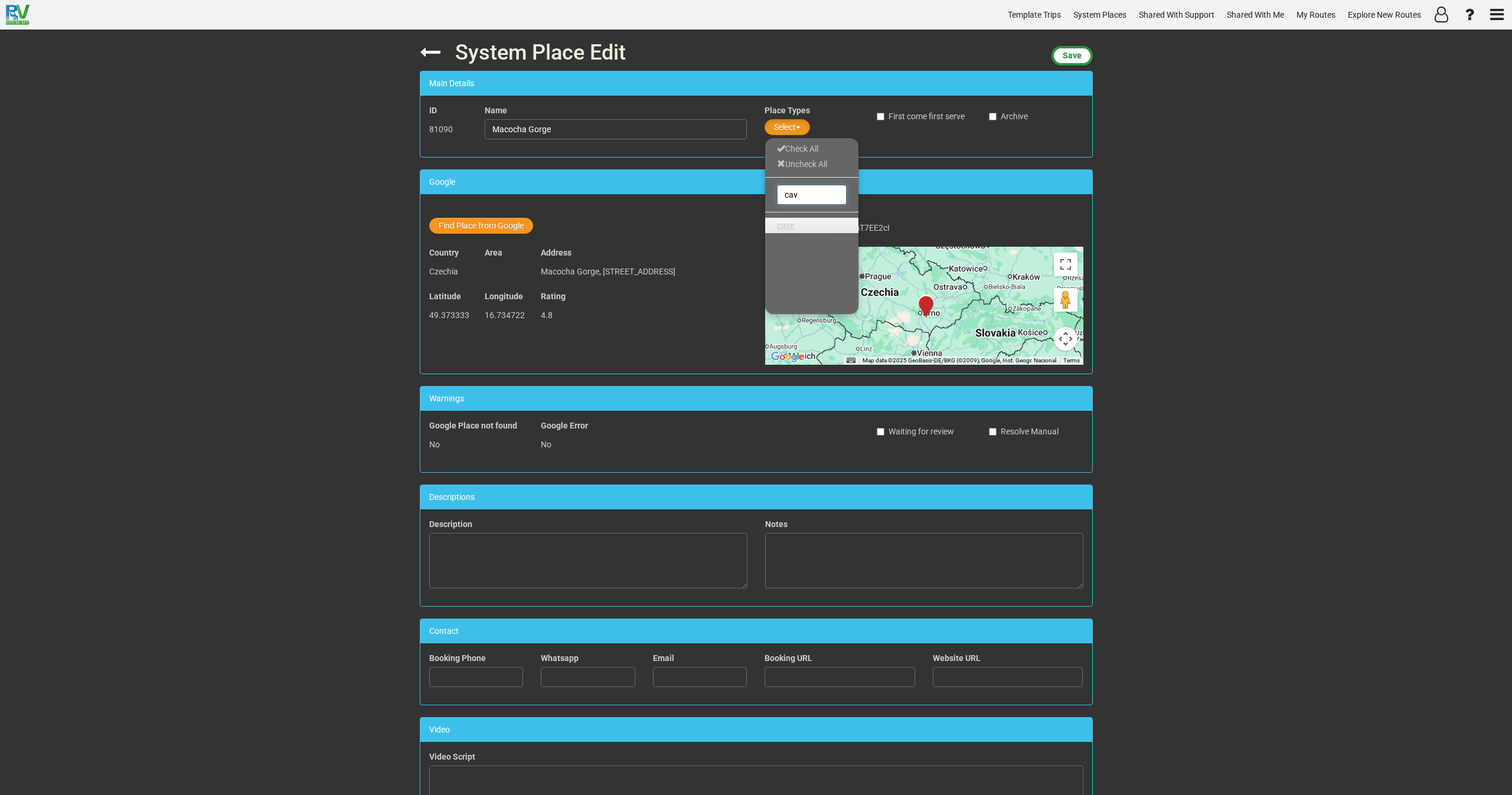
type input "cav"
click at [790, 228] on span "cave" at bounding box center [786, 225] width 17 height 10
click at [1077, 53] on span "Save" at bounding box center [1072, 55] width 19 height 10
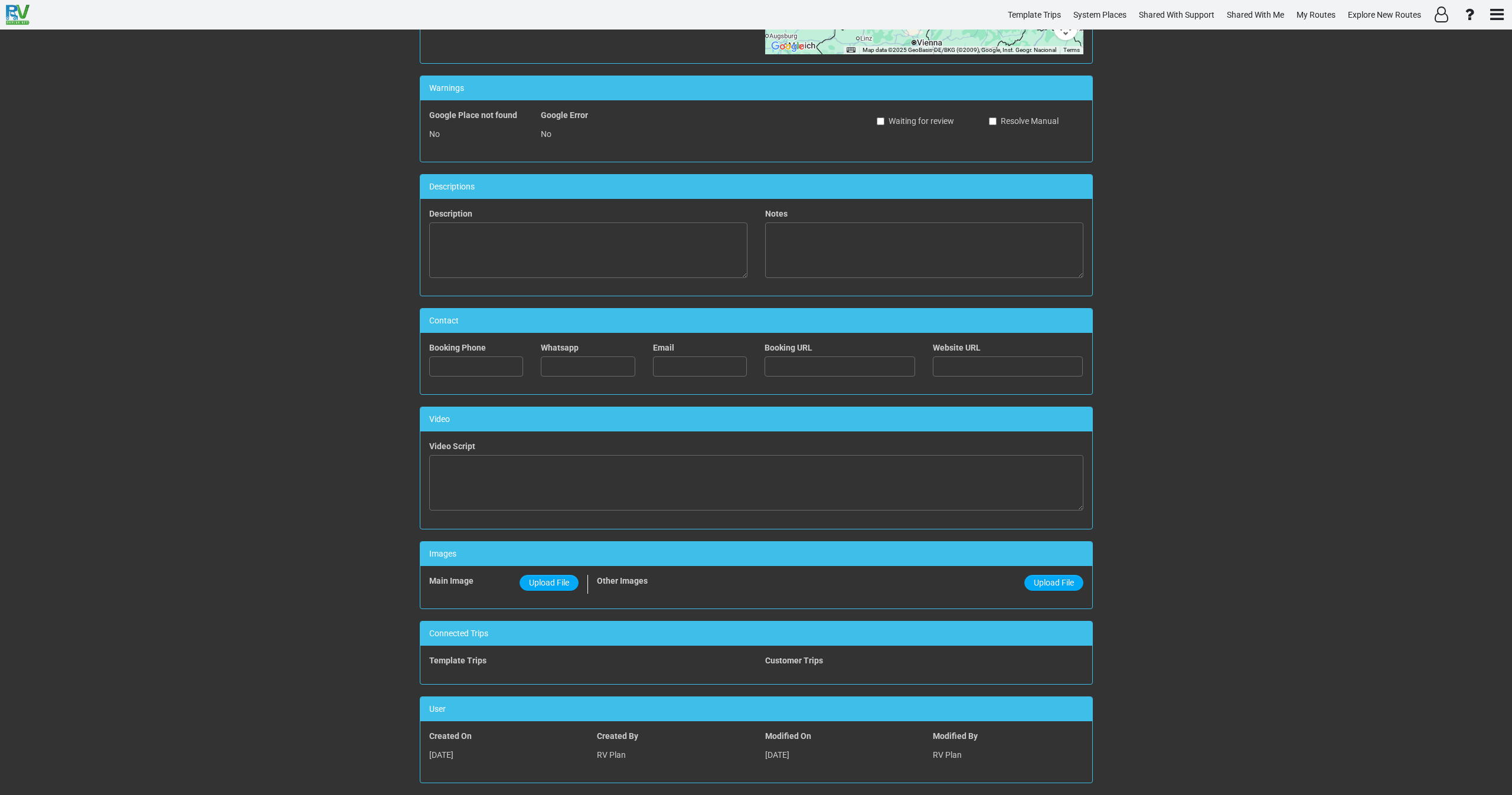
scroll to position [323, 0]
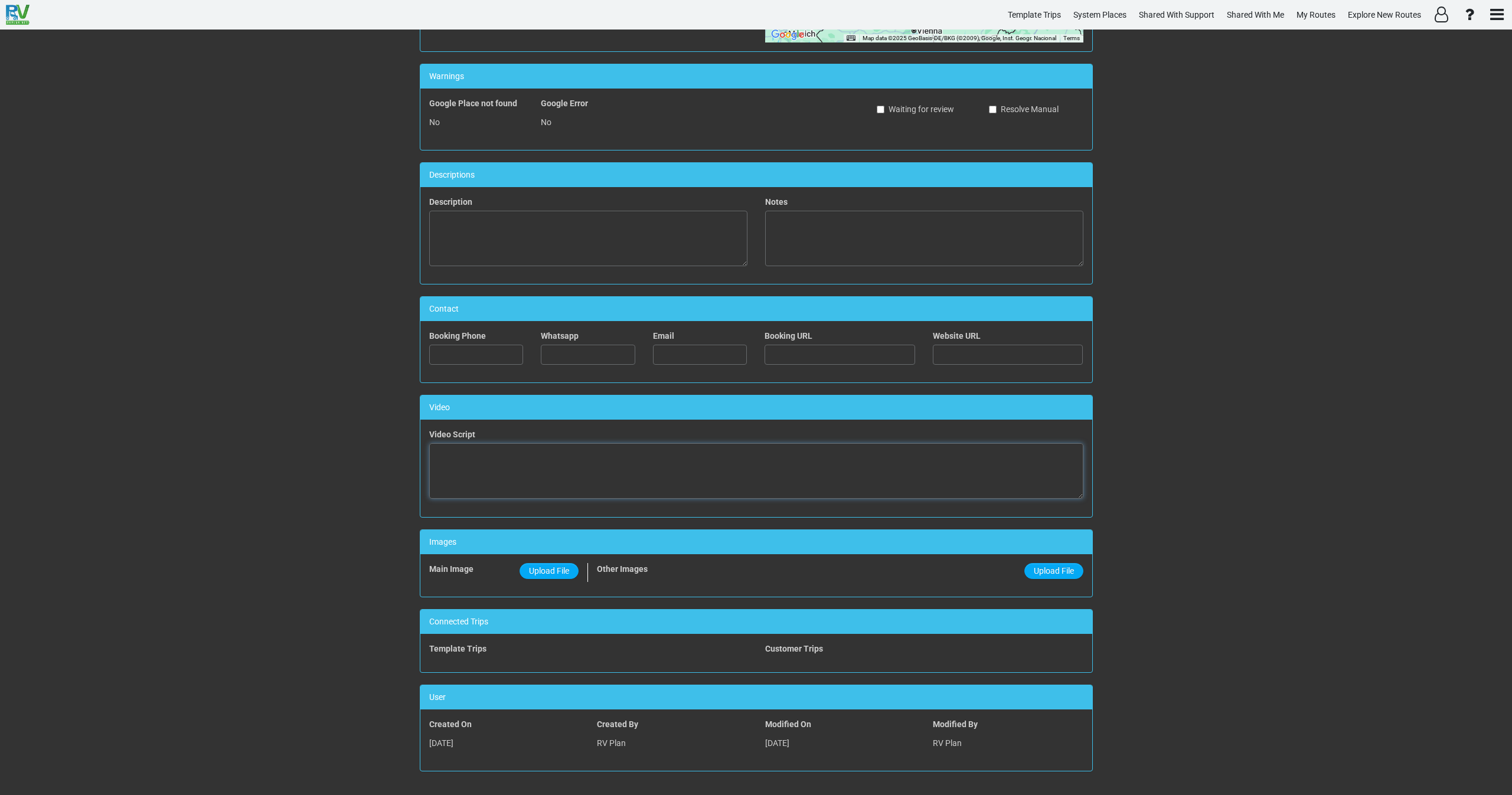
click at [530, 473] on textarea at bounding box center [756, 471] width 654 height 56
paste textarea "<iframe width="560" height="315" src="[URL][DOMAIN_NAME]" title="YouTube video …"
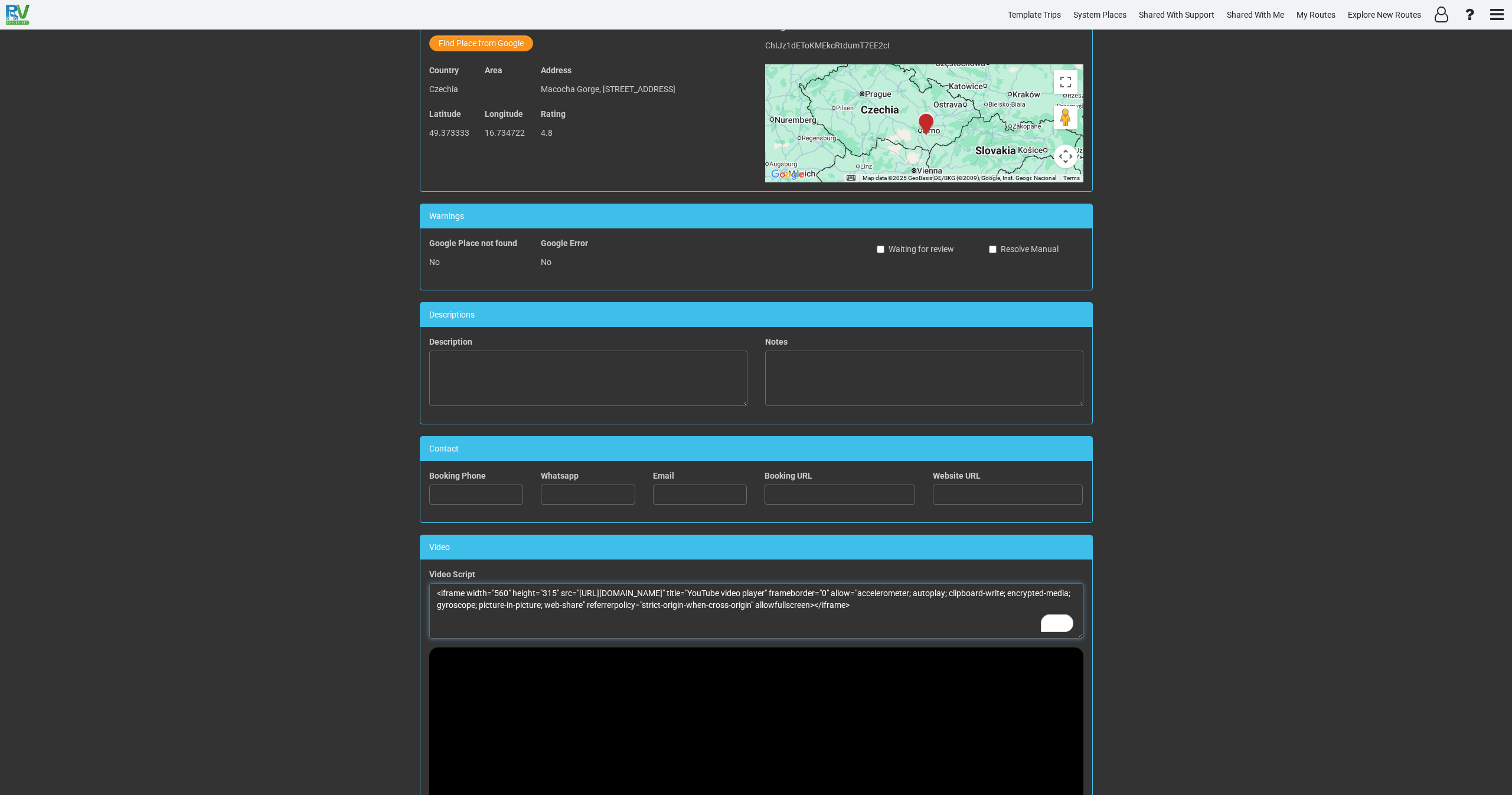
scroll to position [0, 0]
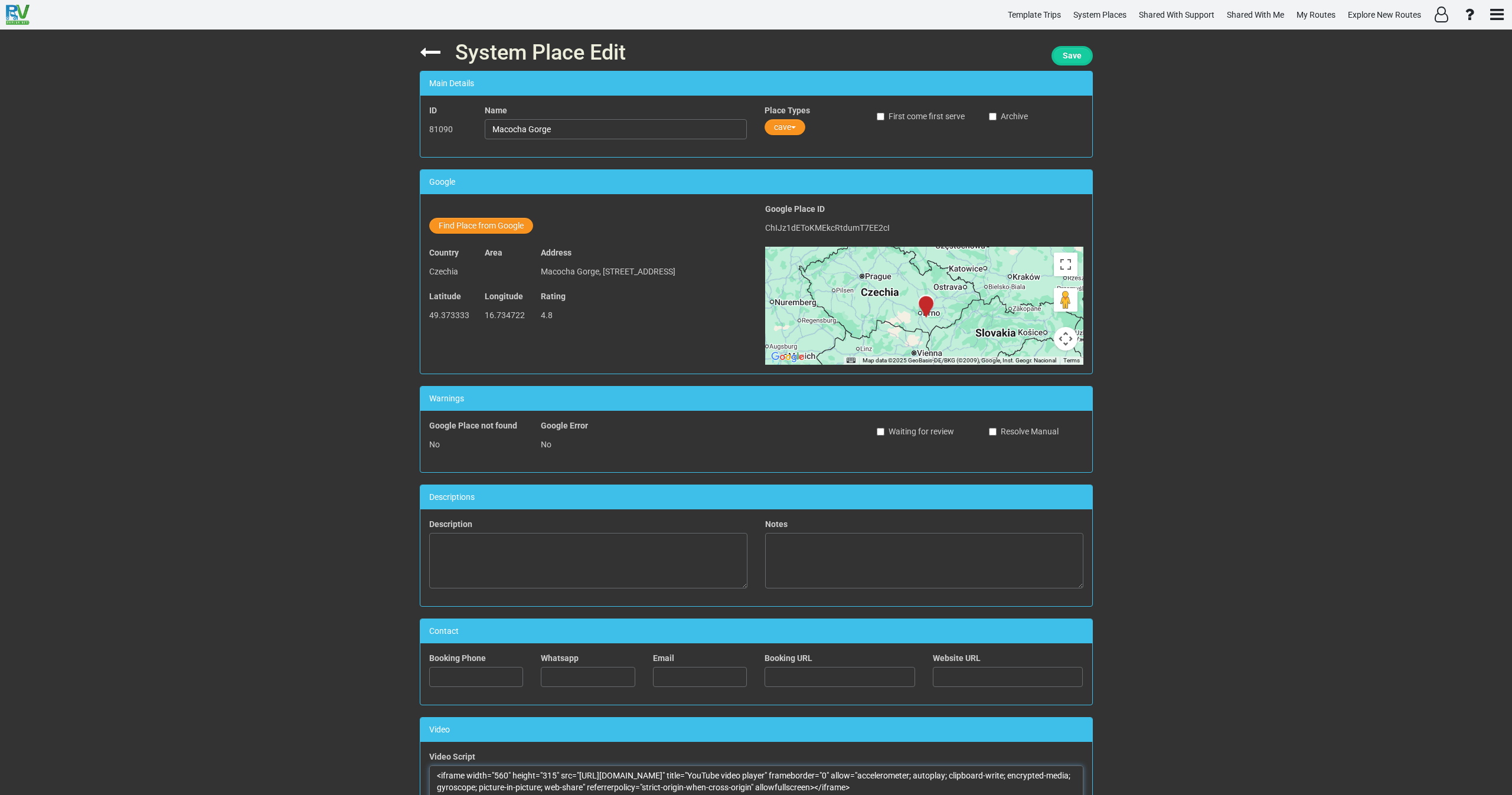
type textarea "<iframe width="560" height="315" src="[URL][DOMAIN_NAME]" title="YouTube video …"
click at [1069, 49] on button "Save" at bounding box center [1072, 56] width 42 height 19
click at [473, 226] on button "Find Place from Google" at bounding box center [481, 226] width 104 height 16
drag, startPoint x: 1075, startPoint y: 53, endPoint x: 1028, endPoint y: 61, distance: 47.7
click at [1056, 57] on button "Save" at bounding box center [1072, 56] width 42 height 19
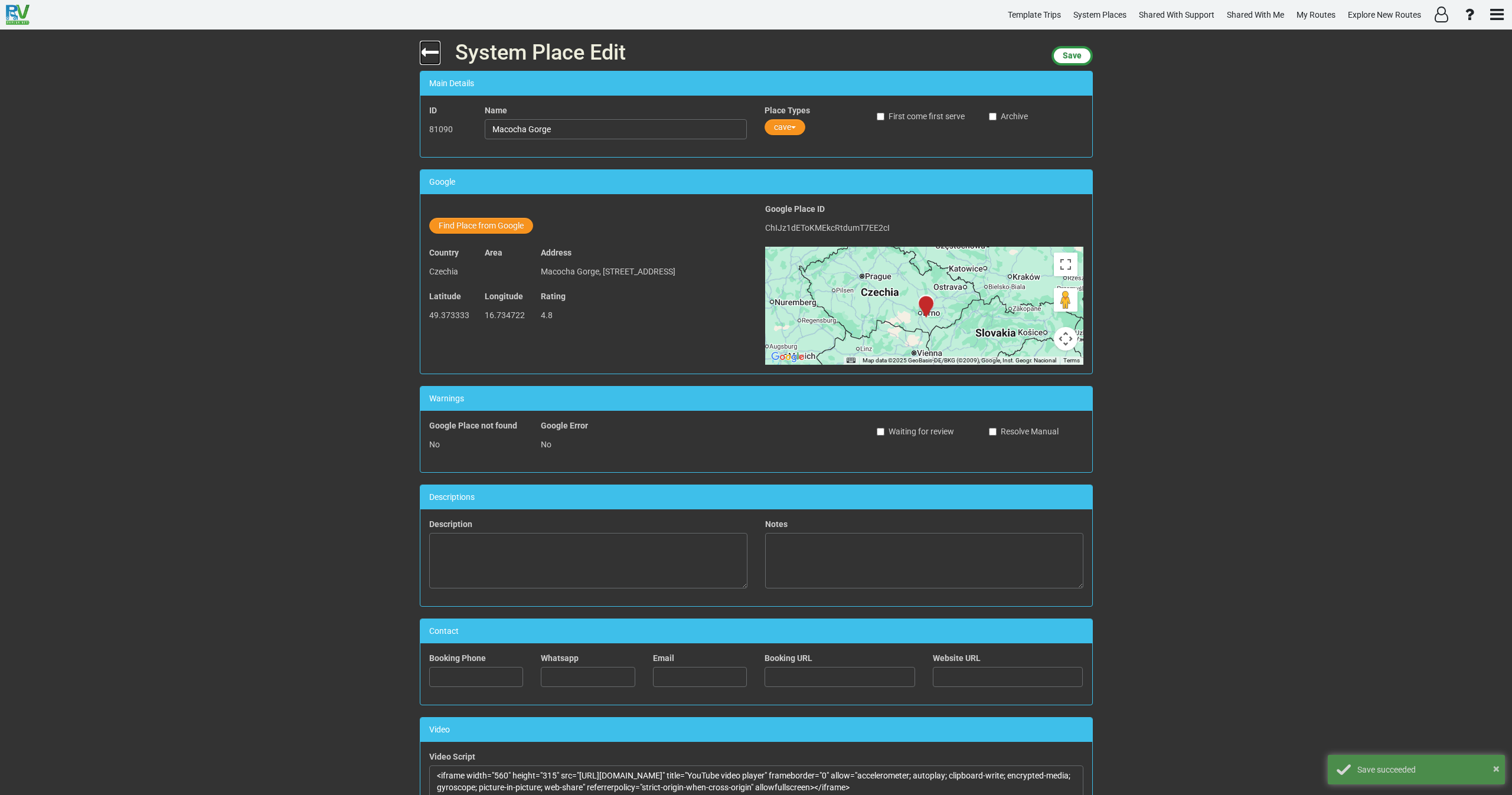
click at [423, 54] on icon at bounding box center [430, 53] width 21 height 21
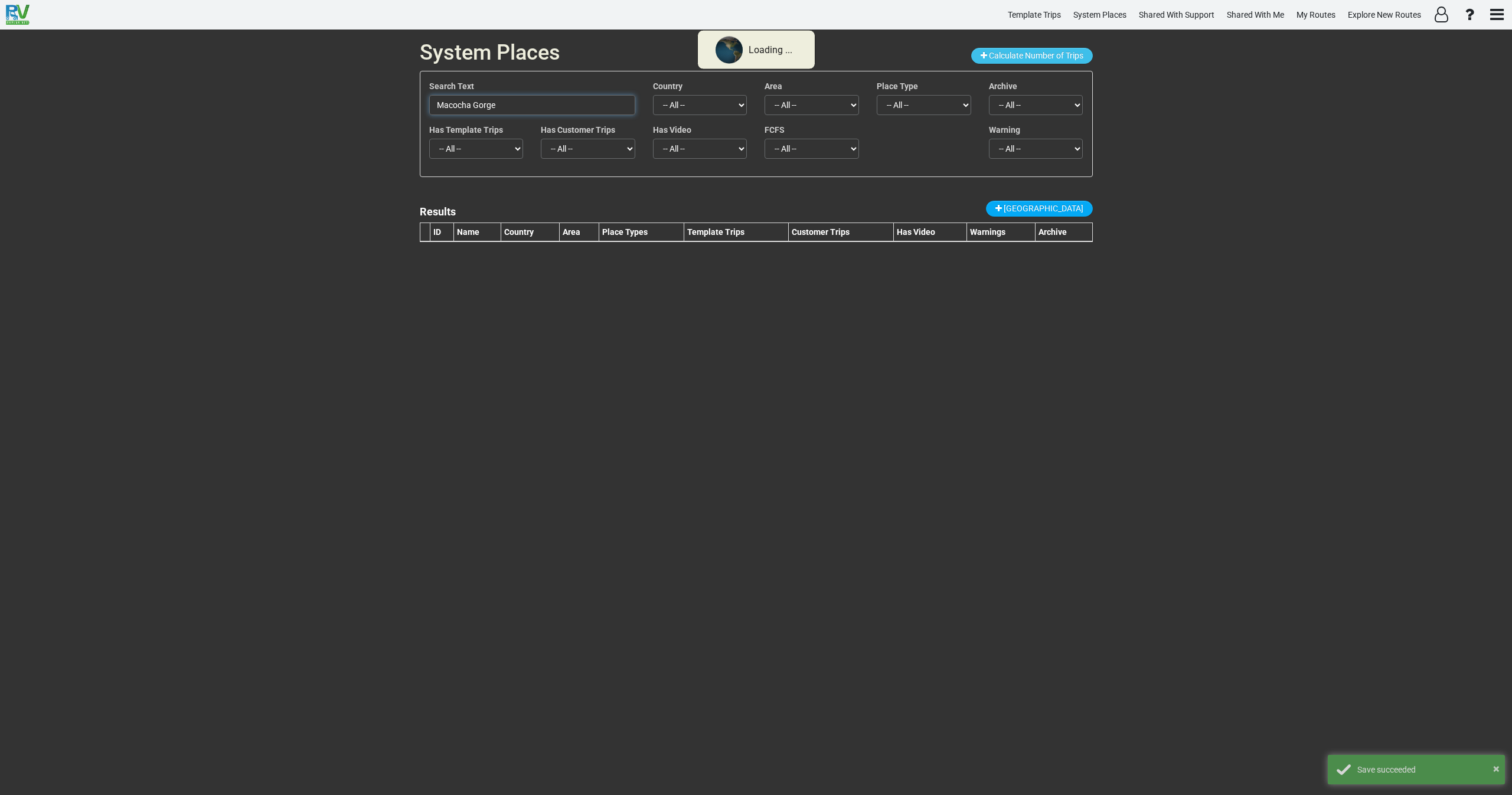
drag, startPoint x: 514, startPoint y: 110, endPoint x: 389, endPoint y: 119, distance: 125.3
click at [396, 117] on div "System Places Calculate Number of Trips Search Text Macocha Gorge Country -- Al…" at bounding box center [756, 412] width 1512 height 766
paste input "Nigardsbreen Glacier"
type input "Nigardsbreen Glacier"
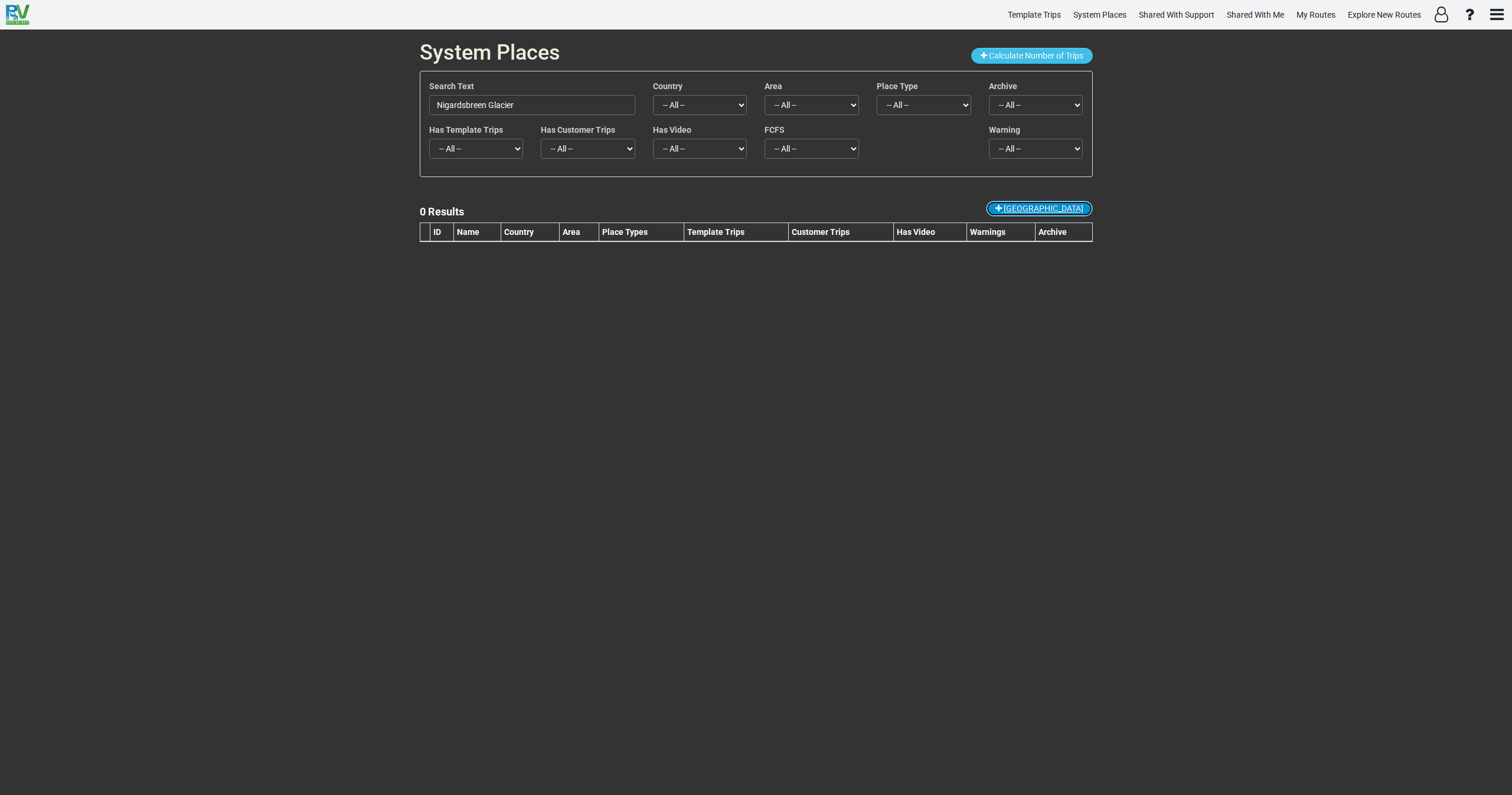
click at [1066, 206] on span "[GEOGRAPHIC_DATA]" at bounding box center [1043, 208] width 80 height 10
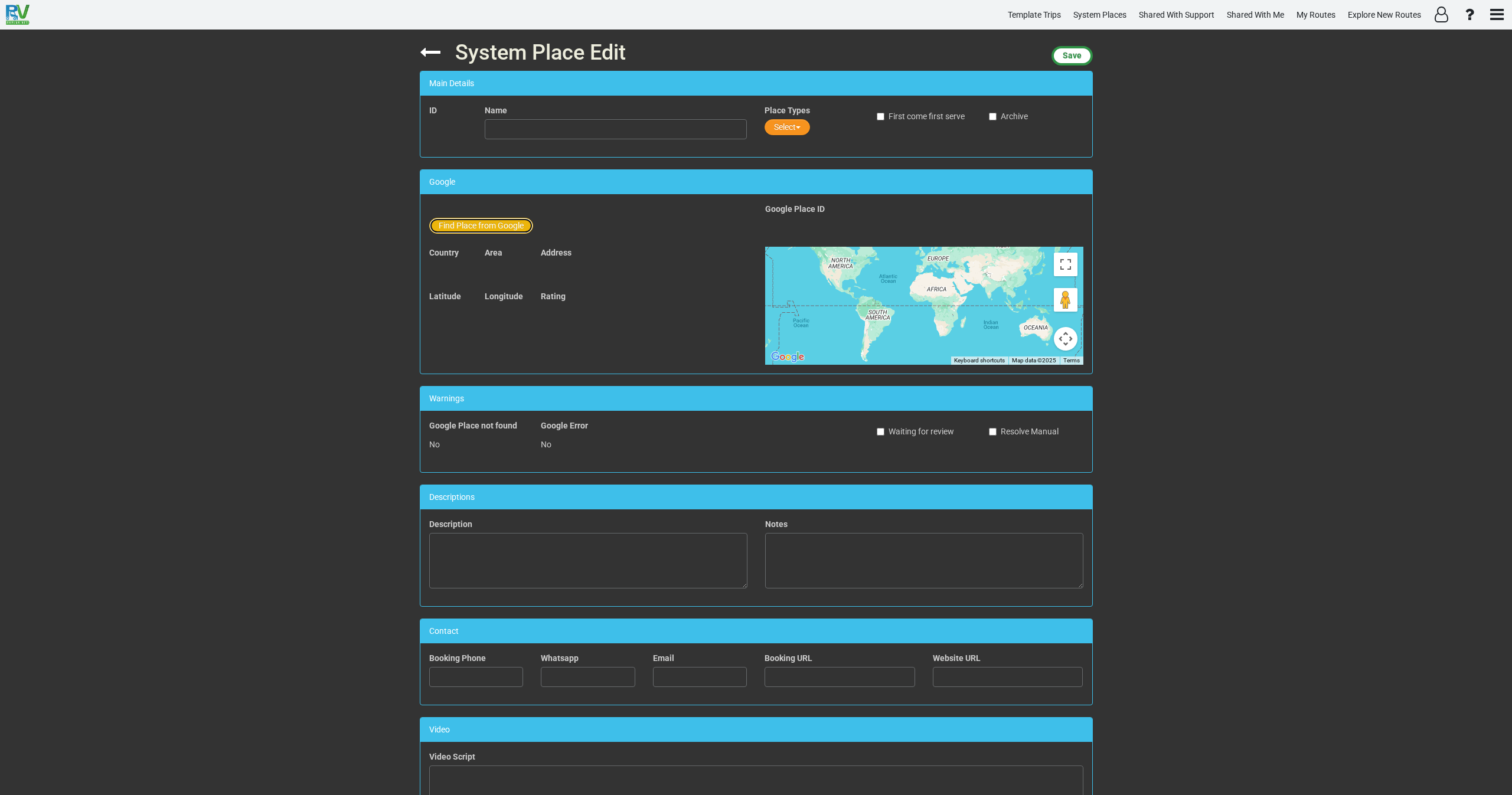
click at [491, 221] on button "Find Place from Google" at bounding box center [481, 226] width 104 height 16
click at [478, 226] on div "By Address" at bounding box center [457, 228] width 56 height 20
click at [467, 232] on span "By Lng\Lat" at bounding box center [458, 228] width 42 height 10
click at [468, 230] on span "By Address" at bounding box center [458, 228] width 42 height 10
click at [504, 232] on input "text" at bounding box center [605, 228] width 239 height 20
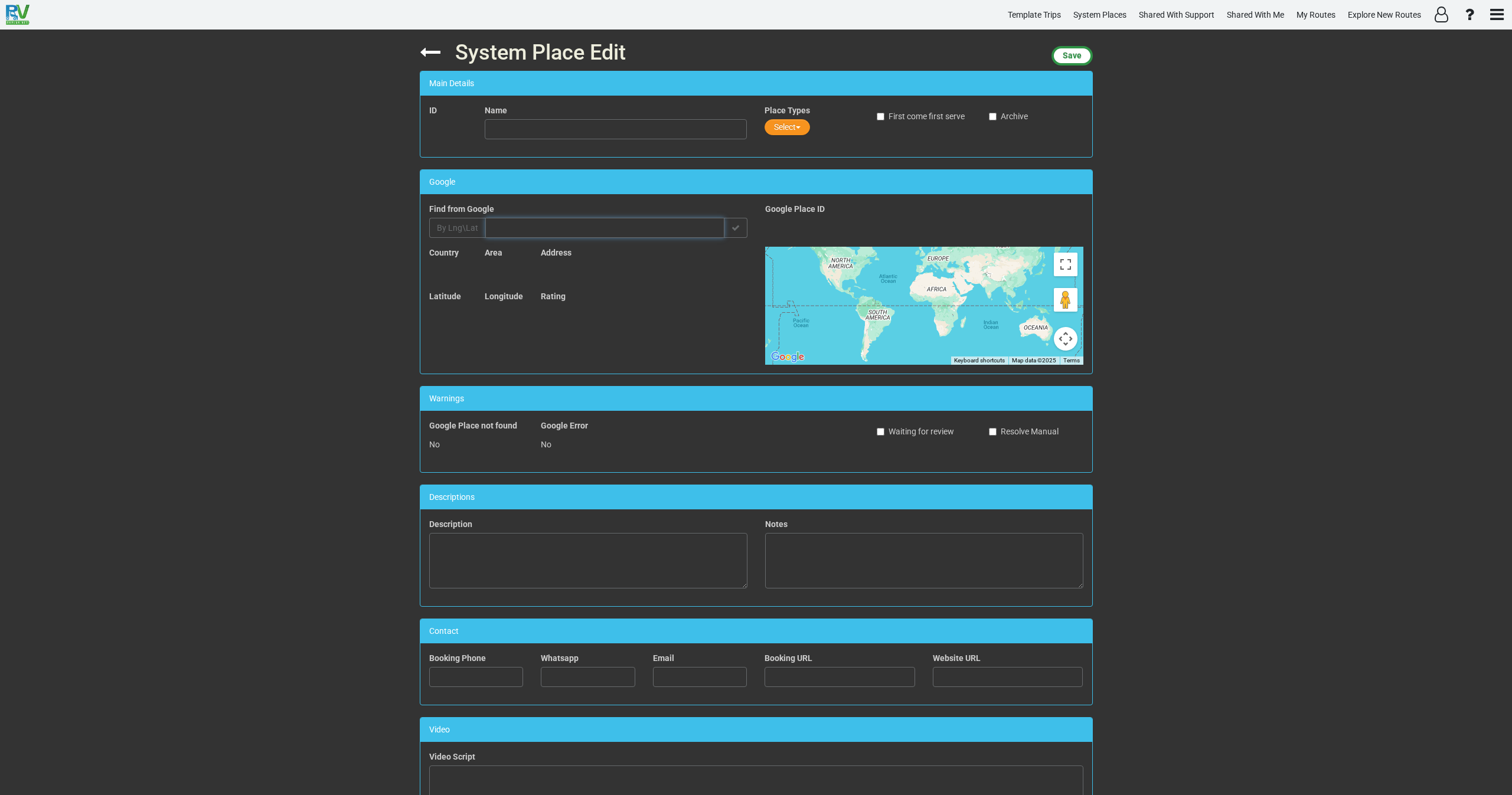
paste input "61.67194, 7.23533"
type input "61.67194, 7.23533"
click at [457, 226] on span "By Lng\Lat" at bounding box center [458, 228] width 42 height 10
drag, startPoint x: 554, startPoint y: 230, endPoint x: 454, endPoint y: 232, distance: 100.0
click at [448, 238] on div "Find Place from Google Find from Google By Address 61.67194, 7.23533" at bounding box center [589, 225] width 336 height 43
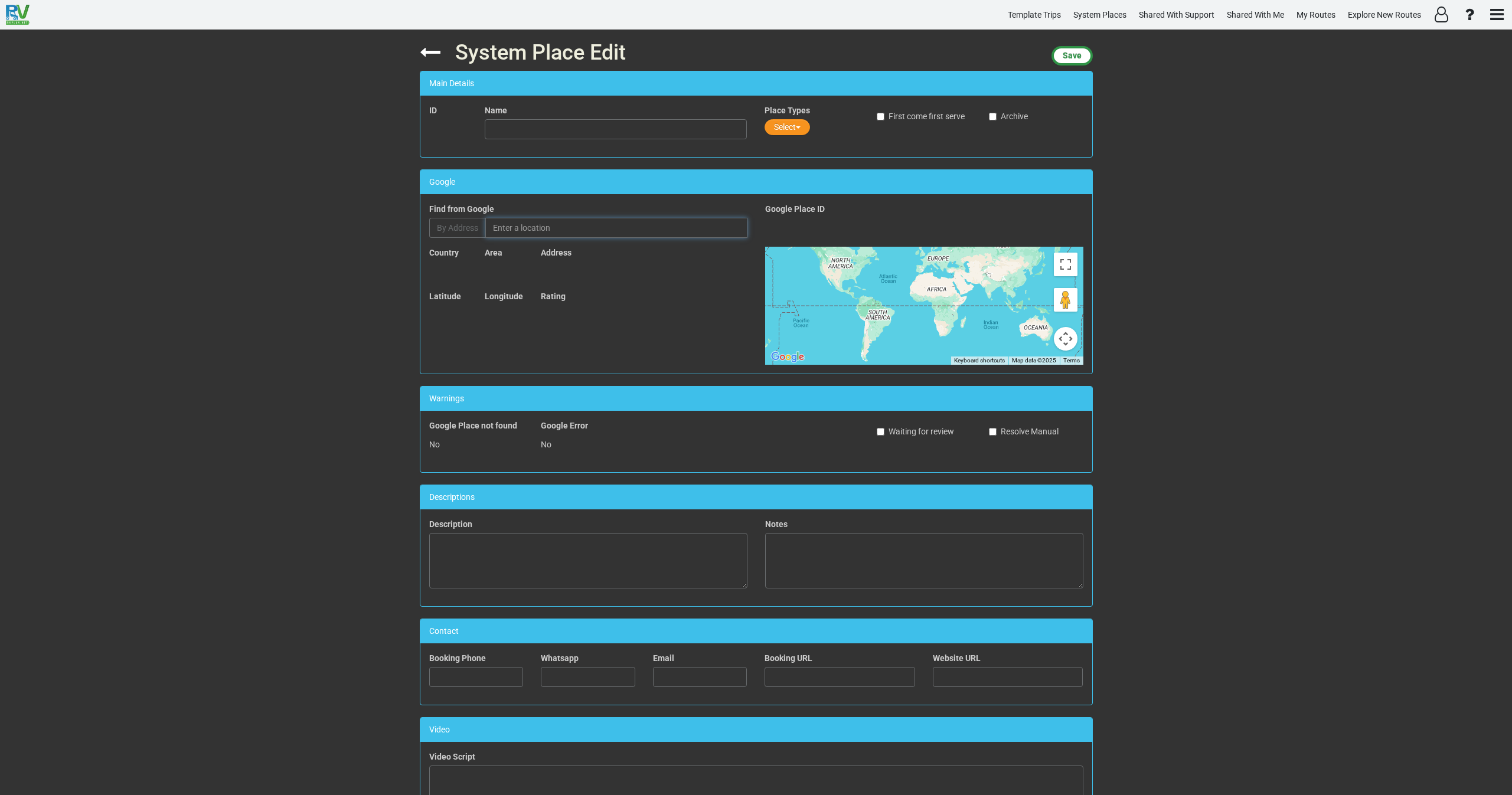
paste input "Nigardsbreen Parkplatz"
type input "Nigardsbreen Parkplatz, Brevegen, Jostedal, Norway"
type input "Nigardsbreen Parkplatz"
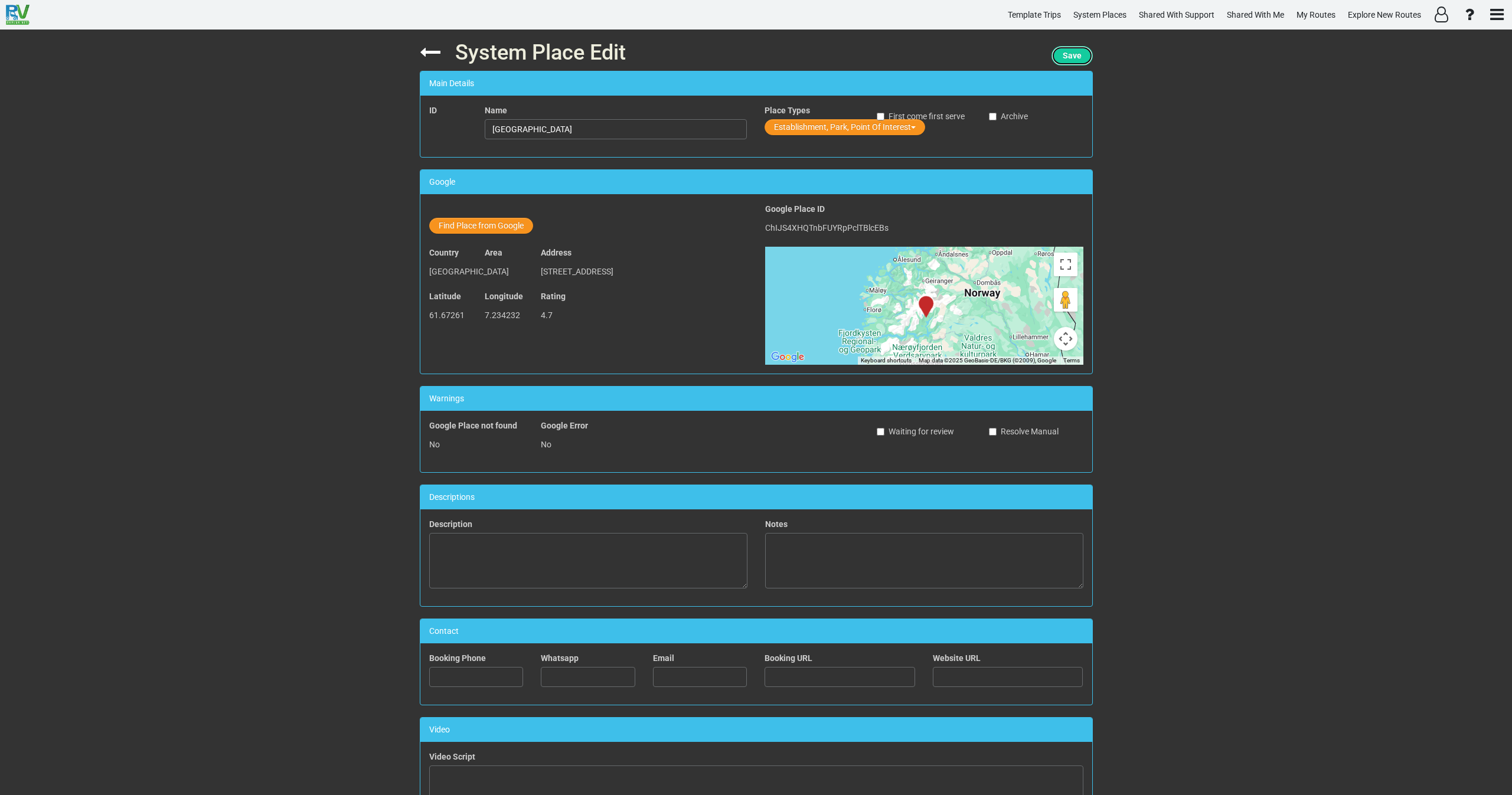
click at [1063, 55] on span "Save" at bounding box center [1072, 55] width 19 height 10
click at [789, 127] on button "Establishment, Park, Point Of Interest" at bounding box center [845, 127] width 160 height 16
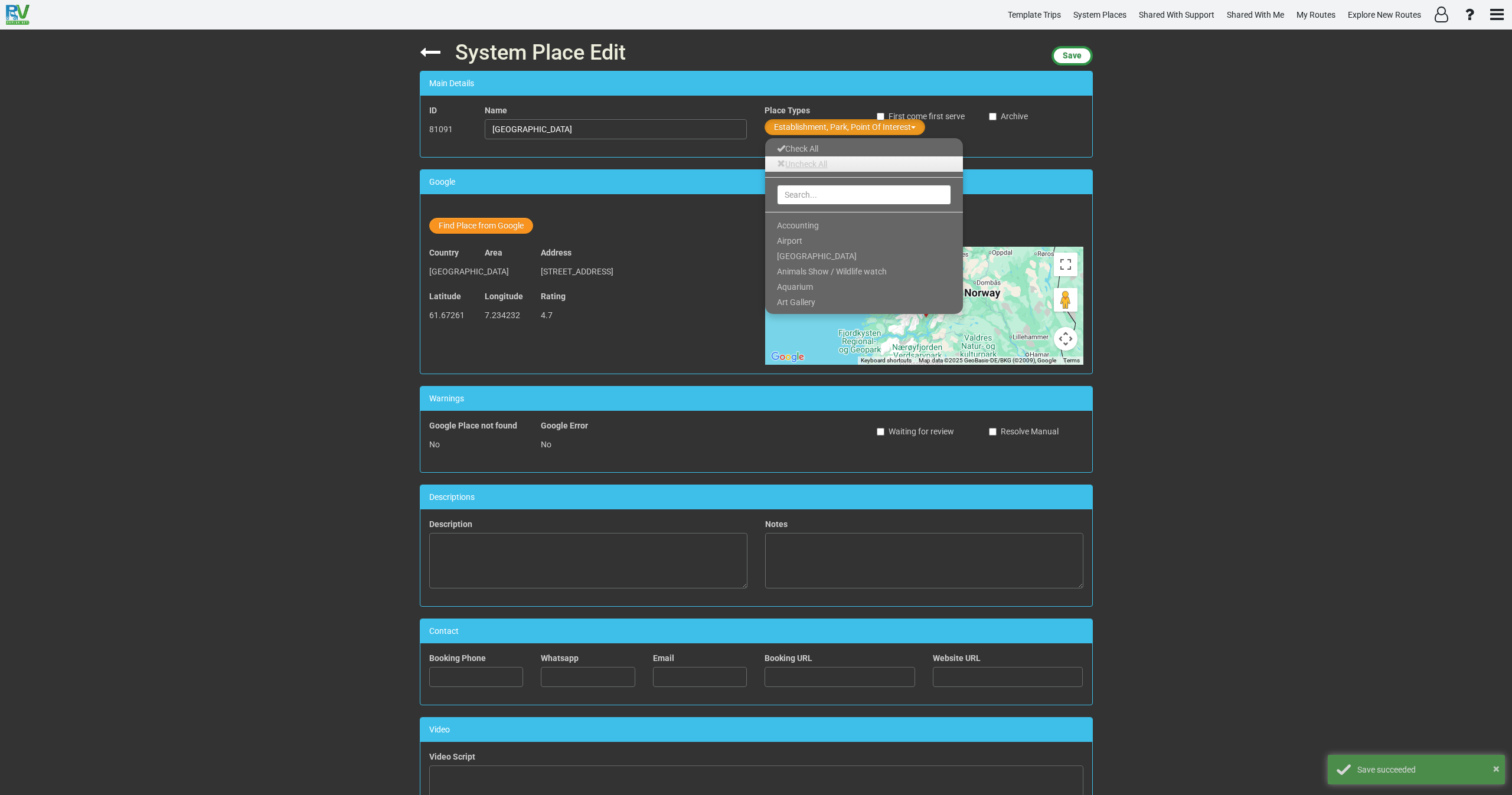
click at [793, 164] on link "Uncheck All" at bounding box center [864, 164] width 198 height 16
click at [805, 208] on ul "Check All Uncheck All Accounting Airport Amusement Park Animals Show / Wildlife…" at bounding box center [864, 226] width 199 height 177
drag, startPoint x: 800, startPoint y: 191, endPoint x: 841, endPoint y: 192, distance: 41.0
click at [800, 192] on input "text" at bounding box center [864, 195] width 174 height 20
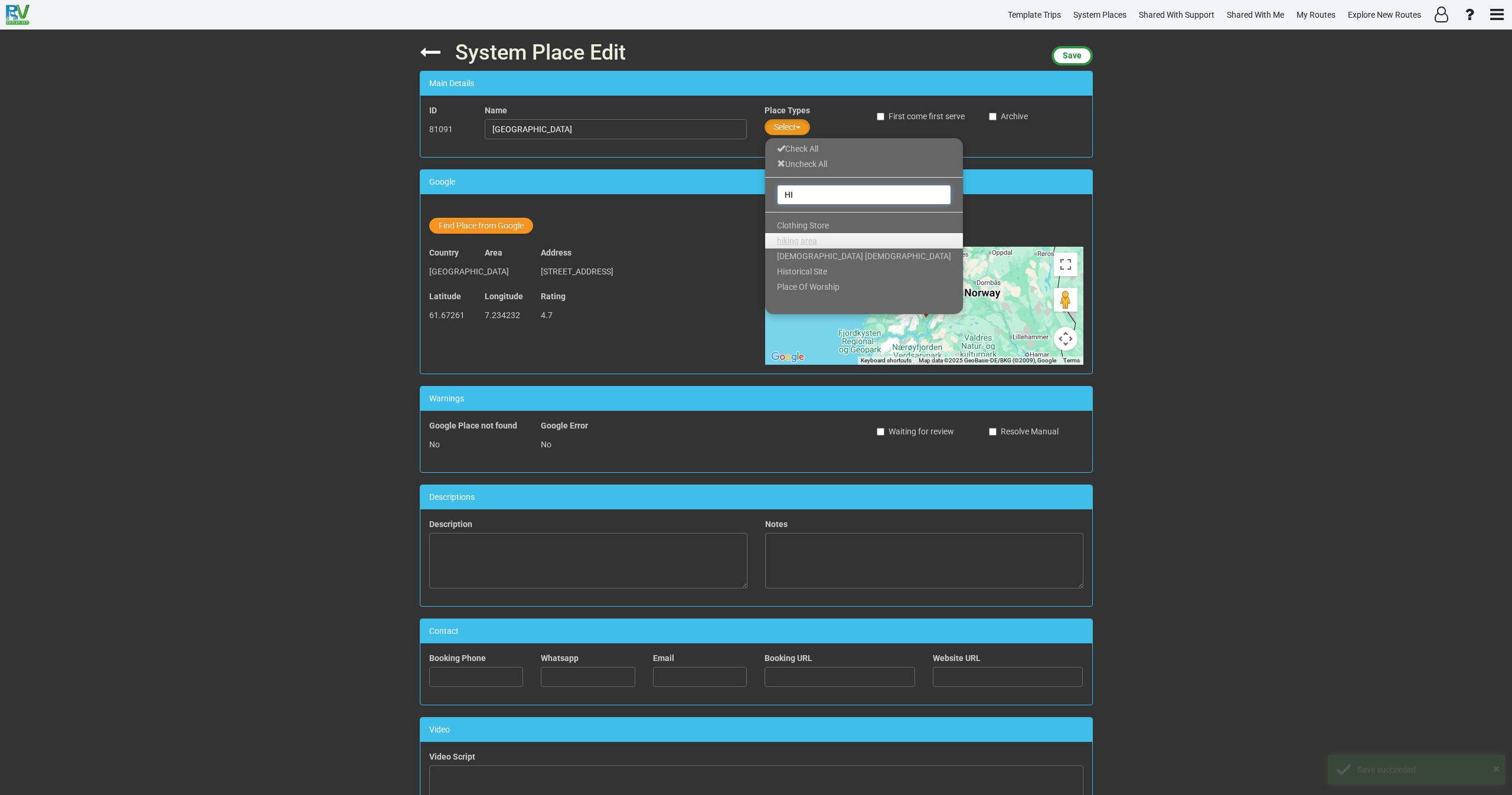
type input "HI"
click at [810, 238] on span "hiking area" at bounding box center [797, 241] width 40 height 10
click at [1076, 56] on span "Save" at bounding box center [1072, 55] width 19 height 10
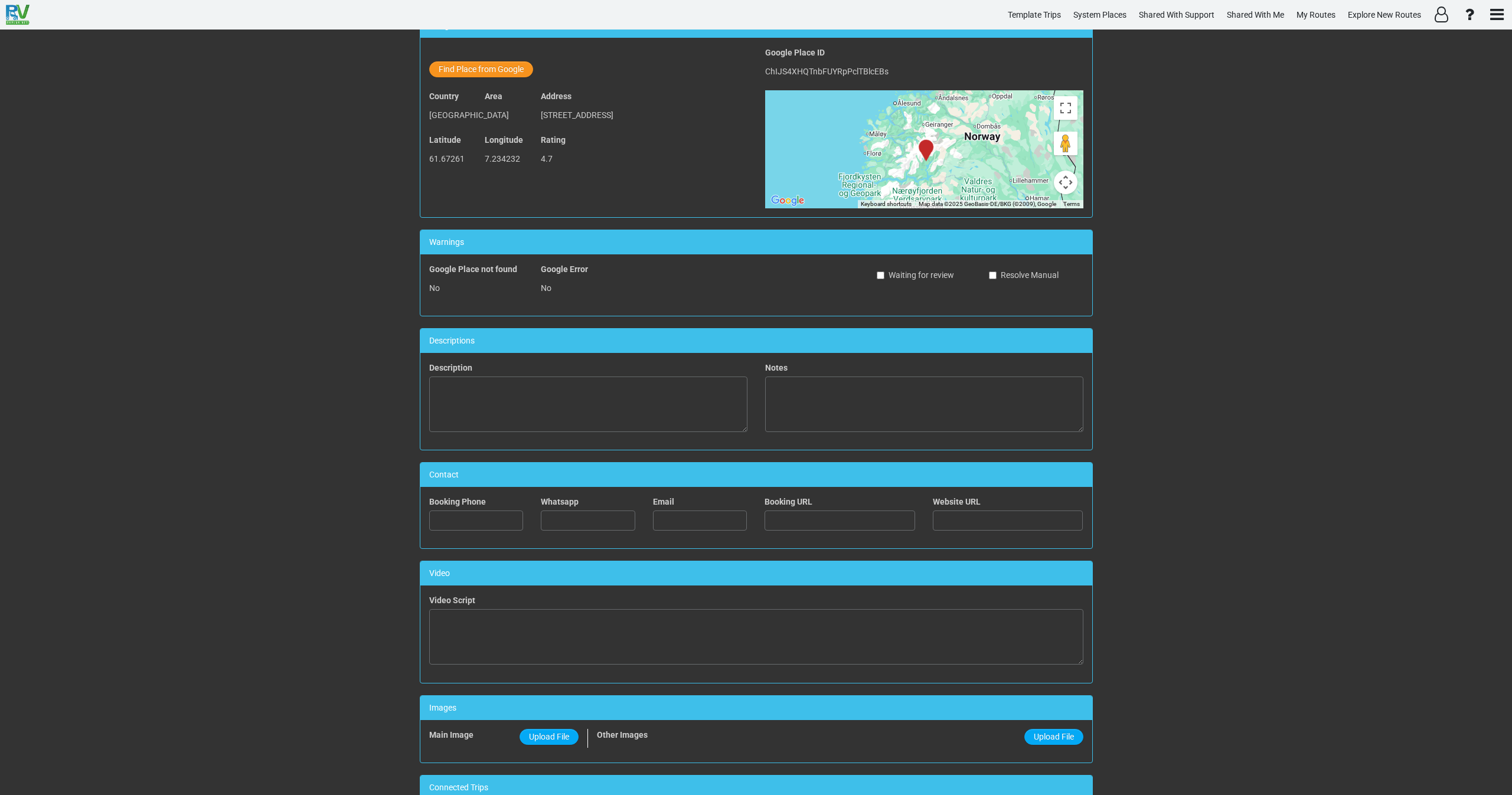
scroll to position [177, 0]
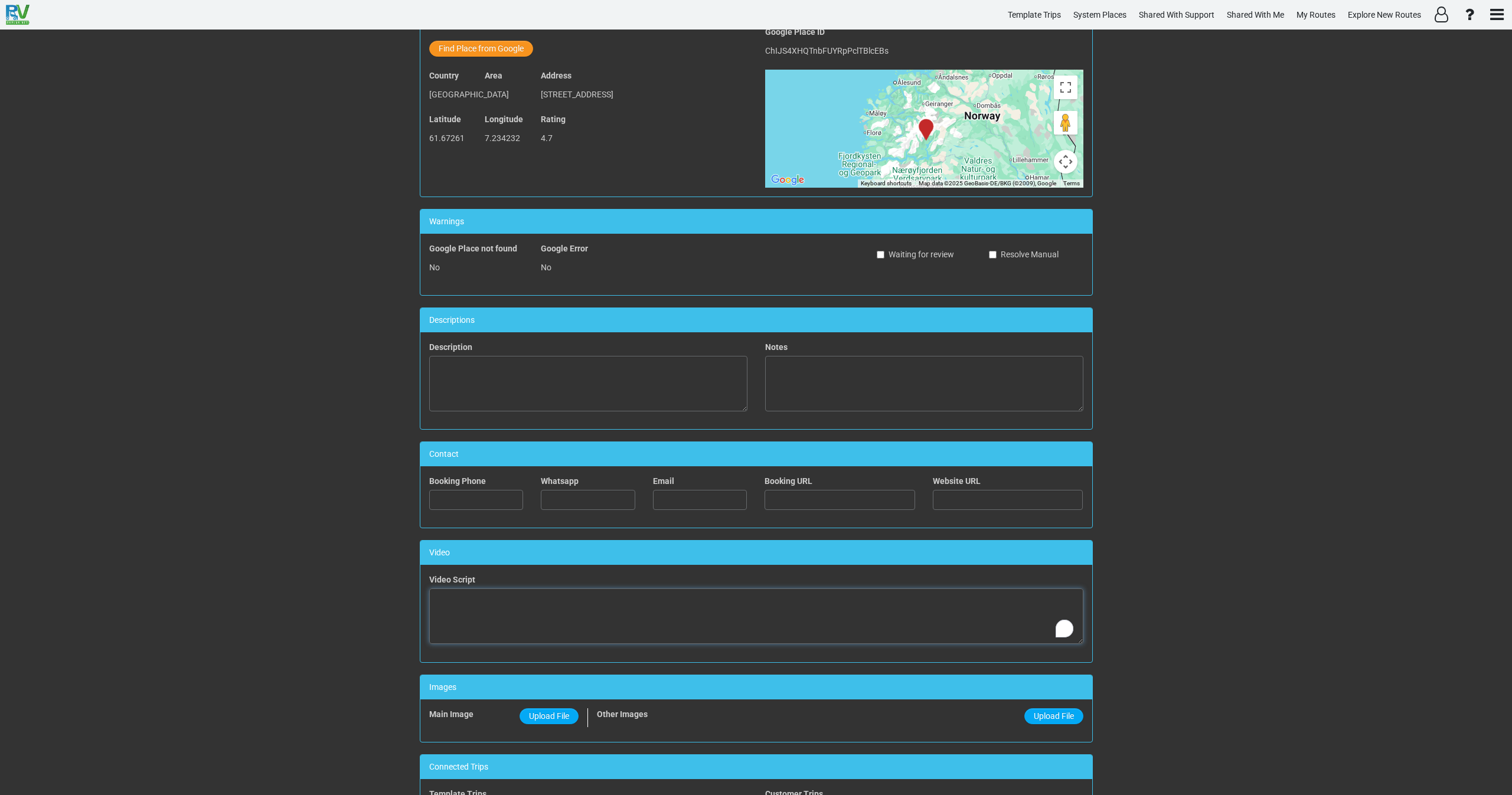
click at [587, 617] on textarea "To enrich screen reader interactions, please activate Accessibility in Grammarl…" at bounding box center [756, 617] width 654 height 56
paste textarea "<iframe width="560" height="315" src="https://www.youtube.com/embed/C16jUuI8ync…"
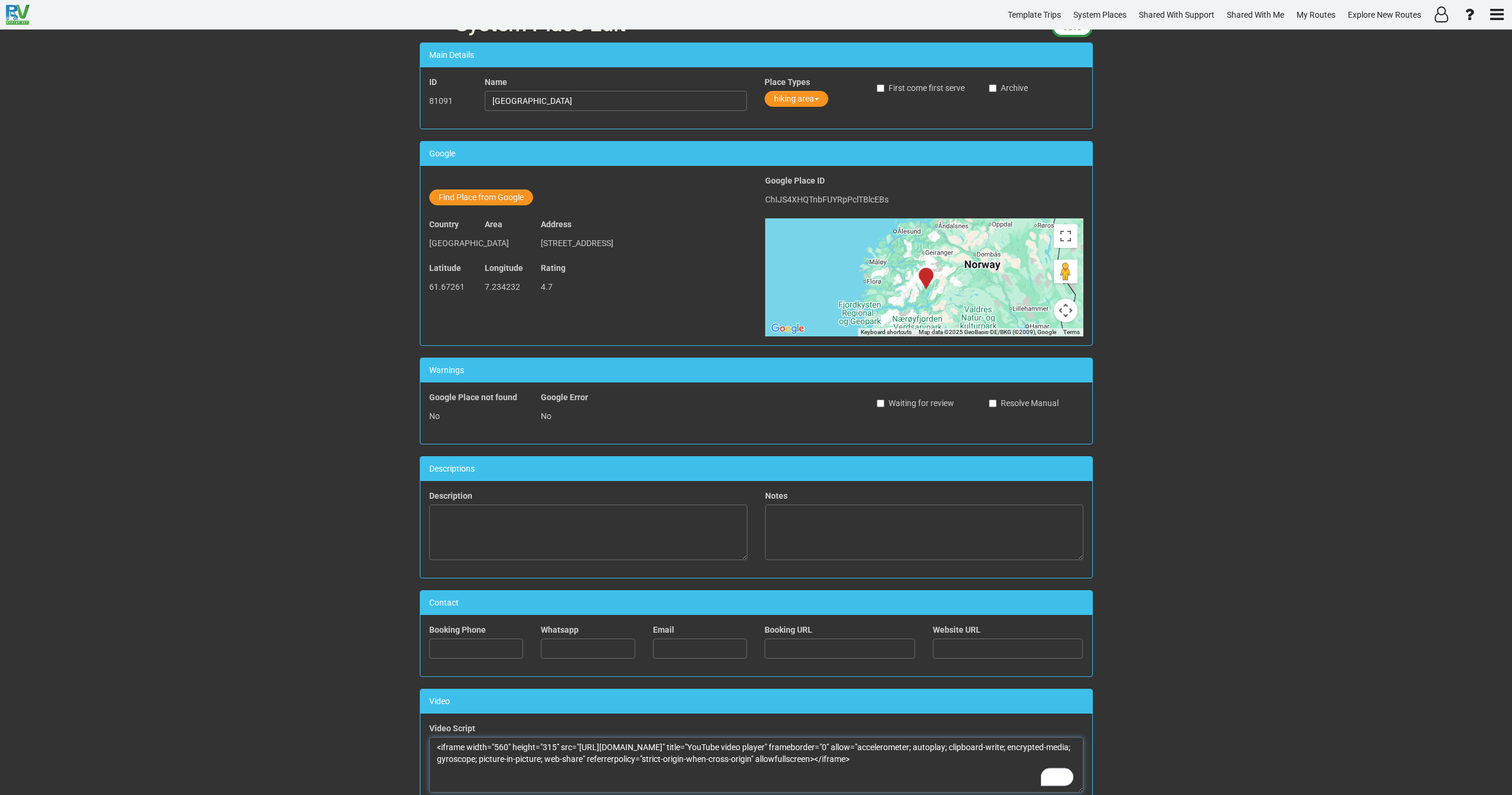
scroll to position [0, 0]
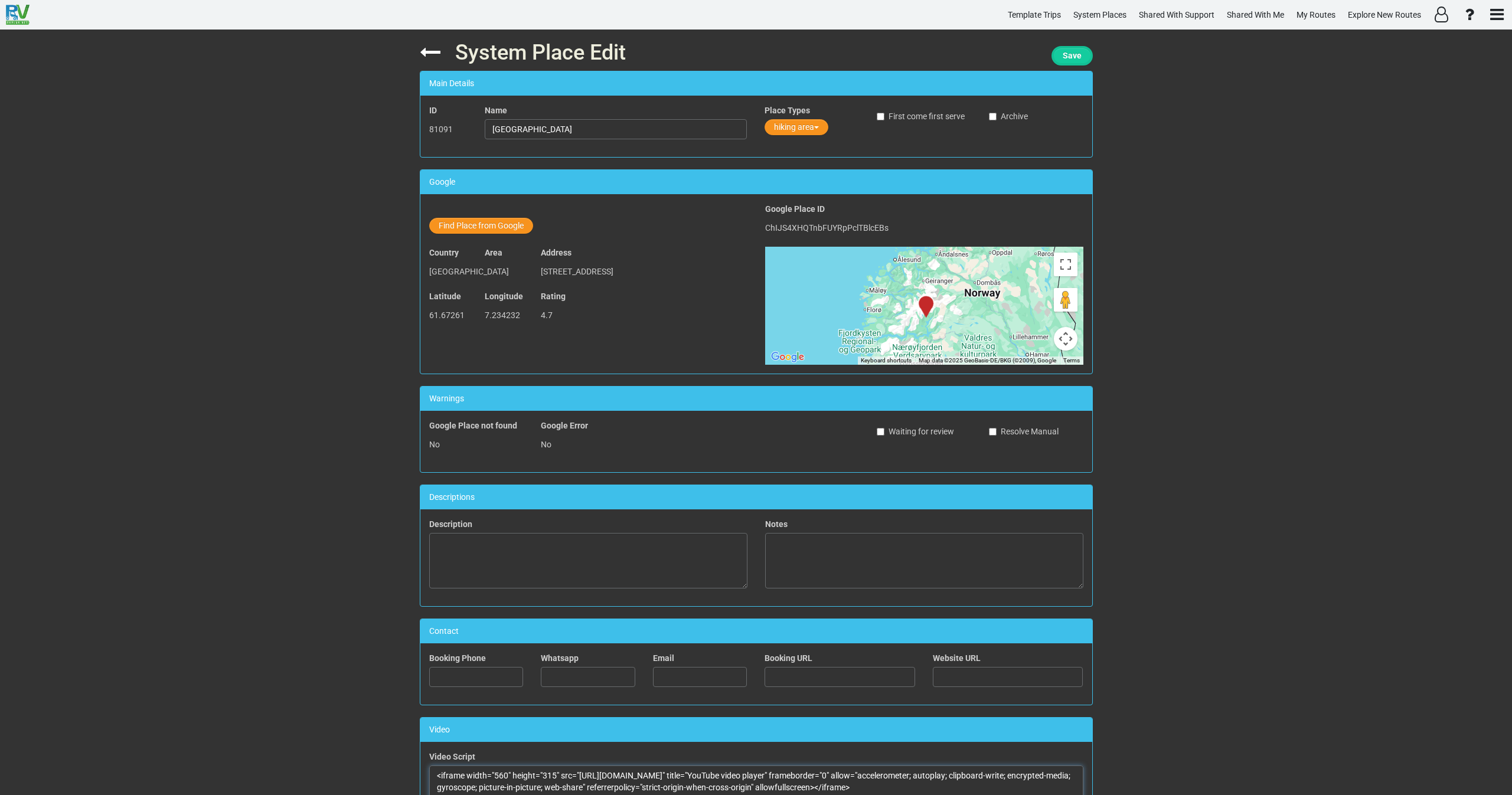
type textarea "<iframe width="560" height="315" src="https://www.youtube.com/embed/C16jUuI8ync…"
click at [1071, 50] on button "Save" at bounding box center [1072, 56] width 42 height 19
click at [1065, 58] on span "Save" at bounding box center [1072, 55] width 19 height 10
click at [436, 56] on icon at bounding box center [430, 53] width 21 height 21
